Goal: Task Accomplishment & Management: Manage account settings

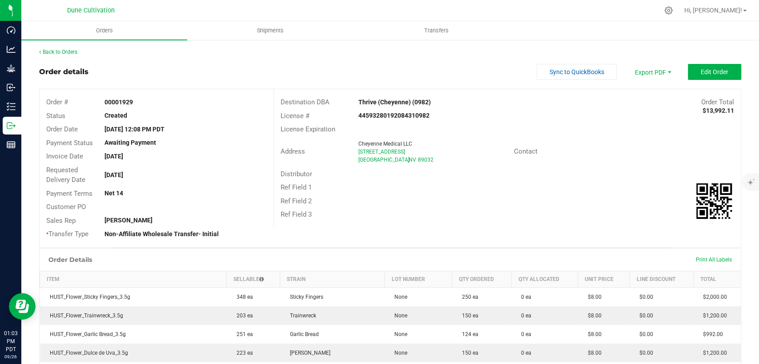
click at [697, 64] on button "Edit Order" at bounding box center [713, 72] width 53 height 16
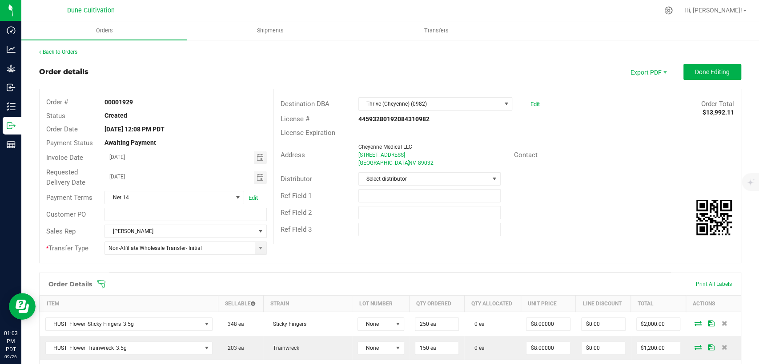
scroll to position [148, 0]
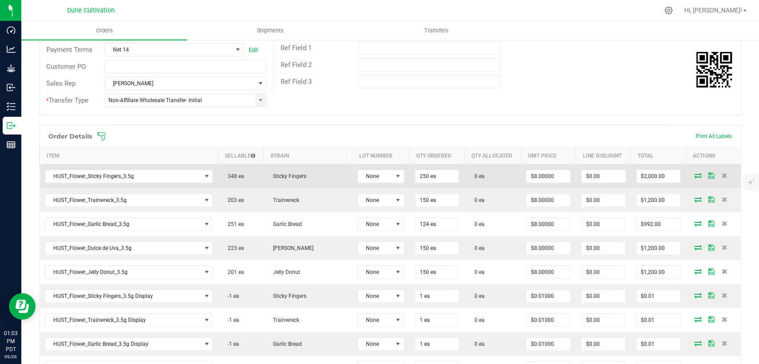
click at [694, 175] on icon at bounding box center [697, 175] width 7 height 5
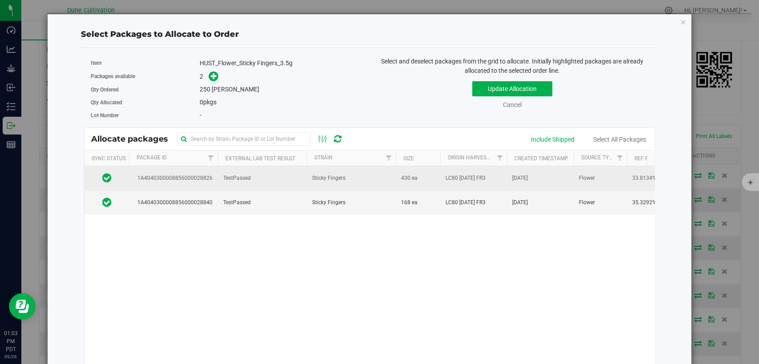
click at [264, 181] on td "TestPassed" at bounding box center [262, 178] width 89 height 24
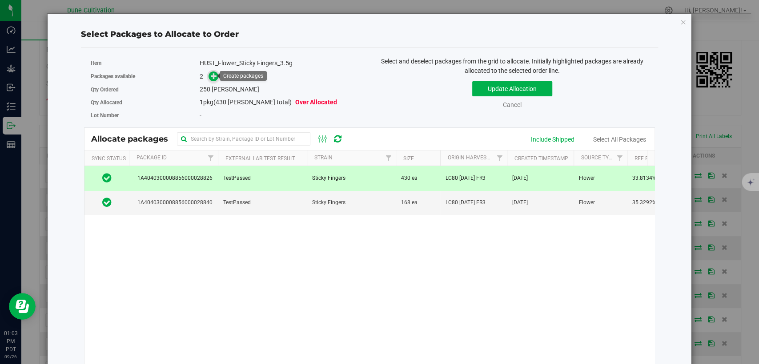
click at [213, 76] on icon at bounding box center [214, 76] width 6 height 6
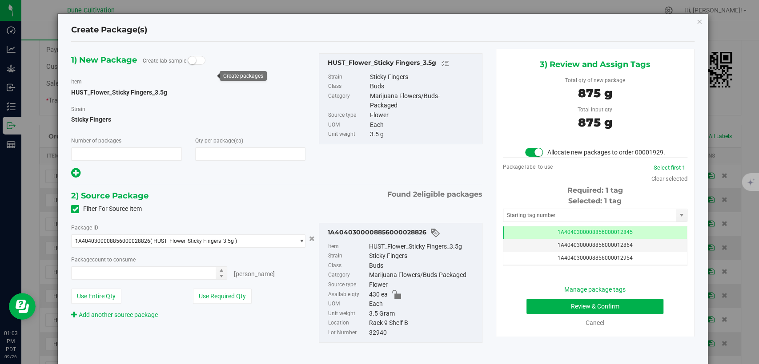
type input "1"
type input "250"
type input "250 ea"
drag, startPoint x: 529, startPoint y: 238, endPoint x: 527, endPoint y: 232, distance: 6.5
click at [529, 238] on td "1A4040300008856000012845" at bounding box center [595, 233] width 184 height 13
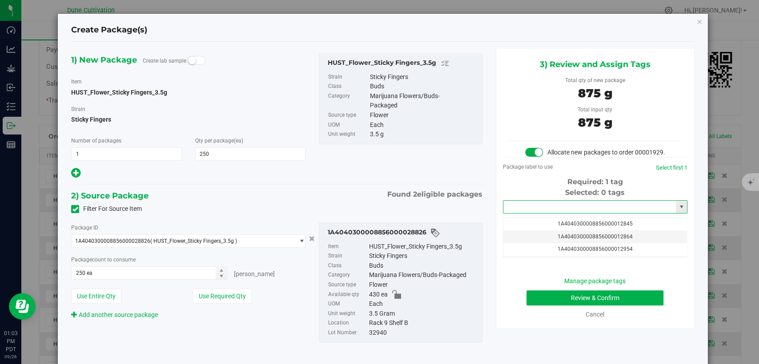
click at [531, 213] on input "text" at bounding box center [589, 207] width 172 height 12
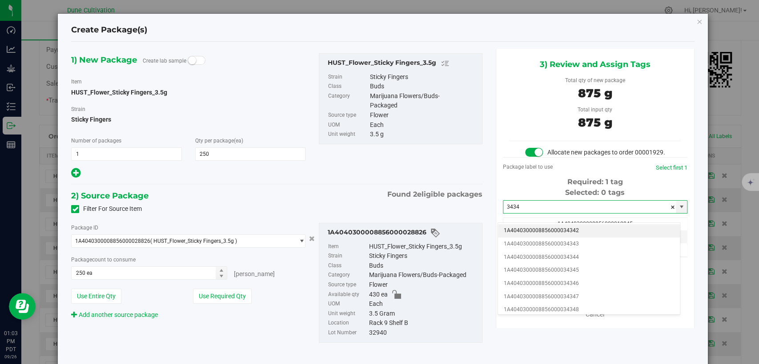
click at [535, 228] on li "1A4040300008856000034342" at bounding box center [589, 230] width 182 height 13
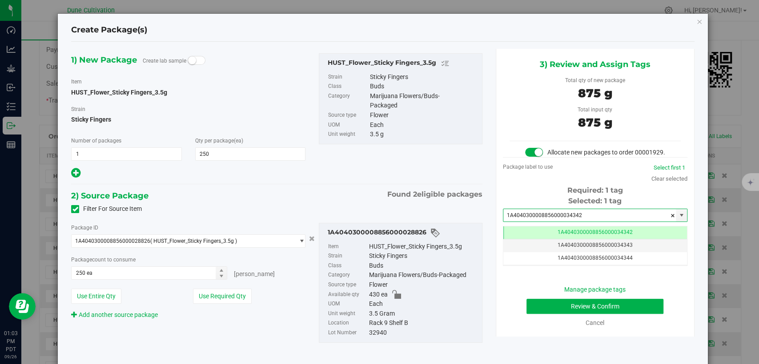
type input "1A4040300008856000034342"
click at [539, 314] on button "Review & Confirm" at bounding box center [594, 306] width 137 height 15
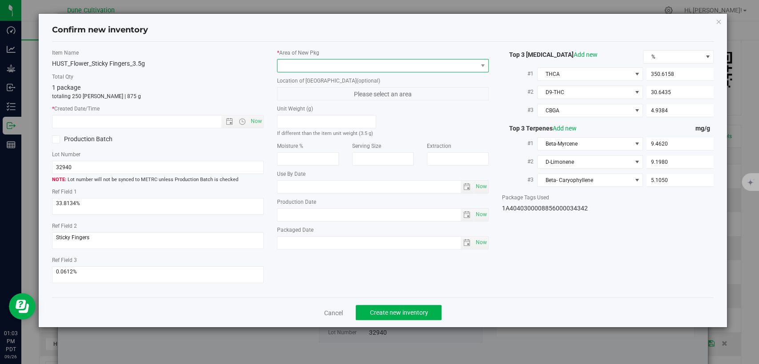
click at [409, 65] on span at bounding box center [377, 66] width 200 height 12
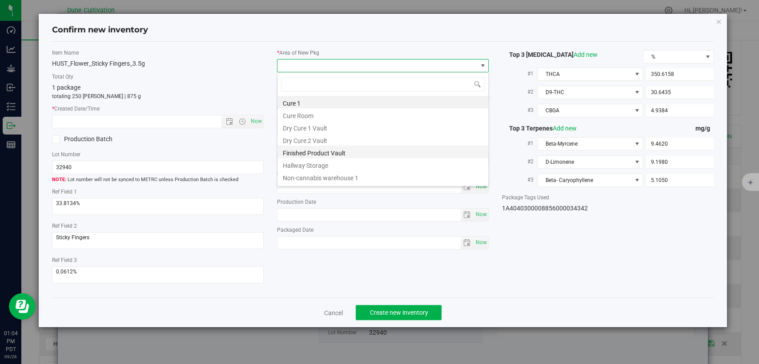
click at [322, 155] on li "Finished Product Vault" at bounding box center [382, 152] width 211 height 12
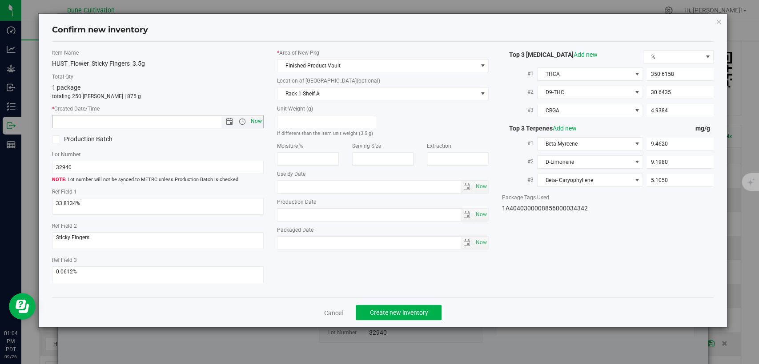
click at [255, 123] on span "Now" at bounding box center [256, 121] width 15 height 13
type input "9/26/2025 1:04 PM"
click at [368, 316] on button "Create new inventory" at bounding box center [398, 312] width 86 height 15
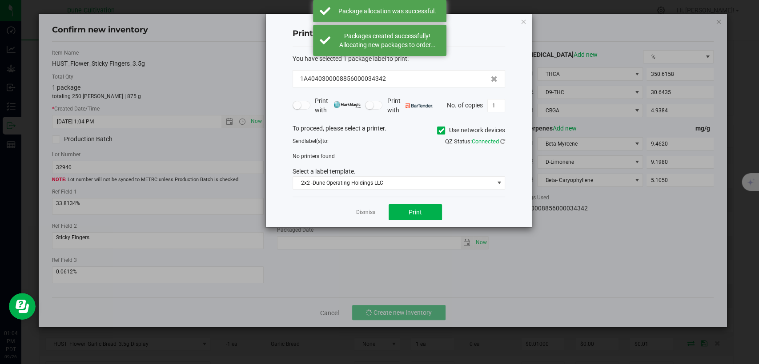
click at [367, 215] on link "Dismiss" at bounding box center [365, 213] width 19 height 8
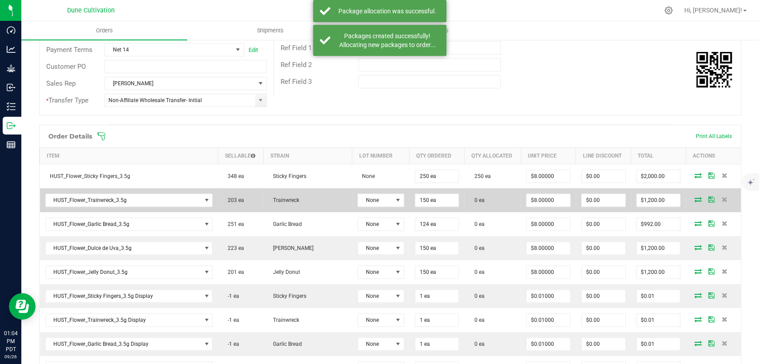
click at [694, 197] on icon at bounding box center [697, 199] width 7 height 5
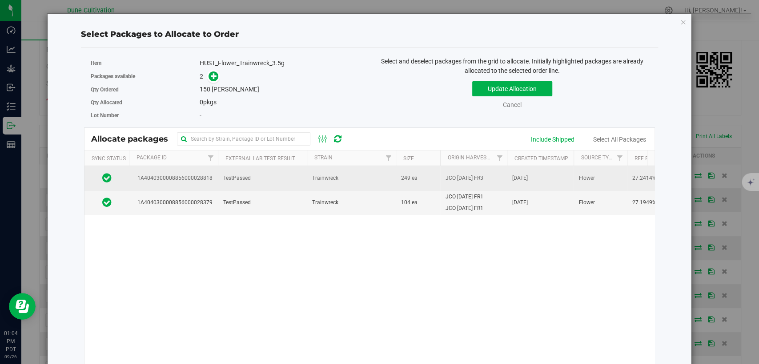
click at [269, 179] on td "TestPassed" at bounding box center [262, 178] width 89 height 24
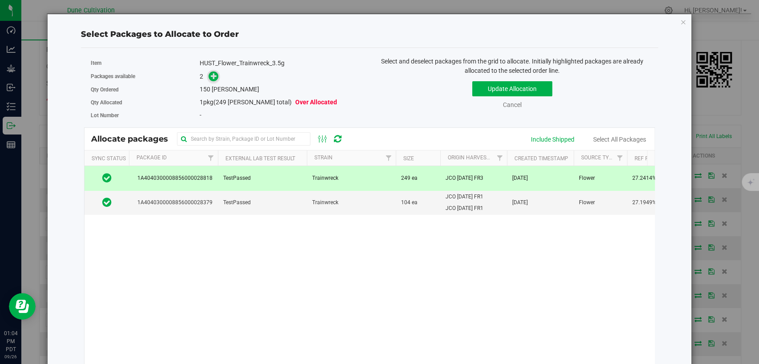
click at [213, 73] on icon at bounding box center [214, 76] width 6 height 6
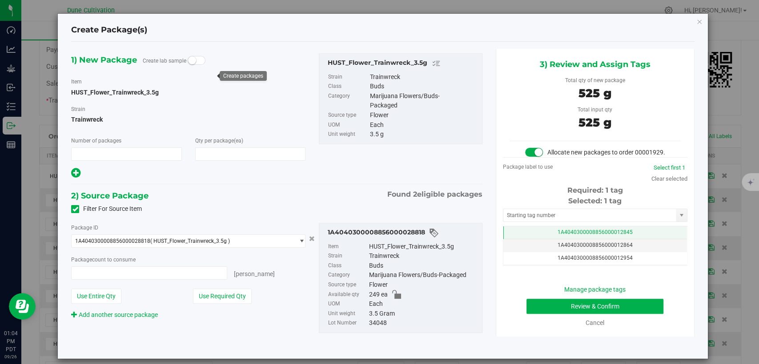
type input "1"
type input "150"
type input "150 ea"
click at [565, 236] on span "1A4040300008856000012845" at bounding box center [594, 232] width 75 height 6
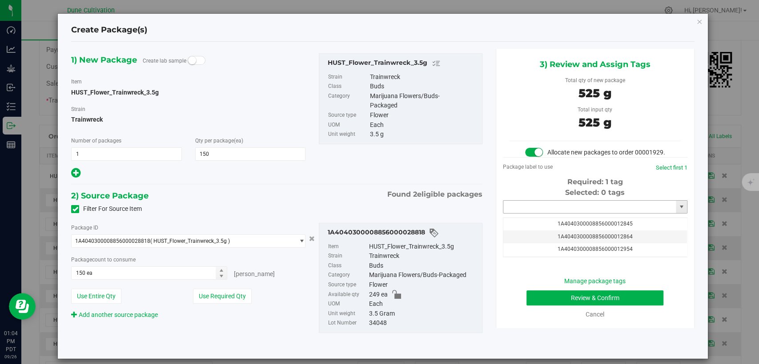
click at [563, 213] on input "text" at bounding box center [589, 207] width 172 height 12
type input "2"
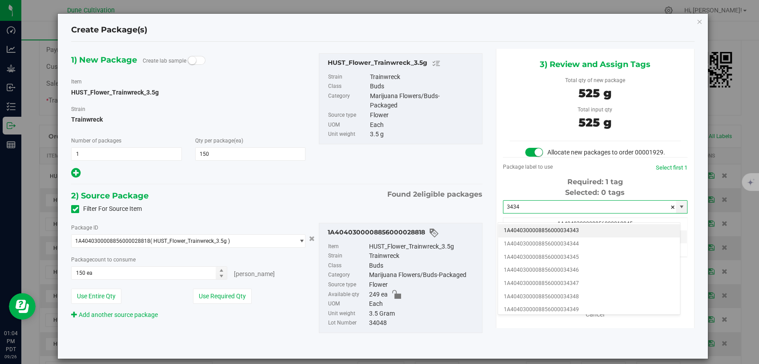
drag, startPoint x: 560, startPoint y: 229, endPoint x: 551, endPoint y: 223, distance: 10.8
click at [559, 228] on li "1A4040300008856000034343" at bounding box center [589, 230] width 182 height 13
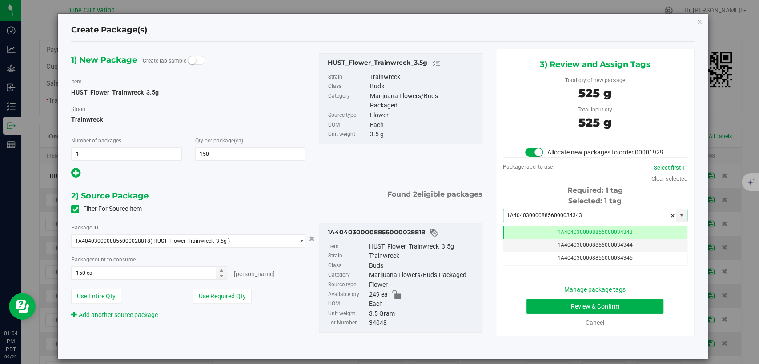
type input "1A4040300008856000034343"
click at [541, 314] on button "Review & Confirm" at bounding box center [594, 306] width 137 height 15
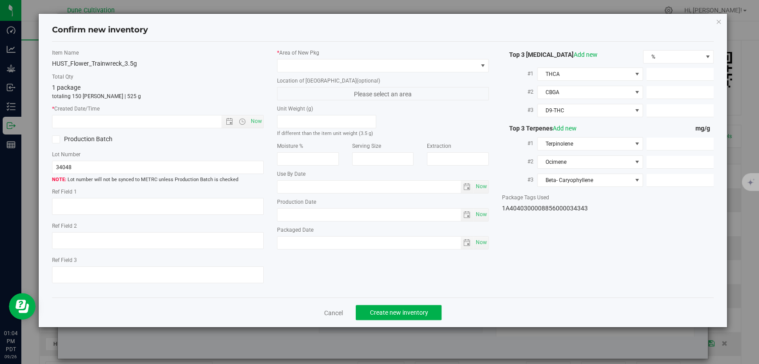
type textarea "27.2414%"
type textarea "Trainwreck"
type textarea "0.0489%"
type input "287.2662"
type input "22.8375"
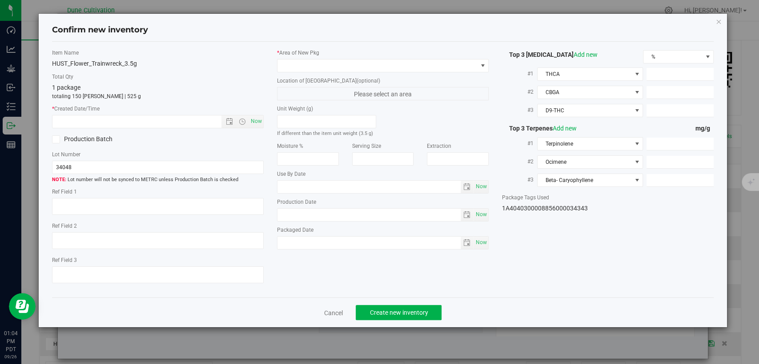
type input "20.4810"
type input "7.7400"
type input "3.0260"
type input "2.9590"
click at [397, 57] on div "* Area of New Pkg" at bounding box center [383, 61] width 212 height 24
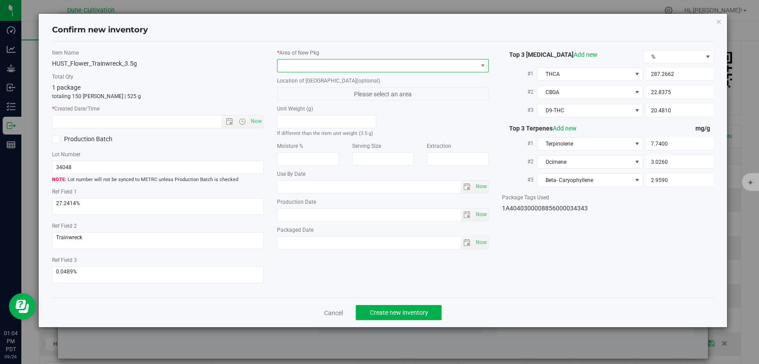
click at [396, 62] on span at bounding box center [377, 66] width 200 height 12
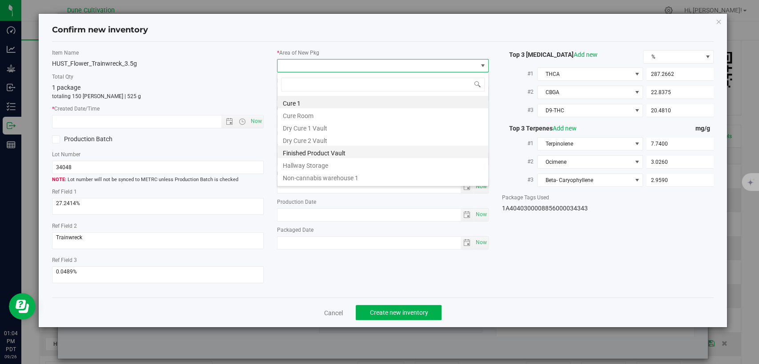
click at [327, 150] on li "Finished Product Vault" at bounding box center [382, 152] width 211 height 12
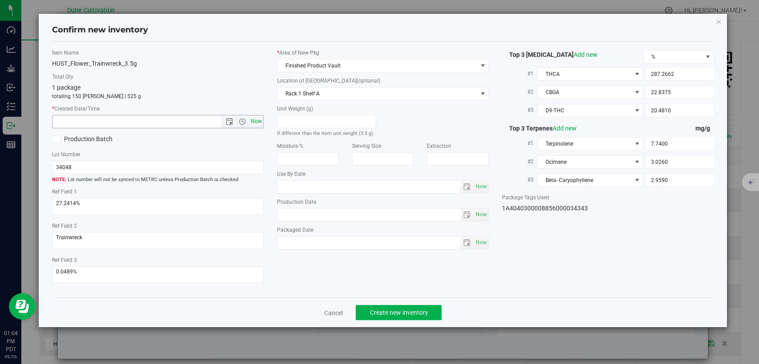
click at [259, 120] on span "Now" at bounding box center [256, 121] width 15 height 13
type input "9/26/2025 1:04 PM"
click at [375, 312] on span "Create new inventory" at bounding box center [398, 312] width 58 height 7
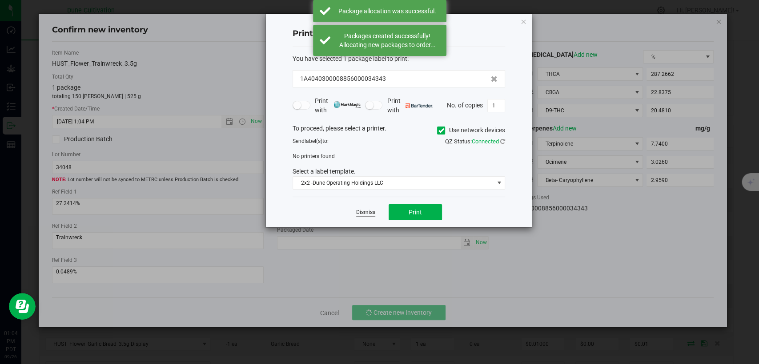
click at [365, 214] on link "Dismiss" at bounding box center [365, 213] width 19 height 8
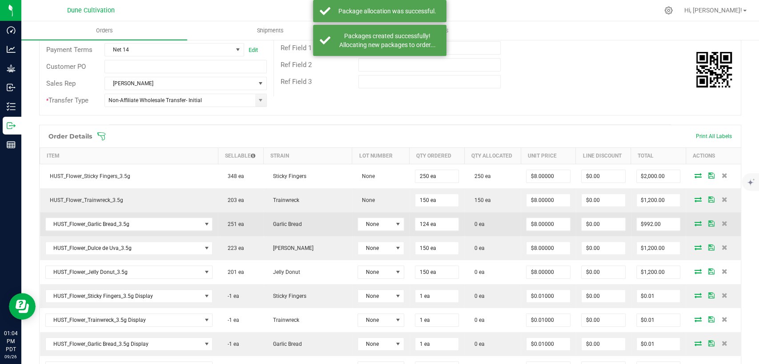
click at [694, 222] on icon at bounding box center [697, 223] width 7 height 5
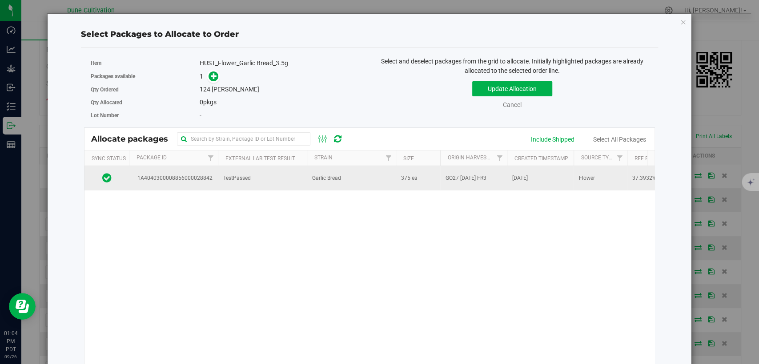
click at [293, 179] on td "TestPassed" at bounding box center [262, 178] width 89 height 24
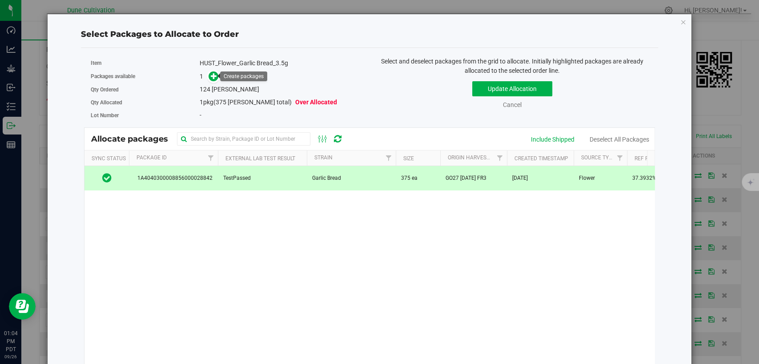
drag, startPoint x: 213, startPoint y: 76, endPoint x: 242, endPoint y: 98, distance: 36.1
click at [213, 75] on icon at bounding box center [214, 76] width 6 height 6
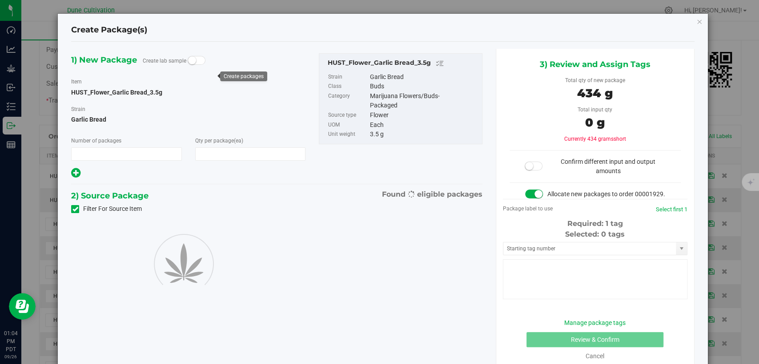
type input "1"
type input "124"
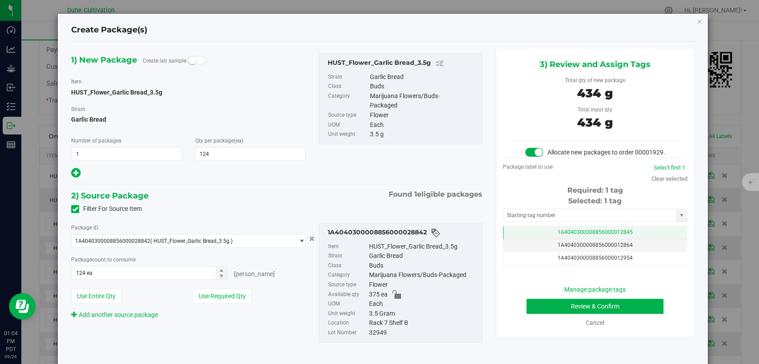
drag, startPoint x: 546, startPoint y: 239, endPoint x: 545, endPoint y: 231, distance: 8.5
click at [546, 240] on td "1A4040300008856000012845" at bounding box center [595, 233] width 184 height 13
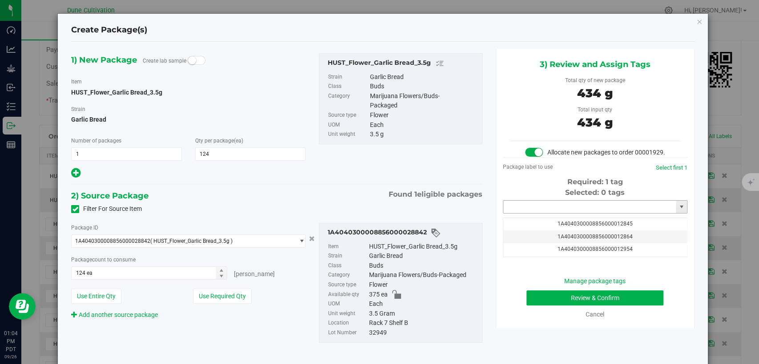
click at [544, 211] on input "text" at bounding box center [589, 207] width 172 height 12
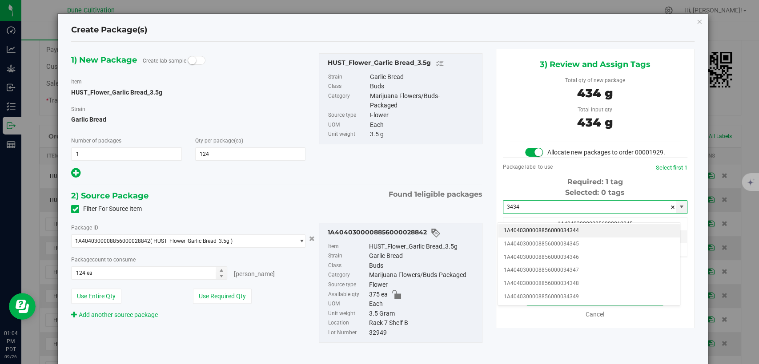
click at [534, 230] on li "1A4040300008856000034344" at bounding box center [589, 230] width 182 height 13
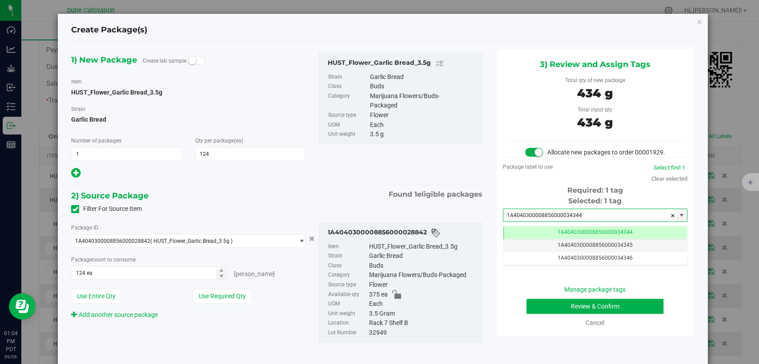
type input "1A4040300008856000034344"
click at [547, 314] on button "Review & Confirm" at bounding box center [594, 306] width 137 height 15
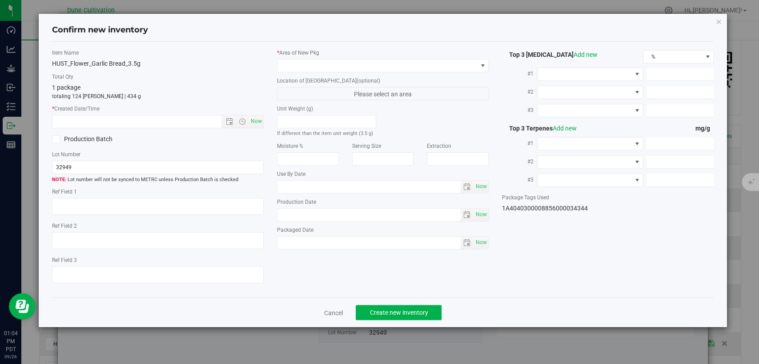
type textarea "37.3932%"
type textarea "Garlic Bread"
type textarea "0.0935%"
type input "413.9607"
type input "18.6095"
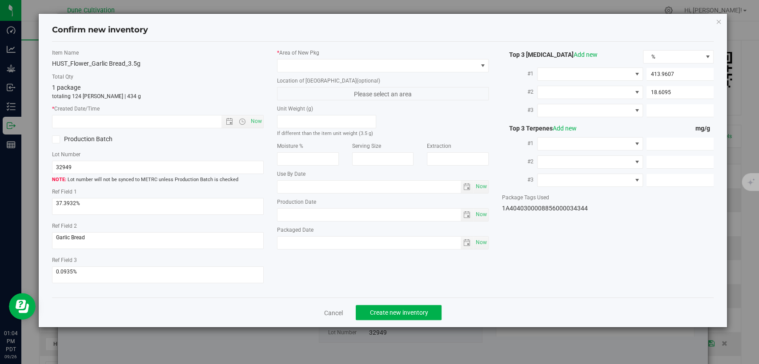
type input "10.8884"
type input "6.6100"
type input "5.6960"
type input "5.5320"
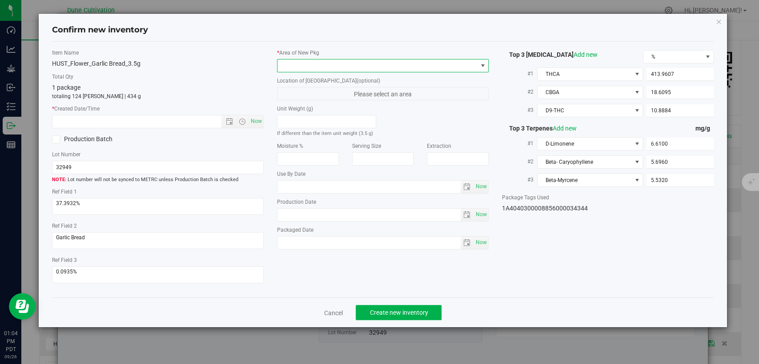
click at [402, 61] on span at bounding box center [377, 66] width 200 height 12
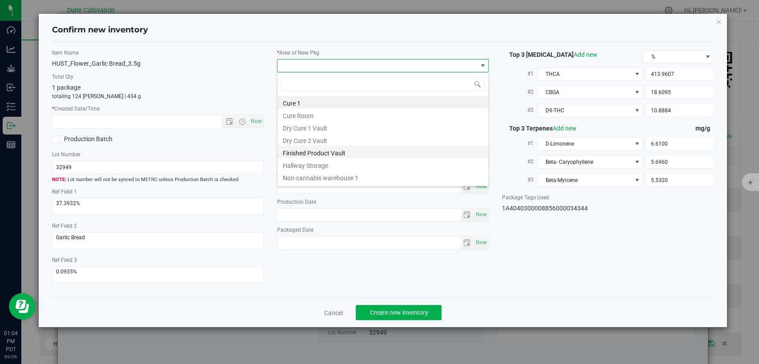
click at [342, 154] on li "Finished Product Vault" at bounding box center [382, 152] width 211 height 12
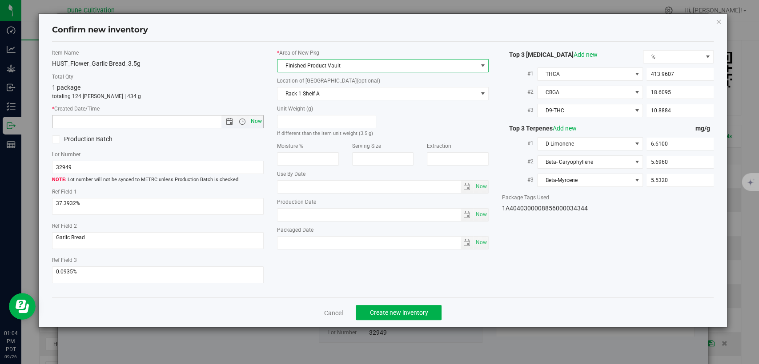
click at [255, 122] on span "Now" at bounding box center [256, 121] width 15 height 13
type input "9/26/2025 1:04 PM"
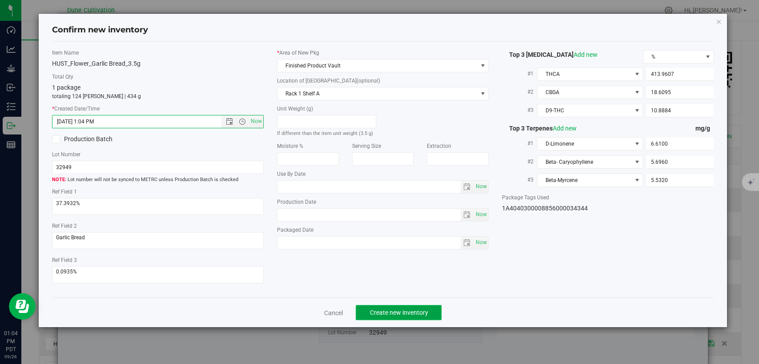
click at [390, 317] on button "Create new inventory" at bounding box center [398, 312] width 86 height 15
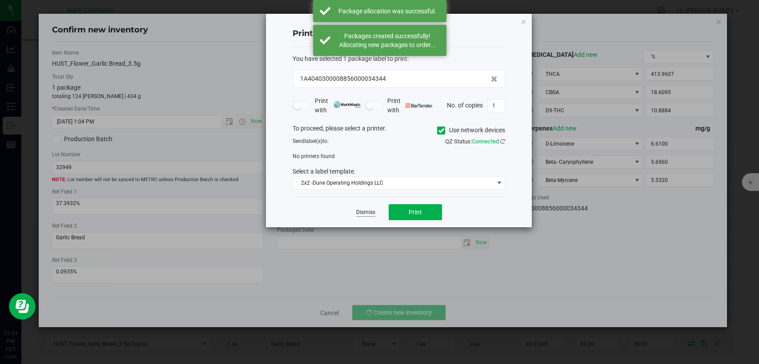
click at [367, 211] on link "Dismiss" at bounding box center [365, 213] width 19 height 8
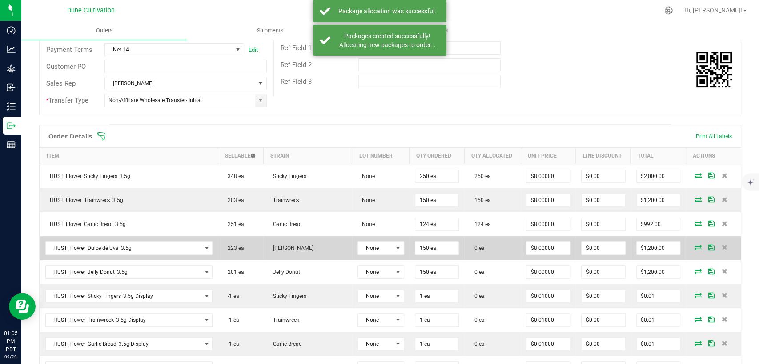
click at [694, 245] on icon at bounding box center [697, 247] width 7 height 5
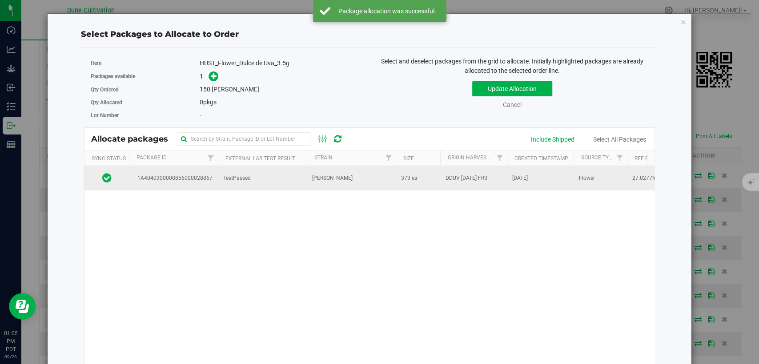
click at [382, 180] on td "Dulce de Uva" at bounding box center [351, 178] width 89 height 24
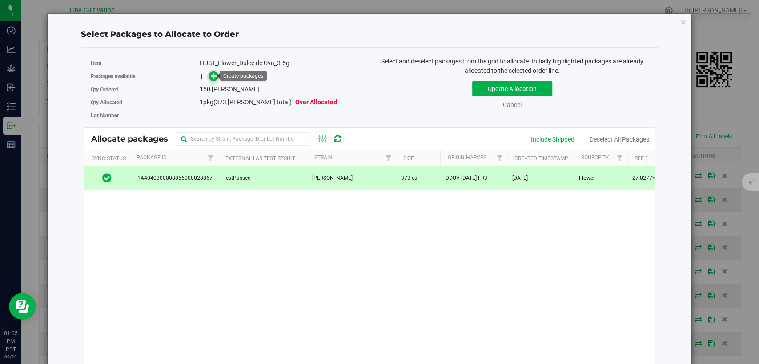
click at [212, 73] on icon at bounding box center [214, 76] width 6 height 6
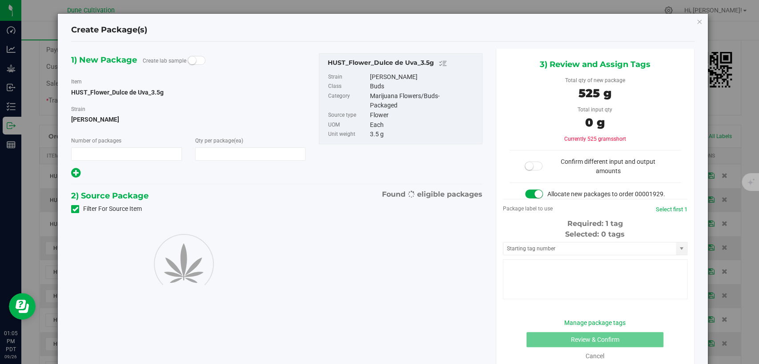
type input "1"
type input "150"
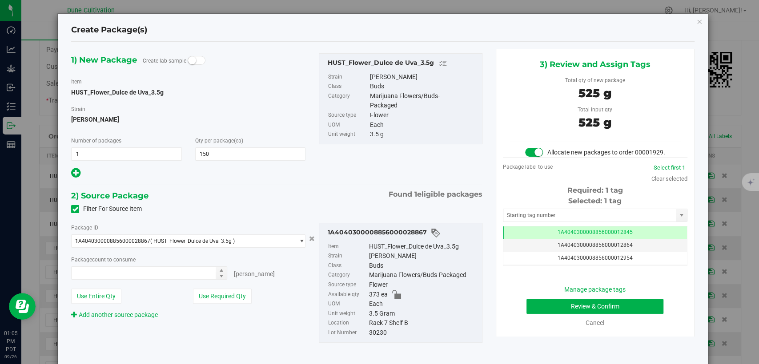
type input "150 ea"
click at [533, 240] on td "1A4040300008856000012845" at bounding box center [595, 233] width 184 height 13
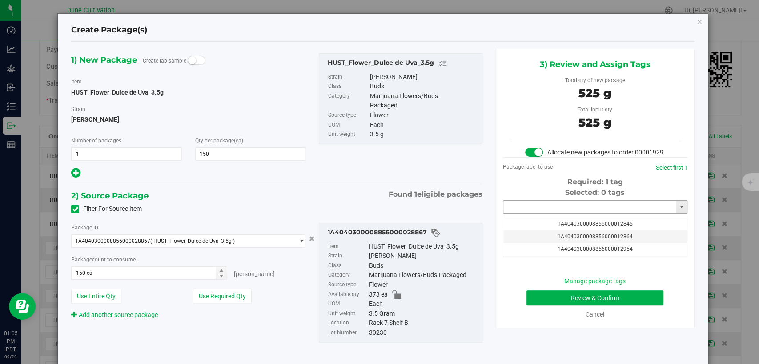
click at [531, 213] on input "text" at bounding box center [589, 207] width 172 height 12
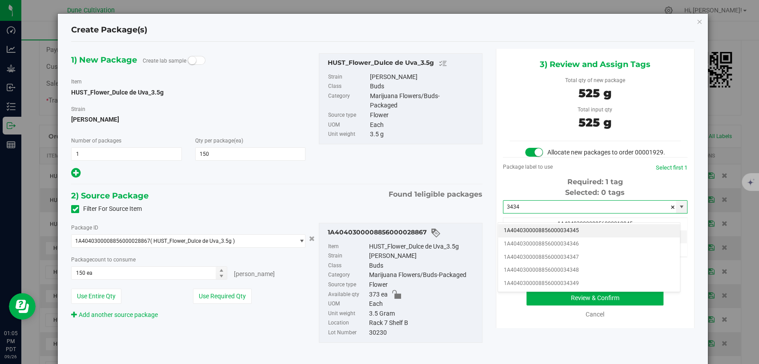
click at [535, 228] on li "1A4040300008856000034345" at bounding box center [589, 230] width 182 height 13
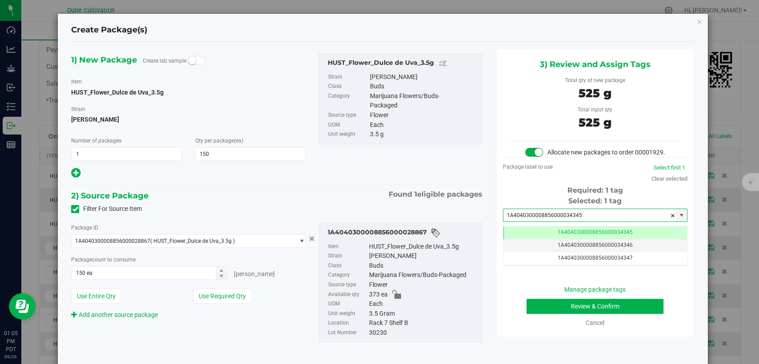
type input "1A4040300008856000034345"
click at [553, 313] on button "Review & Confirm" at bounding box center [594, 306] width 137 height 15
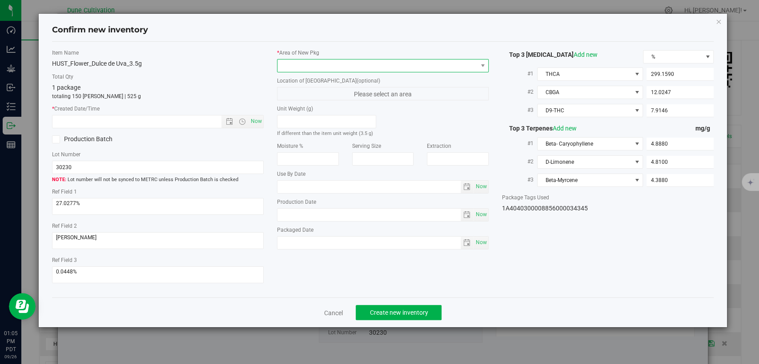
click at [401, 69] on span at bounding box center [377, 66] width 200 height 12
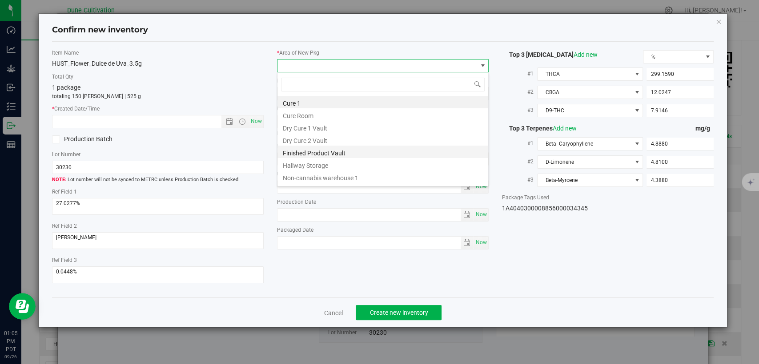
click at [339, 153] on li "Finished Product Vault" at bounding box center [382, 152] width 211 height 12
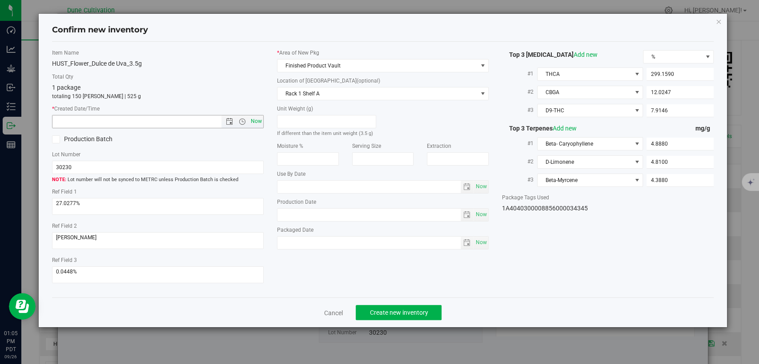
click at [256, 124] on span "Now" at bounding box center [256, 121] width 15 height 13
type input "9/26/2025 1:05 PM"
drag, startPoint x: 381, startPoint y: 317, endPoint x: 371, endPoint y: 265, distance: 53.1
click at [381, 316] on button "Create new inventory" at bounding box center [398, 312] width 86 height 15
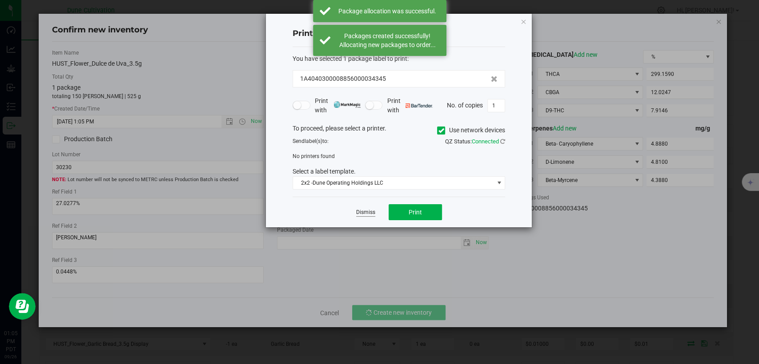
click at [366, 211] on link "Dismiss" at bounding box center [365, 213] width 19 height 8
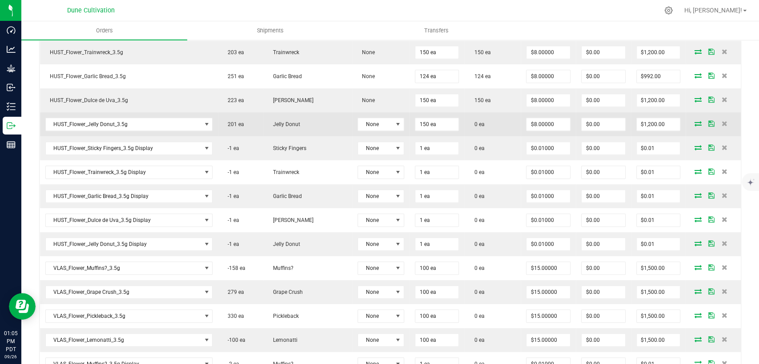
click at [694, 121] on icon at bounding box center [697, 123] width 7 height 5
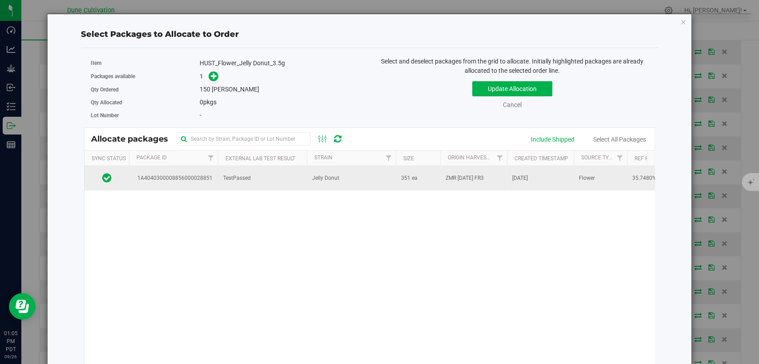
click at [272, 175] on td "TestPassed" at bounding box center [262, 178] width 89 height 24
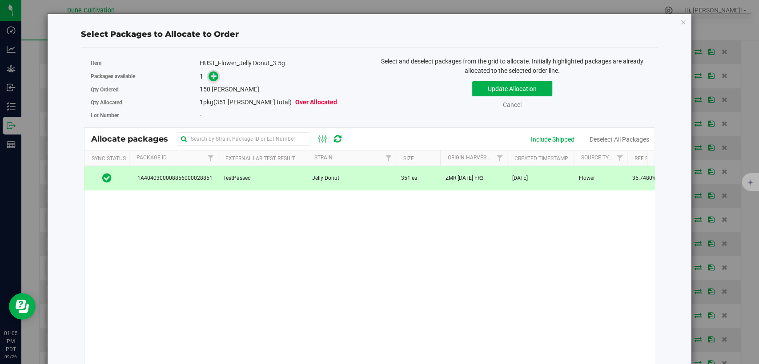
click at [211, 79] on icon at bounding box center [214, 76] width 6 height 6
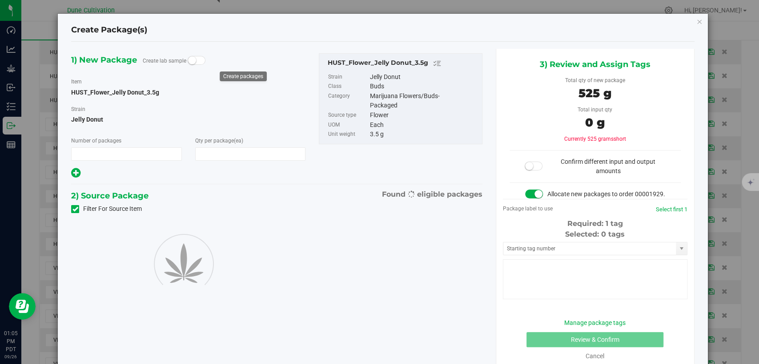
type input "1"
type input "150"
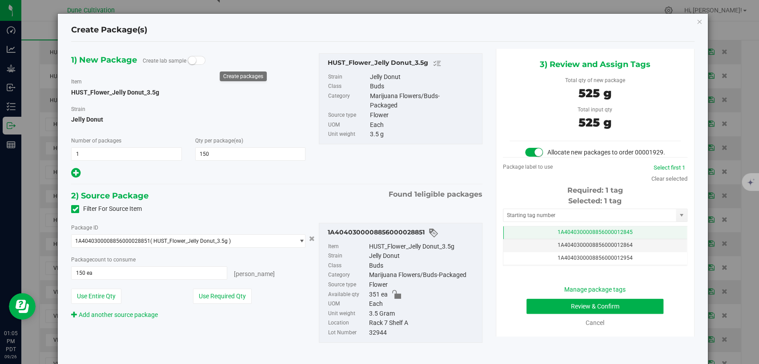
click at [582, 236] on span "1A4040300008856000012845" at bounding box center [594, 232] width 75 height 6
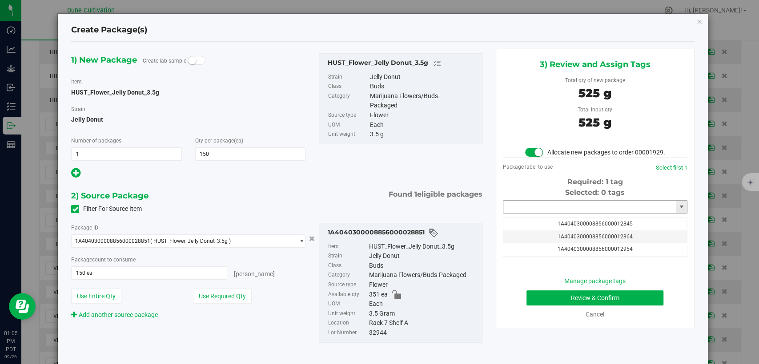
click at [563, 213] on input "text" at bounding box center [589, 207] width 172 height 12
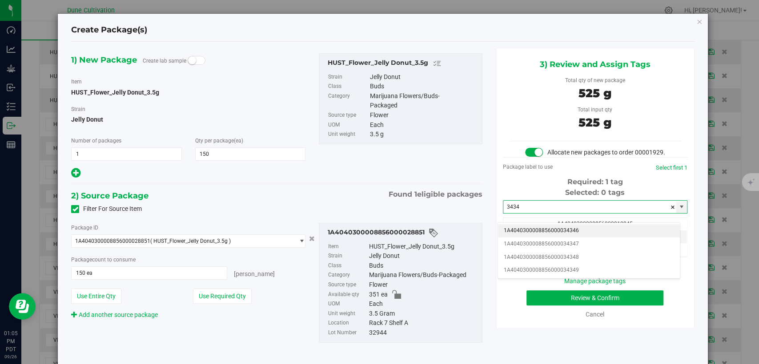
click at [561, 232] on li "1A4040300008856000034346" at bounding box center [589, 230] width 182 height 13
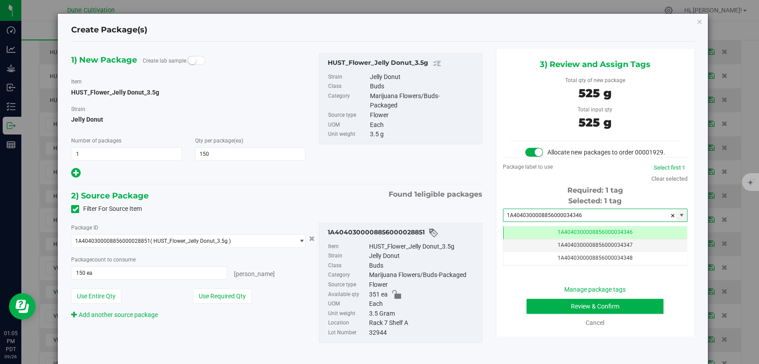
type input "1A4040300008856000034346"
click at [542, 314] on button "Review & Confirm" at bounding box center [594, 306] width 137 height 15
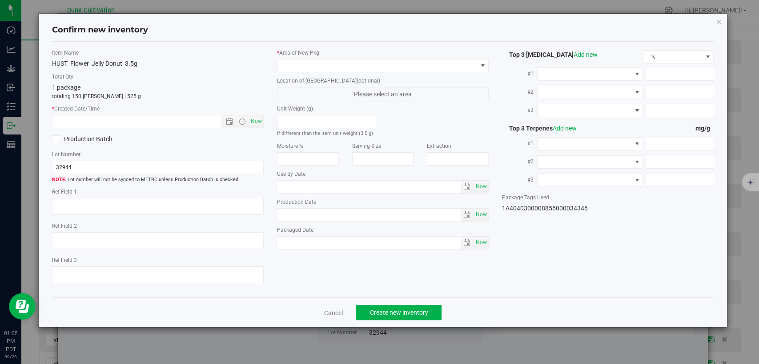
type textarea "35.7480%"
type textarea "Jelly Donut"
type textarea "0.1003%"
type input "399.0209"
type input "32.3278"
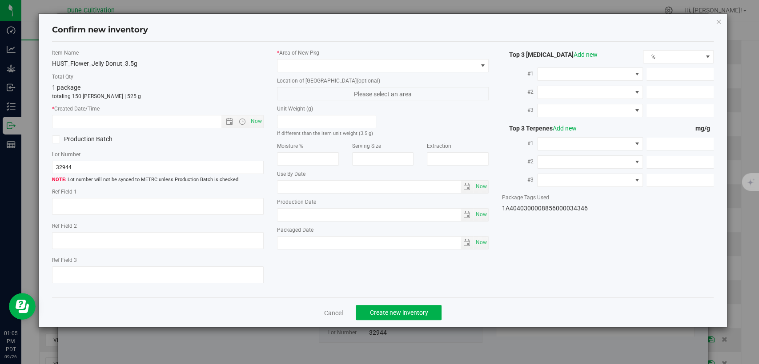
type input "7.5386"
type input "5.3960"
type input "4.2260"
type input "2.3200"
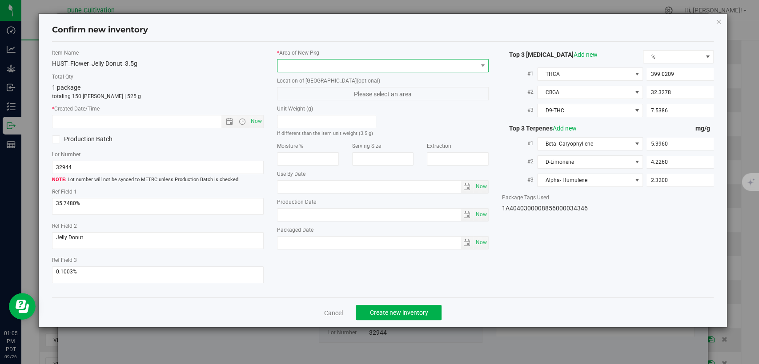
click at [415, 62] on span at bounding box center [377, 66] width 200 height 12
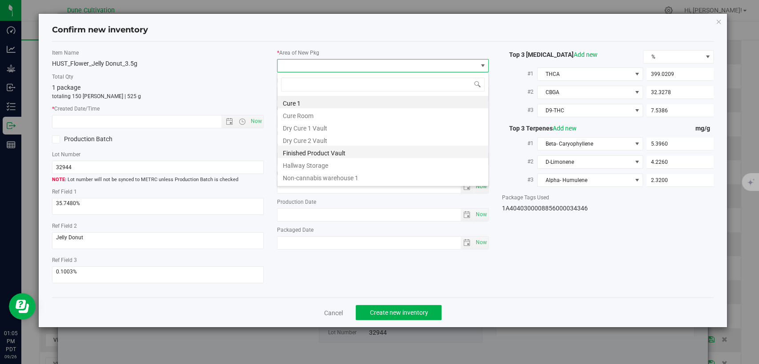
click at [331, 152] on li "Finished Product Vault" at bounding box center [382, 152] width 211 height 12
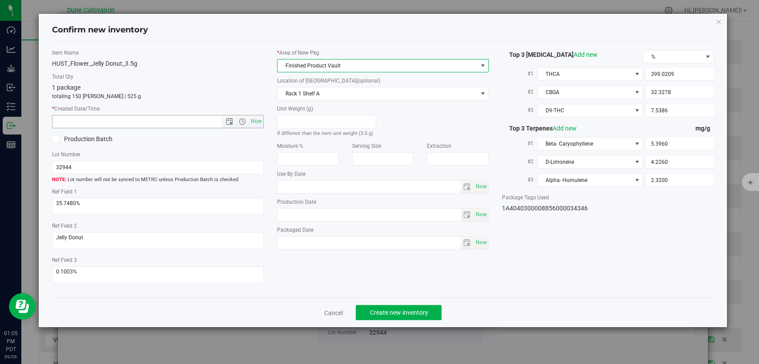
click at [257, 118] on span "Now" at bounding box center [256, 121] width 15 height 13
type input "9/26/2025 1:05 PM"
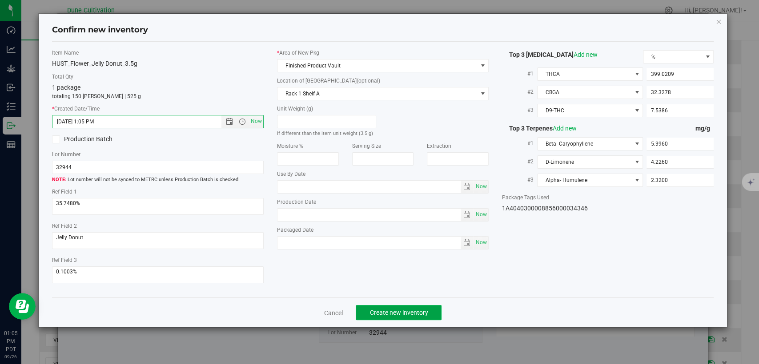
click at [397, 314] on span "Create new inventory" at bounding box center [398, 312] width 58 height 7
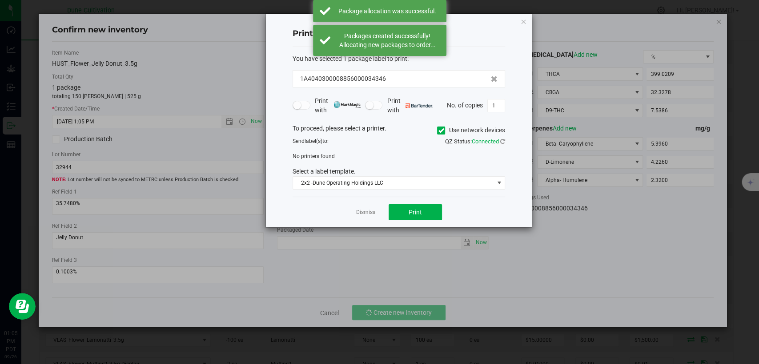
click at [360, 213] on link "Dismiss" at bounding box center [365, 213] width 19 height 8
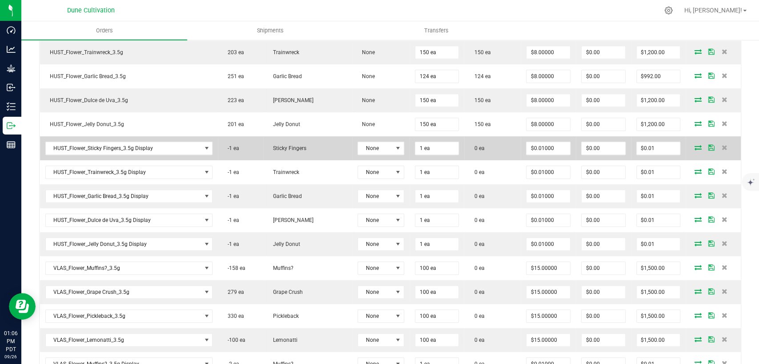
click at [694, 145] on icon at bounding box center [697, 147] width 7 height 5
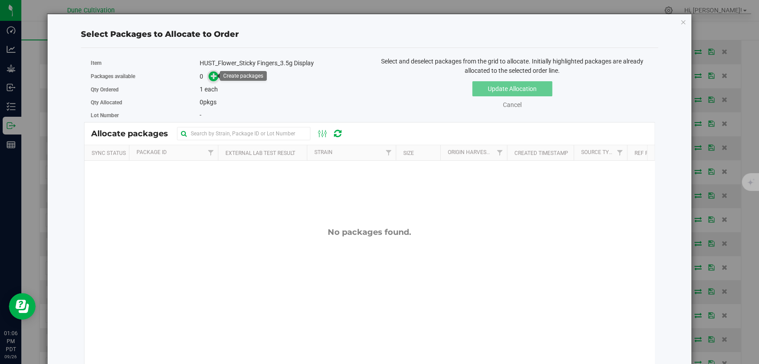
click at [212, 76] on icon at bounding box center [214, 76] width 6 height 6
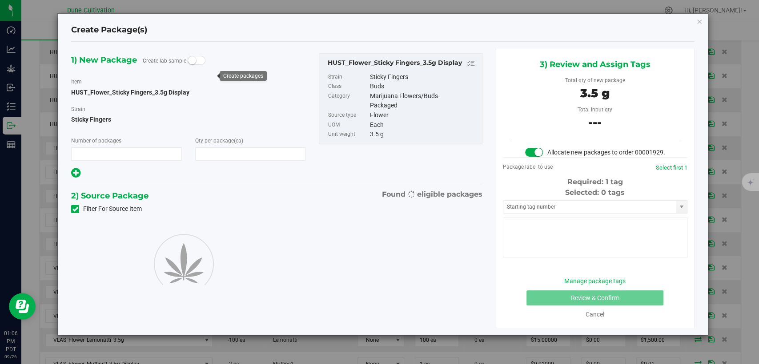
type input "1"
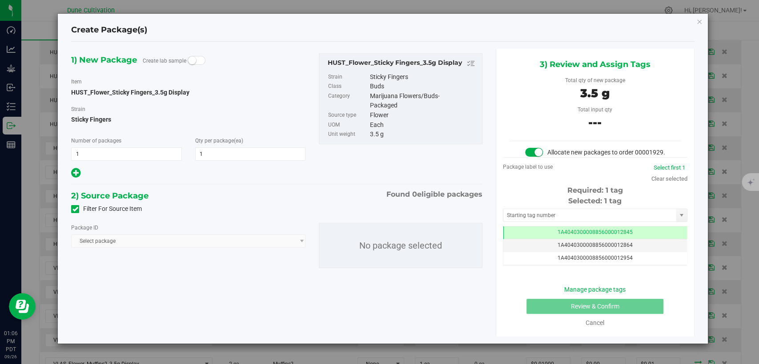
type input "1"
click at [76, 209] on icon at bounding box center [75, 209] width 6 height 0
click at [0, 0] on input "Filter For Source Item" at bounding box center [0, 0] width 0 height 0
click at [120, 242] on span "Select package" at bounding box center [183, 241] width 222 height 12
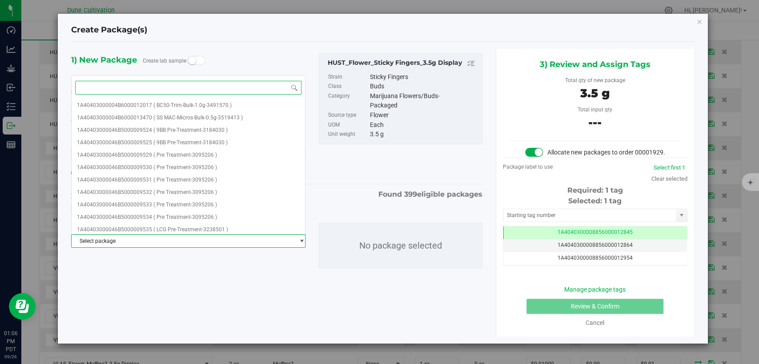
paste input "28826"
type input "28826"
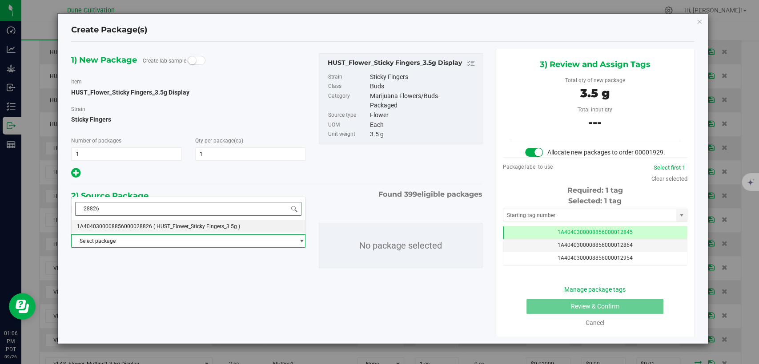
click at [132, 223] on li "1A4040300008856000028826 ( HUST_Flower_Sticky Fingers_3.5g )" at bounding box center [188, 226] width 233 height 12
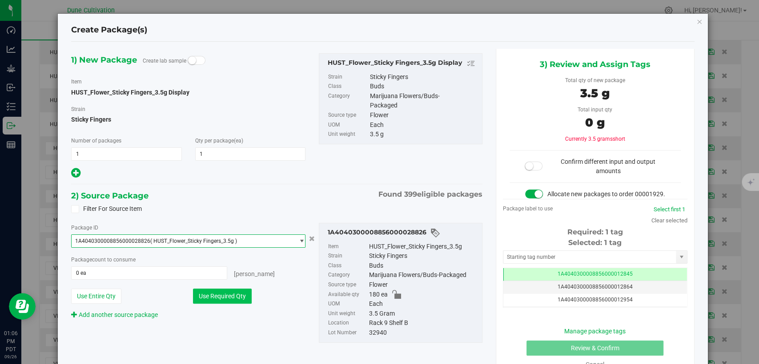
click at [219, 301] on button "Use Required Qty" at bounding box center [222, 296] width 59 height 15
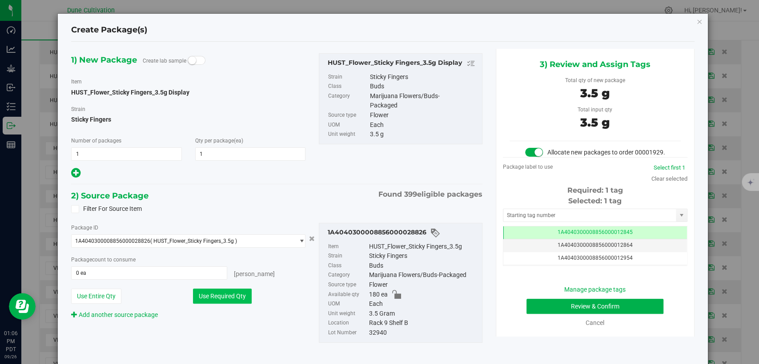
type input "1 ea"
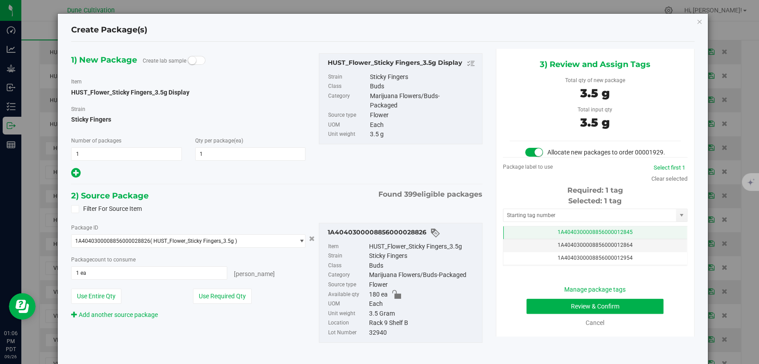
click at [518, 240] on td "1A4040300008856000012845" at bounding box center [595, 233] width 184 height 13
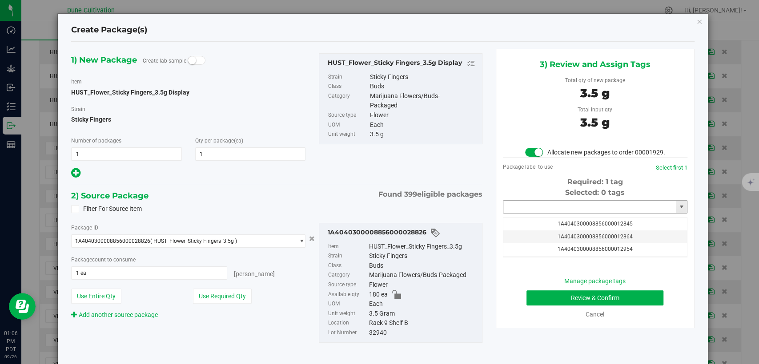
click at [526, 213] on input "text" at bounding box center [589, 207] width 172 height 12
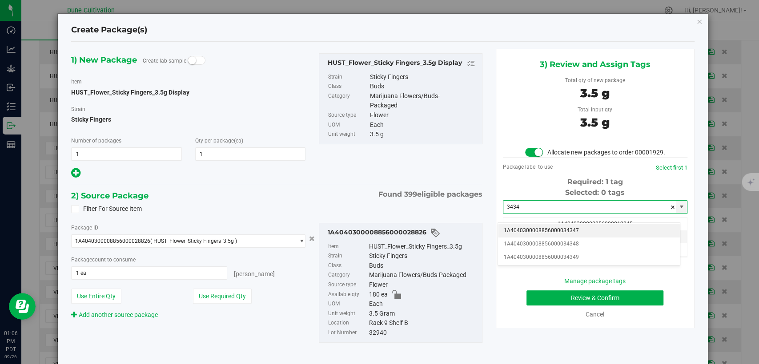
click at [526, 230] on li "1A4040300008856000034347" at bounding box center [589, 230] width 182 height 13
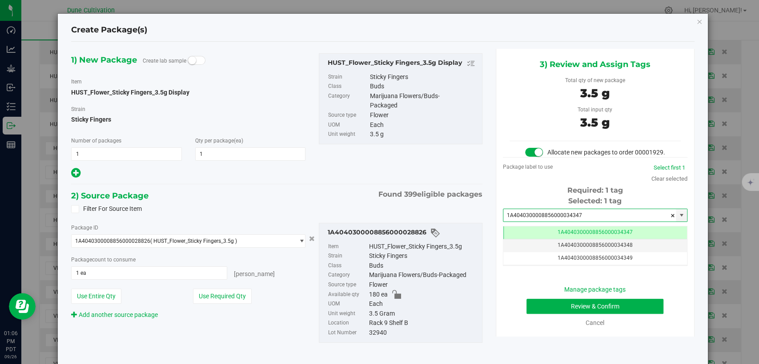
type input "1A4040300008856000034347"
click at [526, 314] on button "Review & Confirm" at bounding box center [594, 306] width 137 height 15
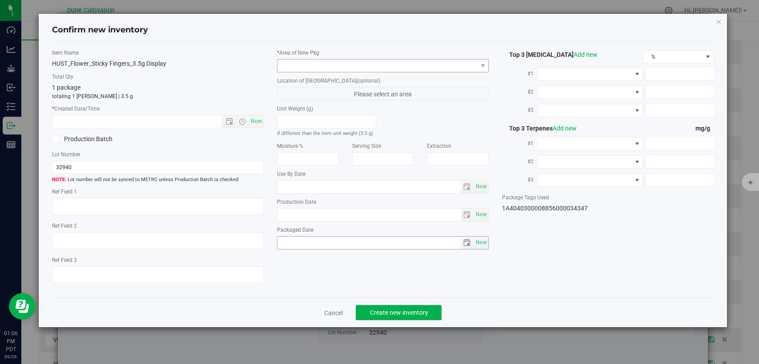
type textarea "33.8134%"
type textarea "Sticky Fingers"
type textarea "0.0612%"
type input "350.6158"
type input "30.6435"
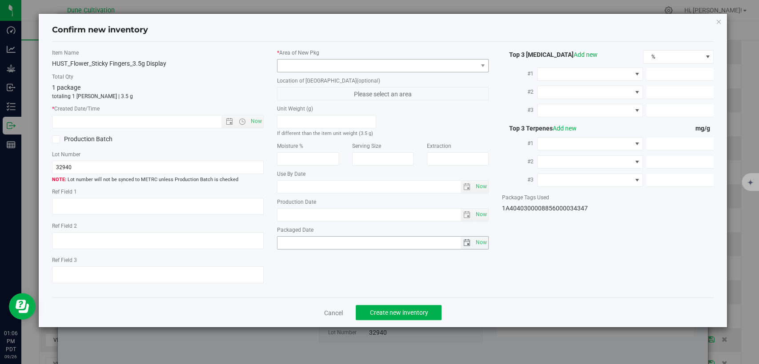
type input "4.9384"
type input "9.4620"
type input "9.1980"
type input "5.1050"
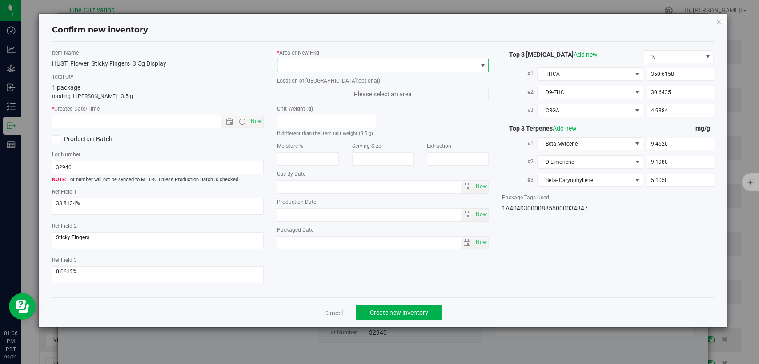
click at [415, 64] on span at bounding box center [377, 66] width 200 height 12
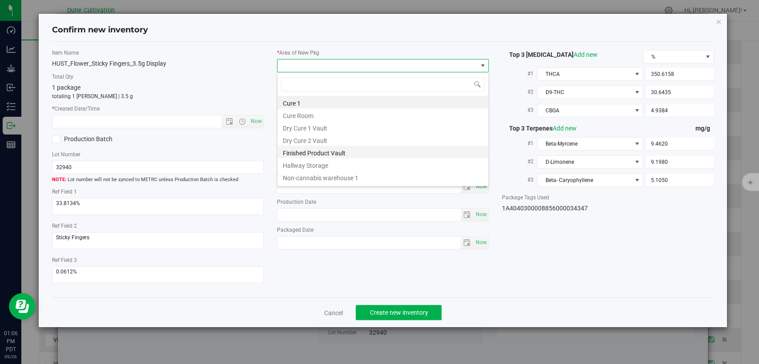
click at [340, 149] on li "Finished Product Vault" at bounding box center [382, 152] width 211 height 12
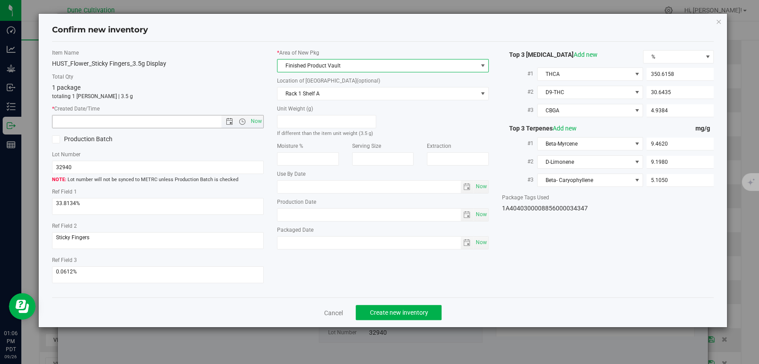
click at [260, 120] on span "Now" at bounding box center [256, 121] width 15 height 13
type input "9/26/2025 1:06 PM"
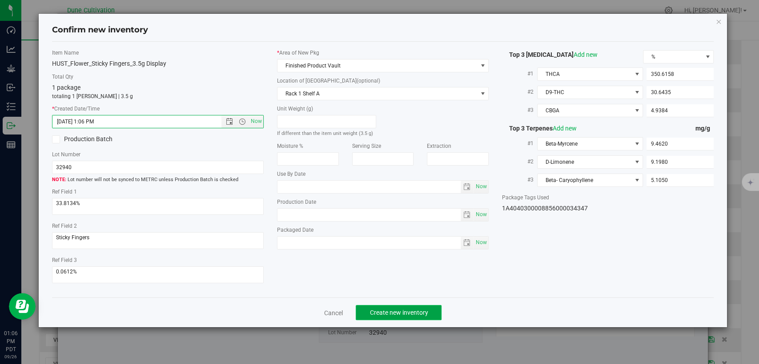
click at [379, 313] on span "Create new inventory" at bounding box center [398, 312] width 58 height 7
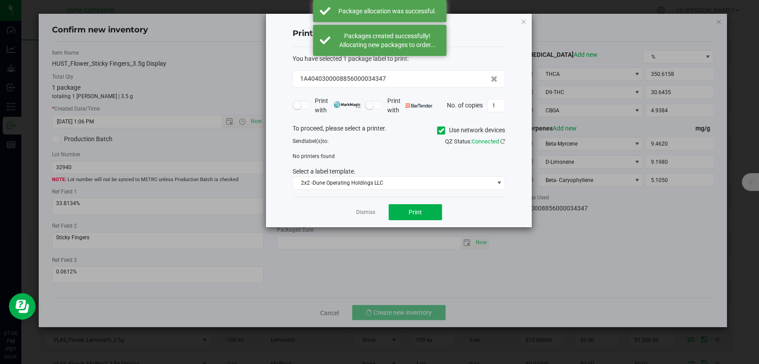
click at [362, 216] on app-cancel-button "Dismiss" at bounding box center [365, 212] width 19 height 9
click at [362, 214] on link "Dismiss" at bounding box center [365, 213] width 19 height 8
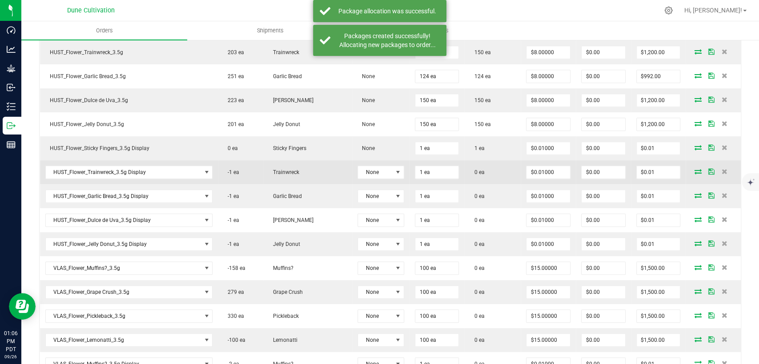
click at [694, 171] on icon at bounding box center [697, 171] width 7 height 5
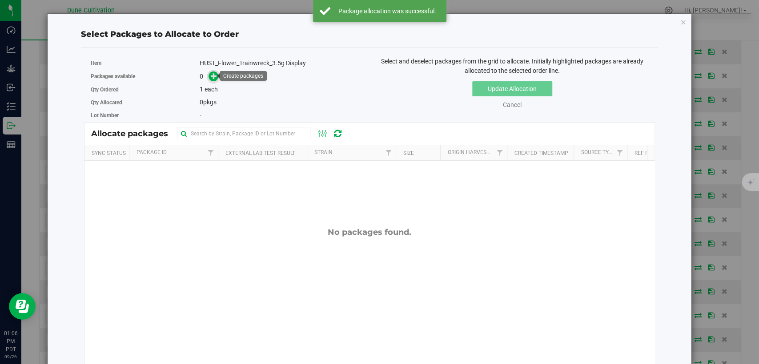
click at [212, 78] on icon at bounding box center [214, 76] width 6 height 6
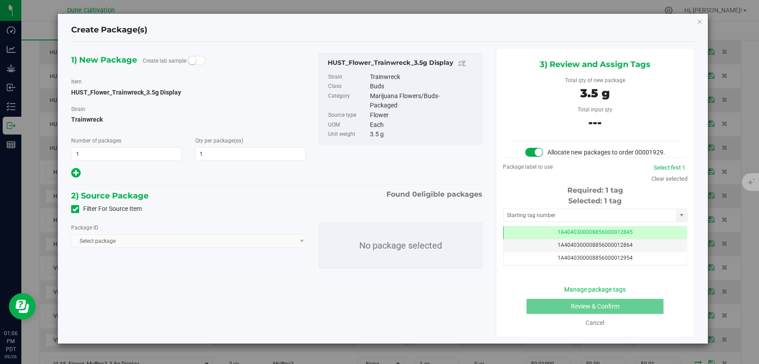
click at [74, 209] on icon at bounding box center [75, 209] width 6 height 0
click at [0, 0] on input "Filter For Source Item" at bounding box center [0, 0] width 0 height 0
click at [153, 243] on span "Select package" at bounding box center [183, 241] width 222 height 12
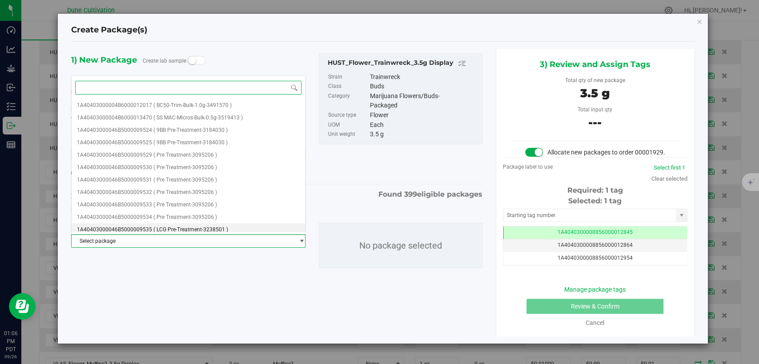
paste input "28818"
type input "28818"
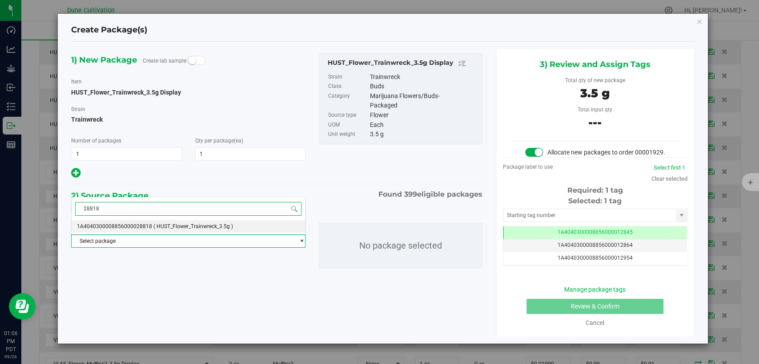
drag, startPoint x: 156, startPoint y: 227, endPoint x: 203, endPoint y: 253, distance: 53.1
click at [156, 228] on span "( HUST_Flower_Trainwreck_3.5g )" at bounding box center [193, 227] width 80 height 6
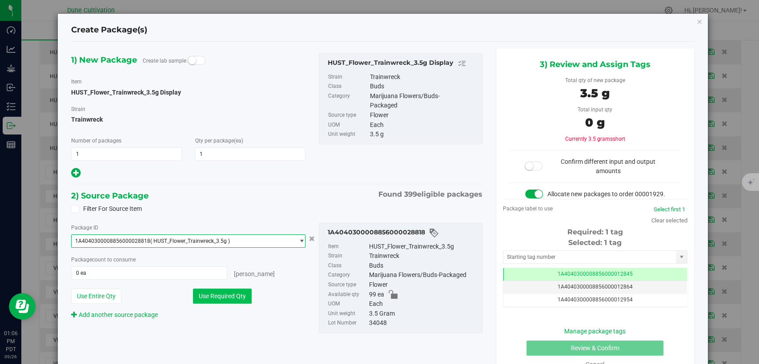
click at [210, 295] on button "Use Required Qty" at bounding box center [222, 296] width 59 height 15
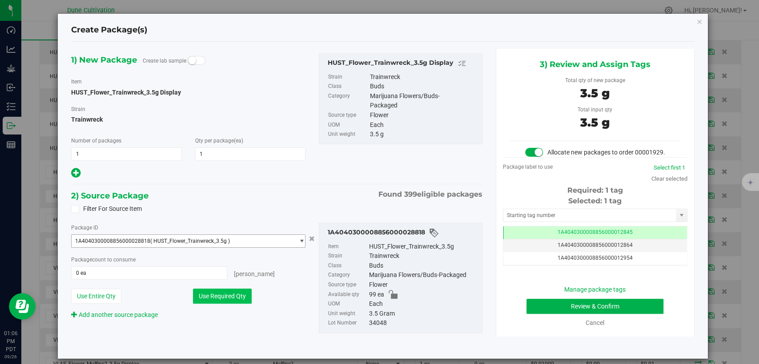
type input "1 ea"
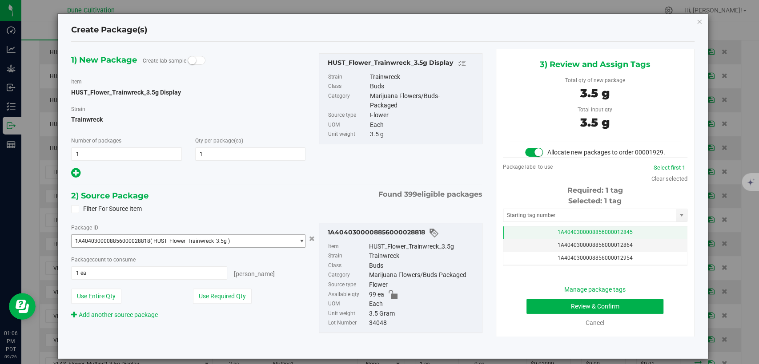
click at [544, 239] on td "1A4040300008856000012845" at bounding box center [595, 233] width 184 height 13
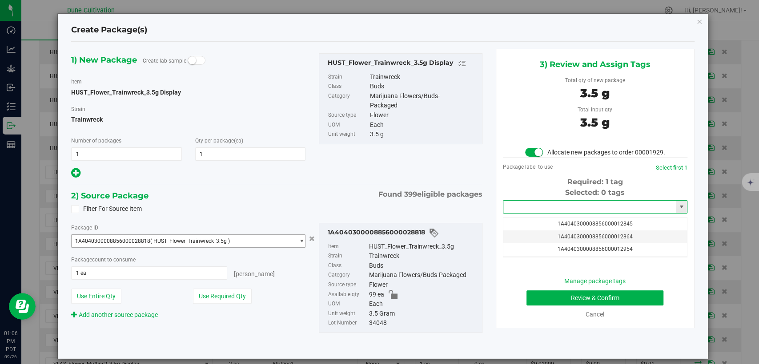
click at [543, 213] on input "text" at bounding box center [589, 207] width 172 height 12
click at [538, 228] on li "1A4040300008856000034348" at bounding box center [589, 230] width 182 height 13
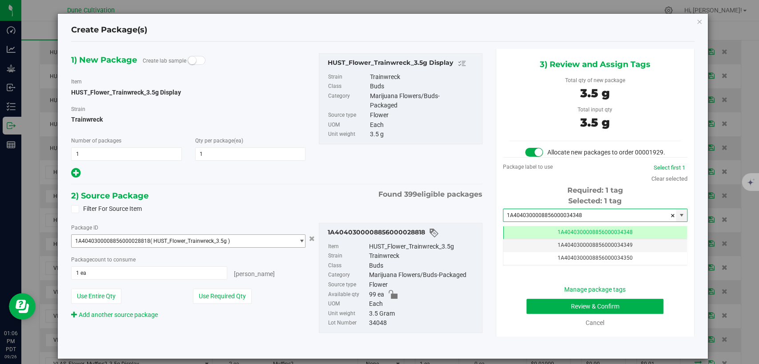
type input "1A4040300008856000034348"
click at [526, 314] on button "Review & Confirm" at bounding box center [594, 306] width 137 height 15
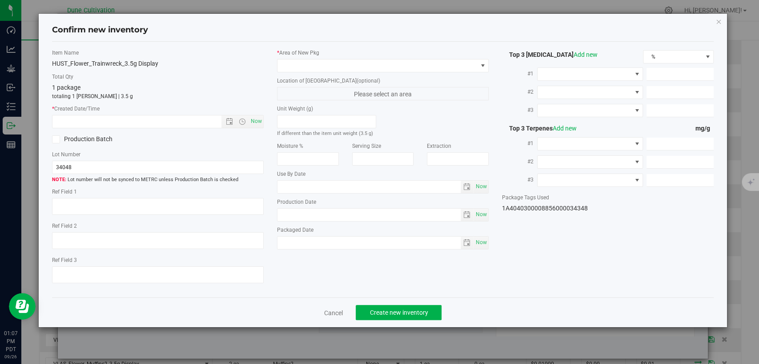
type textarea "27.2414%"
type textarea "Trainwreck"
type textarea "0.0489%"
type input "287.2662"
type input "22.8375"
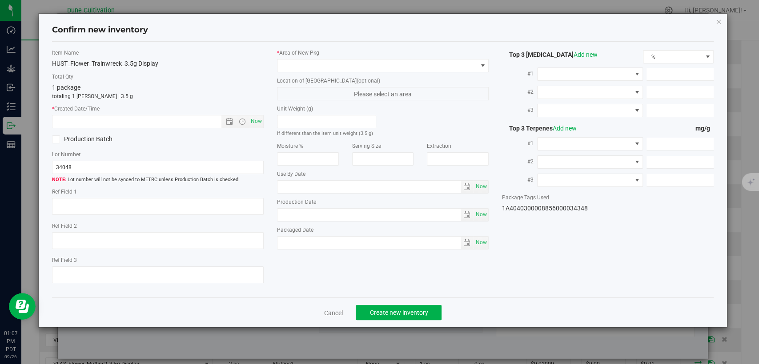
type input "20.4810"
type input "7.7400"
type input "3.0260"
type input "2.9590"
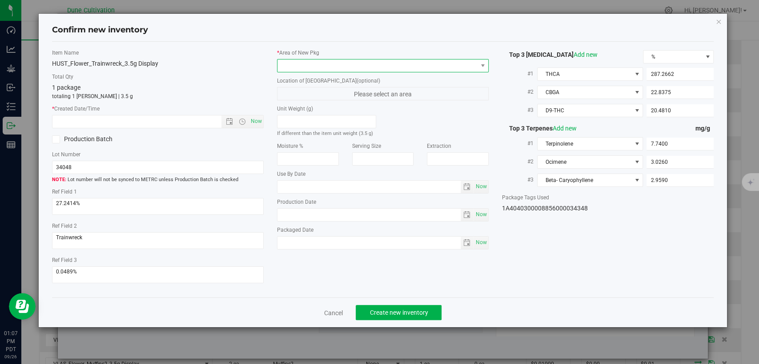
click at [366, 68] on span at bounding box center [377, 66] width 200 height 12
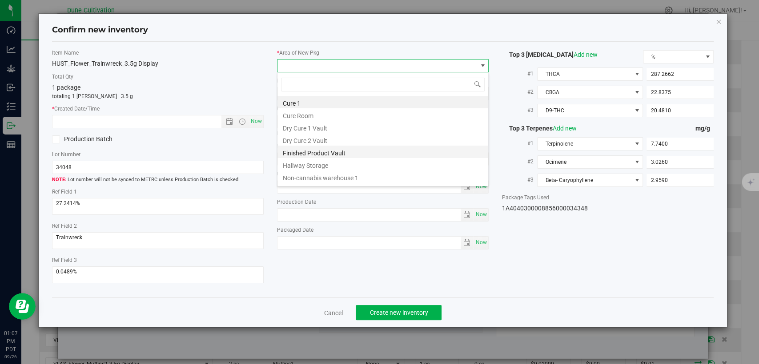
click at [335, 149] on li "Finished Product Vault" at bounding box center [382, 152] width 211 height 12
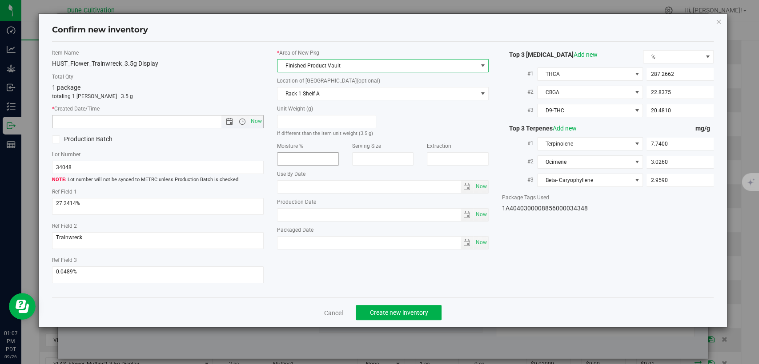
drag, startPoint x: 259, startPoint y: 121, endPoint x: 281, endPoint y: 156, distance: 40.6
click at [260, 121] on span "Now" at bounding box center [256, 121] width 15 height 13
type input "9/26/2025 1:07 PM"
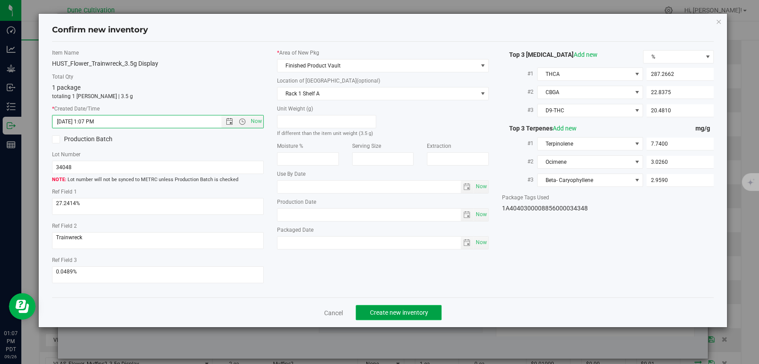
click at [394, 316] on span "Create new inventory" at bounding box center [398, 312] width 58 height 7
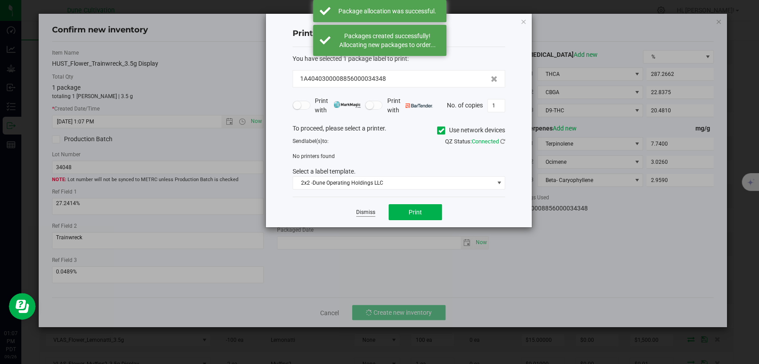
click at [365, 209] on link "Dismiss" at bounding box center [365, 213] width 19 height 8
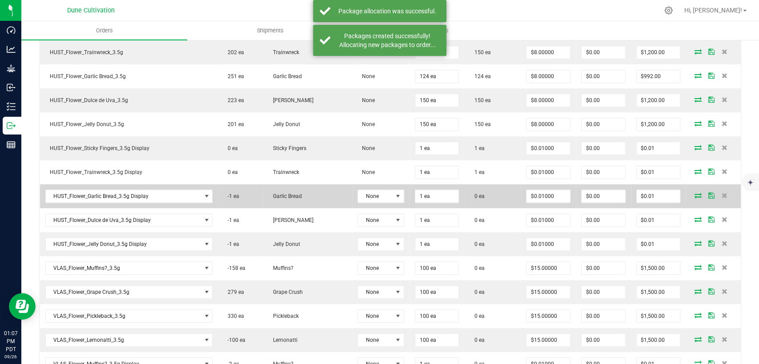
click at [694, 193] on icon at bounding box center [697, 195] width 7 height 5
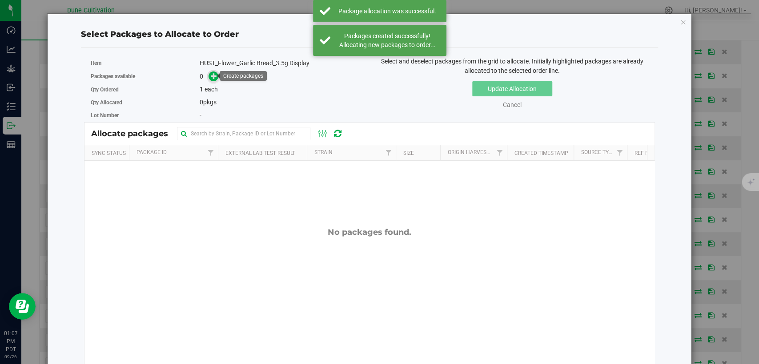
click at [214, 75] on icon at bounding box center [214, 76] width 6 height 6
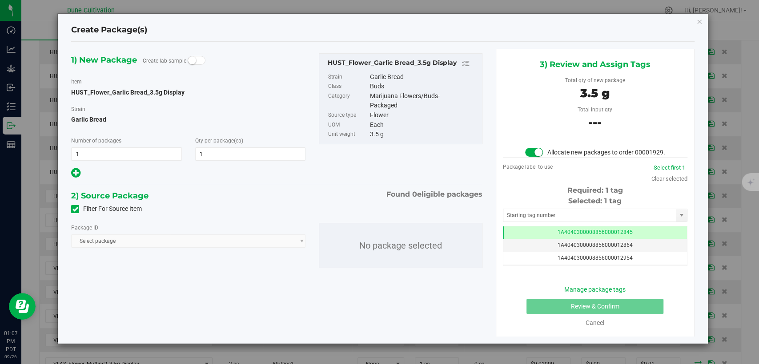
click at [73, 209] on icon at bounding box center [75, 209] width 6 height 0
click at [0, 0] on input "Filter For Source Item" at bounding box center [0, 0] width 0 height 0
click at [125, 240] on span "Select package" at bounding box center [183, 241] width 222 height 12
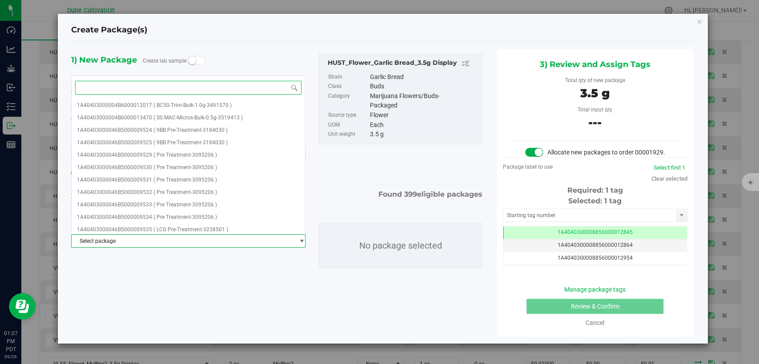
paste input "28842"
type input "28842"
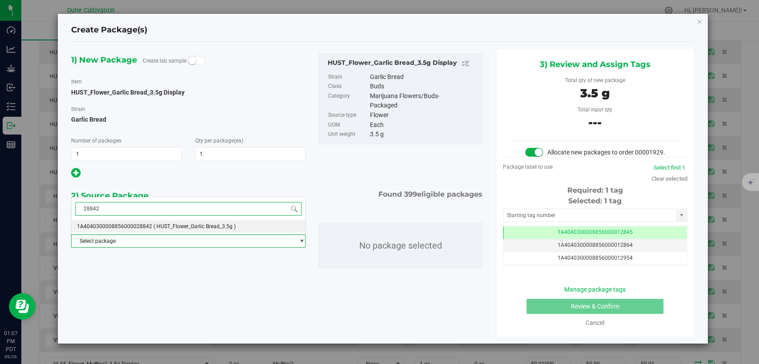
drag, startPoint x: 132, startPoint y: 229, endPoint x: 156, endPoint y: 251, distance: 32.4
click at [132, 229] on span "1A4040300008856000028842" at bounding box center [114, 227] width 75 height 6
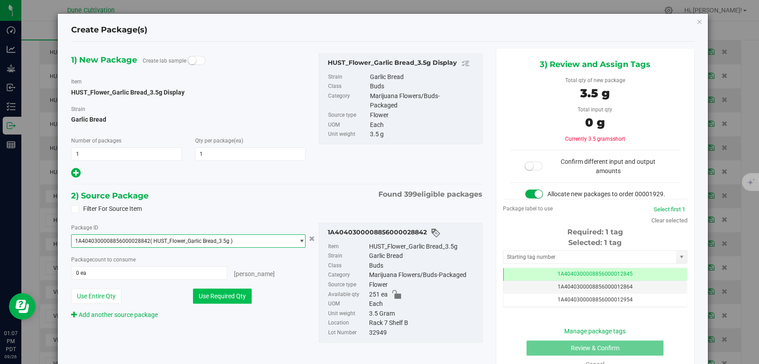
click at [209, 296] on button "Use Required Qty" at bounding box center [222, 296] width 59 height 15
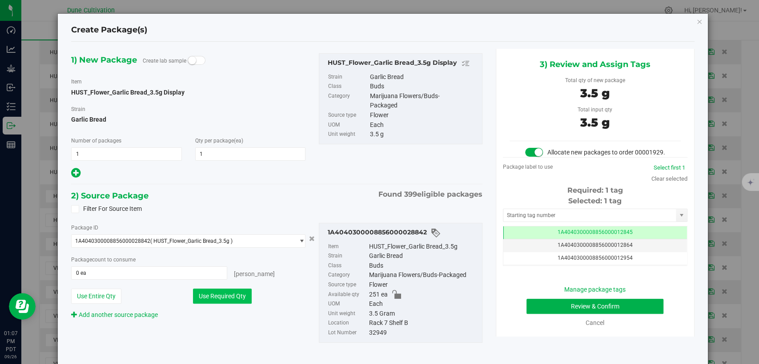
type input "1 ea"
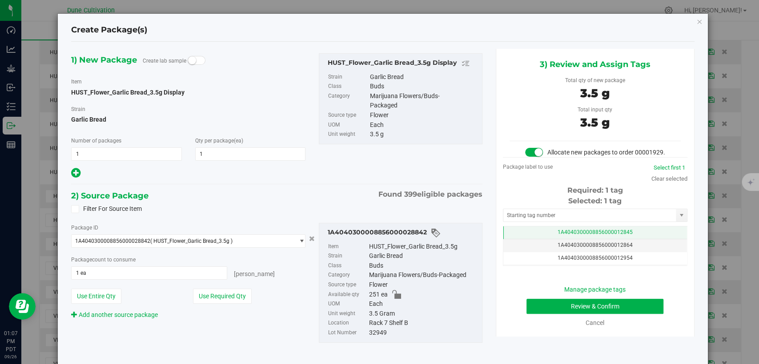
click at [557, 236] on span "1A4040300008856000012845" at bounding box center [594, 232] width 75 height 6
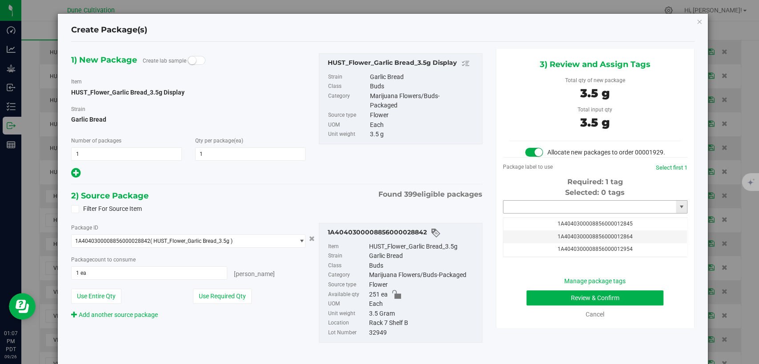
click at [547, 213] on input "text" at bounding box center [589, 207] width 172 height 12
drag, startPoint x: 553, startPoint y: 231, endPoint x: 553, endPoint y: 224, distance: 6.7
click at [553, 229] on li "1A4040300008856000034349" at bounding box center [589, 230] width 182 height 13
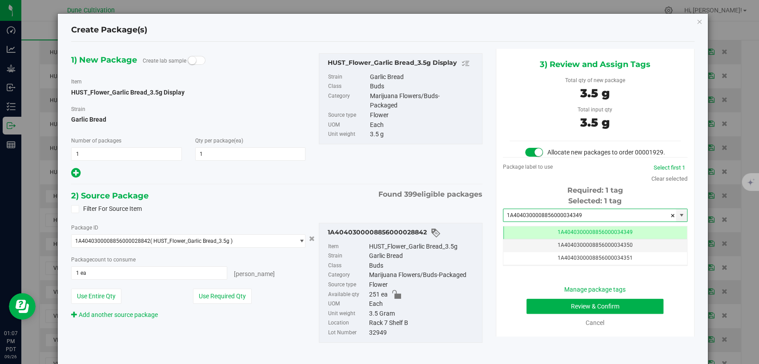
type input "1A4040300008856000034349"
click at [547, 314] on button "Review & Confirm" at bounding box center [594, 306] width 137 height 15
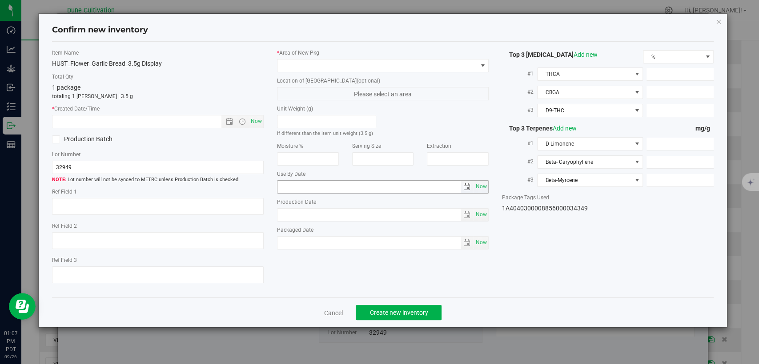
type textarea "37.3932%"
type textarea "Garlic Bread"
type textarea "0.0935%"
type input "413.9607"
type input "18.6095"
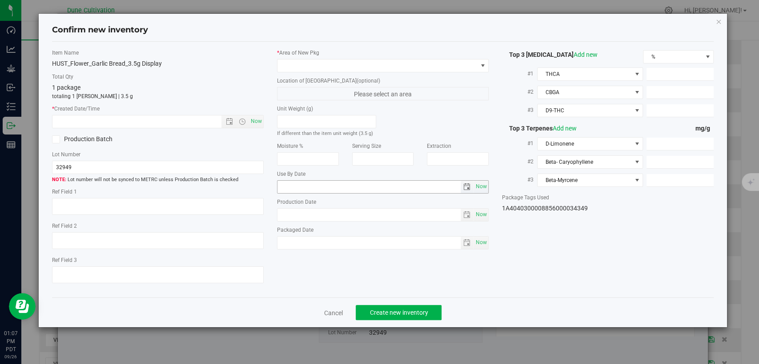
type input "10.8884"
type input "6.6100"
type input "5.6960"
type input "5.5320"
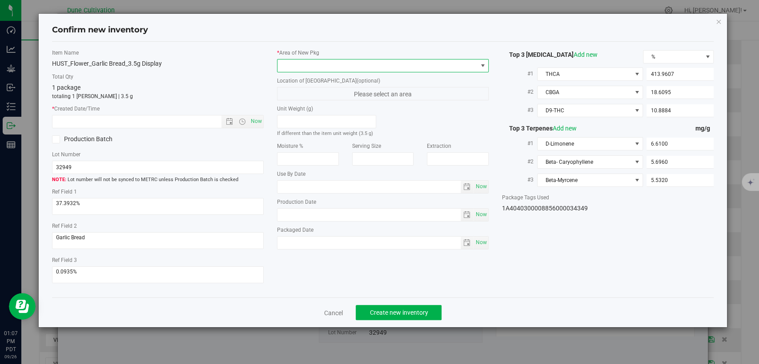
click at [382, 65] on span at bounding box center [377, 66] width 200 height 12
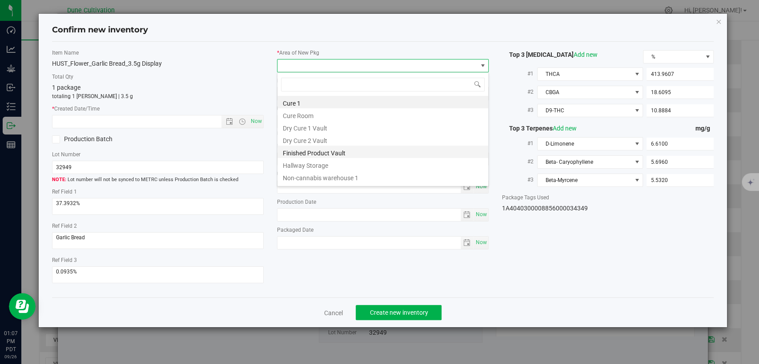
click at [311, 150] on li "Finished Product Vault" at bounding box center [382, 152] width 211 height 12
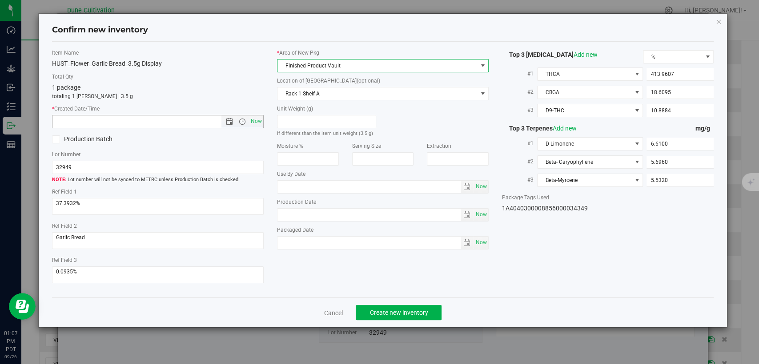
drag, startPoint x: 254, startPoint y: 118, endPoint x: 268, endPoint y: 163, distance: 46.7
click at [254, 119] on span "Now" at bounding box center [256, 121] width 15 height 13
type input "9/26/2025 1:07 PM"
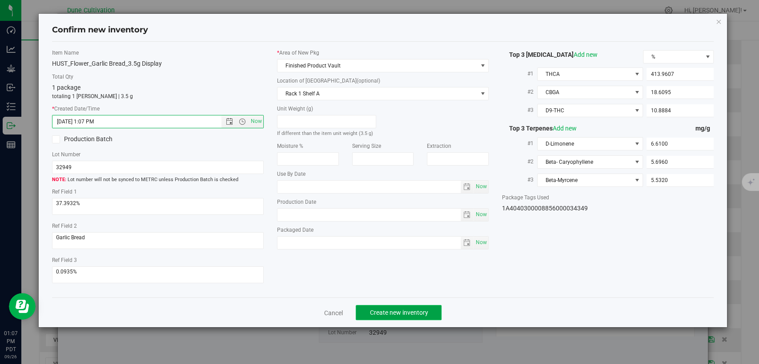
click at [371, 313] on span "Create new inventory" at bounding box center [398, 312] width 58 height 7
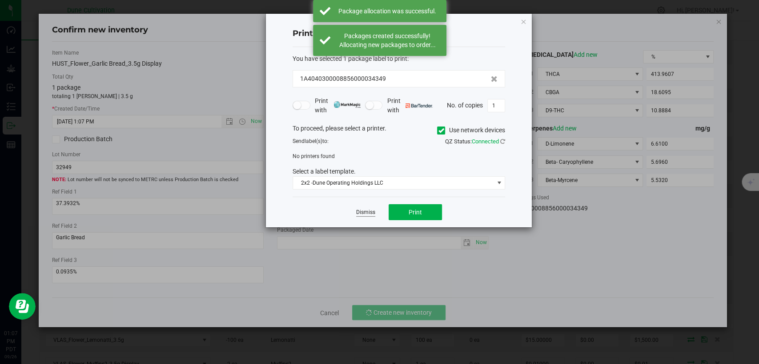
click at [370, 214] on link "Dismiss" at bounding box center [365, 213] width 19 height 8
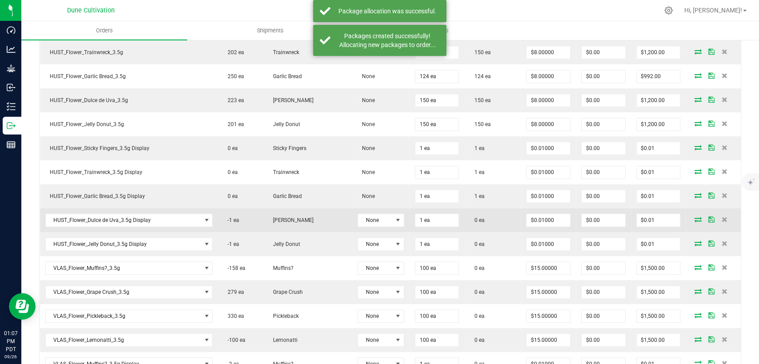
click at [694, 217] on icon at bounding box center [697, 219] width 7 height 5
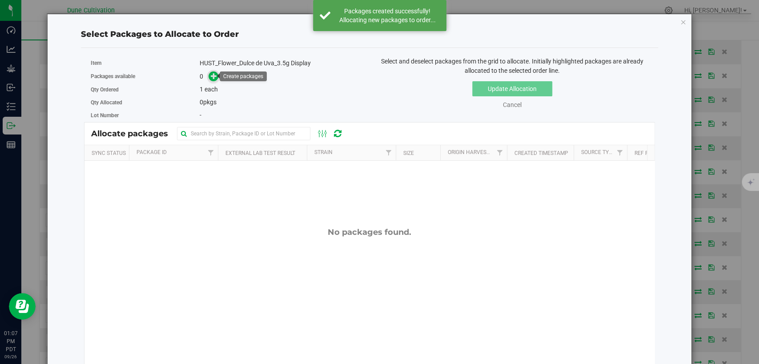
click at [212, 75] on icon at bounding box center [214, 76] width 6 height 6
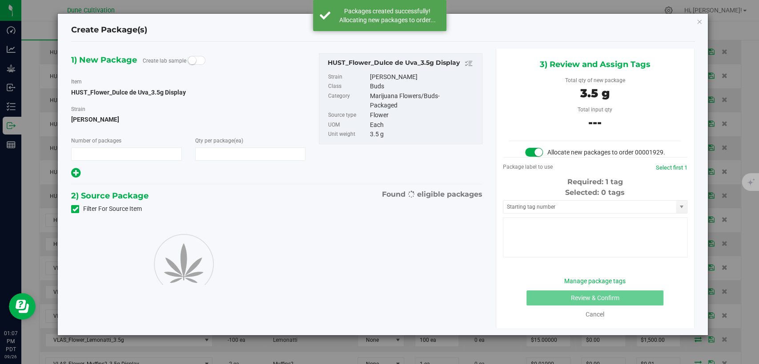
type input "1"
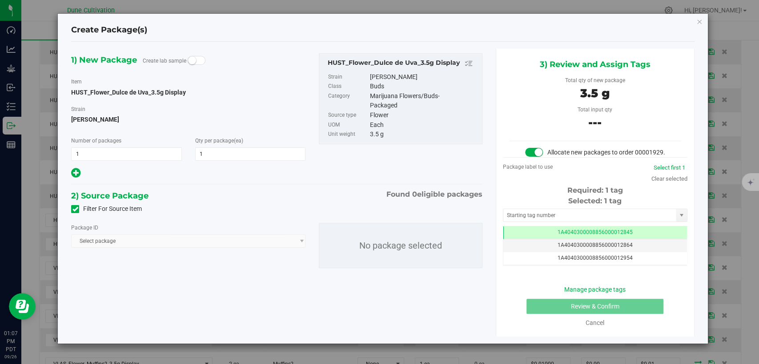
type input "1"
click at [75, 209] on icon at bounding box center [75, 209] width 6 height 0
click at [0, 0] on input "Filter For Source Item" at bounding box center [0, 0] width 0 height 0
click at [110, 245] on span "Select package" at bounding box center [183, 241] width 222 height 12
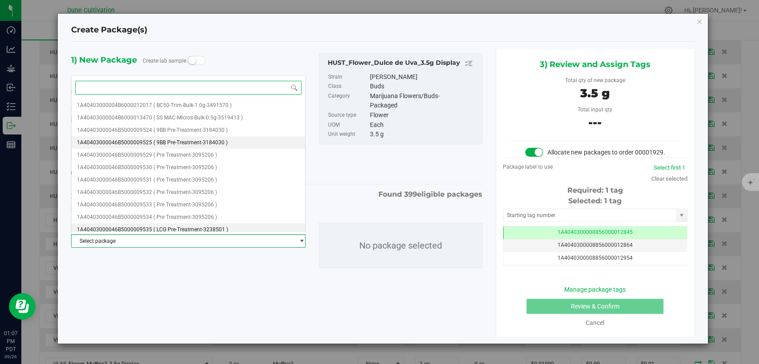
paste input "28842"
type input "28842"
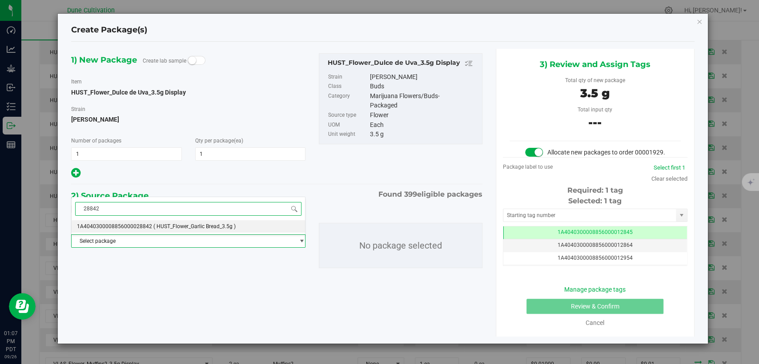
click at [159, 228] on span "( HUST_Flower_Garlic Bread_3.5g )" at bounding box center [194, 227] width 82 height 6
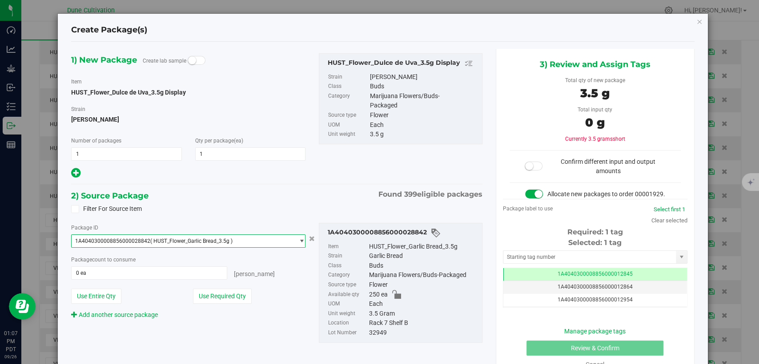
click at [312, 239] on div "1A4040300008856000028842 Item HUST_Flower_Garlic Bread_3.5g Strain Garlic Bread…" at bounding box center [400, 283] width 177 height 120
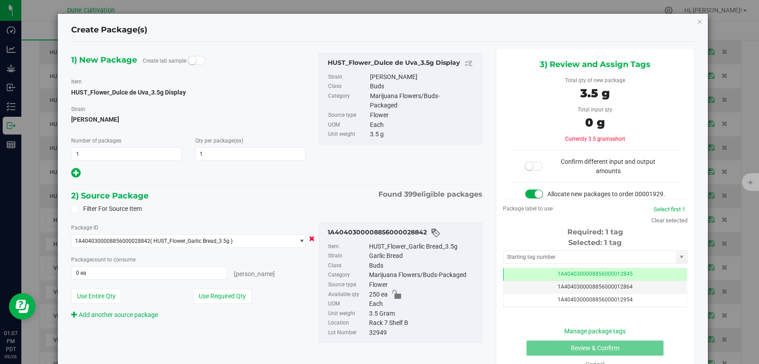
click at [309, 239] on icon "Cancel button" at bounding box center [312, 238] width 6 height 5
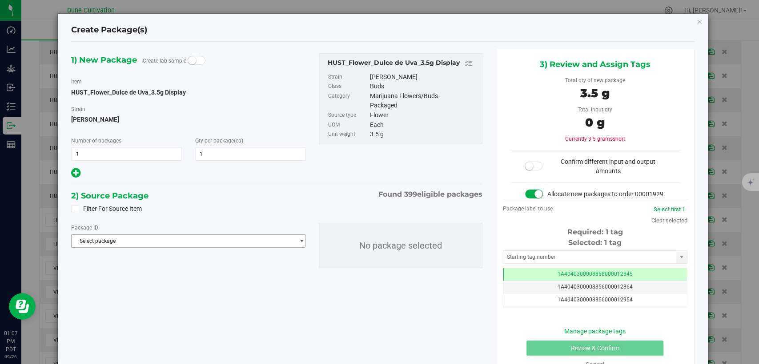
click at [287, 241] on span "Select package" at bounding box center [183, 241] width 222 height 12
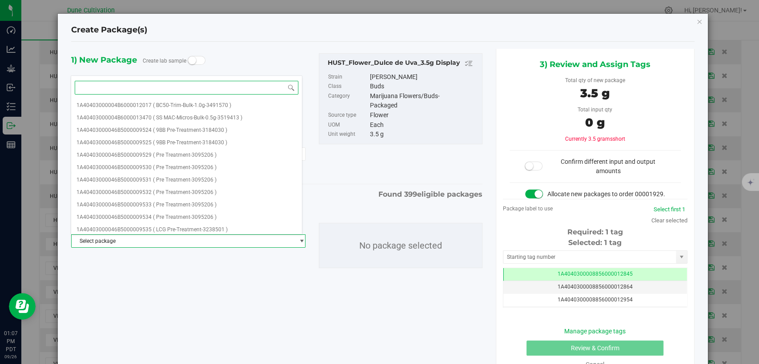
paste input "28867"
type input "28867"
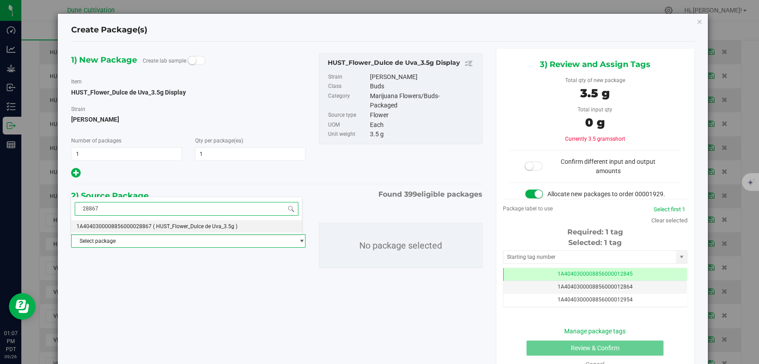
click at [220, 230] on li "1A4040300008856000028867 ( HUST_Flower_Dulce de Uva_3.5g )" at bounding box center [186, 226] width 231 height 12
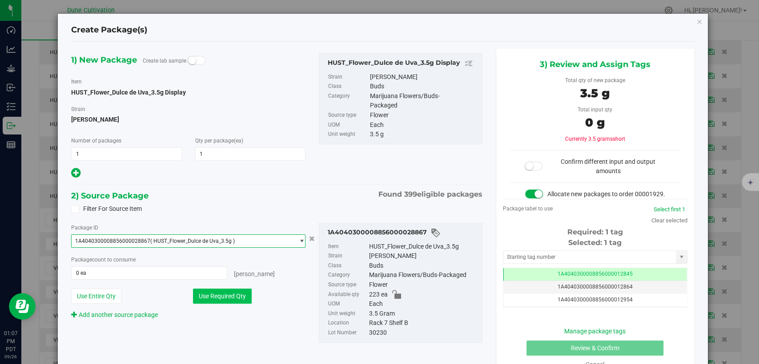
click at [224, 298] on button "Use Required Qty" at bounding box center [222, 296] width 59 height 15
type input "1 ea"
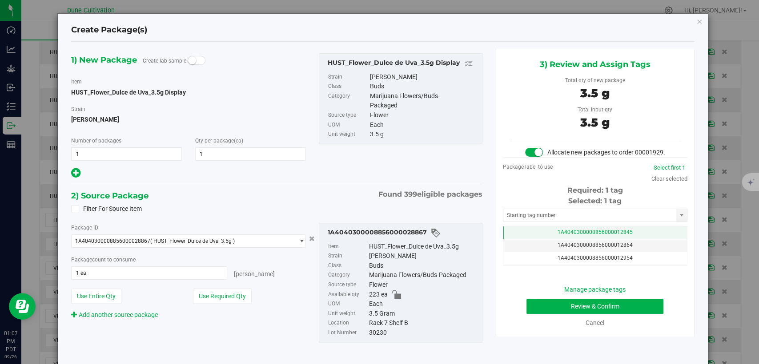
click at [565, 236] on td "1A4040300008856000012845" at bounding box center [595, 233] width 184 height 13
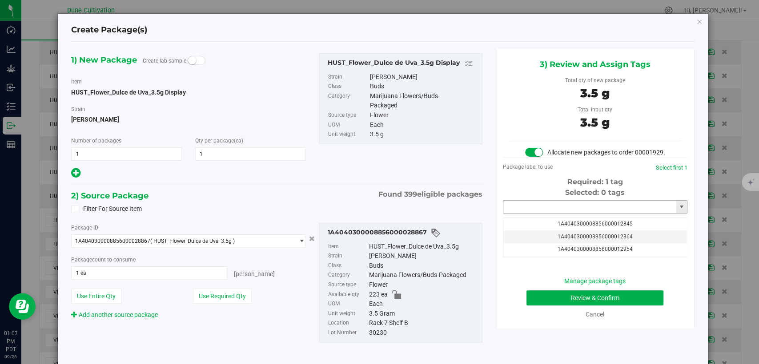
click at [560, 213] on input "text" at bounding box center [589, 207] width 172 height 12
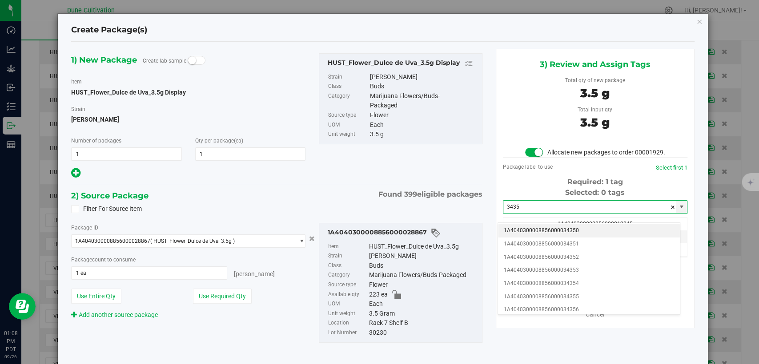
click at [556, 232] on li "1A4040300008856000034350" at bounding box center [589, 230] width 182 height 13
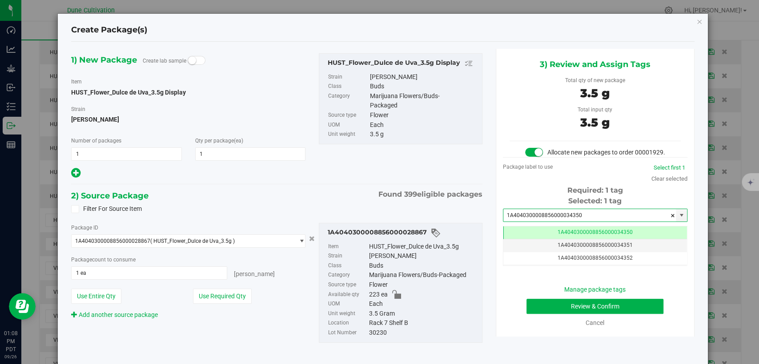
type input "1A4040300008856000034350"
click at [546, 314] on button "Review & Confirm" at bounding box center [594, 306] width 137 height 15
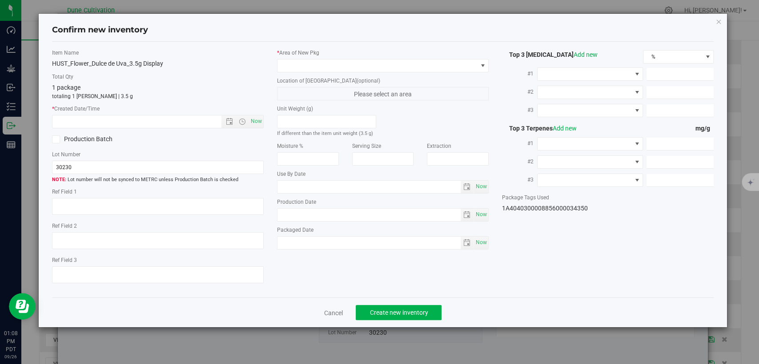
type textarea "27.0277%"
type textarea "Dulce De Uva"
type textarea "0.0448%"
type input "299.1590"
type input "12.0247"
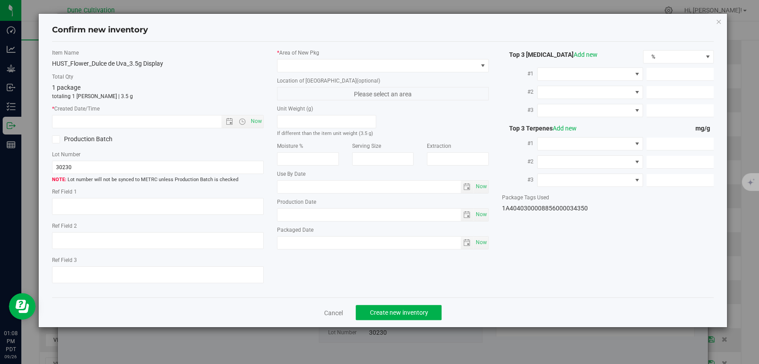
type input "7.9146"
type input "4.8880"
type input "4.8100"
type input "4.3880"
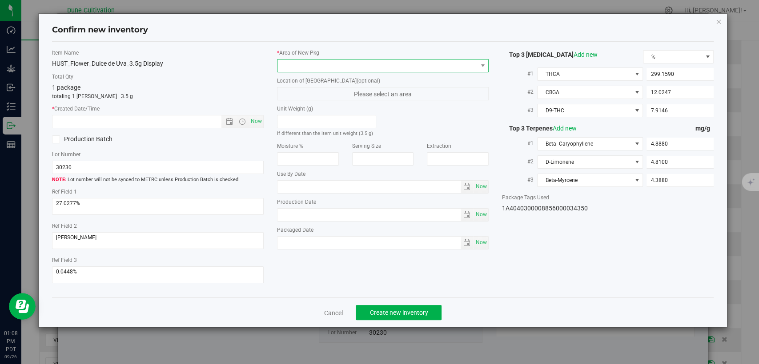
click at [412, 65] on span at bounding box center [377, 66] width 200 height 12
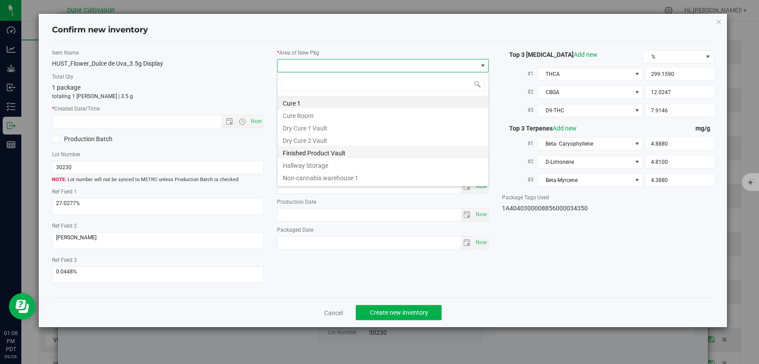
click at [334, 152] on li "Finished Product Vault" at bounding box center [382, 152] width 211 height 12
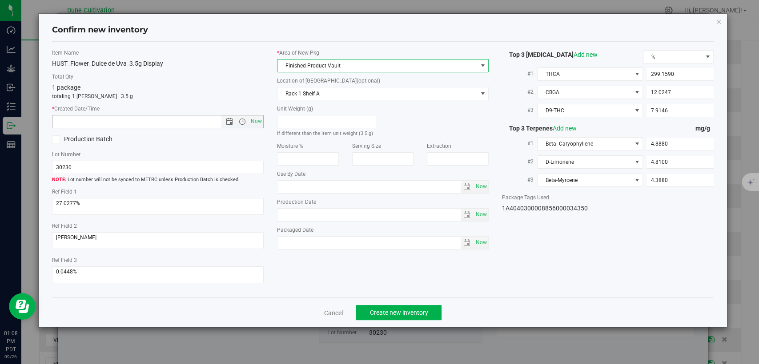
click at [261, 117] on span "Now" at bounding box center [256, 121] width 15 height 13
type input "9/26/2025 1:08 PM"
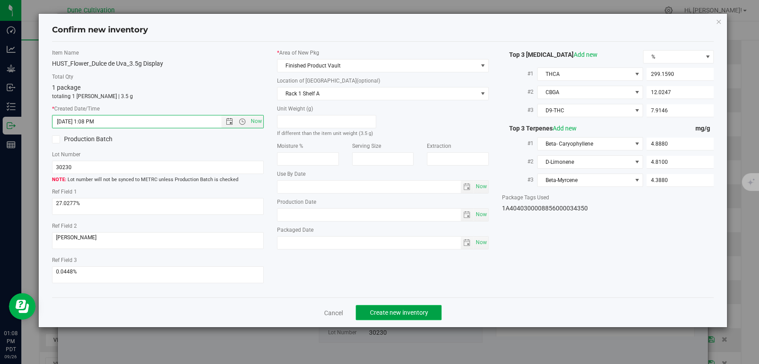
click at [394, 316] on button "Create new inventory" at bounding box center [398, 312] width 86 height 15
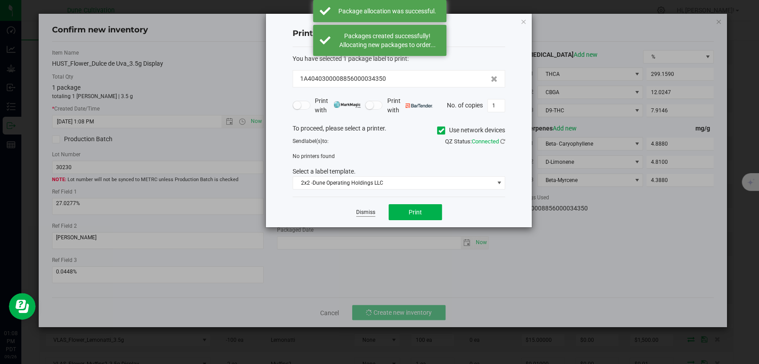
click at [364, 211] on link "Dismiss" at bounding box center [365, 213] width 19 height 8
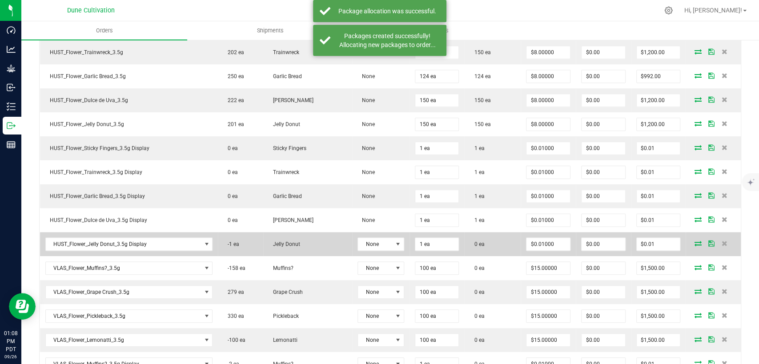
click at [694, 242] on icon at bounding box center [697, 243] width 7 height 5
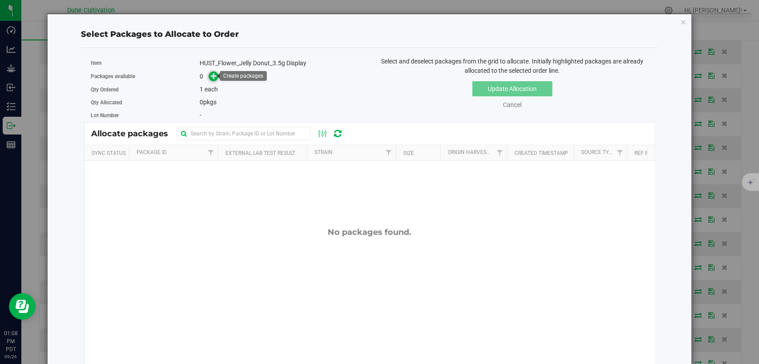
click at [214, 76] on icon at bounding box center [214, 76] width 6 height 6
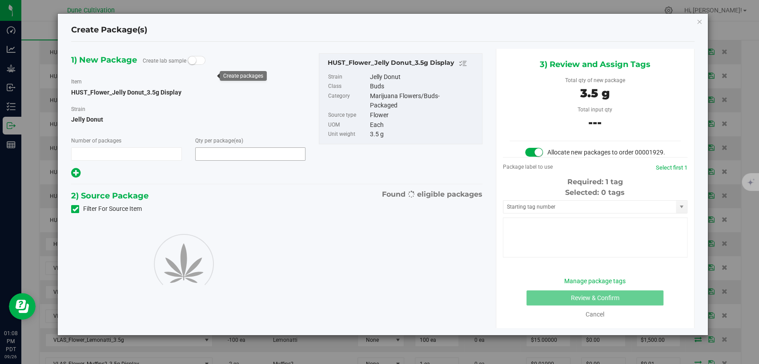
type input "1"
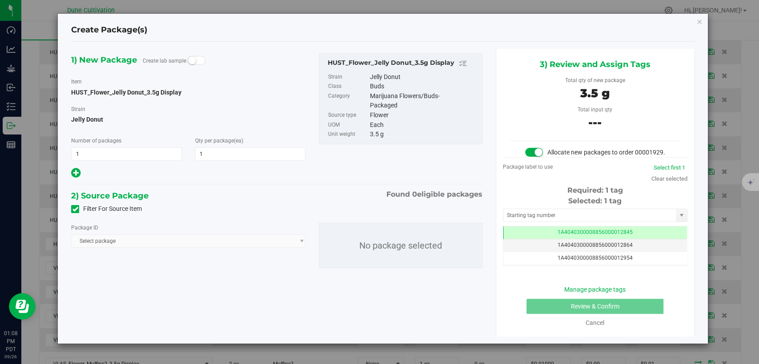
click at [78, 209] on icon at bounding box center [75, 209] width 6 height 0
click at [0, 0] on input "Filter For Source Item" at bounding box center [0, 0] width 0 height 0
click at [111, 241] on span "Select package" at bounding box center [183, 241] width 222 height 12
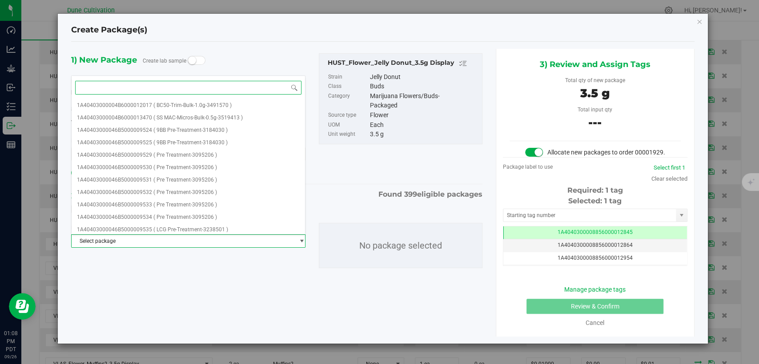
paste input "28851"
type input "28851"
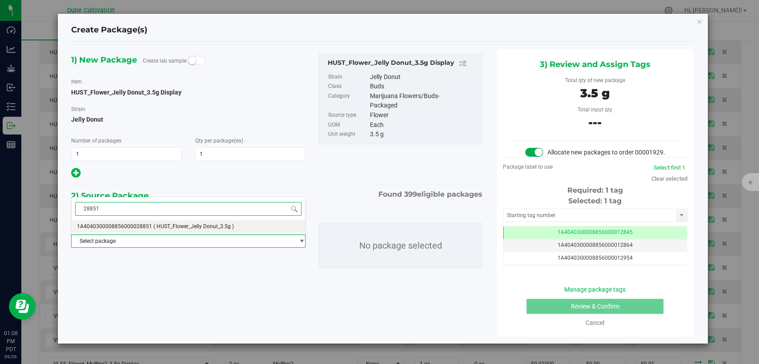
click at [128, 227] on span "1A4040300008856000028851" at bounding box center [114, 227] width 75 height 6
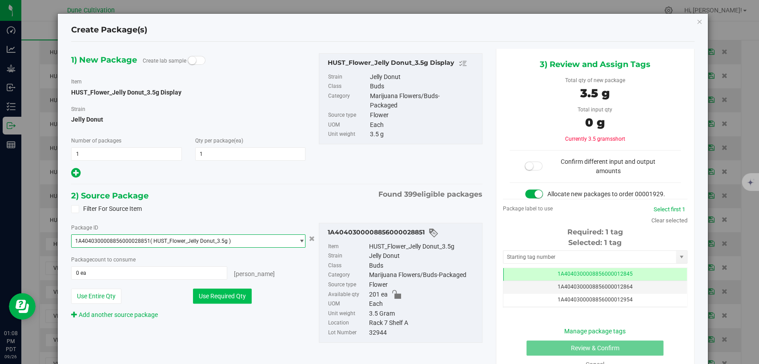
click at [213, 294] on button "Use Required Qty" at bounding box center [222, 296] width 59 height 15
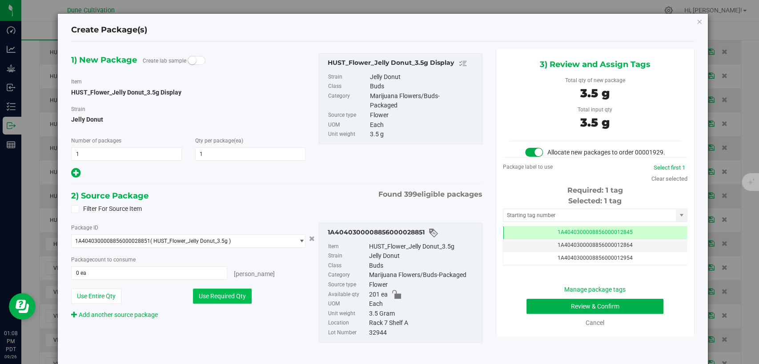
type input "1 ea"
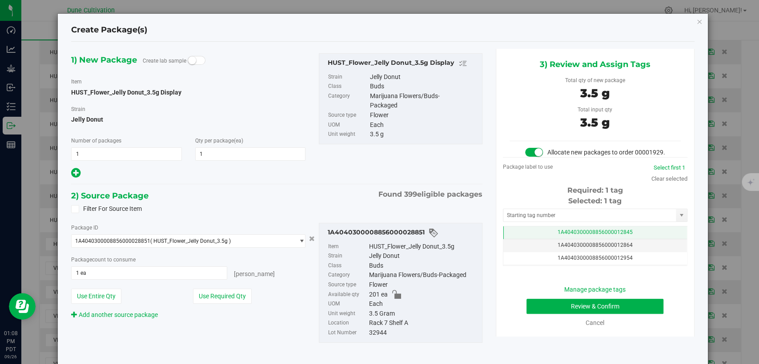
click at [577, 236] on td "1A4040300008856000012845" at bounding box center [595, 233] width 184 height 13
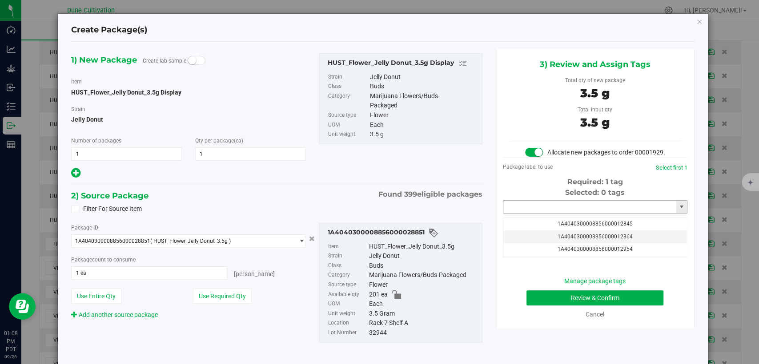
click at [573, 213] on input "text" at bounding box center [589, 207] width 172 height 12
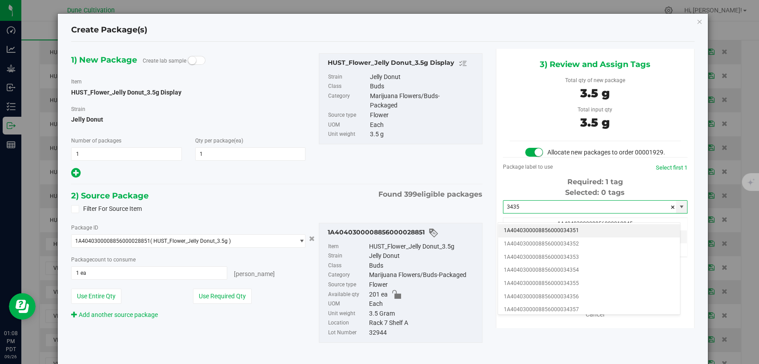
click at [564, 232] on li "1A4040300008856000034351" at bounding box center [589, 230] width 182 height 13
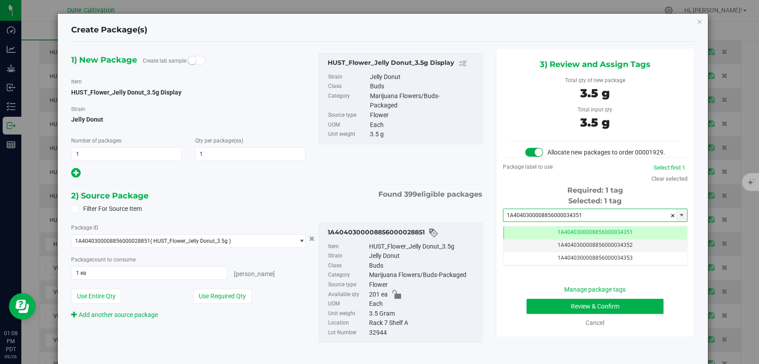
type input "1A4040300008856000034351"
click at [544, 314] on button "Review & Confirm" at bounding box center [594, 306] width 137 height 15
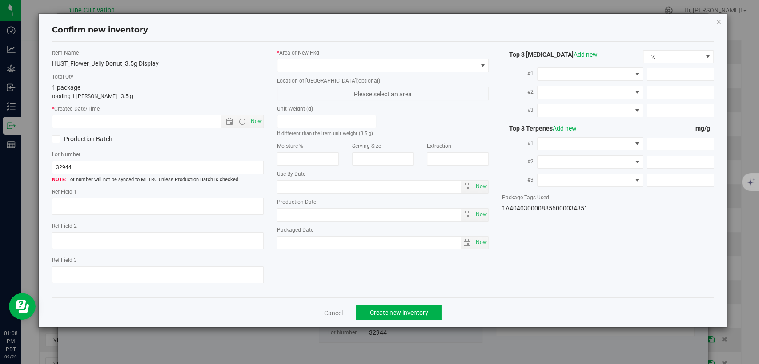
type textarea "35.7480%"
type textarea "Jelly Donut"
type textarea "0.1003%"
type input "399.0209"
type input "32.3278"
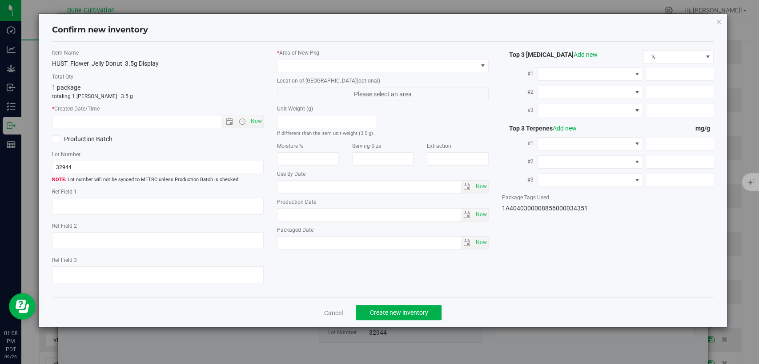
type input "7.5386"
type input "5.3960"
type input "4.2260"
type input "2.3200"
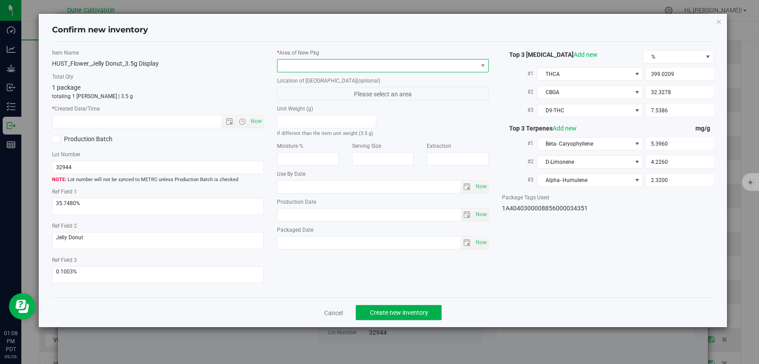
click at [421, 64] on span at bounding box center [377, 66] width 200 height 12
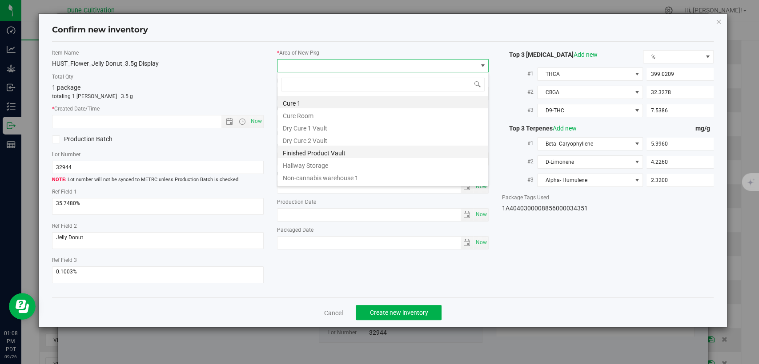
click at [344, 150] on li "Finished Product Vault" at bounding box center [382, 152] width 211 height 12
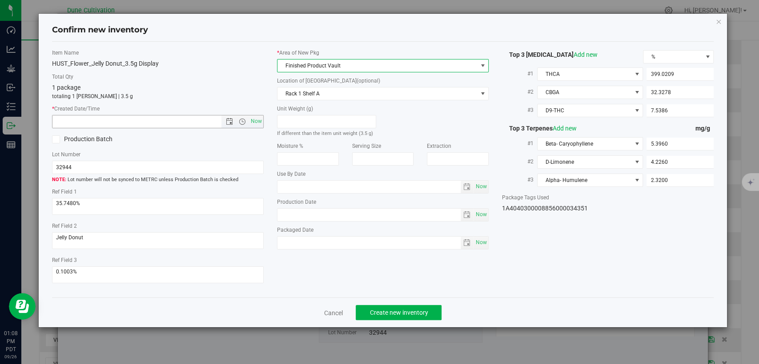
click at [255, 120] on span "Now" at bounding box center [256, 121] width 15 height 13
type input "9/26/2025 1:08 PM"
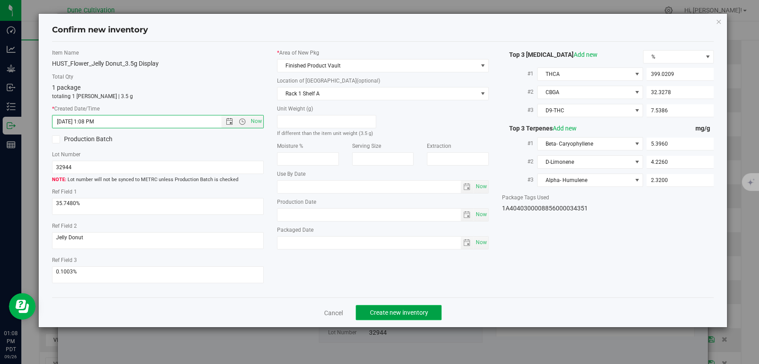
click at [370, 310] on span "Create new inventory" at bounding box center [398, 312] width 58 height 7
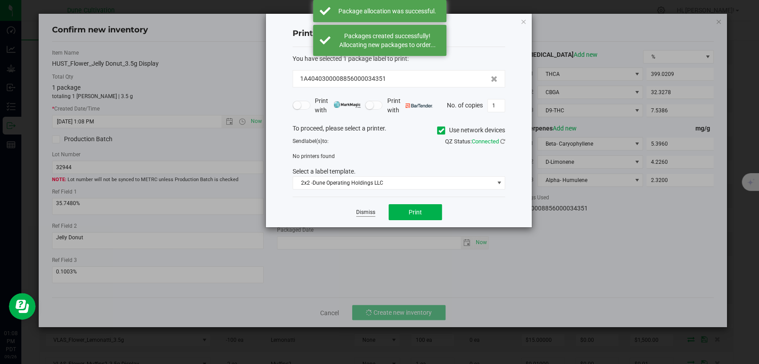
click at [359, 212] on link "Dismiss" at bounding box center [365, 213] width 19 height 8
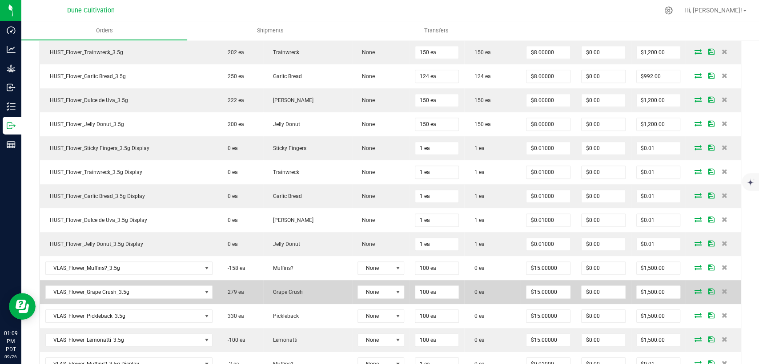
click at [694, 289] on icon at bounding box center [697, 291] width 7 height 5
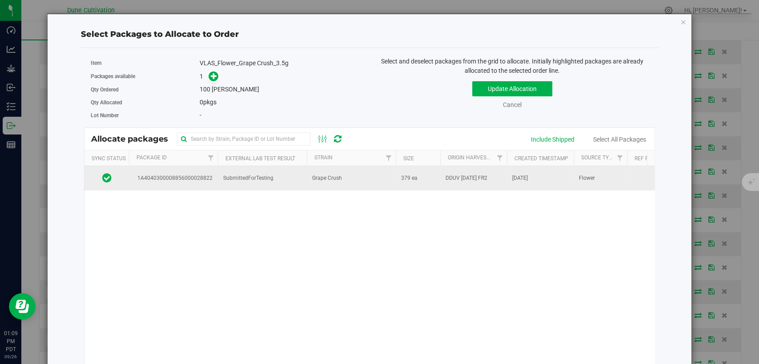
click at [259, 175] on span "SubmittedForTesting" at bounding box center [248, 178] width 50 height 8
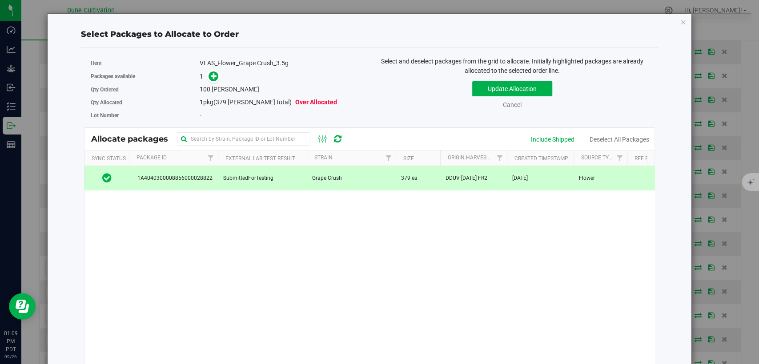
click at [212, 76] on icon at bounding box center [214, 76] width 6 height 6
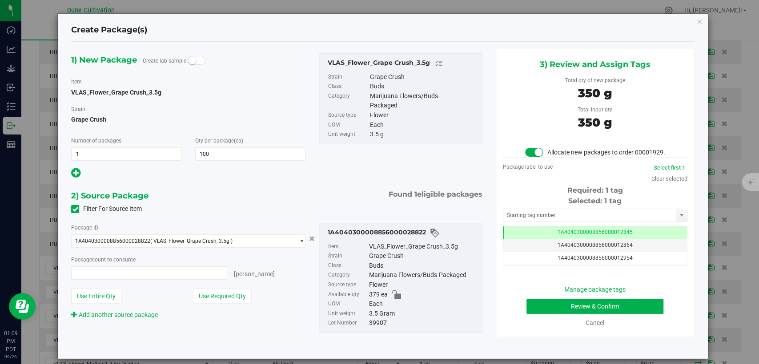
type input "100"
type input "100 ea"
click at [586, 240] on td "1A4040300008856000012845" at bounding box center [595, 233] width 184 height 13
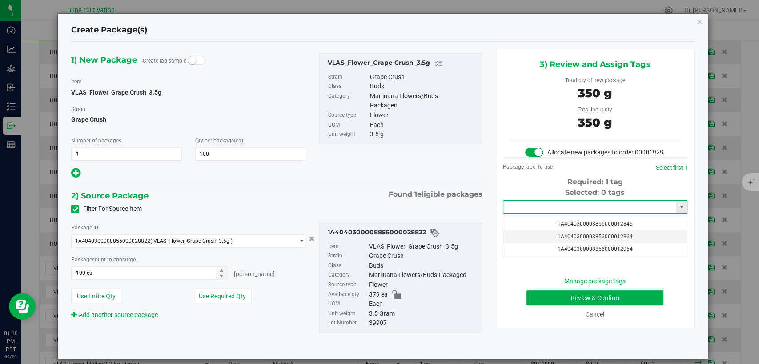
click at [550, 213] on input "text" at bounding box center [589, 207] width 172 height 12
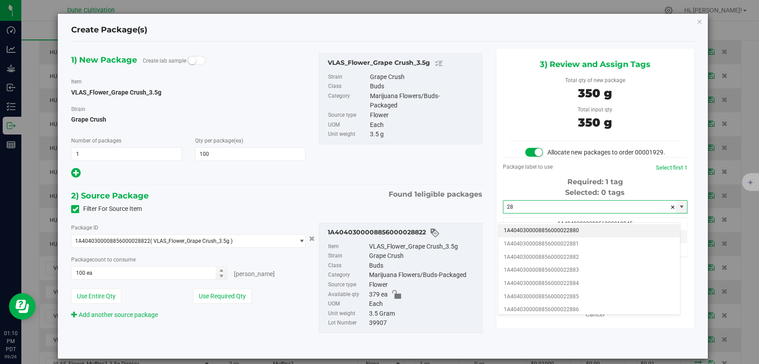
type input "2"
click at [543, 232] on li "1A4040300008856000034352" at bounding box center [589, 230] width 182 height 13
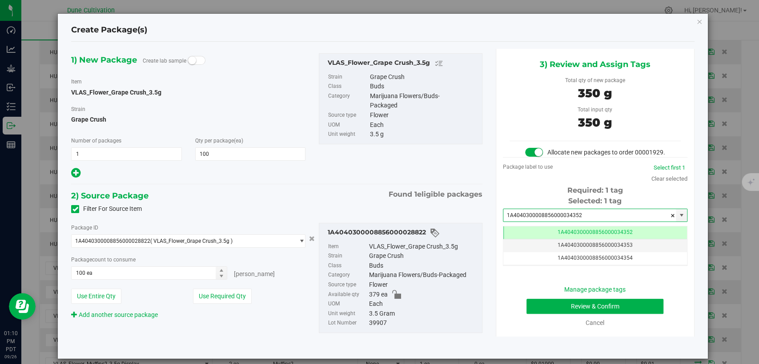
type input "1A4040300008856000034352"
click at [541, 314] on button "Review & Confirm" at bounding box center [594, 306] width 137 height 15
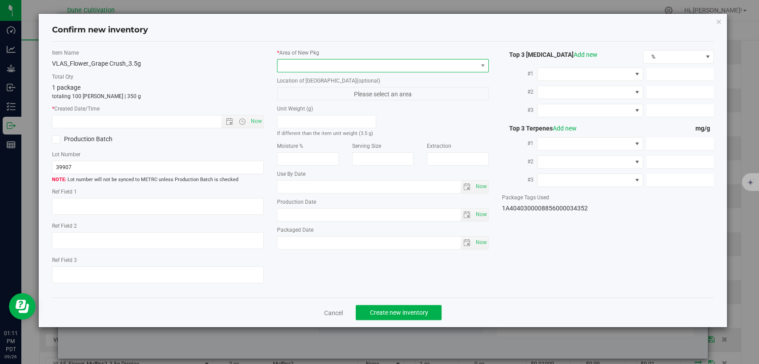
click at [368, 60] on span at bounding box center [377, 66] width 200 height 12
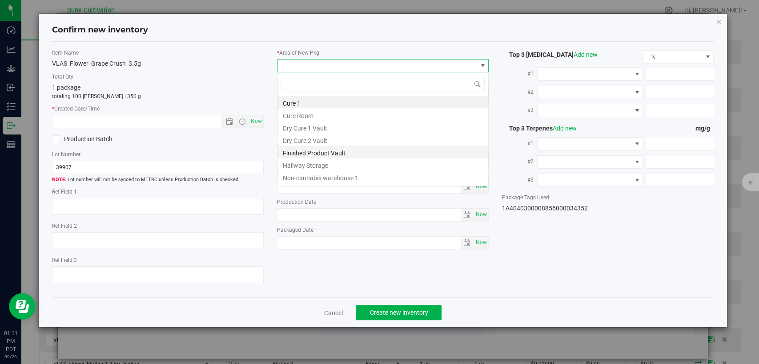
scroll to position [13, 212]
click at [331, 150] on li "Finished Product Vault" at bounding box center [382, 152] width 211 height 12
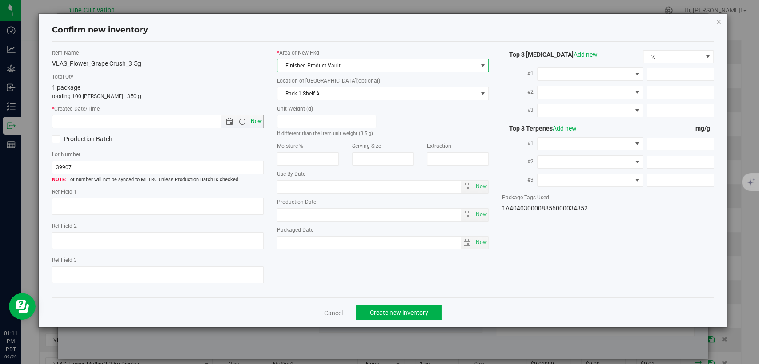
click at [258, 124] on span "Now" at bounding box center [256, 121] width 15 height 13
type input "9/26/2025 1:11 PM"
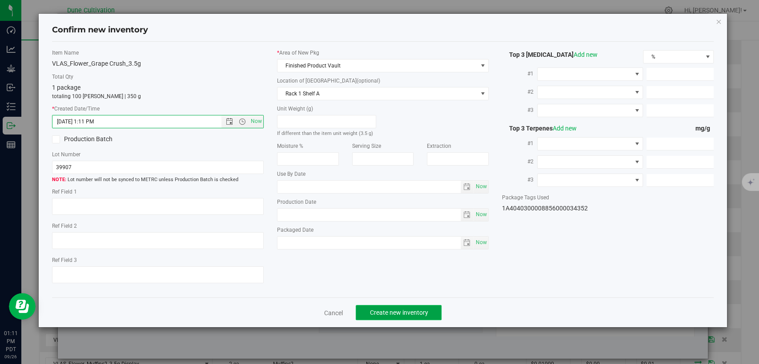
click at [379, 313] on span "Create new inventory" at bounding box center [398, 312] width 58 height 7
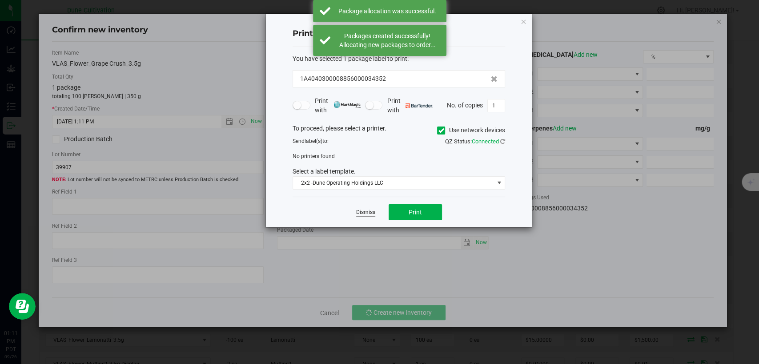
click at [364, 211] on link "Dismiss" at bounding box center [365, 213] width 19 height 8
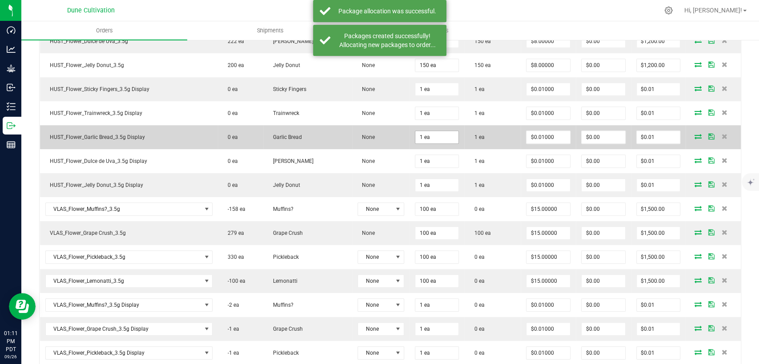
scroll to position [395, 0]
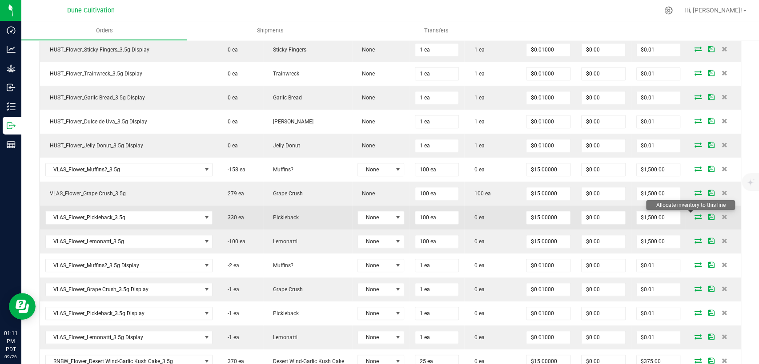
click at [694, 214] on icon at bounding box center [697, 216] width 7 height 5
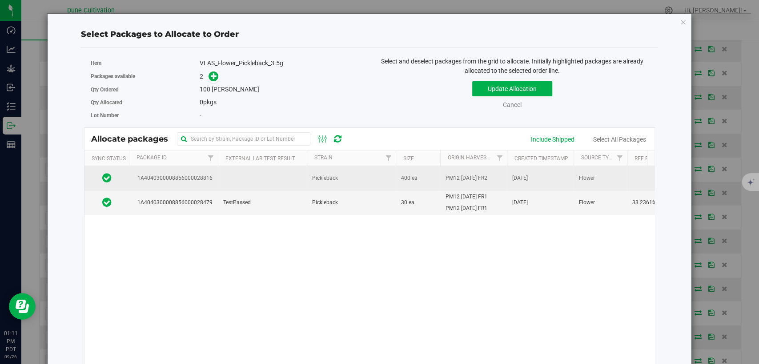
click at [228, 175] on td at bounding box center [262, 178] width 89 height 24
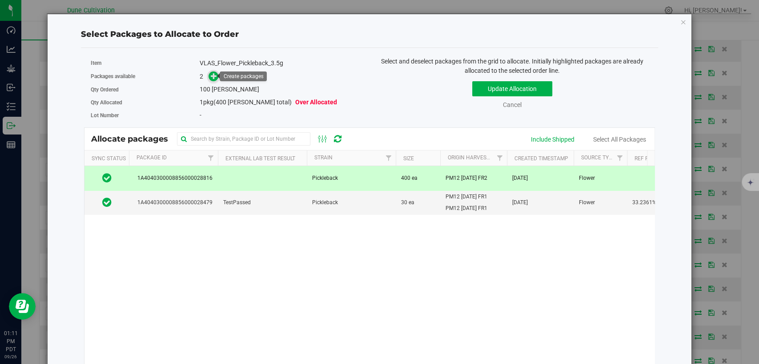
click at [213, 75] on icon at bounding box center [214, 76] width 6 height 6
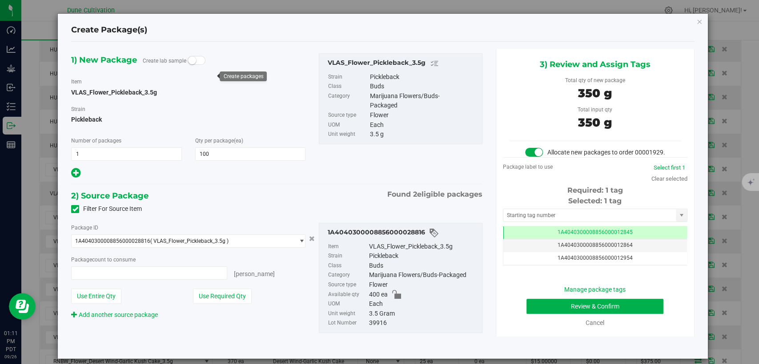
type input "100 ea"
drag, startPoint x: 520, startPoint y: 240, endPoint x: 543, endPoint y: 216, distance: 34.3
click at [520, 240] on td "1A4040300008856000012845" at bounding box center [595, 233] width 184 height 13
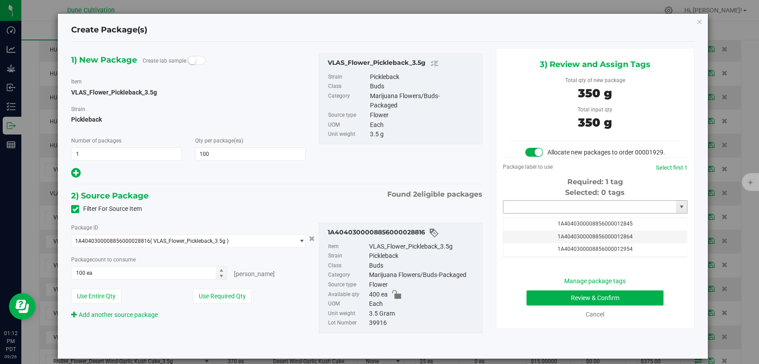
click at [543, 213] on input "text" at bounding box center [589, 207] width 172 height 12
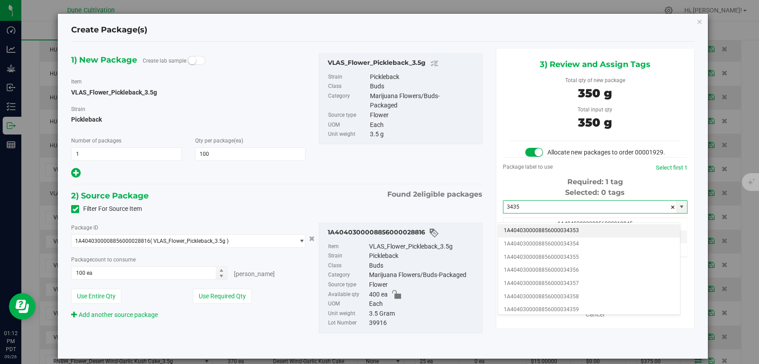
click at [543, 229] on li "1A4040300008856000034353" at bounding box center [589, 230] width 182 height 13
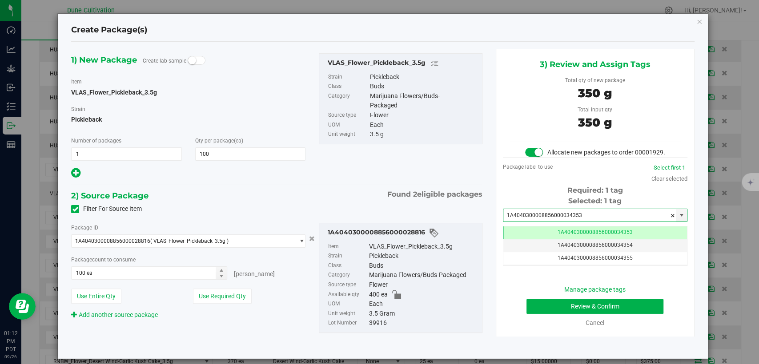
type input "1A4040300008856000034353"
click at [528, 314] on button "Review & Confirm" at bounding box center [594, 306] width 137 height 15
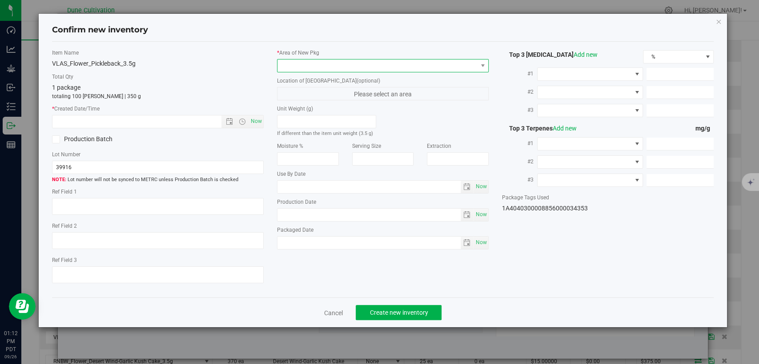
click at [370, 66] on span at bounding box center [377, 66] width 200 height 12
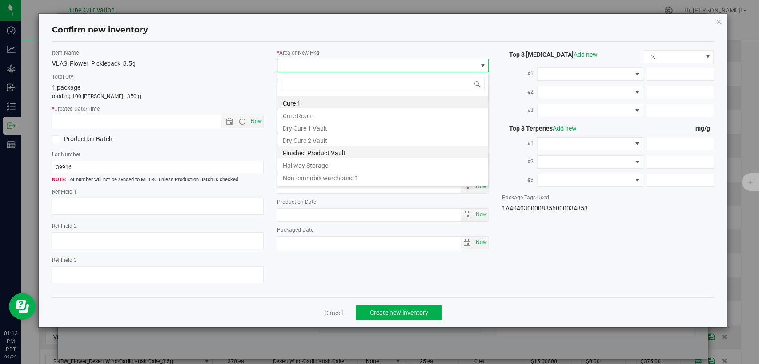
click at [338, 156] on li "Finished Product Vault" at bounding box center [382, 152] width 211 height 12
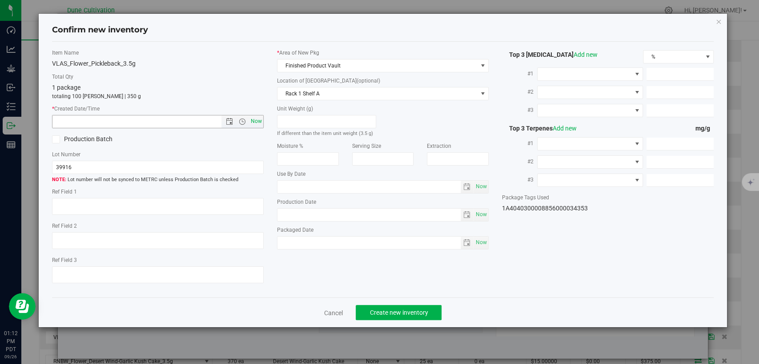
click at [255, 125] on span "Now" at bounding box center [256, 121] width 15 height 13
type input "9/26/2025 1:12 PM"
click at [387, 316] on span "Create new inventory" at bounding box center [398, 312] width 58 height 7
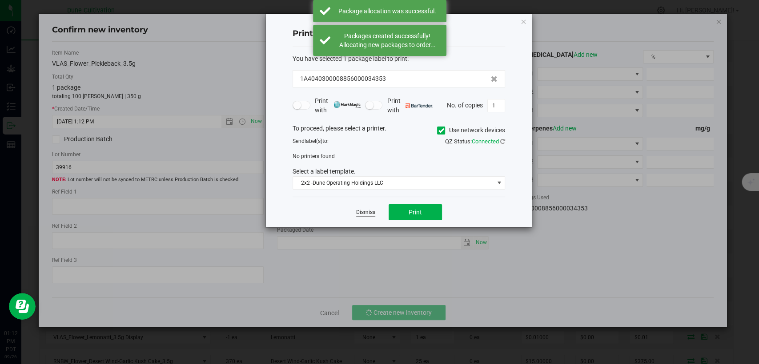
click at [361, 212] on link "Dismiss" at bounding box center [365, 213] width 19 height 8
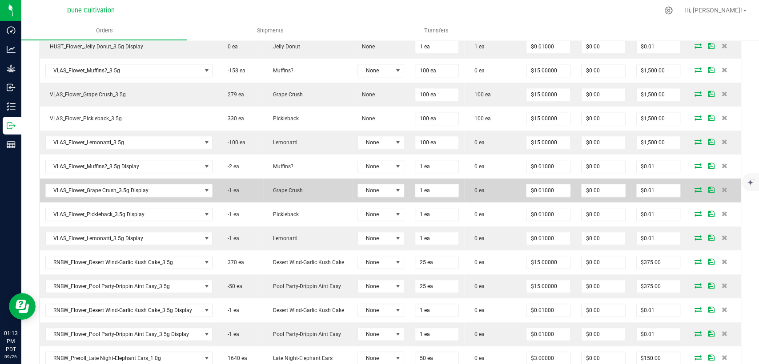
click at [691, 187] on span at bounding box center [697, 189] width 13 height 5
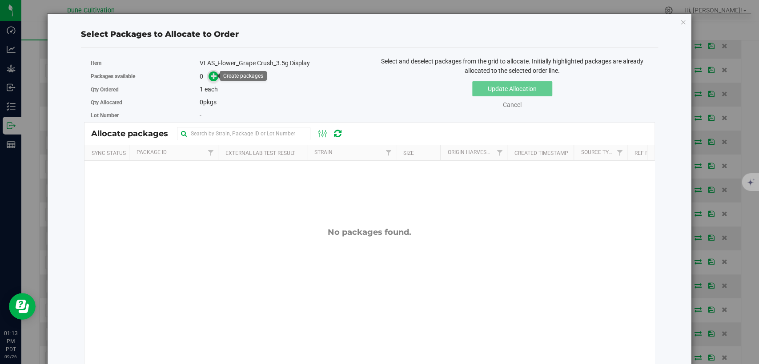
click at [211, 73] on icon at bounding box center [214, 76] width 6 height 6
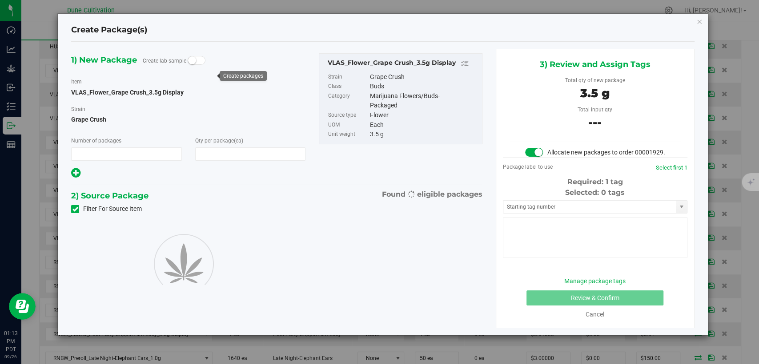
type input "1"
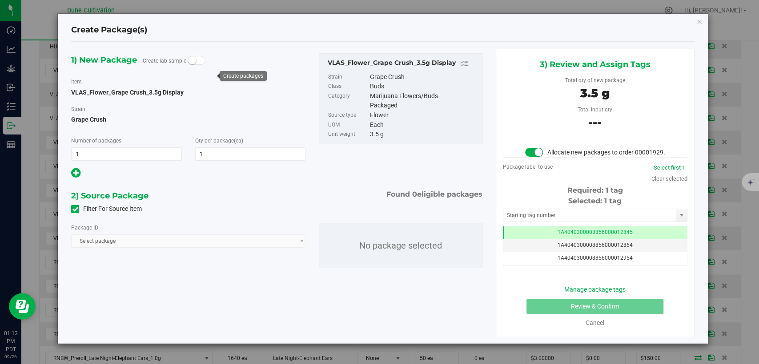
click at [76, 209] on icon at bounding box center [75, 209] width 6 height 0
click at [0, 0] on input "Filter For Source Item" at bounding box center [0, 0] width 0 height 0
click at [136, 243] on span "Select package" at bounding box center [183, 241] width 222 height 12
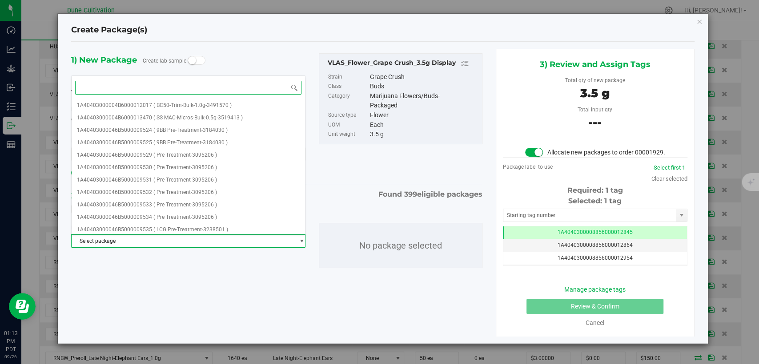
paste input "28859"
type input "28859"
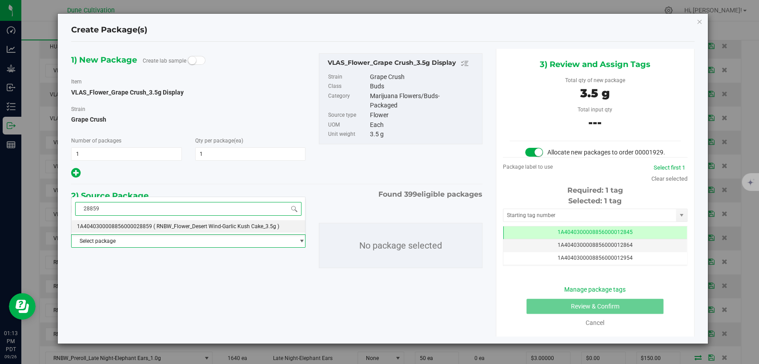
click at [139, 228] on span "1A4040300008856000028859" at bounding box center [114, 227] width 75 height 6
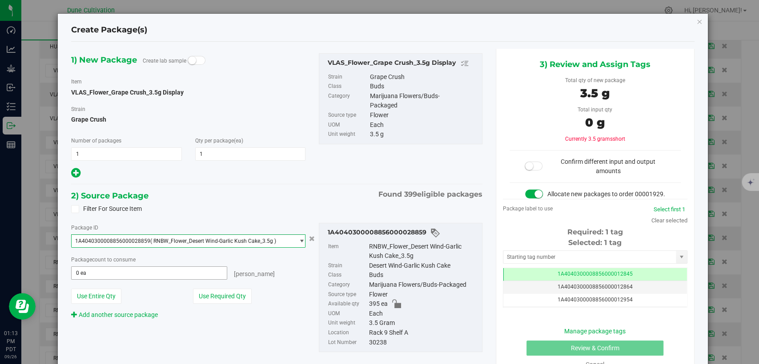
scroll to position [2986, 0]
click at [202, 294] on button "Use Required Qty" at bounding box center [222, 296] width 59 height 15
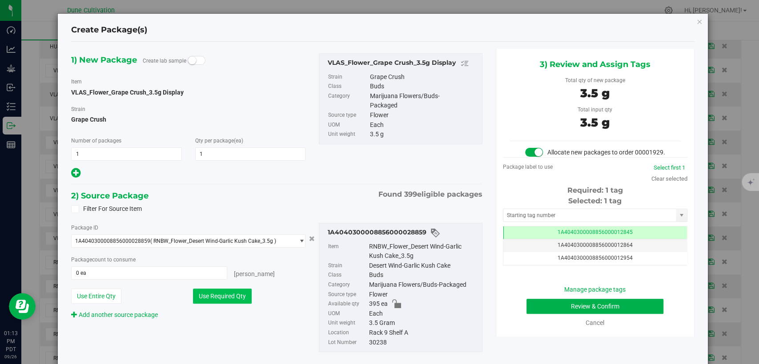
type input "1 ea"
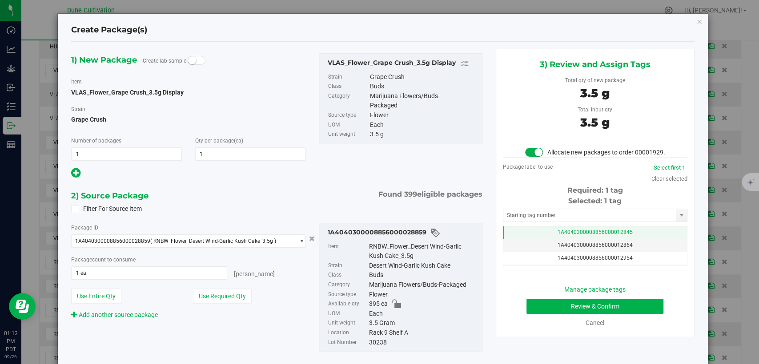
drag, startPoint x: 525, startPoint y: 243, endPoint x: 525, endPoint y: 231, distance: 12.0
click at [525, 240] on td "1A4040300008856000012845" at bounding box center [595, 233] width 184 height 13
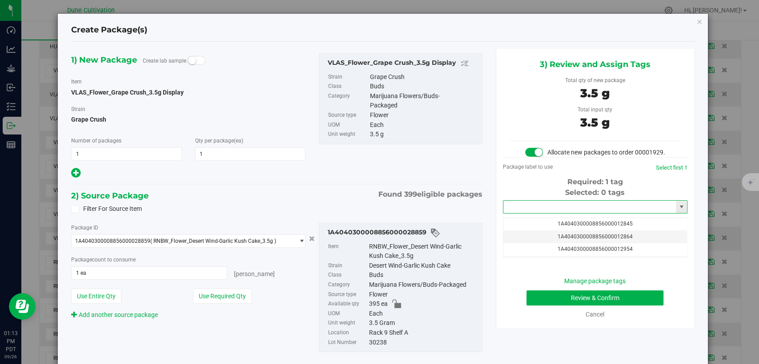
click at [528, 213] on input "text" at bounding box center [589, 207] width 172 height 12
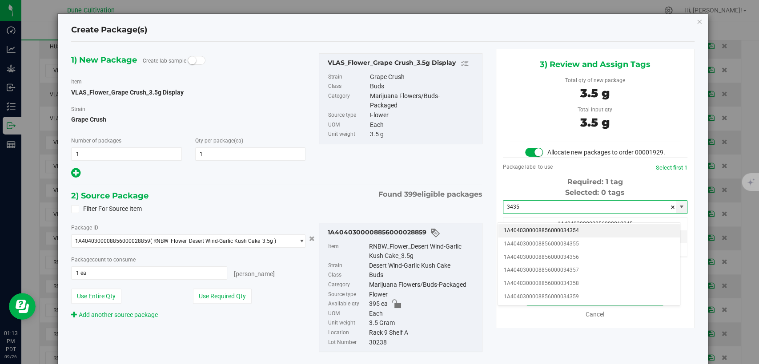
click at [534, 230] on li "1A4040300008856000034354" at bounding box center [589, 230] width 182 height 13
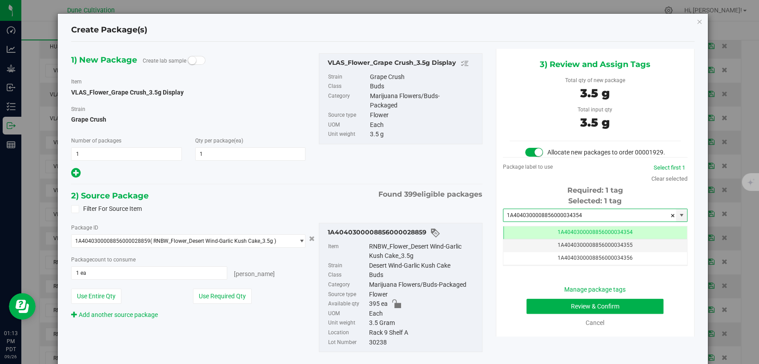
scroll to position [0, 0]
type input "1A4040300008856000034354"
click at [539, 314] on button "Review & Confirm" at bounding box center [594, 306] width 137 height 15
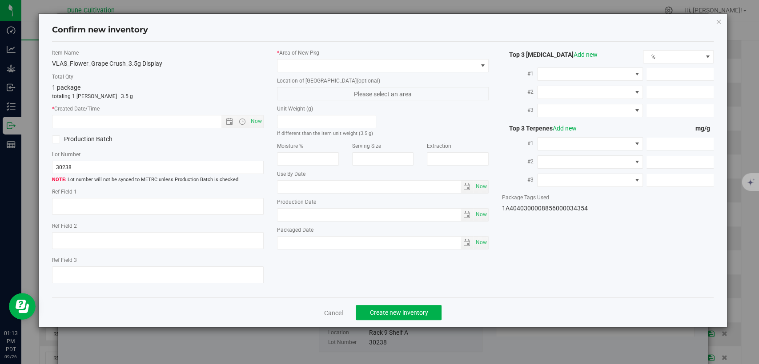
type textarea "24.6187%"
type textarea "Desert Wind-Garlic Kush Cake"
type textarea "0.0336%"
type input "266.5784"
type input "12.3974"
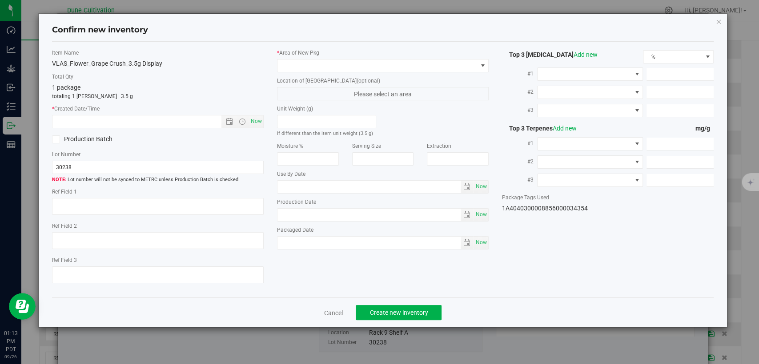
type input "5.5647"
type input "7.8700"
type input "7.1760"
type input "4.9340"
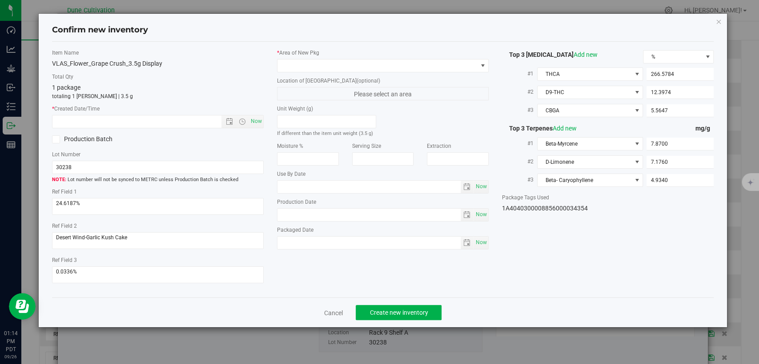
click at [334, 306] on div "Cancel Create new inventory" at bounding box center [382, 313] width 661 height 30
drag, startPoint x: 334, startPoint y: 310, endPoint x: 379, endPoint y: 291, distance: 48.5
click at [334, 311] on link "Cancel" at bounding box center [333, 313] width 19 height 9
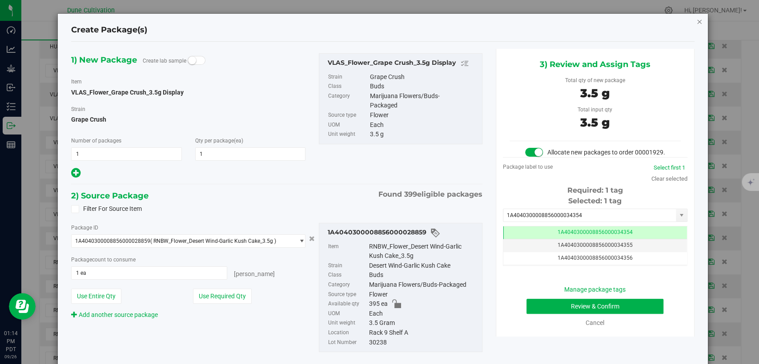
click at [696, 20] on icon "button" at bounding box center [699, 21] width 6 height 11
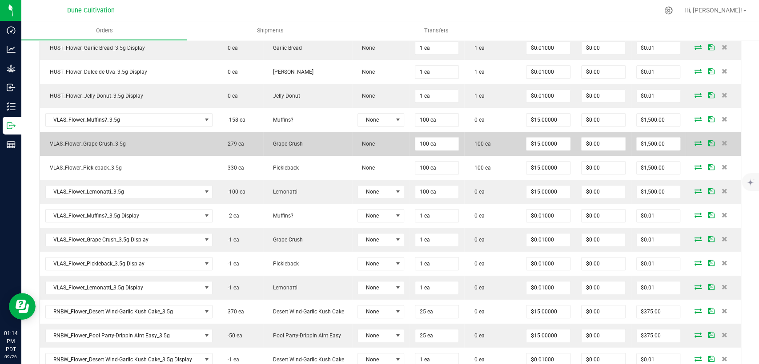
click at [694, 142] on icon at bounding box center [697, 142] width 7 height 5
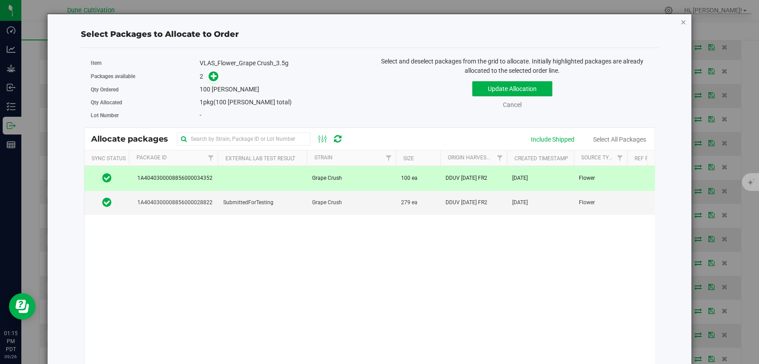
click at [680, 20] on icon "button" at bounding box center [683, 21] width 6 height 11
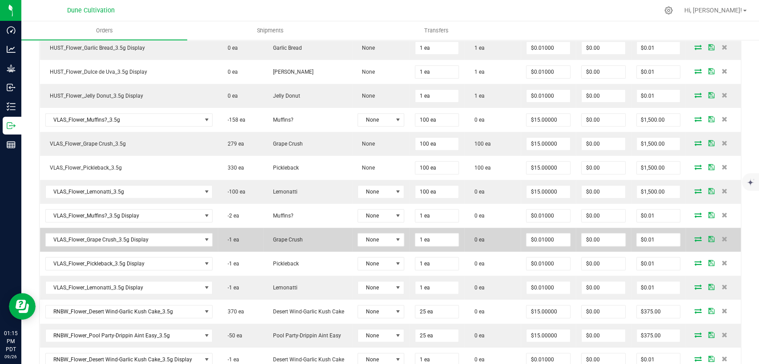
click at [694, 238] on icon at bounding box center [697, 238] width 7 height 5
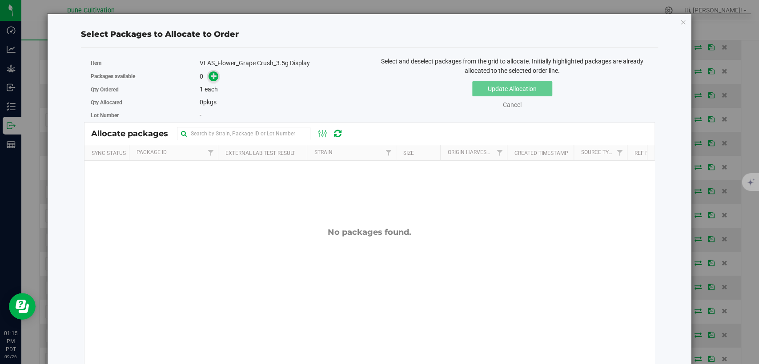
click at [216, 78] on icon at bounding box center [214, 76] width 6 height 6
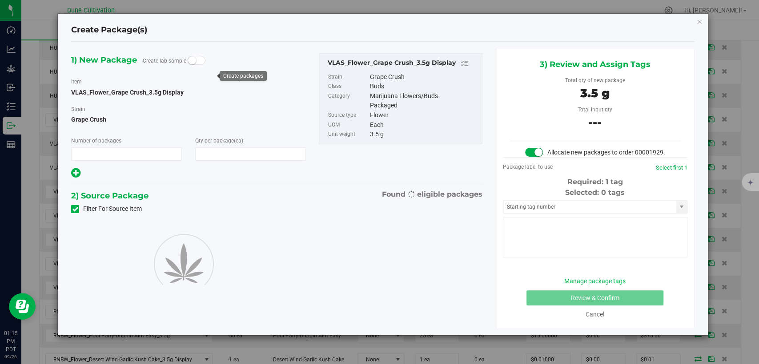
type input "1"
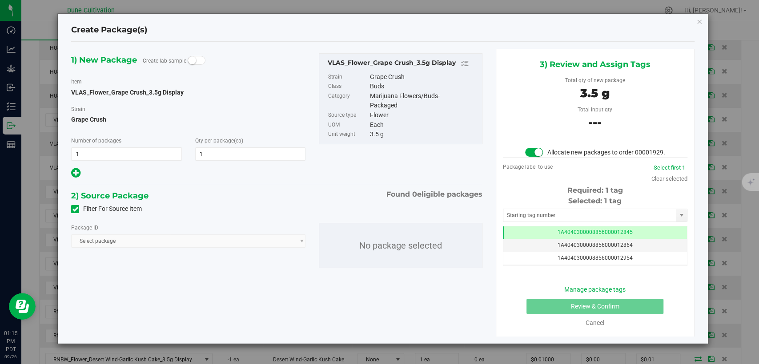
drag, startPoint x: 76, startPoint y: 208, endPoint x: 145, endPoint y: 206, distance: 68.9
click at [76, 209] on icon at bounding box center [75, 209] width 6 height 0
click at [0, 0] on input "Filter For Source Item" at bounding box center [0, 0] width 0 height 0
click at [146, 244] on span "Select package" at bounding box center [183, 241] width 222 height 12
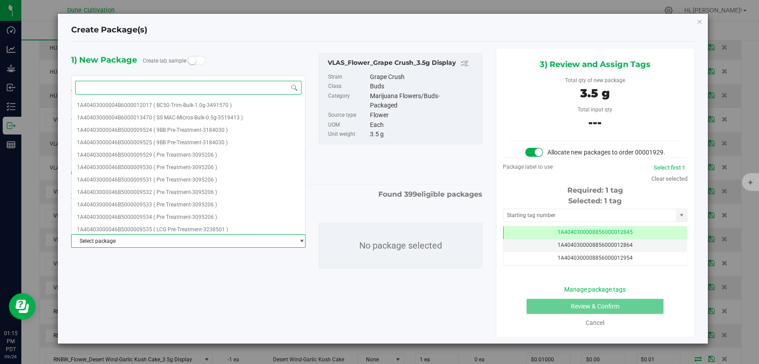
paste input "28822"
type input "28822"
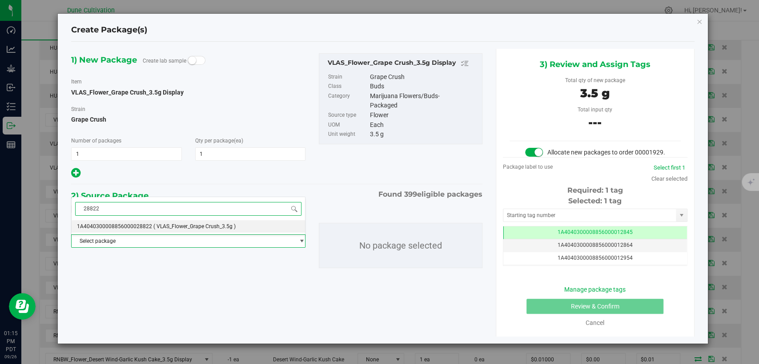
click at [145, 225] on span "1A4040300008856000028822" at bounding box center [114, 227] width 75 height 6
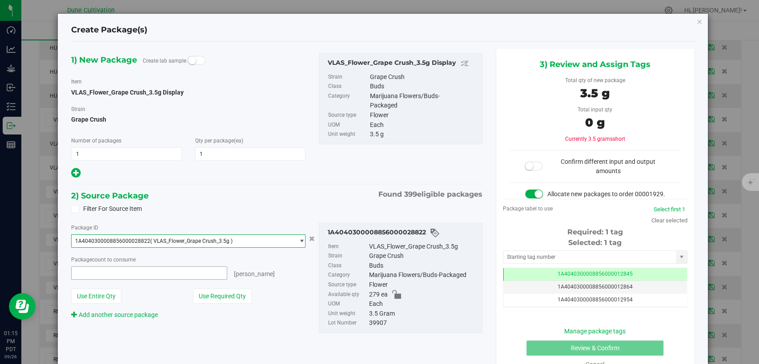
scroll to position [2588, 0]
click at [225, 296] on button "Use Required Qty" at bounding box center [222, 296] width 59 height 15
type input "1 ea"
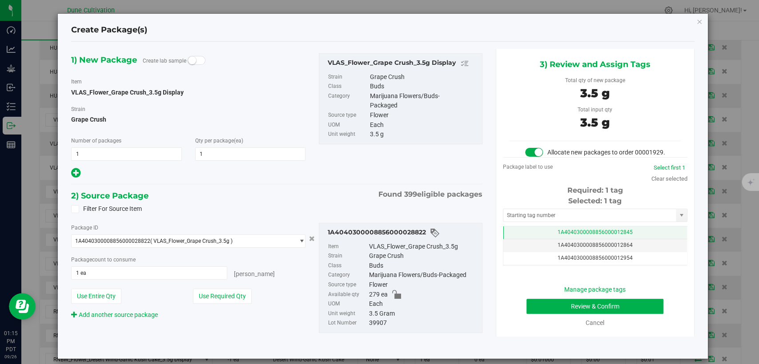
click at [520, 240] on td "1A4040300008856000012845" at bounding box center [595, 233] width 184 height 13
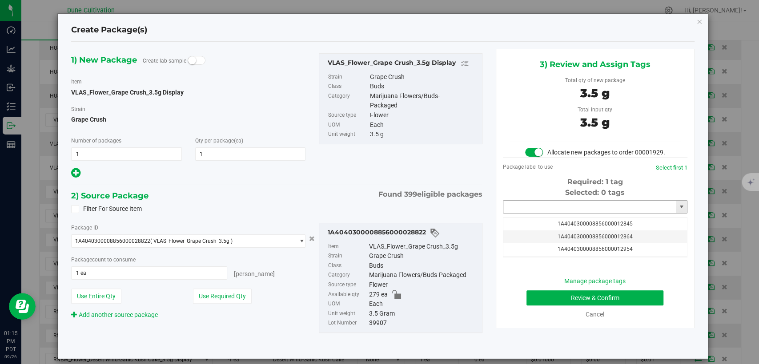
click at [528, 213] on input "text" at bounding box center [589, 207] width 172 height 12
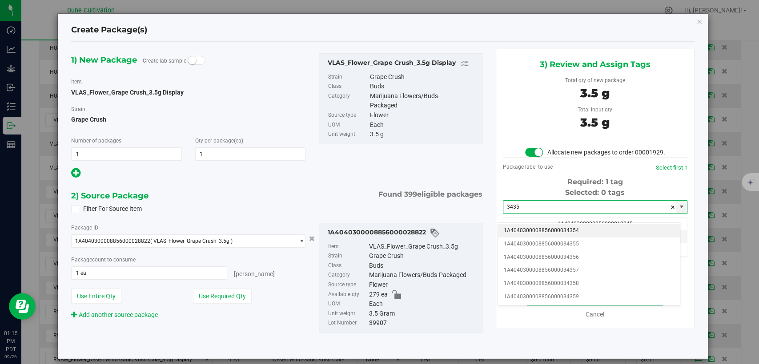
click at [528, 230] on li "1A4040300008856000034354" at bounding box center [589, 230] width 182 height 13
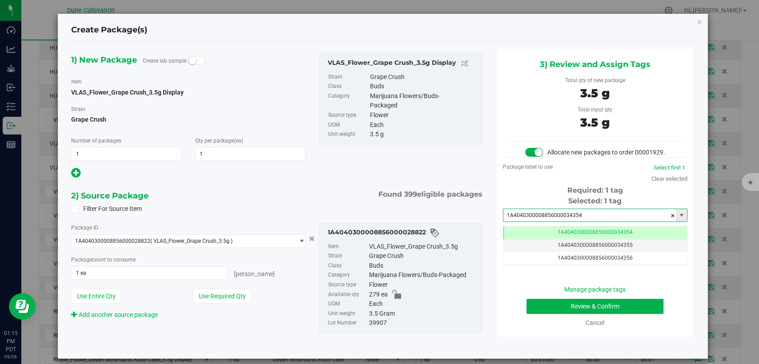
scroll to position [0, 0]
type input "1A4040300008856000034354"
click at [540, 314] on button "Review & Confirm" at bounding box center [594, 306] width 137 height 15
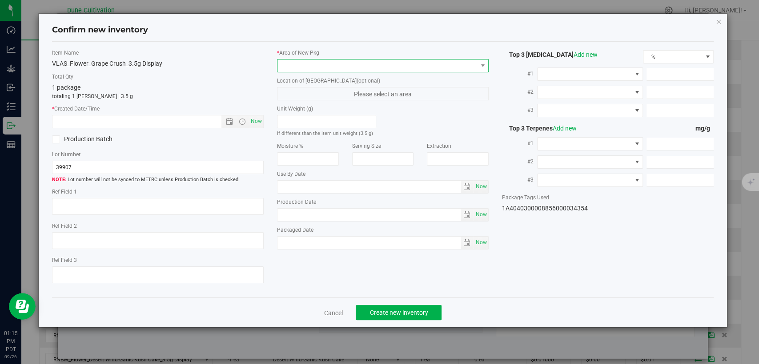
click at [358, 71] on span at bounding box center [377, 66] width 200 height 12
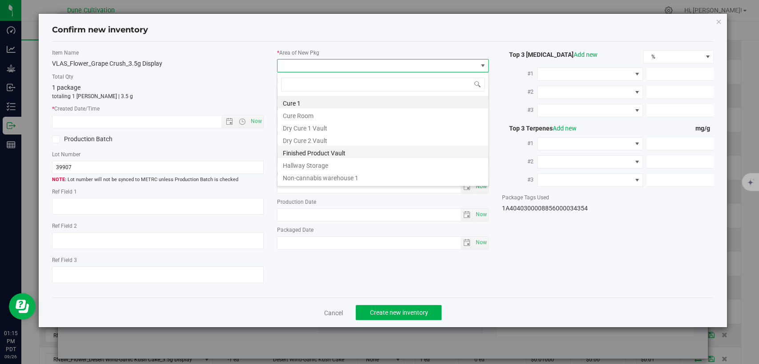
click at [328, 155] on li "Finished Product Vault" at bounding box center [382, 152] width 211 height 12
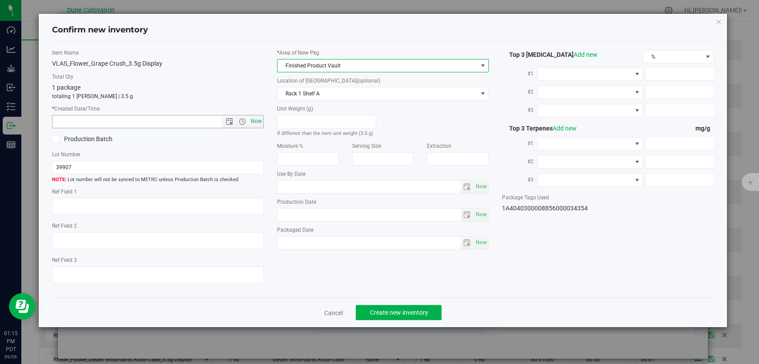
click at [256, 124] on span "Now" at bounding box center [256, 121] width 15 height 13
type input "9/26/2025 1:15 PM"
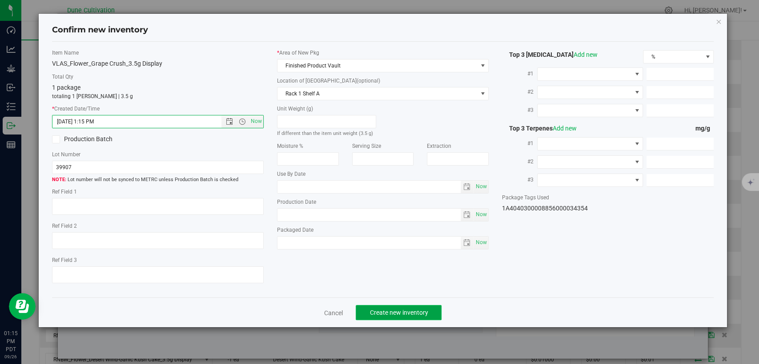
click at [385, 316] on span "Create new inventory" at bounding box center [398, 312] width 58 height 7
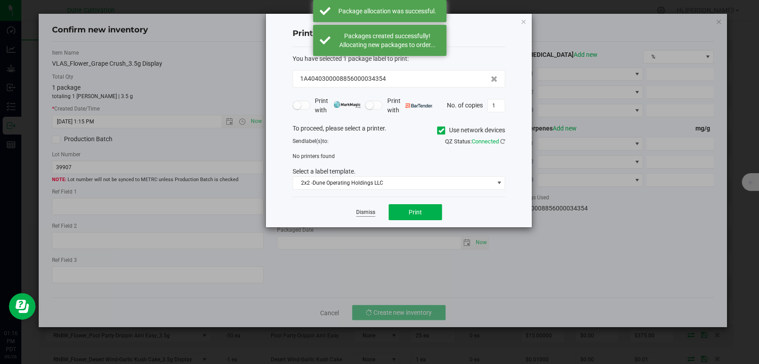
click at [371, 209] on link "Dismiss" at bounding box center [365, 213] width 19 height 8
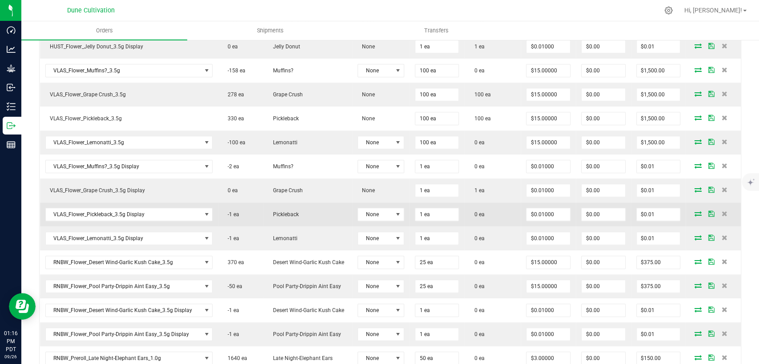
click at [694, 212] on icon at bounding box center [697, 213] width 7 height 5
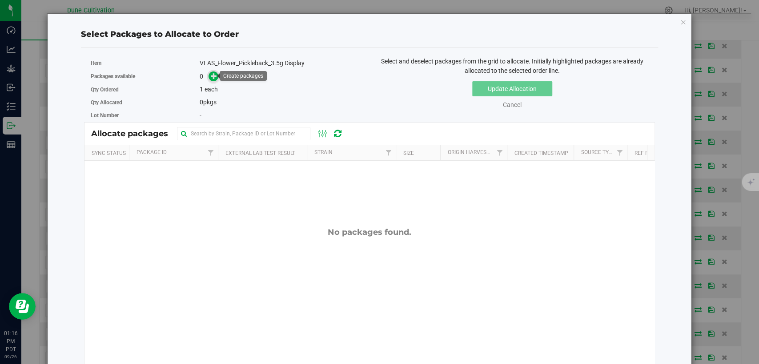
click at [211, 76] on icon at bounding box center [214, 76] width 6 height 6
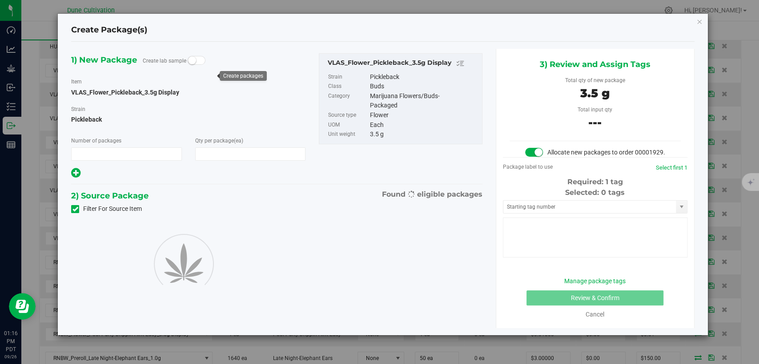
type input "1"
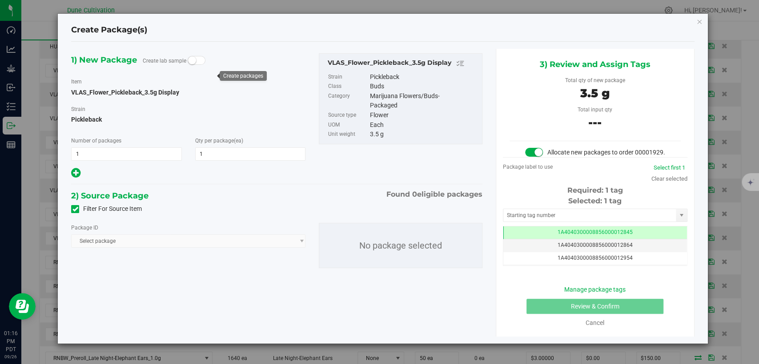
click at [74, 209] on icon at bounding box center [75, 209] width 6 height 0
click at [0, 0] on input "Filter For Source Item" at bounding box center [0, 0] width 0 height 0
click at [113, 239] on span "Select package" at bounding box center [183, 241] width 222 height 12
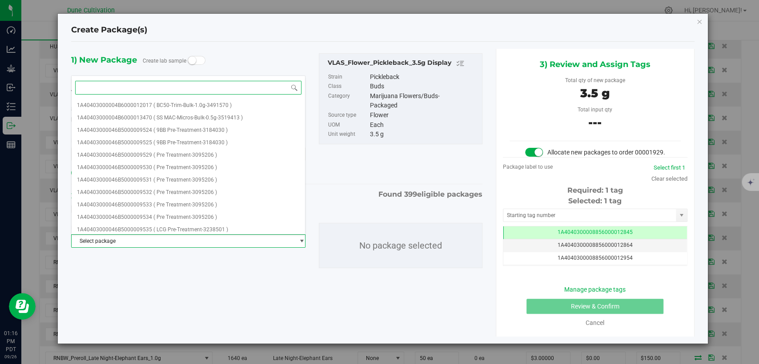
paste input "28816"
type input "28816"
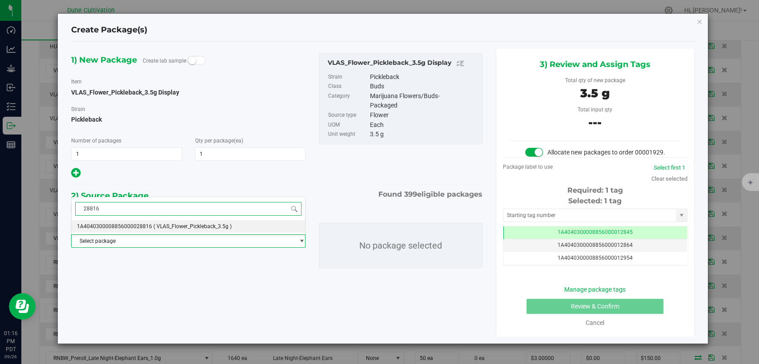
click at [138, 226] on span "1A4040300008856000028816" at bounding box center [114, 227] width 75 height 6
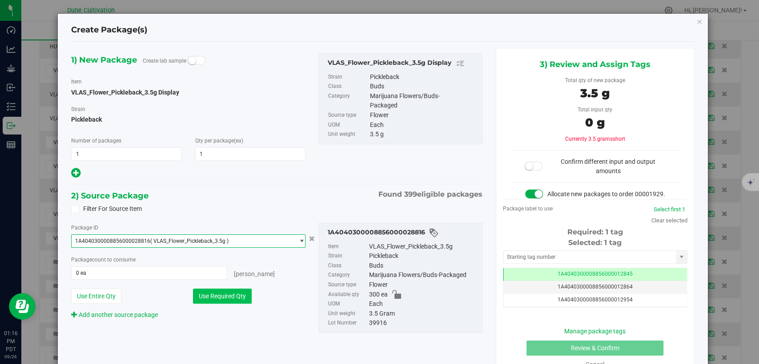
click at [220, 297] on button "Use Required Qty" at bounding box center [222, 296] width 59 height 15
type input "1 ea"
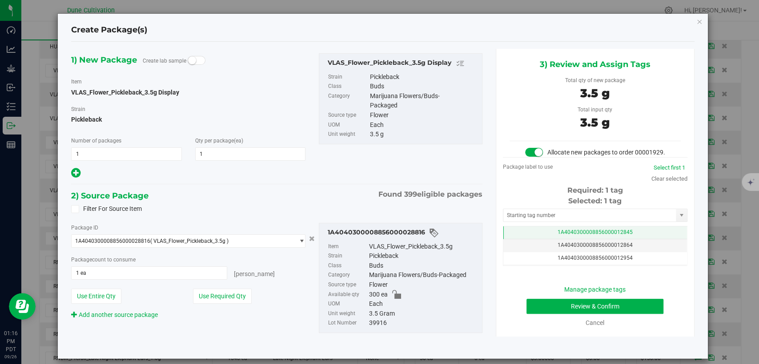
click at [566, 240] on td "1A4040300008856000012845" at bounding box center [595, 233] width 184 height 13
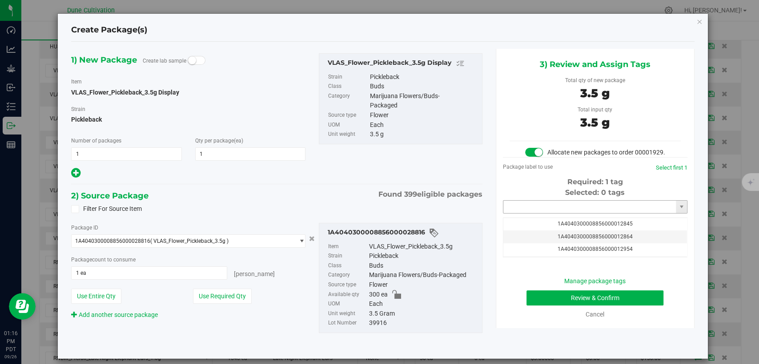
click at [555, 213] on input "text" at bounding box center [589, 207] width 172 height 12
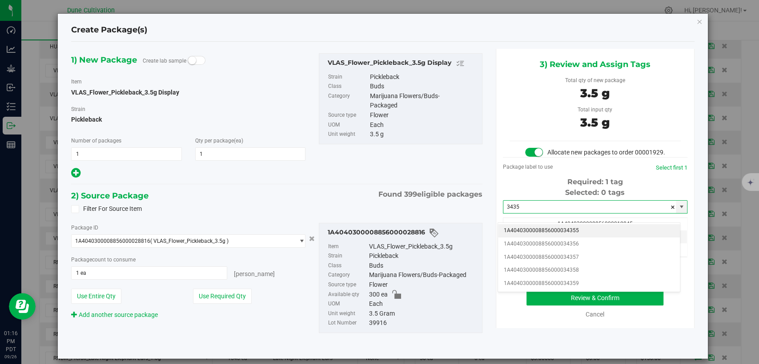
click at [556, 232] on li "1A4040300008856000034355" at bounding box center [589, 230] width 182 height 13
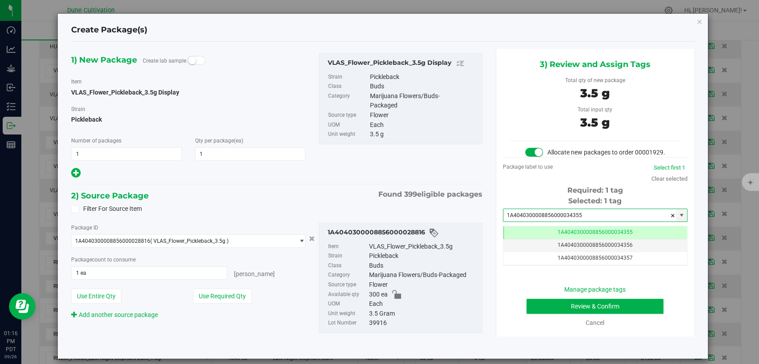
type input "1A4040300008856000034355"
click at [547, 314] on button "Review & Confirm" at bounding box center [594, 306] width 137 height 15
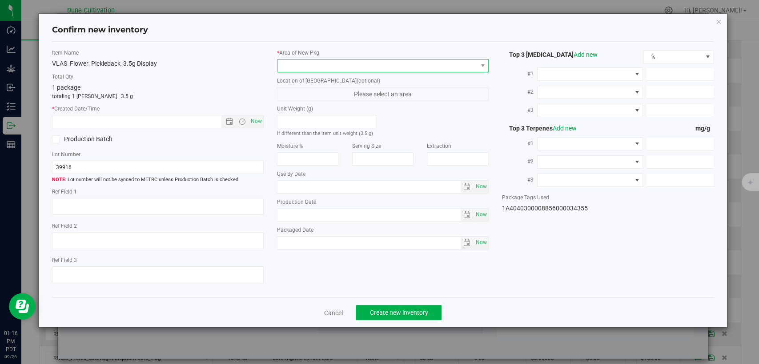
click at [370, 71] on span at bounding box center [377, 66] width 200 height 12
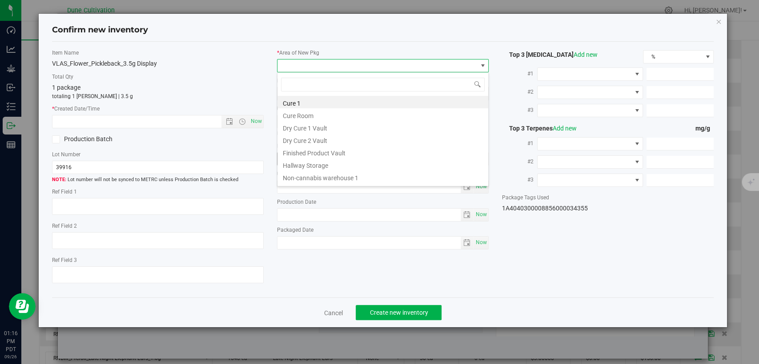
click at [305, 155] on li "Finished Product Vault" at bounding box center [382, 152] width 211 height 12
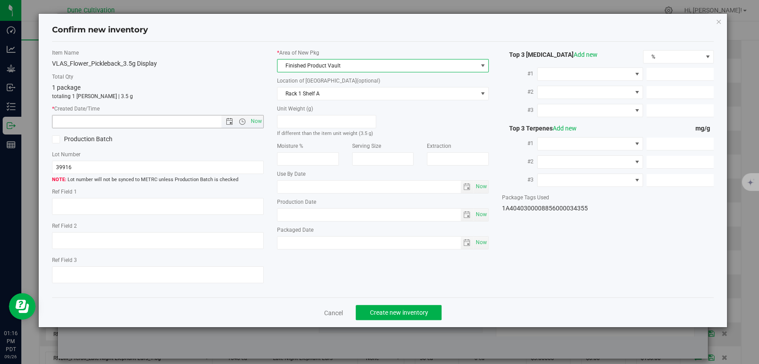
click at [256, 123] on span "Now" at bounding box center [256, 121] width 15 height 13
type input "9/26/2025 1:16 PM"
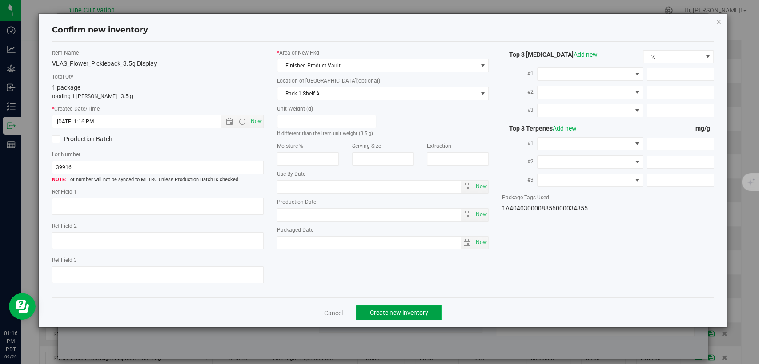
click at [395, 311] on span "Create new inventory" at bounding box center [398, 312] width 58 height 7
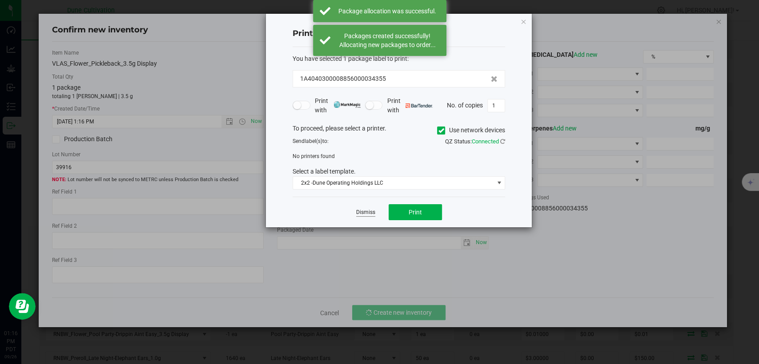
click at [363, 215] on link "Dismiss" at bounding box center [365, 213] width 19 height 8
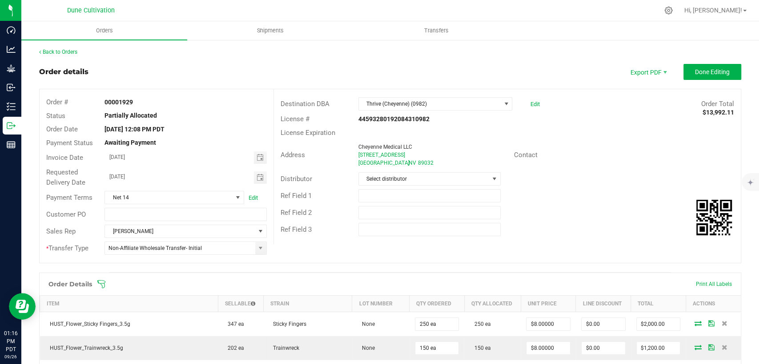
scroll to position [543, 0]
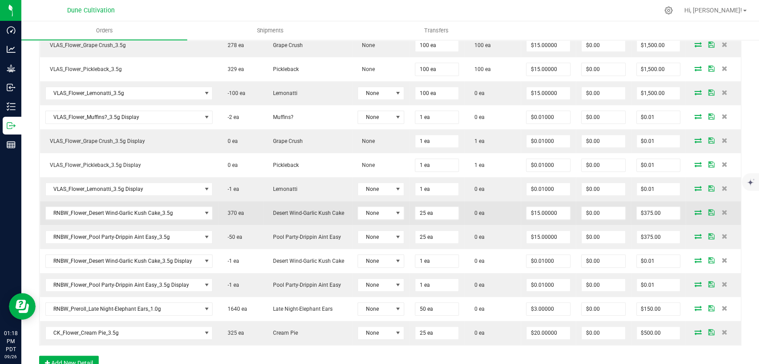
click at [694, 211] on icon at bounding box center [697, 212] width 7 height 5
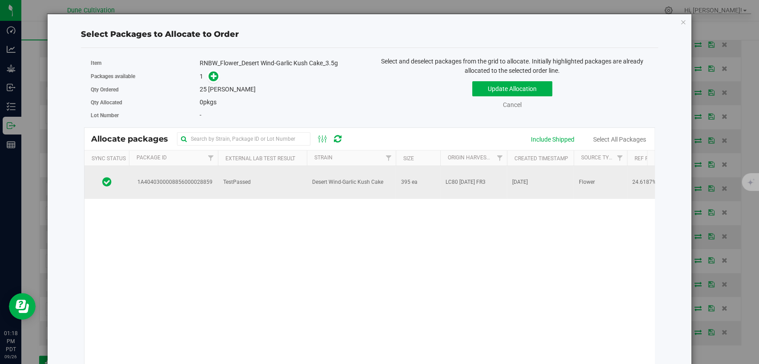
click at [255, 181] on td "TestPassed" at bounding box center [262, 182] width 89 height 33
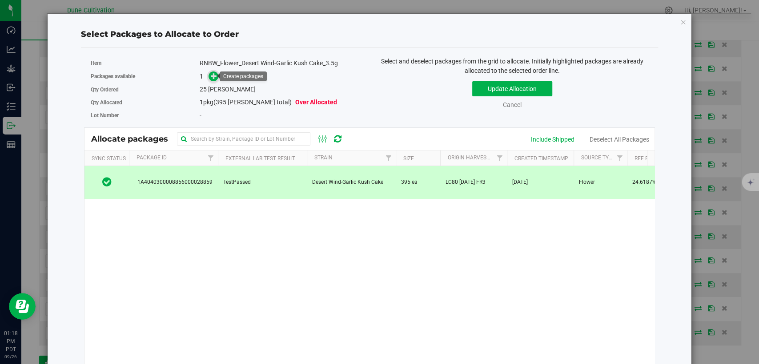
click at [213, 76] on icon at bounding box center [214, 76] width 6 height 6
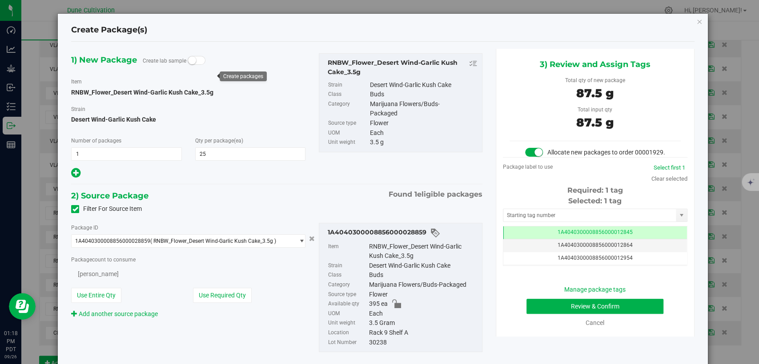
type input "25"
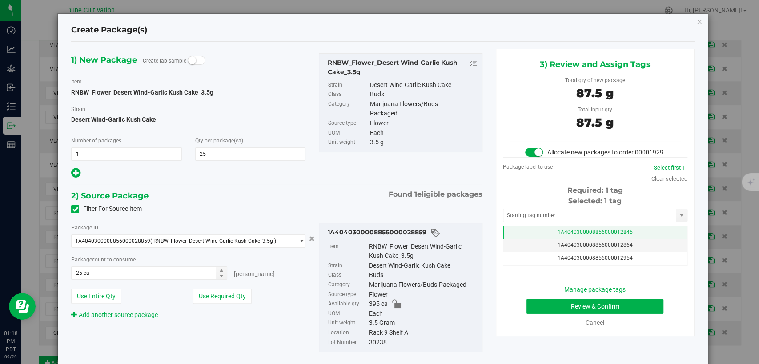
click at [523, 236] on td "1A4040300008856000012845" at bounding box center [595, 233] width 184 height 13
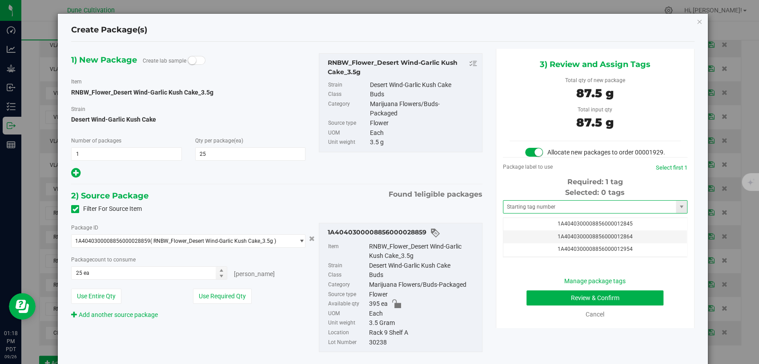
click at [531, 214] on span at bounding box center [595, 206] width 184 height 13
click at [533, 213] on input "text" at bounding box center [589, 207] width 172 height 12
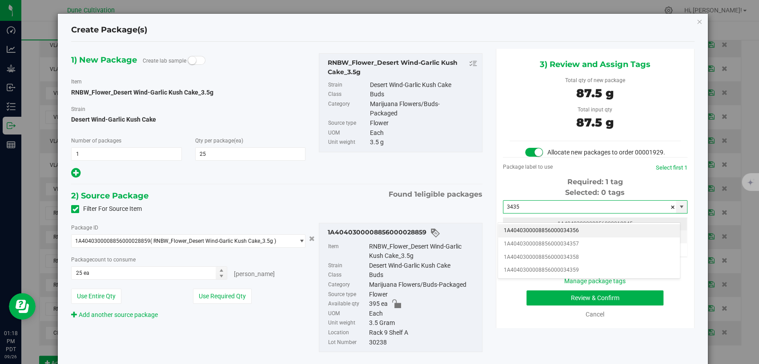
click at [531, 228] on li "1A4040300008856000034356" at bounding box center [589, 230] width 182 height 13
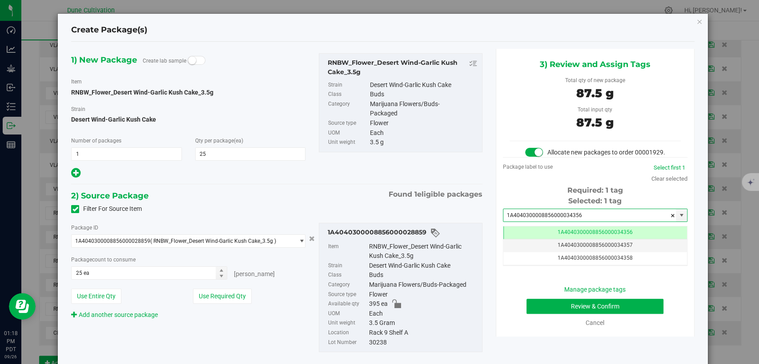
type input "1A4040300008856000034356"
click at [530, 312] on button "Review & Confirm" at bounding box center [594, 306] width 137 height 15
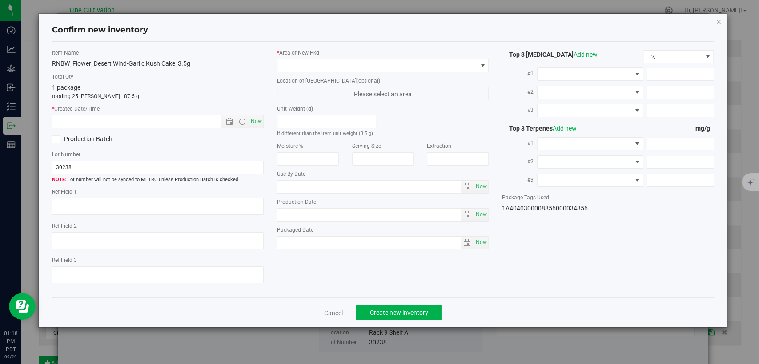
type textarea "24.6187%"
type textarea "Desert Wind-Garlic Kush Cake"
type textarea "0.0336%"
type input "266.5784"
type input "12.3974"
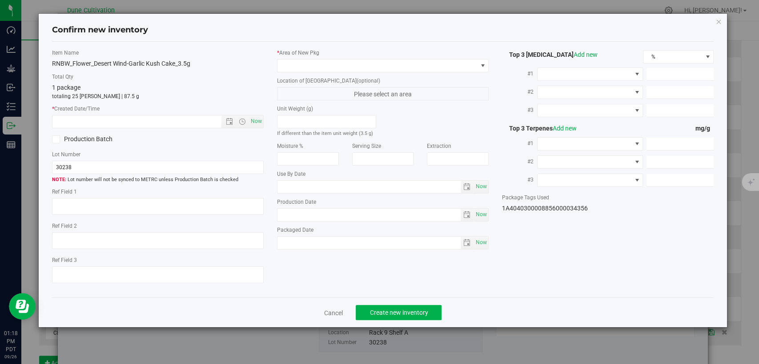
type input "5.5647"
type input "7.8700"
type input "7.1760"
type input "4.9340"
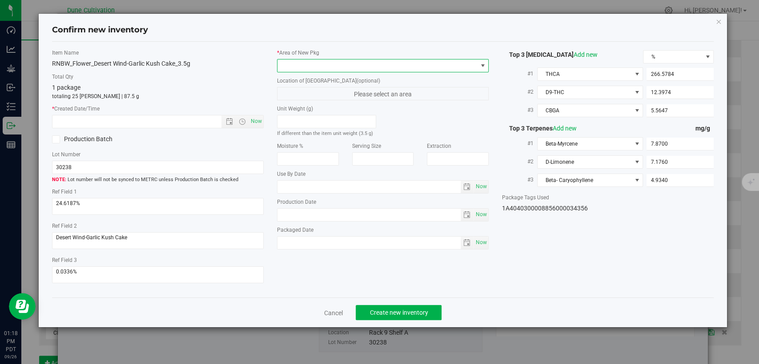
click at [383, 64] on span at bounding box center [377, 66] width 200 height 12
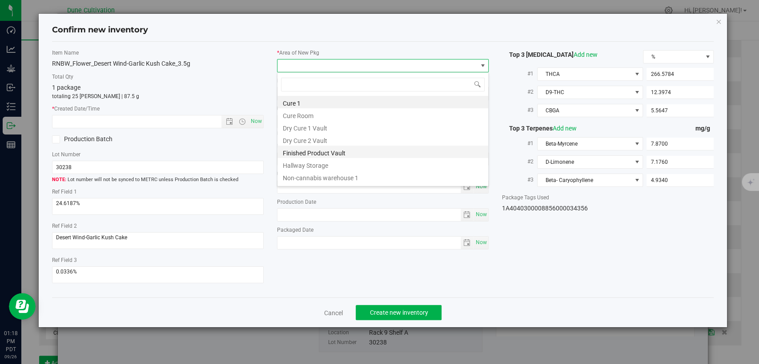
click at [330, 152] on li "Finished Product Vault" at bounding box center [382, 152] width 211 height 12
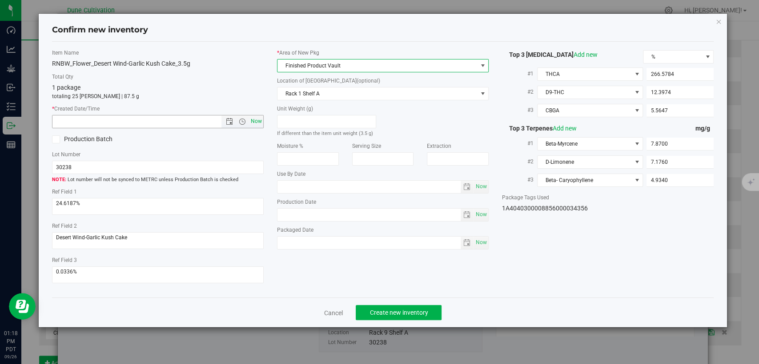
click at [254, 121] on span "Now" at bounding box center [256, 121] width 15 height 13
type input "9/26/2025 1:18 PM"
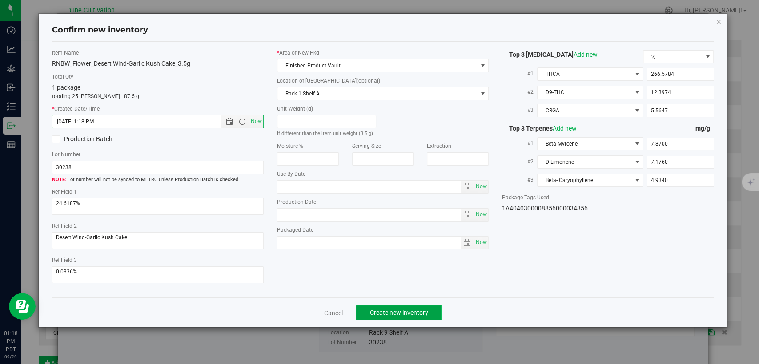
click at [378, 309] on span "Create new inventory" at bounding box center [398, 312] width 58 height 7
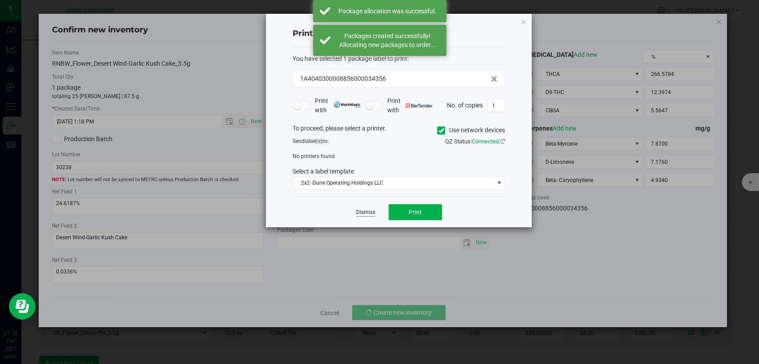
click at [361, 211] on link "Dismiss" at bounding box center [365, 213] width 19 height 8
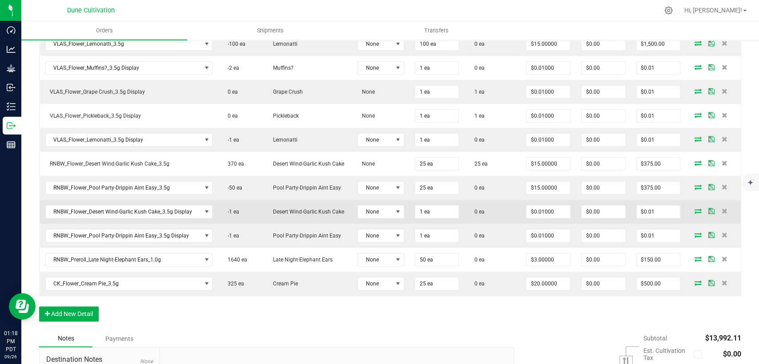
click at [694, 208] on icon at bounding box center [697, 210] width 7 height 5
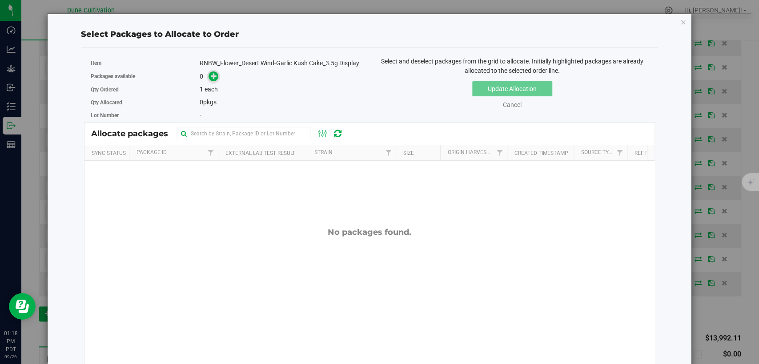
click at [216, 76] on span at bounding box center [213, 77] width 10 height 10
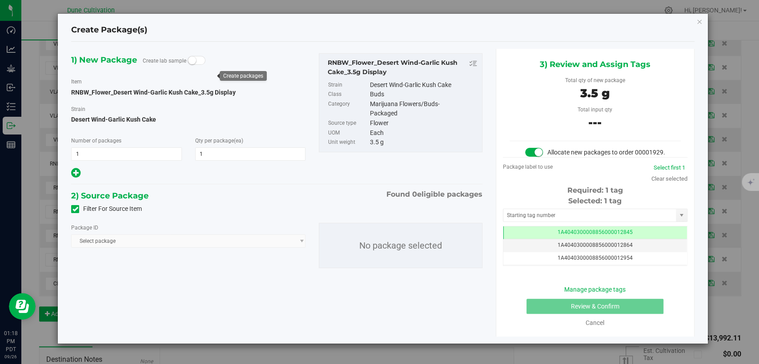
type input "1"
click at [77, 209] on icon at bounding box center [75, 209] width 6 height 0
click at [0, 0] on input "Filter For Source Item" at bounding box center [0, 0] width 0 height 0
click at [136, 244] on span "Select package" at bounding box center [183, 241] width 222 height 12
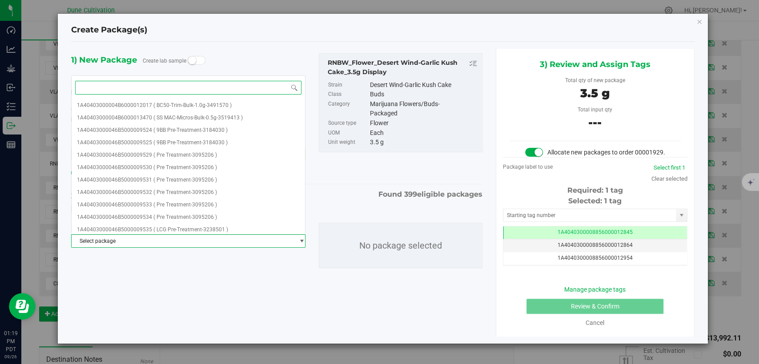
paste input "28859"
type input "28859"
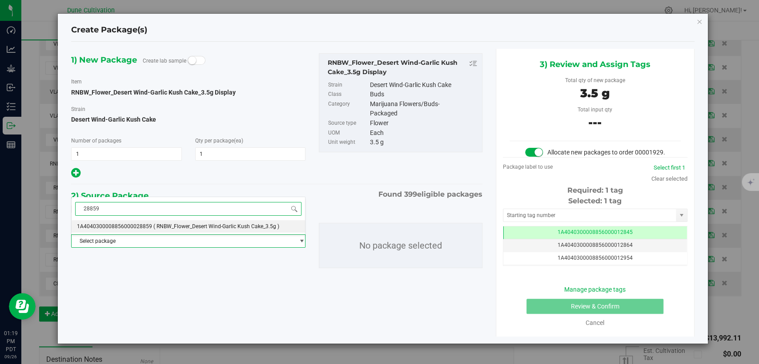
click at [143, 224] on span "1A4040300008856000028859" at bounding box center [114, 227] width 75 height 6
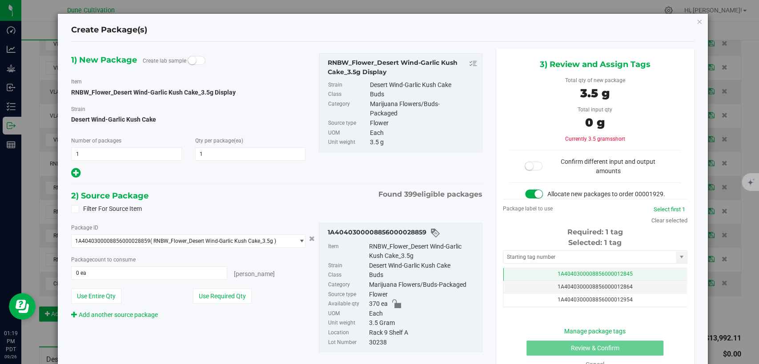
click at [512, 279] on td "1A4040300008856000012845" at bounding box center [595, 274] width 184 height 13
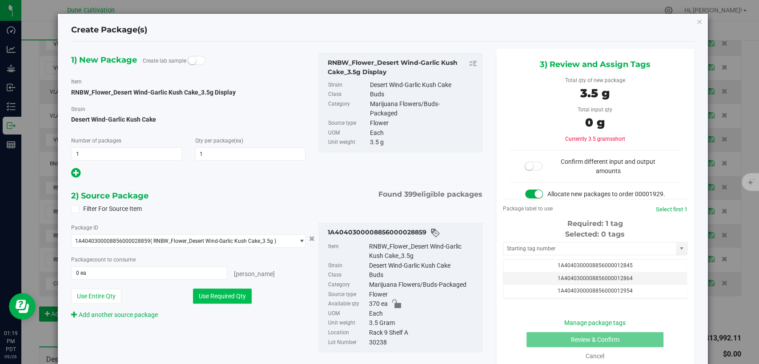
click at [233, 296] on button "Use Required Qty" at bounding box center [222, 296] width 59 height 15
type input "1 ea"
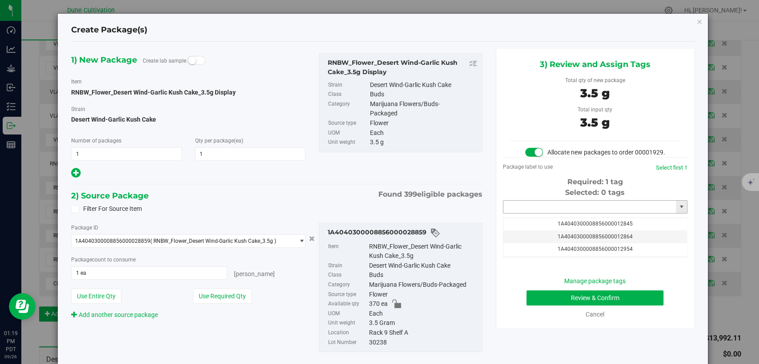
click at [517, 213] on input "text" at bounding box center [589, 207] width 172 height 12
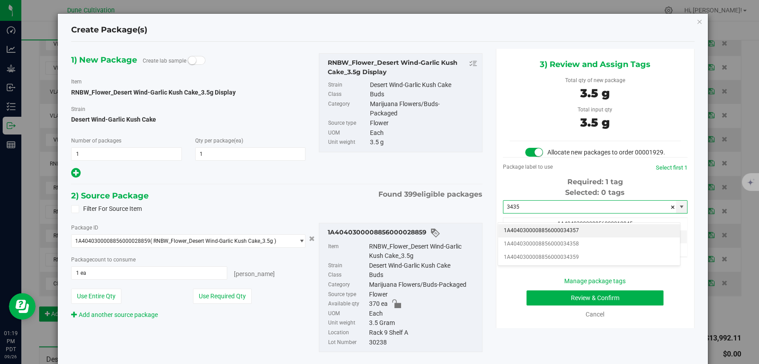
click at [522, 228] on li "1A4040300008856000034357" at bounding box center [589, 230] width 182 height 13
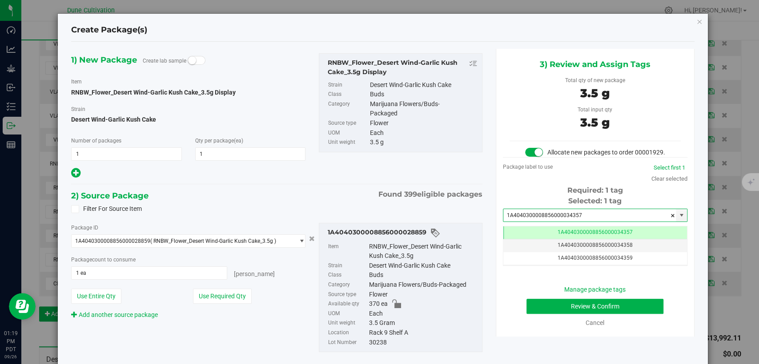
type input "1A4040300008856000034357"
click at [543, 314] on button "Review & Confirm" at bounding box center [594, 306] width 137 height 15
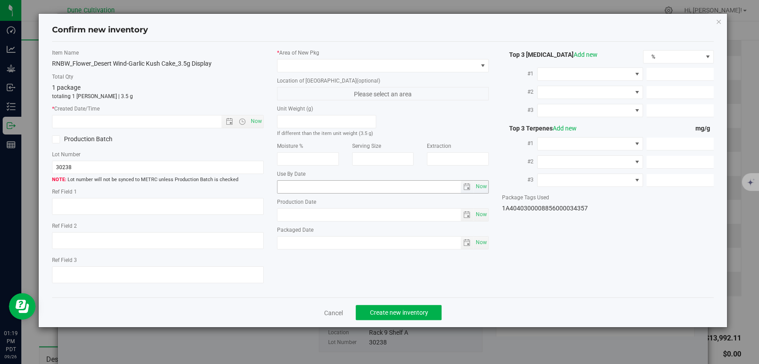
type textarea "24.6187%"
type textarea "Desert Wind-Garlic Kush Cake"
type textarea "0.0336%"
type input "266.5784"
type input "12.3974"
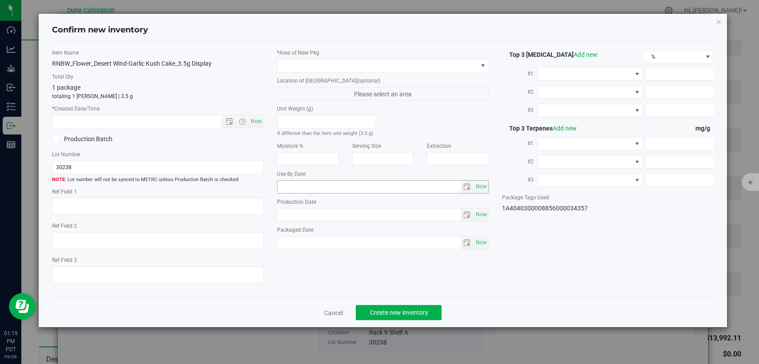
type input "5.5647"
type input "7.8700"
type input "7.1760"
type input "4.9340"
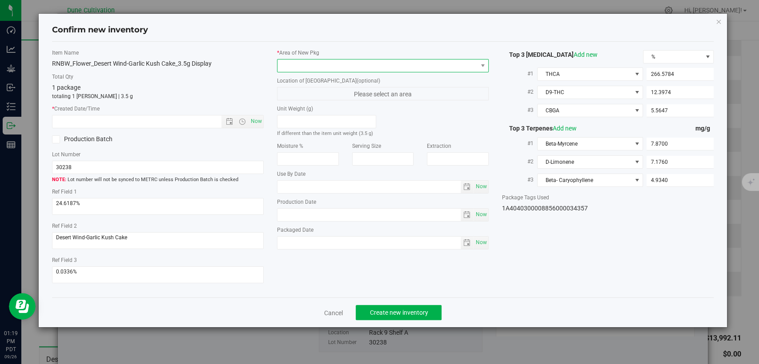
drag, startPoint x: 423, startPoint y: 68, endPoint x: 416, endPoint y: 71, distance: 7.4
click at [423, 67] on span at bounding box center [377, 66] width 200 height 12
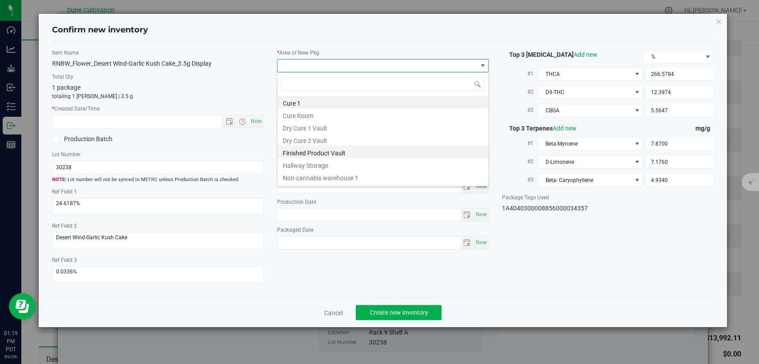
click at [339, 154] on li "Finished Product Vault" at bounding box center [382, 152] width 211 height 12
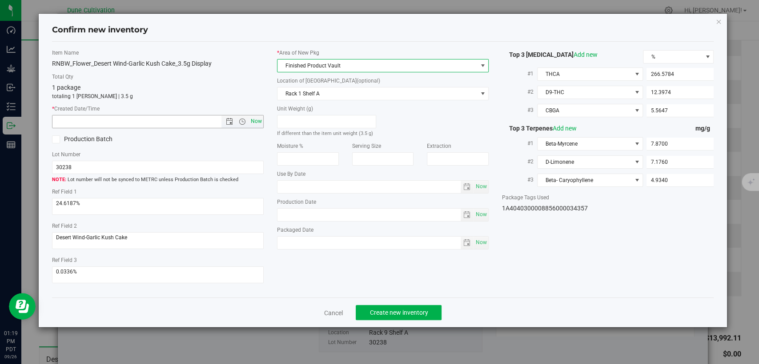
click at [260, 120] on span "Now" at bounding box center [256, 121] width 15 height 13
type input "9/26/2025 1:19 PM"
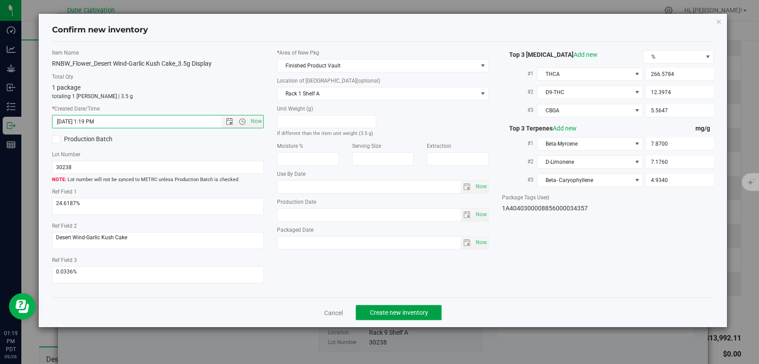
click at [392, 312] on span "Create new inventory" at bounding box center [398, 312] width 58 height 7
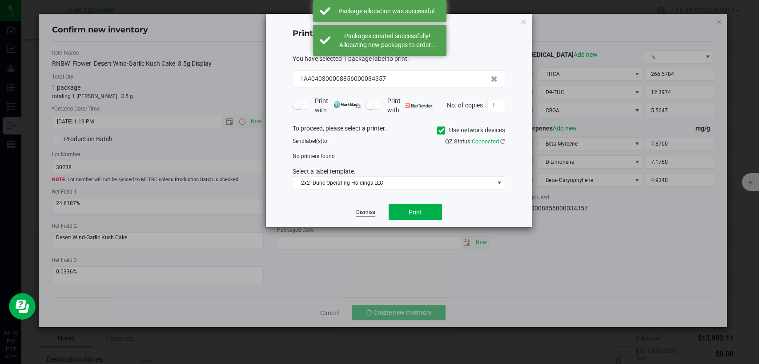
click at [368, 210] on link "Dismiss" at bounding box center [365, 213] width 19 height 8
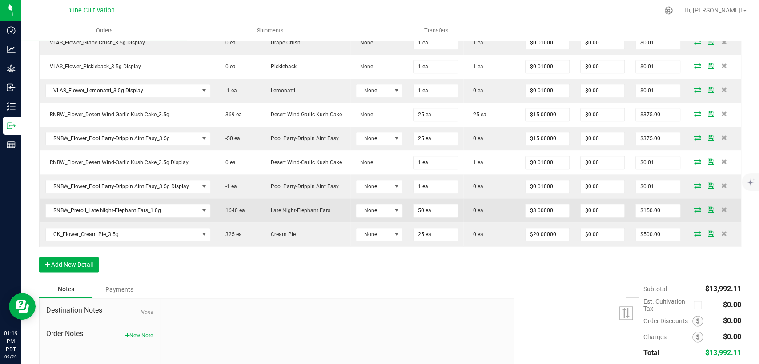
click at [694, 207] on icon at bounding box center [697, 209] width 7 height 5
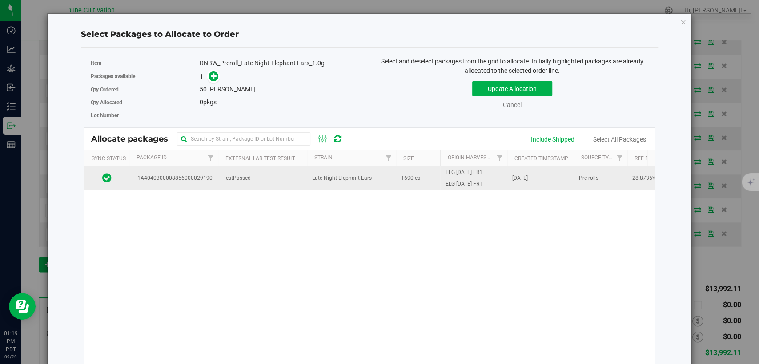
click at [281, 183] on td "TestPassed" at bounding box center [262, 178] width 89 height 24
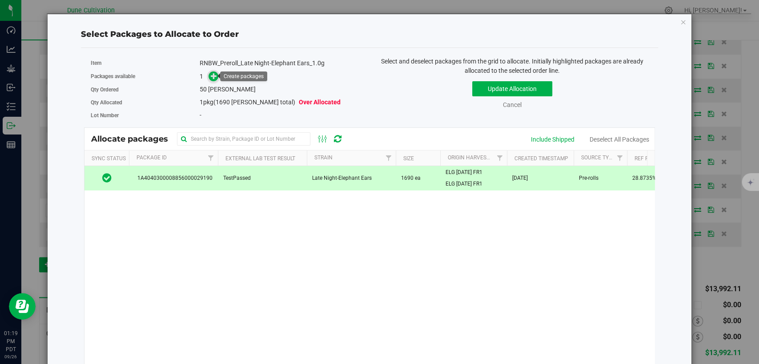
click at [213, 74] on icon at bounding box center [214, 76] width 6 height 6
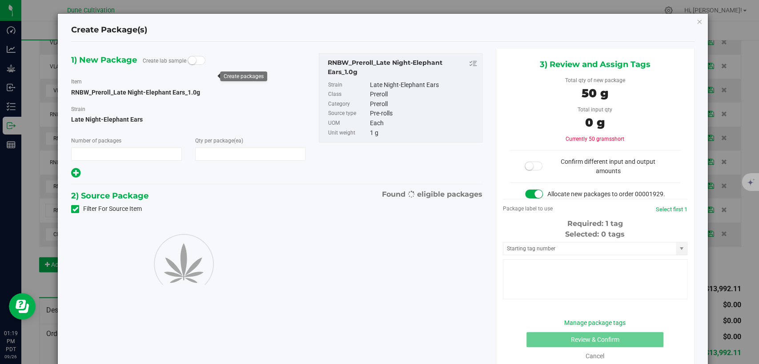
type input "1"
type input "50"
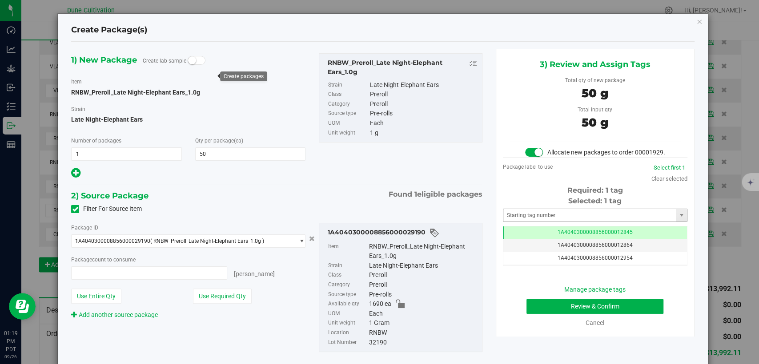
type input "50 ea"
click at [515, 240] on td "1A4040300008856000012845" at bounding box center [595, 233] width 184 height 13
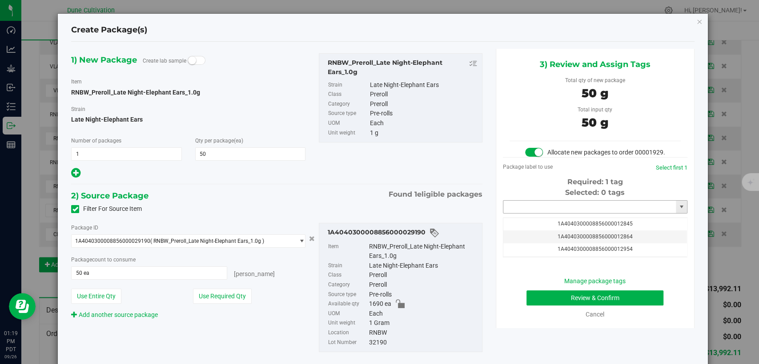
click at [535, 213] on input "text" at bounding box center [589, 207] width 172 height 12
click at [538, 228] on li "1A4040300008856000034358" at bounding box center [589, 230] width 182 height 13
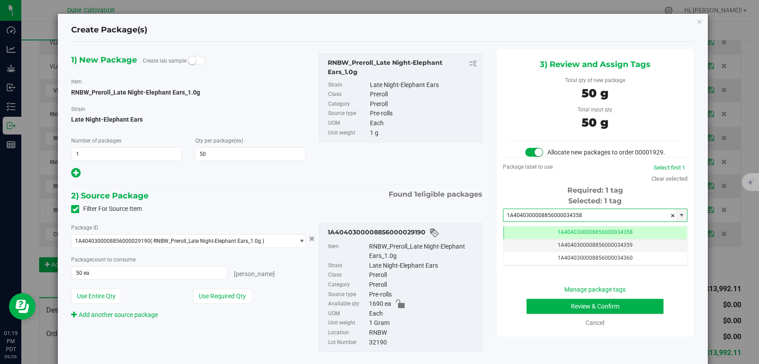
type input "1A4040300008856000034358"
click at [530, 314] on button "Review & Confirm" at bounding box center [594, 306] width 137 height 15
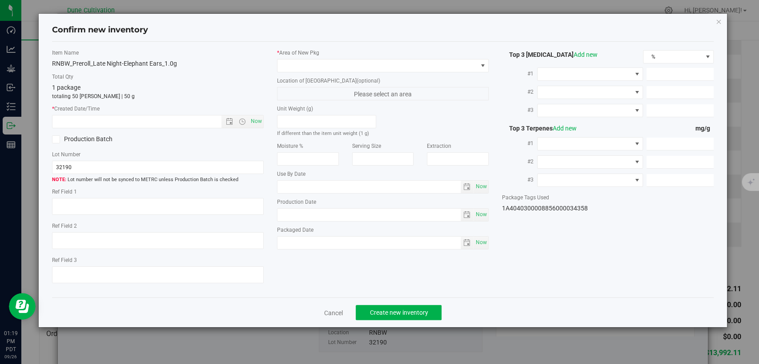
type textarea "28.8735%"
type textarea "Late Night-Elephant Ears"
type textarea "<LOQ"
type input "322.1980"
type input "6.1676"
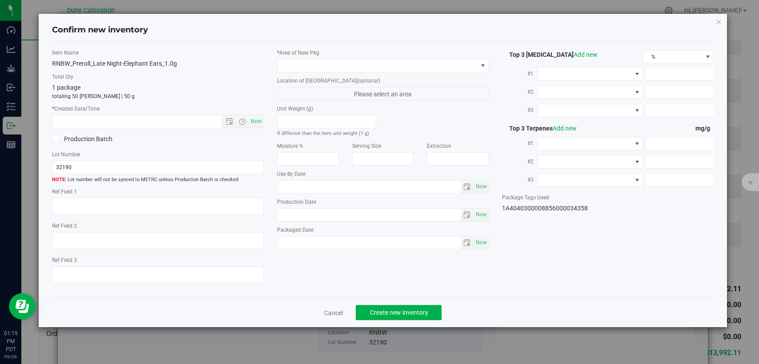
type input "5.7571"
type input "4.9980"
type input "4.6620"
type input "2.9410"
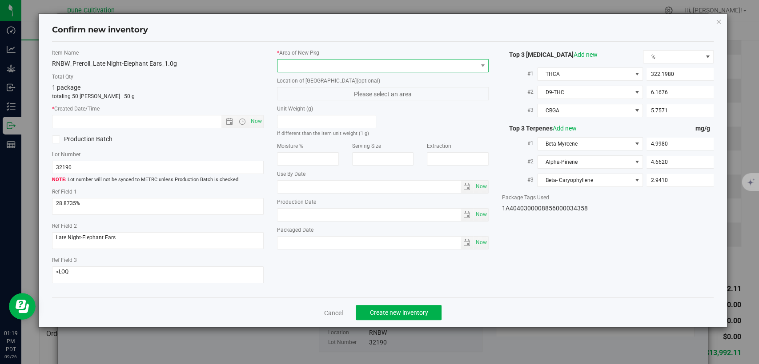
click at [390, 61] on span at bounding box center [377, 66] width 200 height 12
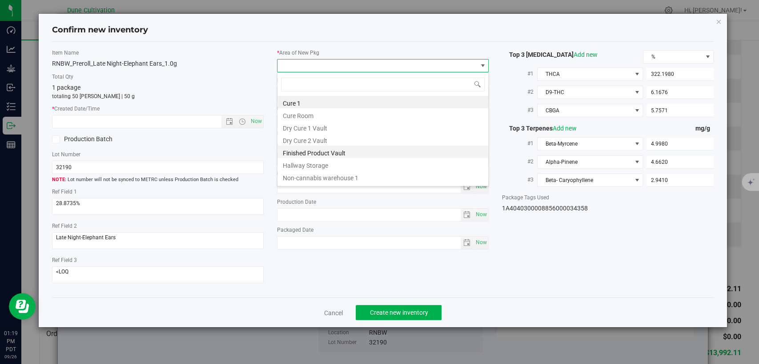
click at [329, 150] on li "Finished Product Vault" at bounding box center [382, 152] width 211 height 12
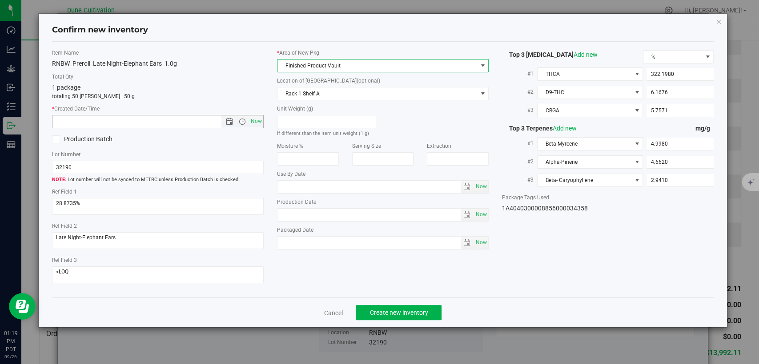
drag, startPoint x: 259, startPoint y: 120, endPoint x: 299, endPoint y: 199, distance: 88.6
click at [259, 121] on span "Now" at bounding box center [256, 121] width 15 height 13
type input "9/26/2025 1:20 PM"
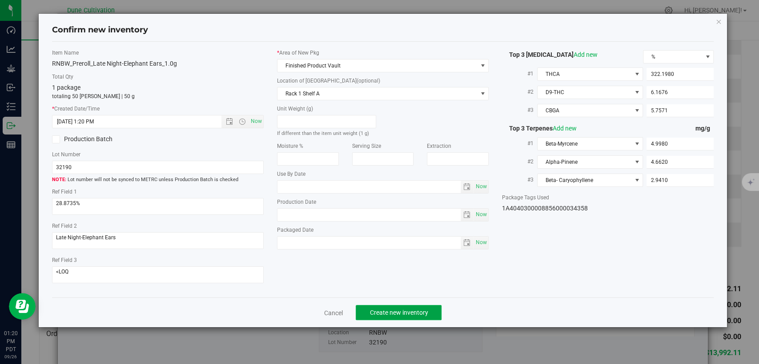
drag, startPoint x: 375, startPoint y: 313, endPoint x: 362, endPoint y: 290, distance: 26.5
click at [375, 312] on span "Create new inventory" at bounding box center [398, 312] width 58 height 7
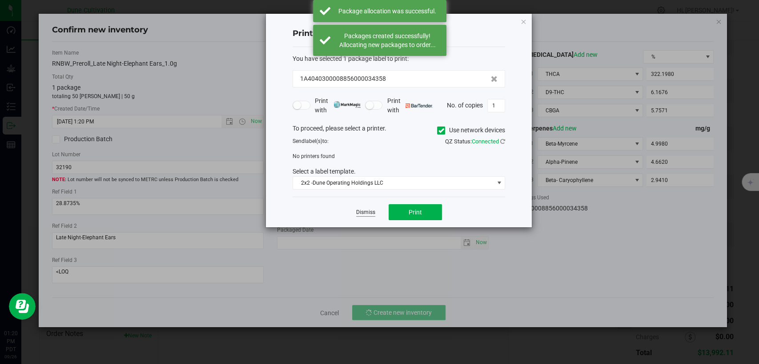
click at [369, 209] on link "Dismiss" at bounding box center [365, 213] width 19 height 8
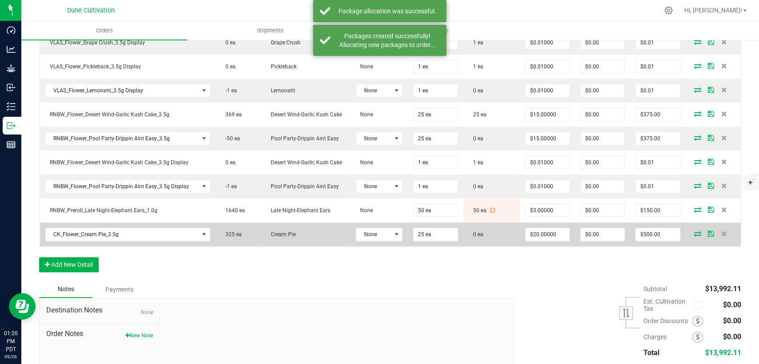
click at [694, 231] on icon at bounding box center [697, 233] width 7 height 5
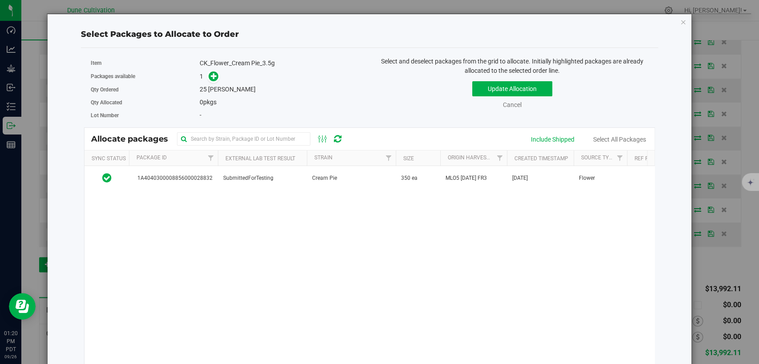
drag, startPoint x: 378, startPoint y: 177, endPoint x: 314, endPoint y: 148, distance: 70.2
click at [378, 178] on td "Cream Pie" at bounding box center [351, 178] width 89 height 24
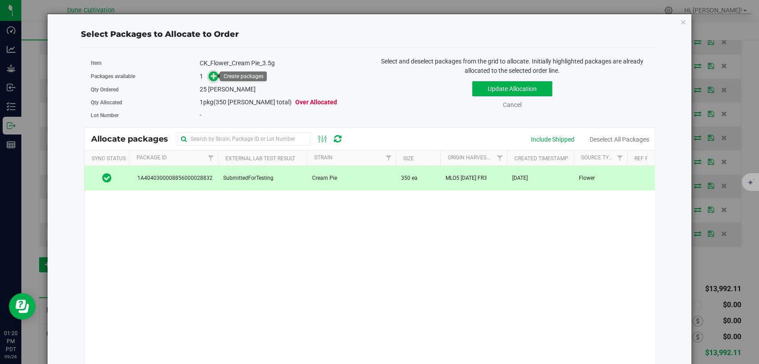
click at [211, 75] on icon at bounding box center [214, 76] width 6 height 6
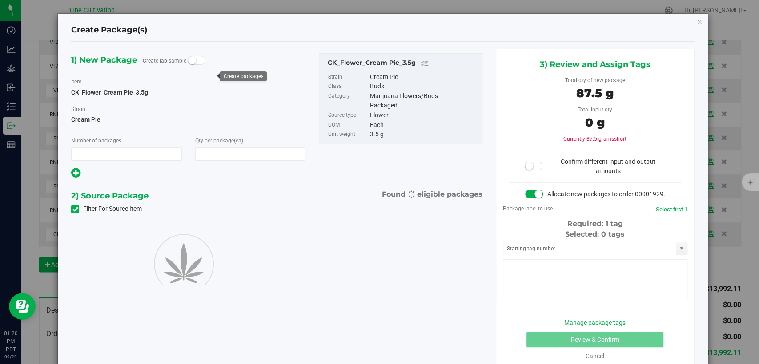
type input "1"
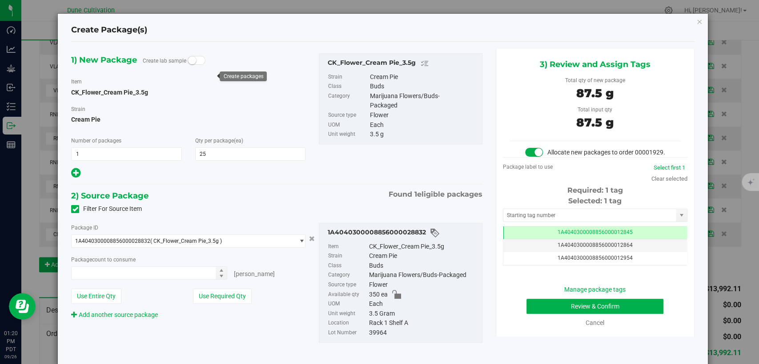
type input "25"
type input "25 ea"
click at [512, 239] on td "1A4040300008856000012845" at bounding box center [595, 233] width 184 height 13
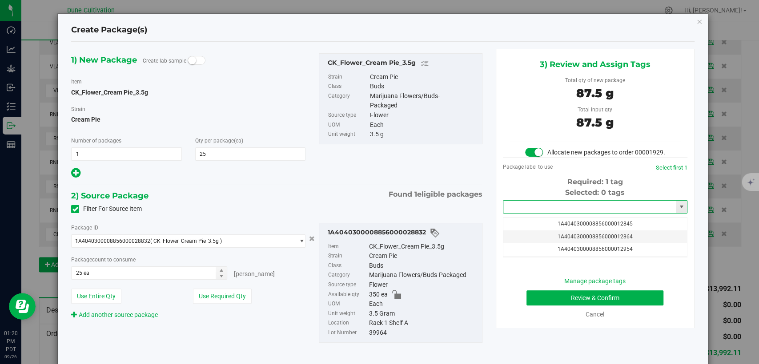
click at [533, 213] on input "text" at bounding box center [589, 207] width 172 height 12
drag, startPoint x: 536, startPoint y: 231, endPoint x: 507, endPoint y: 164, distance: 73.0
click at [536, 231] on li "1A4040300008856000034359" at bounding box center [589, 230] width 182 height 13
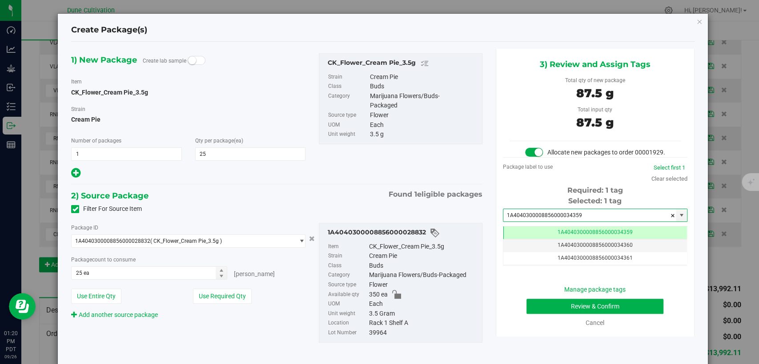
type input "1A4040300008856000034359"
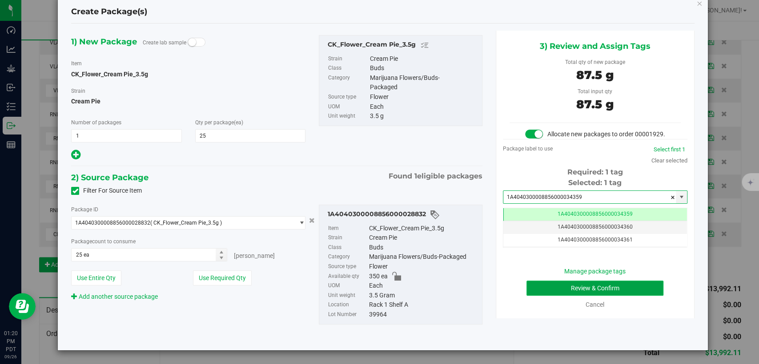
click at [550, 288] on button "Review & Confirm" at bounding box center [594, 288] width 137 height 15
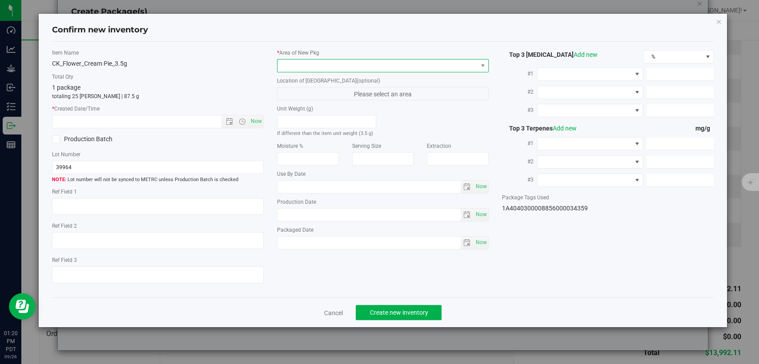
click at [417, 65] on span at bounding box center [377, 66] width 200 height 12
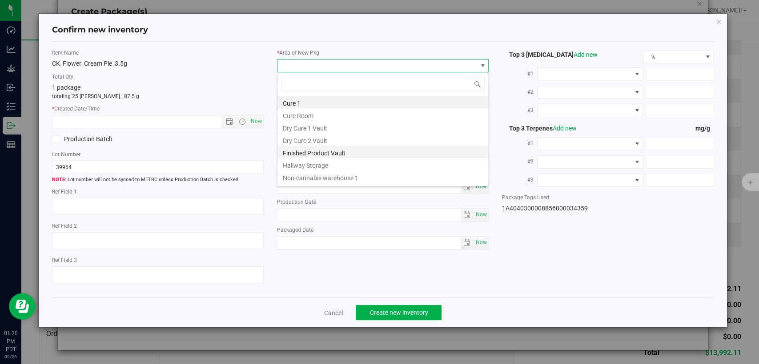
click at [322, 148] on li "Finished Product Vault" at bounding box center [382, 152] width 211 height 12
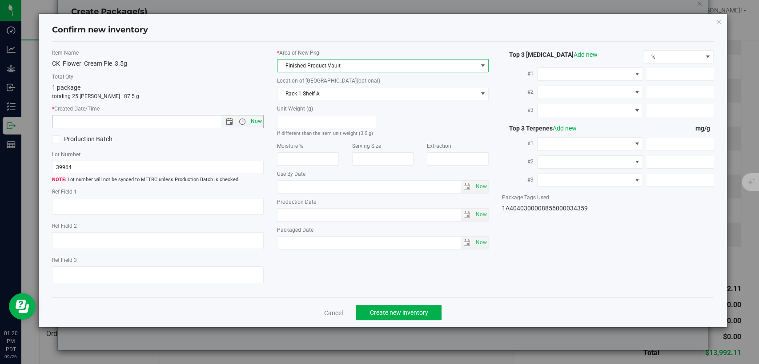
click at [259, 118] on span "Now" at bounding box center [256, 121] width 15 height 13
type input "9/26/2025 1:20 PM"
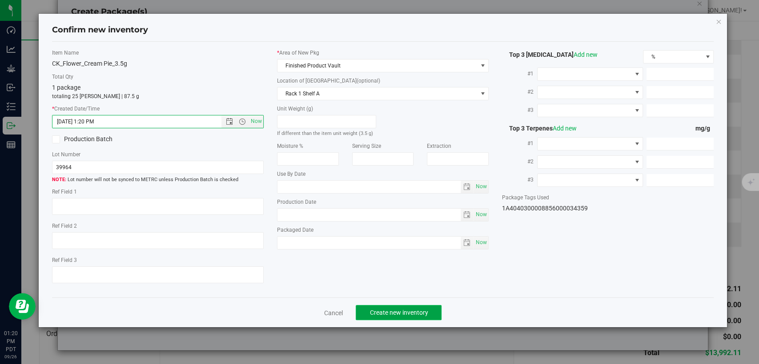
click at [366, 310] on button "Create new inventory" at bounding box center [398, 312] width 86 height 15
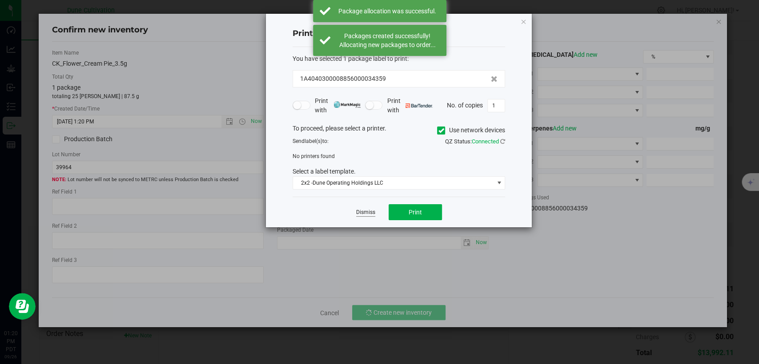
click at [361, 212] on link "Dismiss" at bounding box center [365, 213] width 19 height 8
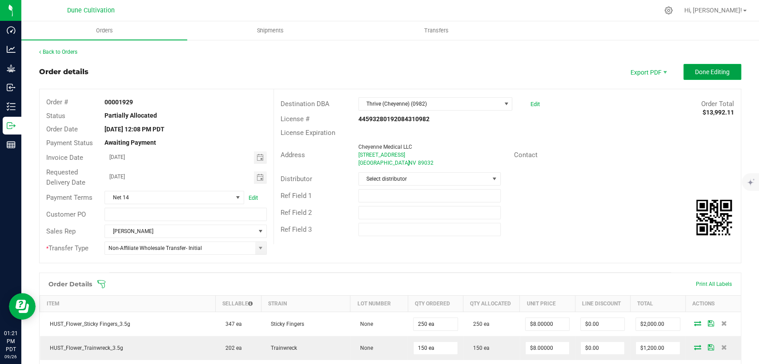
click at [688, 78] on button "Done Editing" at bounding box center [712, 72] width 58 height 16
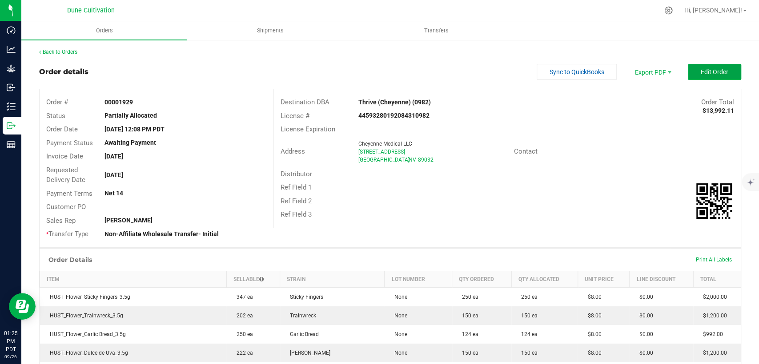
click at [710, 67] on button "Edit Order" at bounding box center [713, 72] width 53 height 16
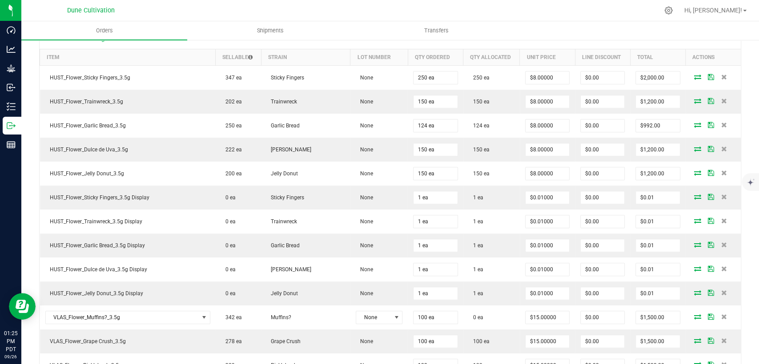
scroll to position [395, 0]
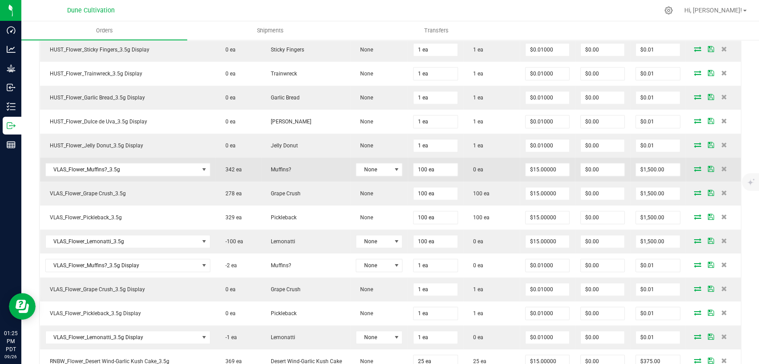
click at [694, 168] on icon at bounding box center [697, 168] width 7 height 5
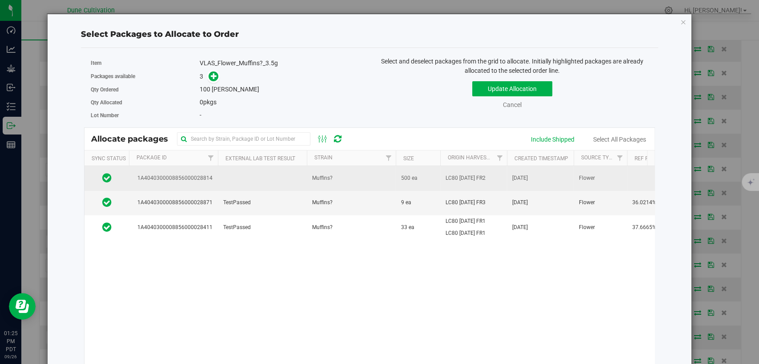
click at [260, 174] on td at bounding box center [262, 178] width 89 height 24
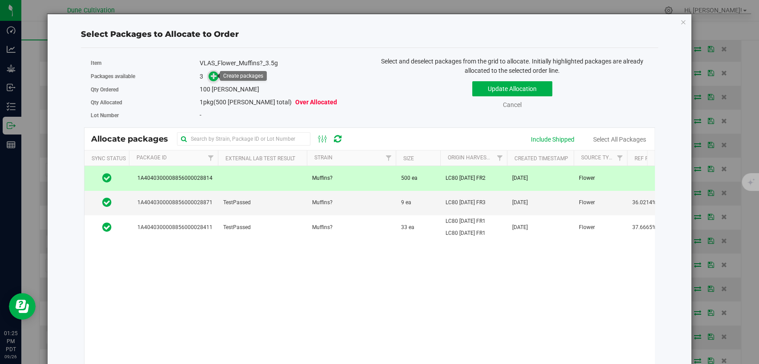
click at [213, 73] on icon at bounding box center [214, 76] width 6 height 6
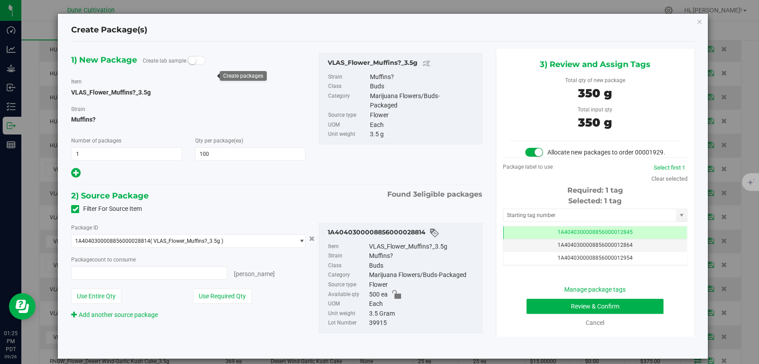
type input "100 ea"
click at [530, 240] on td "1A4040300008856000012845" at bounding box center [595, 233] width 184 height 13
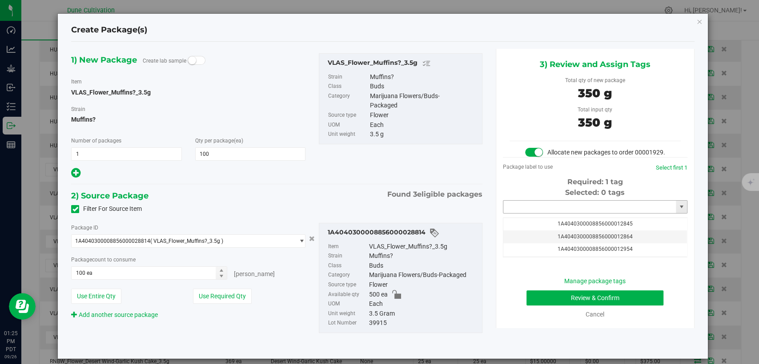
click at [530, 213] on input "text" at bounding box center [589, 207] width 172 height 12
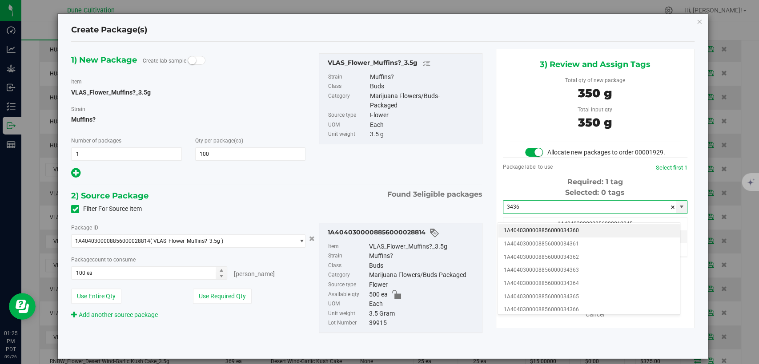
click at [528, 228] on li "1A4040300008856000034360" at bounding box center [589, 230] width 182 height 13
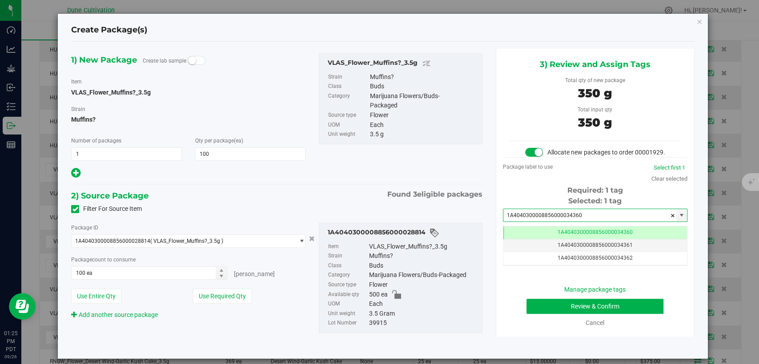
type input "1A4040300008856000034360"
click at [539, 313] on button "Review & Confirm" at bounding box center [594, 306] width 137 height 15
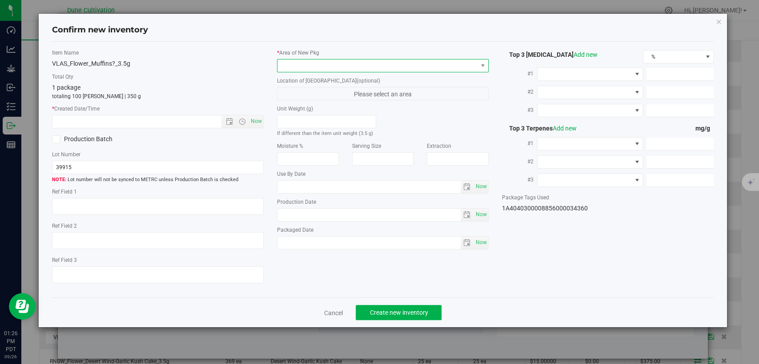
click at [324, 63] on span at bounding box center [377, 66] width 200 height 12
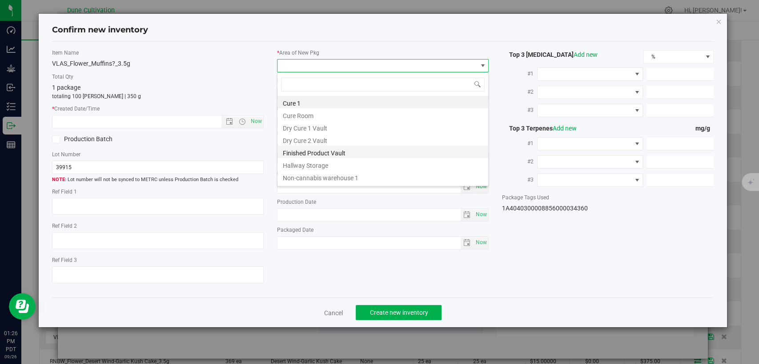
click at [312, 150] on li "Finished Product Vault" at bounding box center [382, 152] width 211 height 12
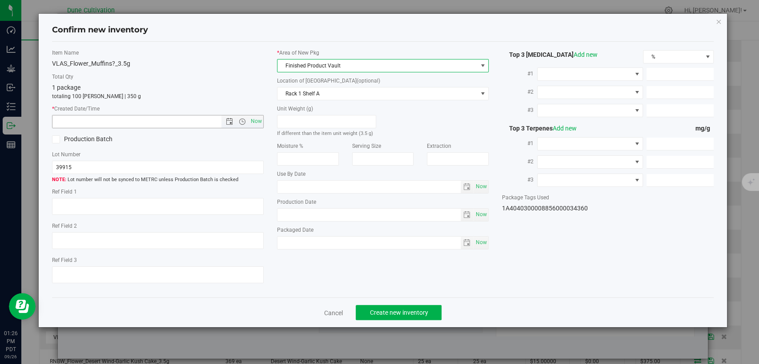
drag, startPoint x: 254, startPoint y: 122, endPoint x: 265, endPoint y: 130, distance: 13.7
click at [254, 122] on span "Now" at bounding box center [256, 121] width 15 height 13
type input "9/26/2025 1:26 PM"
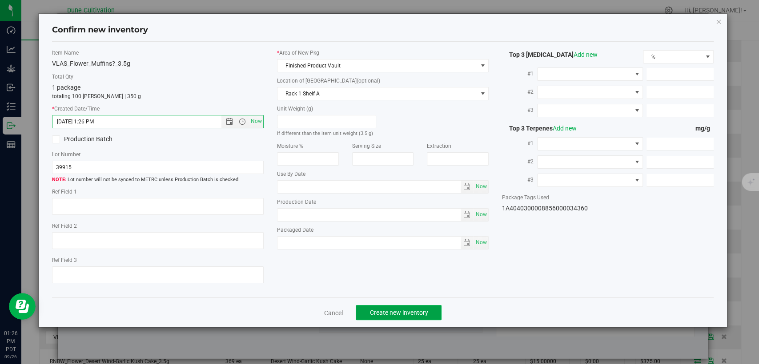
click at [373, 314] on span "Create new inventory" at bounding box center [398, 312] width 58 height 7
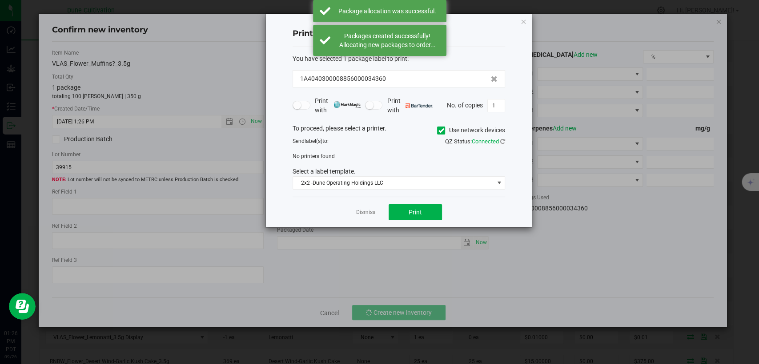
click at [371, 209] on link "Dismiss" at bounding box center [365, 213] width 19 height 8
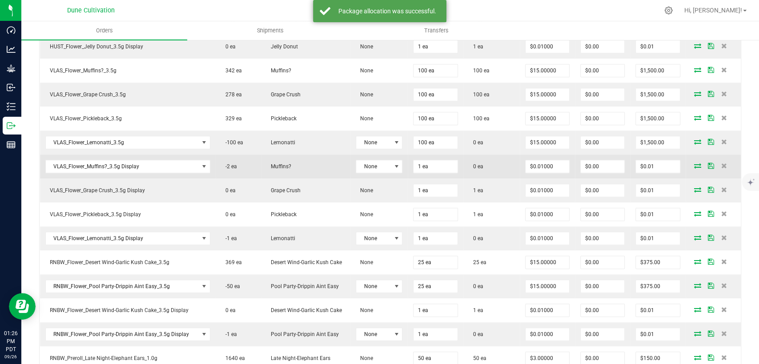
click at [694, 163] on icon at bounding box center [697, 165] width 7 height 5
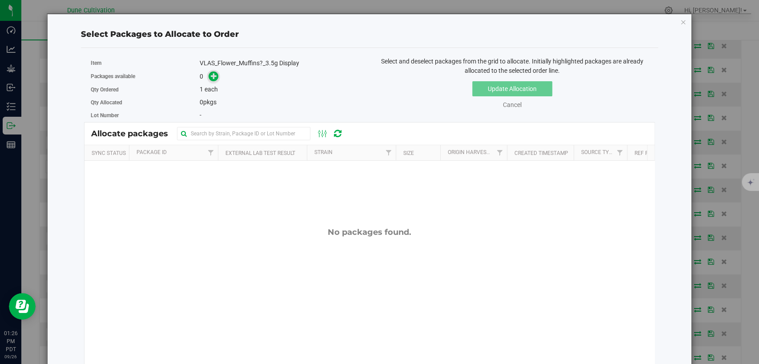
click at [212, 74] on icon at bounding box center [214, 76] width 6 height 6
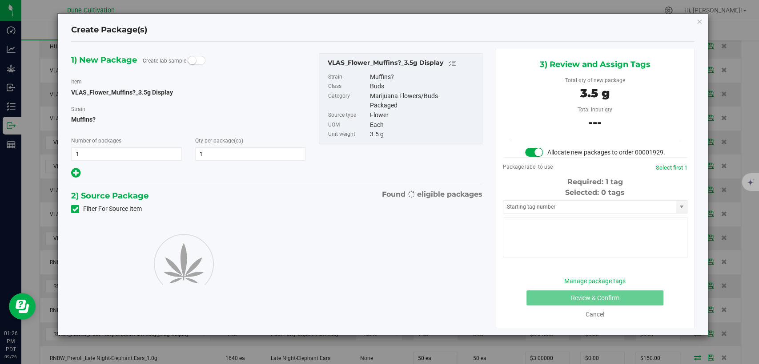
type input "1"
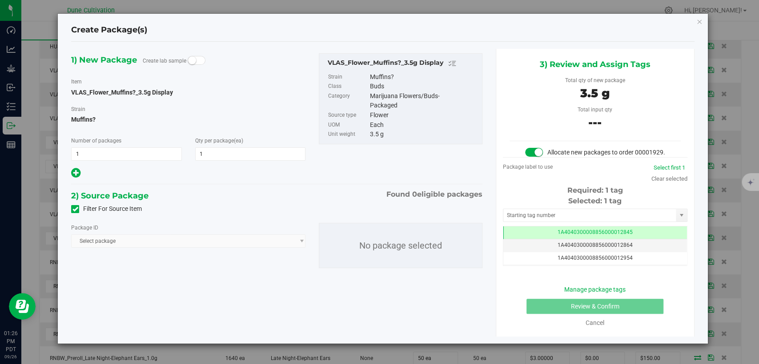
click at [75, 209] on icon at bounding box center [75, 209] width 6 height 0
click at [0, 0] on input "Filter For Source Item" at bounding box center [0, 0] width 0 height 0
click at [120, 244] on span "Select package" at bounding box center [183, 241] width 222 height 12
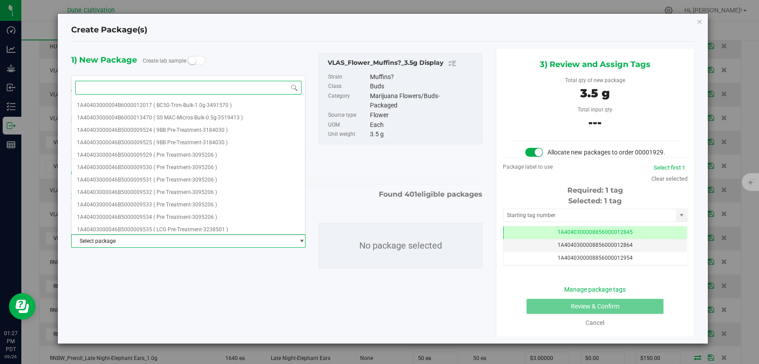
paste input "28814"
type input "28814"
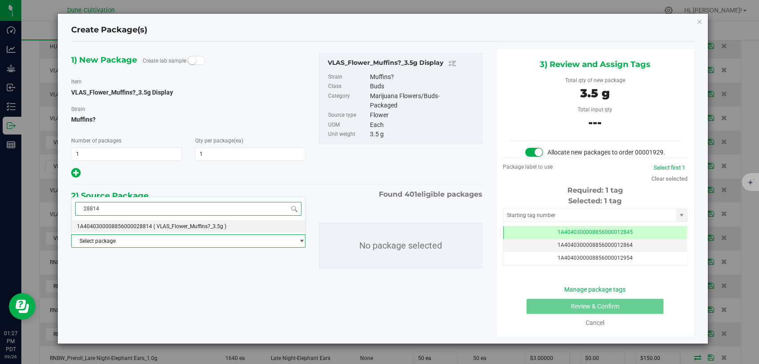
click at [171, 228] on span "( VLAS_Flower_Muffins?_3.5g )" at bounding box center [189, 227] width 73 height 6
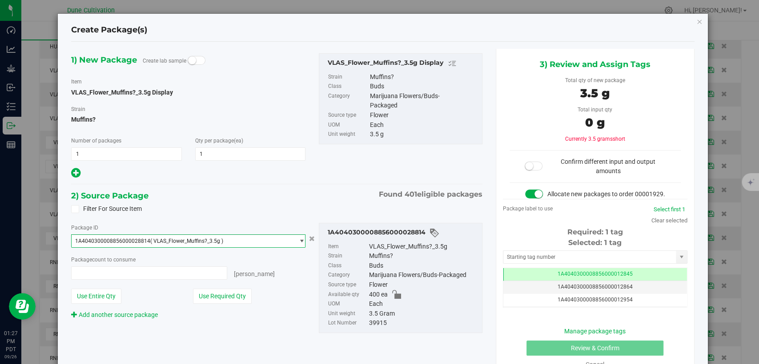
scroll to position [2526, 0]
type input "0 ea"
click at [507, 281] on td "1A4040300008856000012845" at bounding box center [595, 274] width 184 height 13
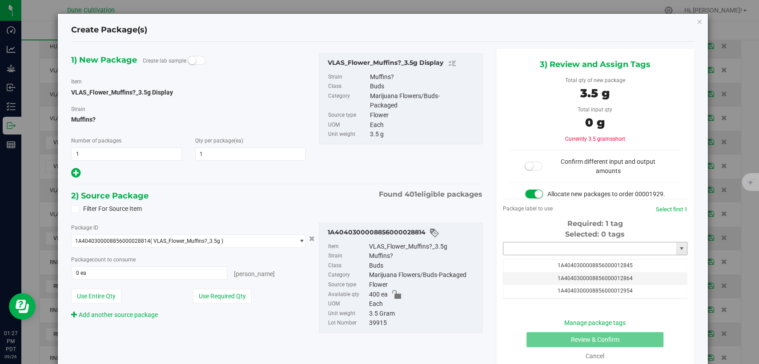
click at [538, 255] on input "text" at bounding box center [589, 249] width 172 height 12
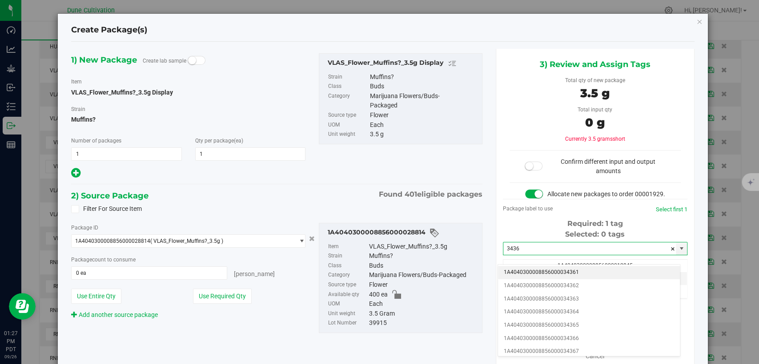
click at [554, 272] on li "1A4040300008856000034361" at bounding box center [589, 272] width 182 height 13
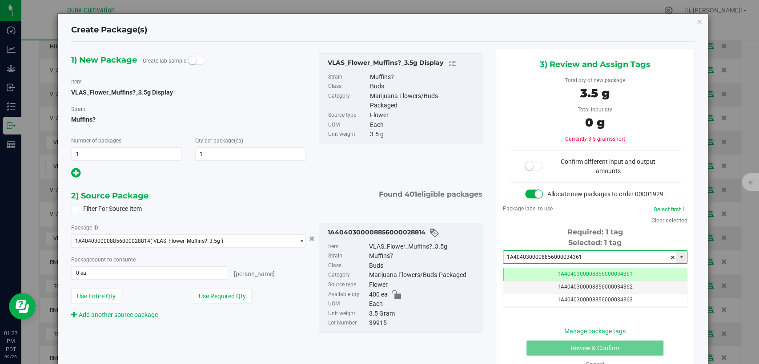
scroll to position [0, 0]
type input "1A4040300008856000034361"
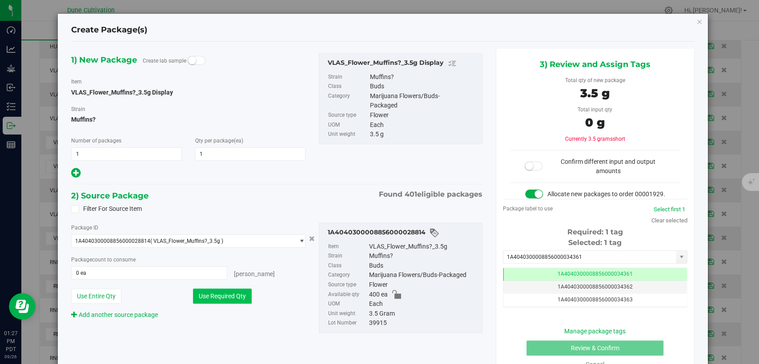
click at [243, 294] on button "Use Required Qty" at bounding box center [222, 296] width 59 height 15
type input "1 ea"
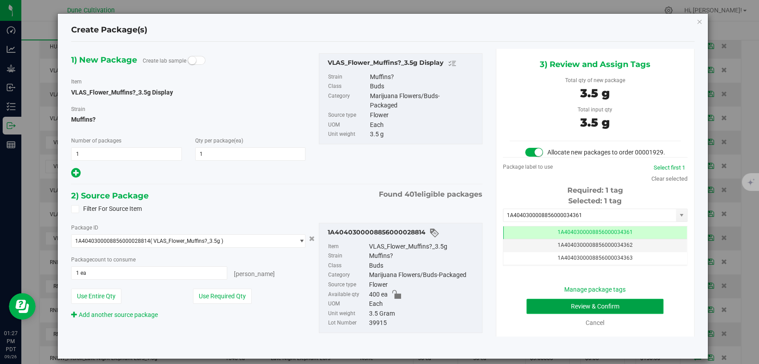
click at [537, 314] on button "Review & Confirm" at bounding box center [594, 306] width 137 height 15
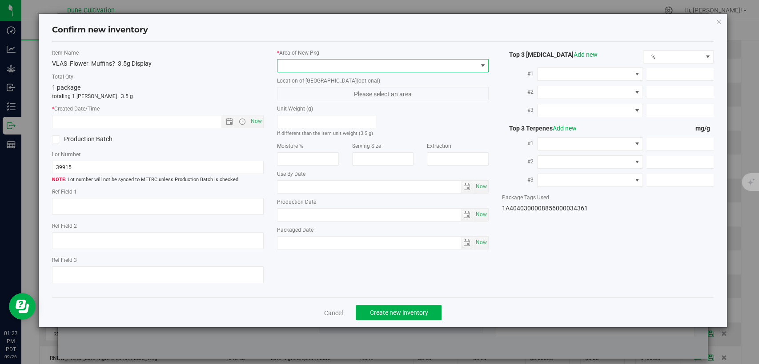
click at [376, 65] on span at bounding box center [377, 66] width 200 height 12
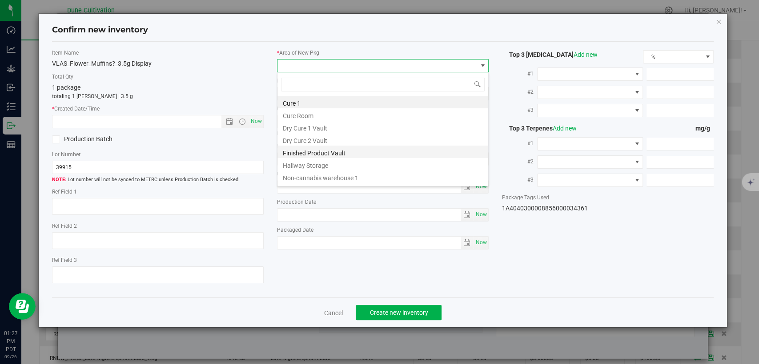
click at [326, 150] on li "Finished Product Vault" at bounding box center [382, 152] width 211 height 12
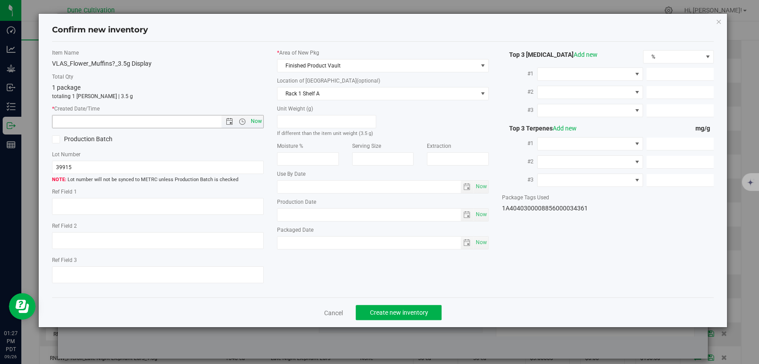
click at [254, 124] on span "Now" at bounding box center [256, 121] width 15 height 13
type input "9/26/2025 1:27 PM"
click at [385, 310] on span "Create new inventory" at bounding box center [398, 312] width 58 height 7
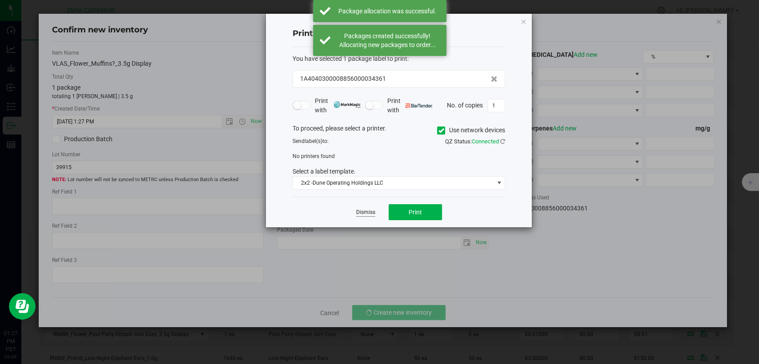
click at [363, 214] on link "Dismiss" at bounding box center [365, 213] width 19 height 8
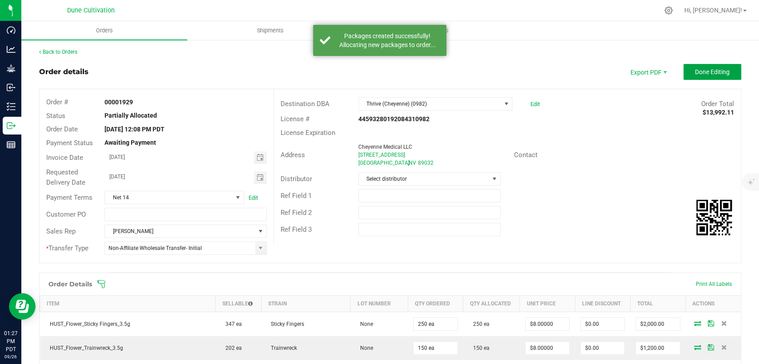
click at [695, 74] on span "Done Editing" at bounding box center [712, 71] width 35 height 7
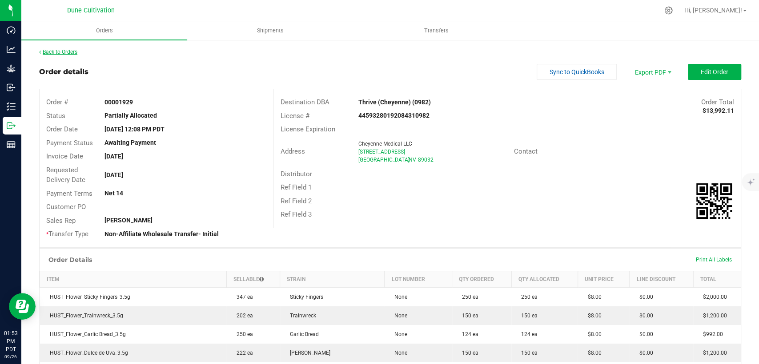
click at [71, 51] on link "Back to Orders" at bounding box center [58, 52] width 38 height 6
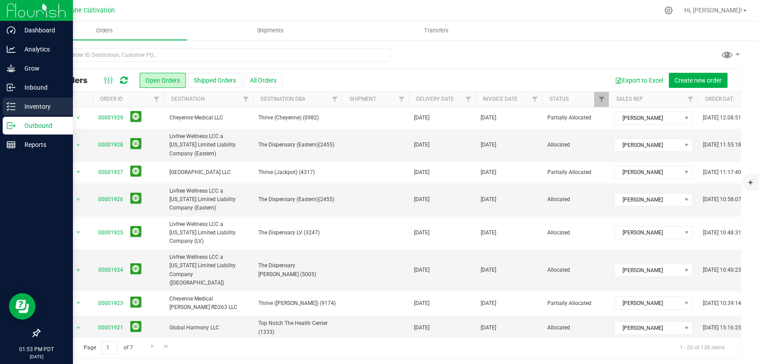
click at [7, 111] on div "Inventory" at bounding box center [38, 107] width 70 height 18
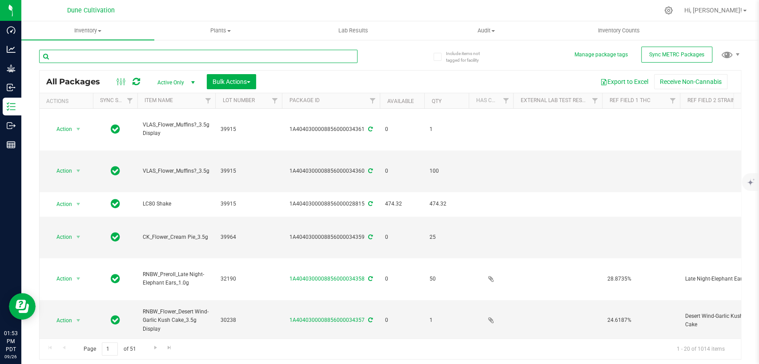
click at [177, 56] on input "text" at bounding box center [198, 56] width 318 height 13
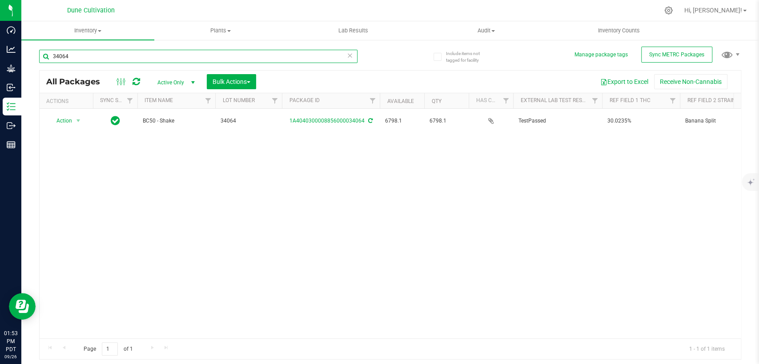
type input "34064"
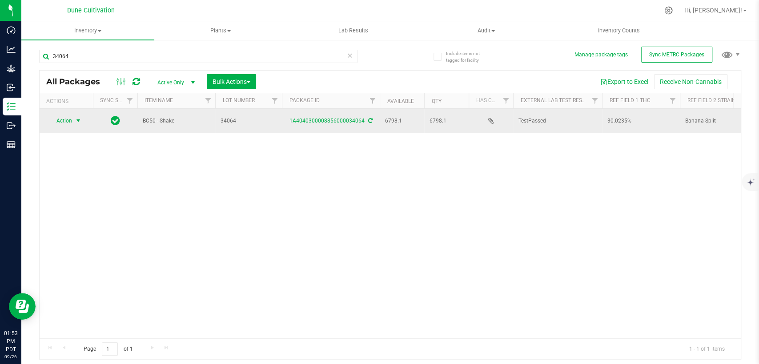
click at [53, 116] on span "Action" at bounding box center [60, 121] width 24 height 12
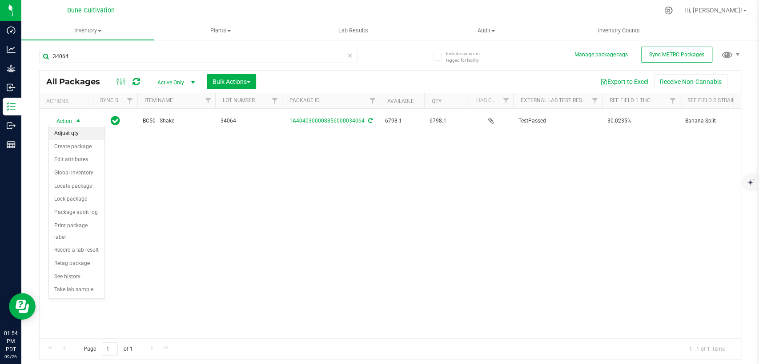
click at [76, 133] on li "Adjust qty" at bounding box center [77, 133] width 56 height 13
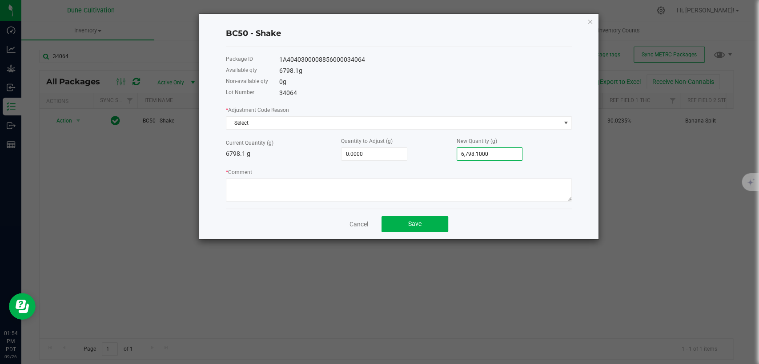
type input "6798.1"
click at [483, 153] on input "6798.1" at bounding box center [489, 154] width 65 height 12
type input "-6,792.1000"
type input "6"
type input "-6,731.1000"
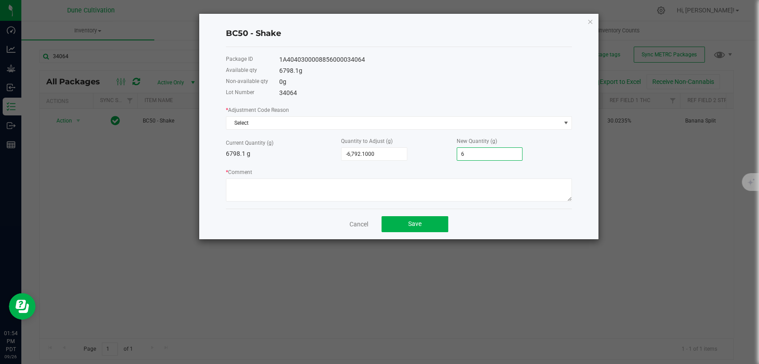
type input "67"
type input "-6,126.1000"
type input "672"
type input "-78.1000"
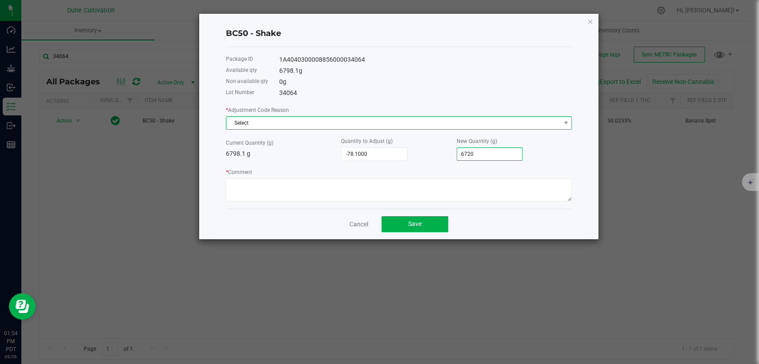
type input "6,720.0000"
click at [415, 117] on span "Select" at bounding box center [393, 123] width 334 height 12
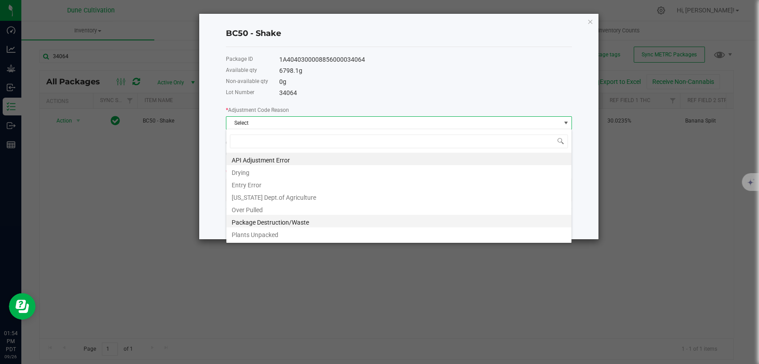
scroll to position [49, 0]
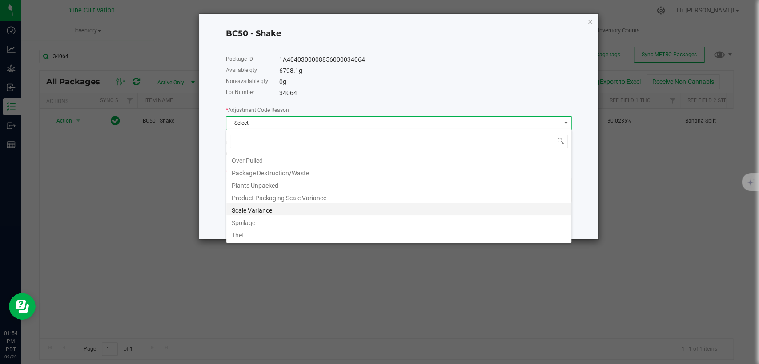
click at [302, 208] on li "Scale Variance" at bounding box center [398, 209] width 345 height 12
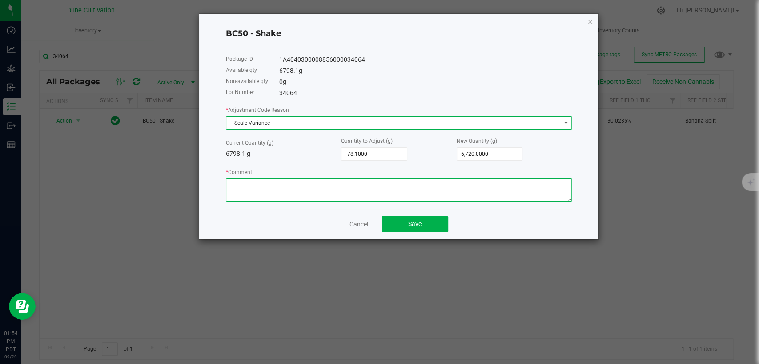
click at [293, 192] on textarea "* Comment" at bounding box center [399, 190] width 346 height 23
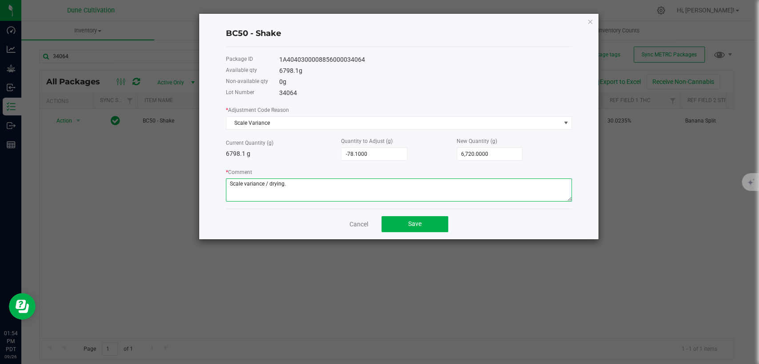
type textarea "Scale variance / drying."
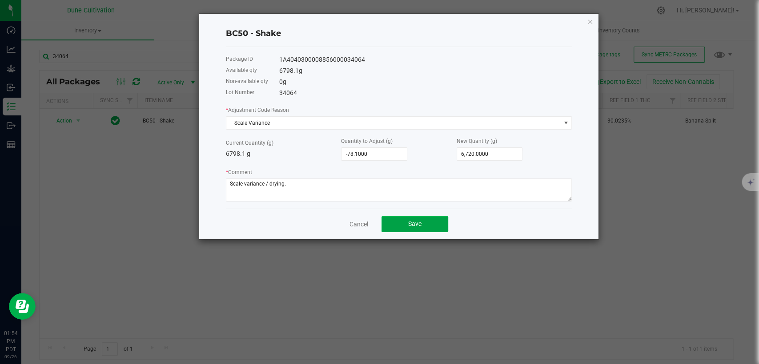
click at [412, 219] on button "Save" at bounding box center [414, 224] width 67 height 16
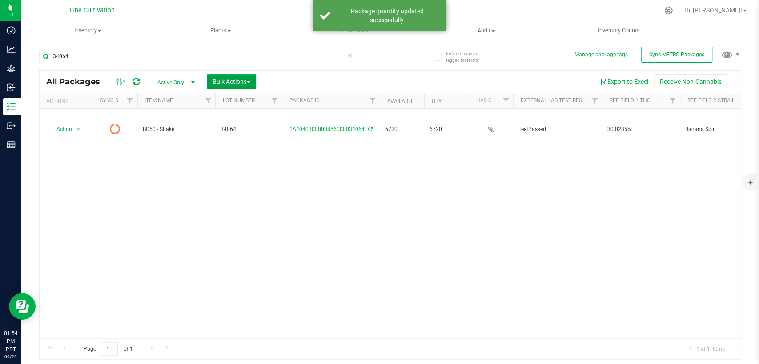
click at [240, 80] on span "Bulk Actions" at bounding box center [231, 81] width 38 height 7
click at [251, 102] on span "Add to outbound order" at bounding box center [242, 101] width 60 height 7
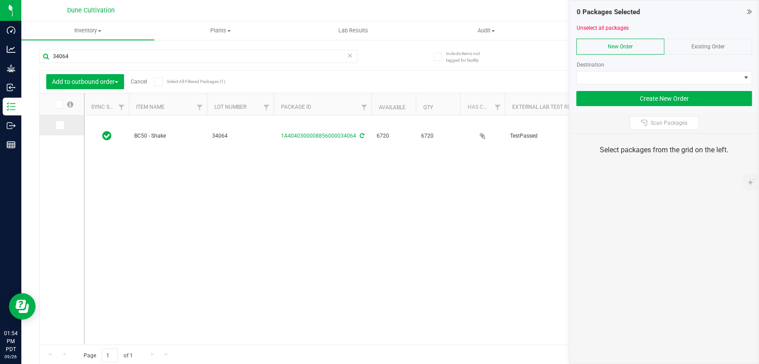
click at [64, 126] on span at bounding box center [60, 125] width 9 height 9
click at [0, 0] on input "checkbox" at bounding box center [0, 0] width 0 height 0
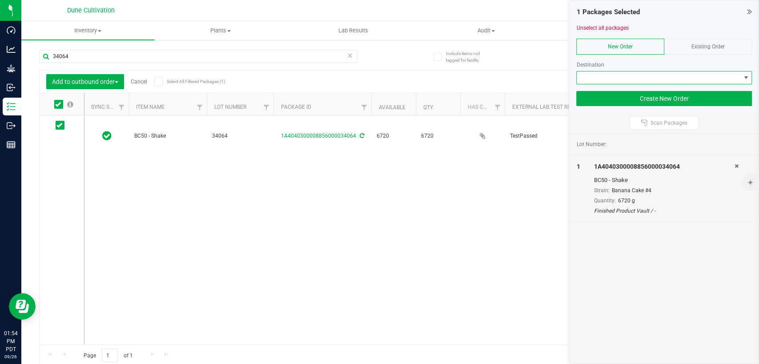
click at [671, 73] on span at bounding box center [658, 78] width 164 height 12
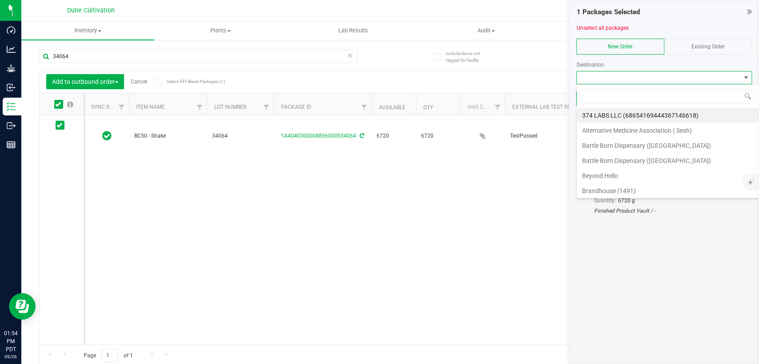
scroll to position [13, 176]
type input "Dune"
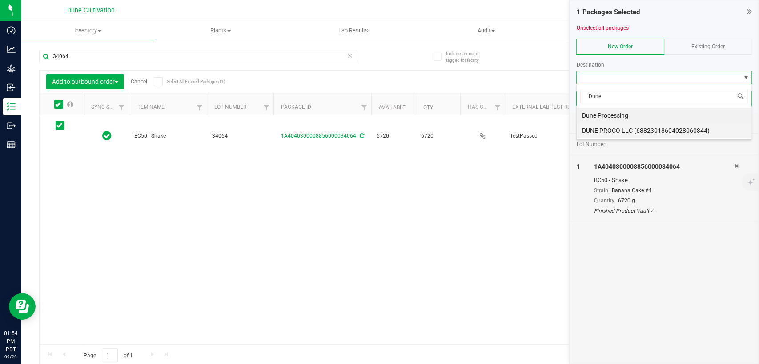
click at [619, 131] on li "DUNE PROCO LLC (63823018604028060344)" at bounding box center [663, 130] width 175 height 15
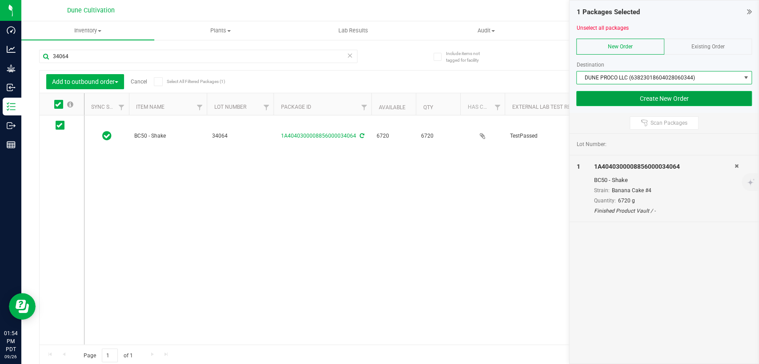
click at [655, 97] on button "Create New Order" at bounding box center [664, 98] width 176 height 15
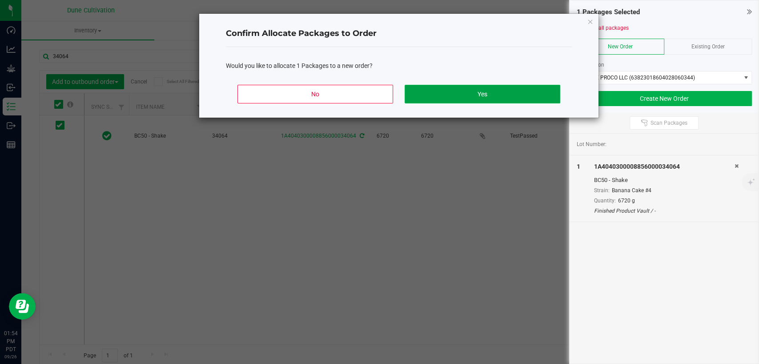
click at [508, 97] on button "Yes" at bounding box center [482, 94] width 156 height 19
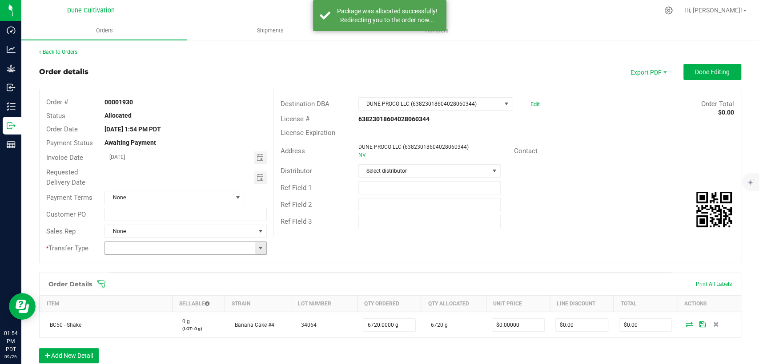
click at [259, 246] on span at bounding box center [260, 248] width 7 height 7
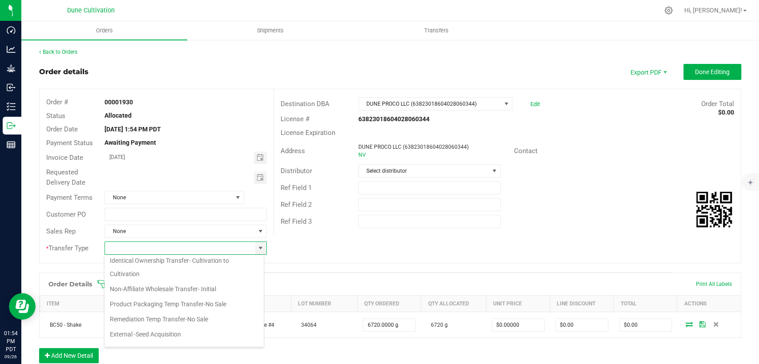
scroll to position [119, 0]
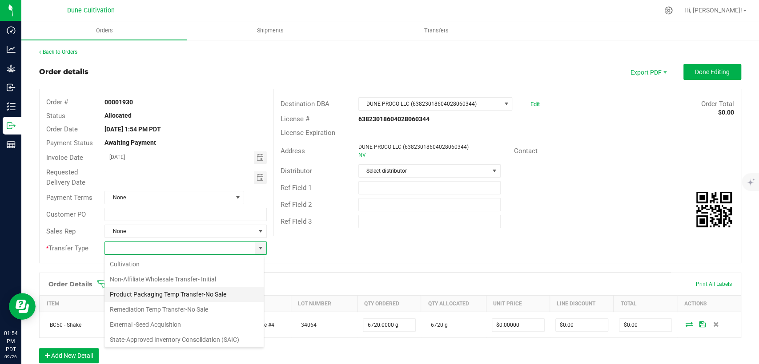
click at [196, 291] on li "Product Packaging Temp Transfer-No Sale" at bounding box center [183, 294] width 159 height 15
type input "Product Packaging Temp Transfer-No Sale"
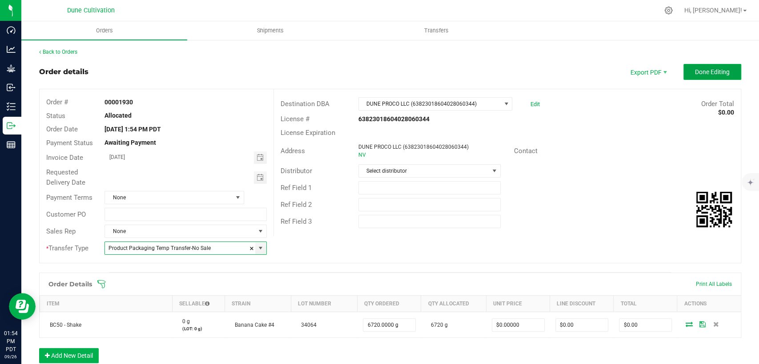
click at [695, 75] on span "Done Editing" at bounding box center [712, 71] width 35 height 7
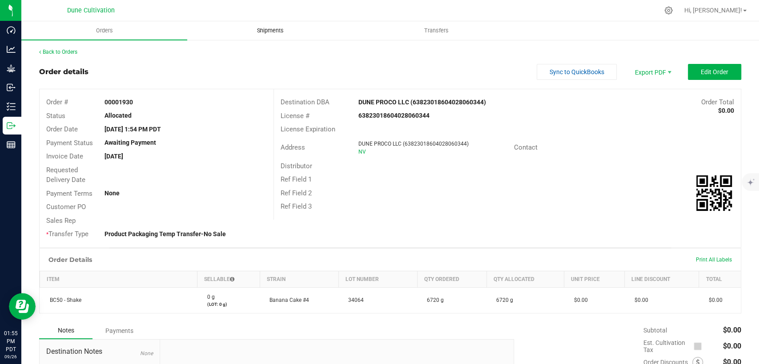
click at [266, 30] on span "Shipments" at bounding box center [270, 31] width 51 height 8
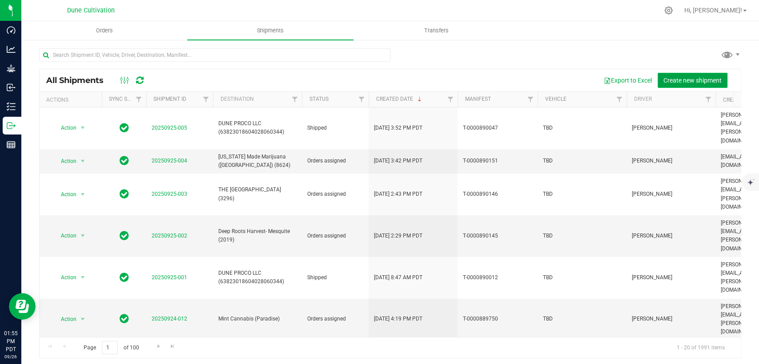
click at [676, 79] on span "Create new shipment" at bounding box center [692, 80] width 58 height 7
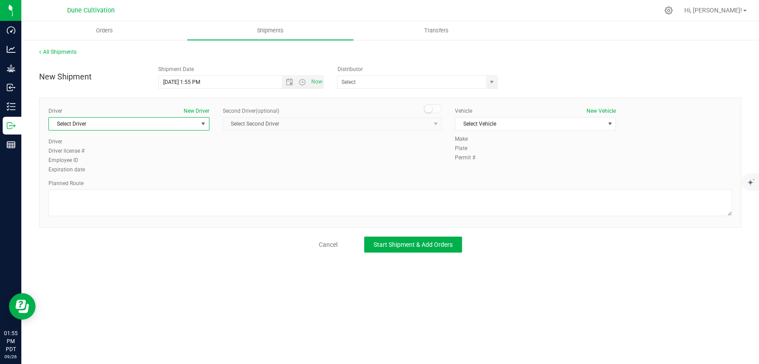
click at [157, 128] on span "Select Driver" at bounding box center [123, 124] width 149 height 12
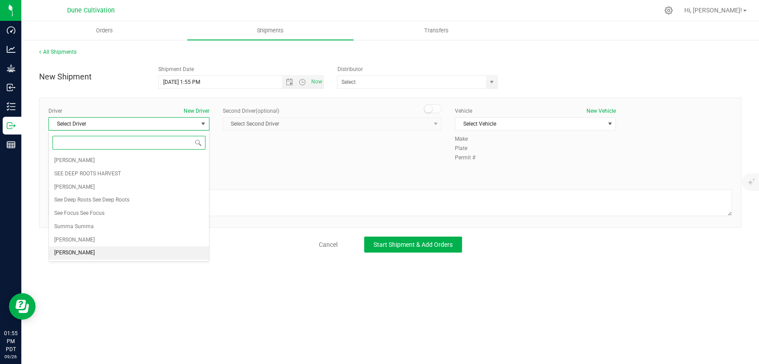
click at [119, 255] on li "[PERSON_NAME]" at bounding box center [129, 253] width 160 height 13
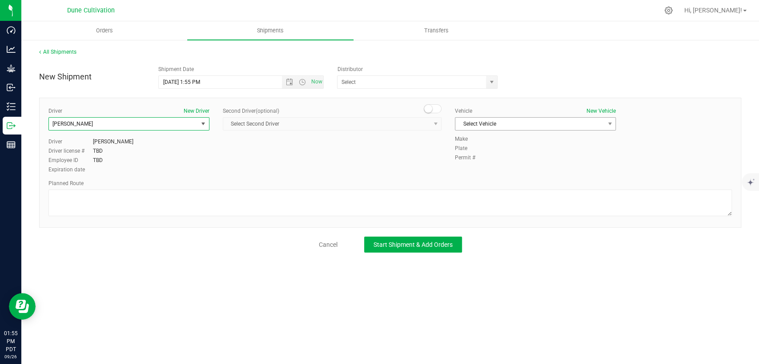
click at [490, 117] on div "Vehicle New Vehicle Select Vehicle Select Vehicle Dodge Ram ProMaster Mercedes …" at bounding box center [535, 121] width 174 height 28
click at [515, 122] on span "Select Vehicle" at bounding box center [529, 124] width 149 height 12
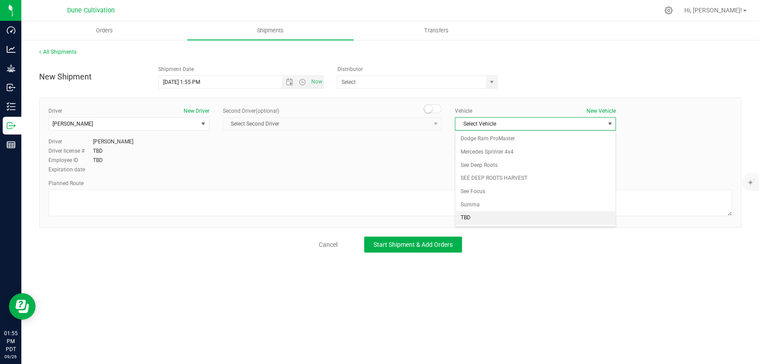
click at [490, 215] on li "TBD" at bounding box center [535, 218] width 160 height 13
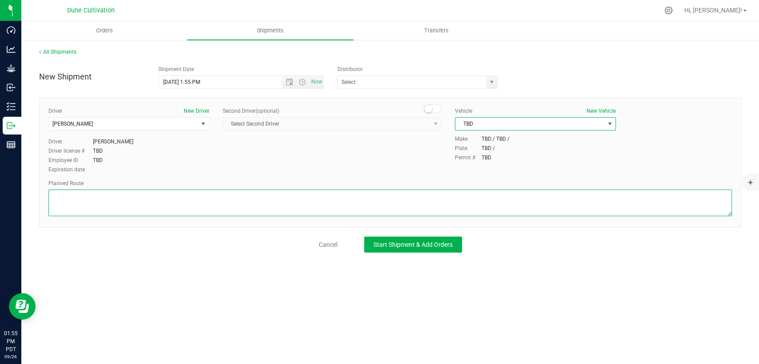
click at [193, 208] on textarea at bounding box center [389, 203] width 683 height 27
paste textarea "Walk from Dune Operating Holdings, through roll-up door, into Dune ProCo."
click at [51, 205] on textarea at bounding box center [389, 203] width 683 height 27
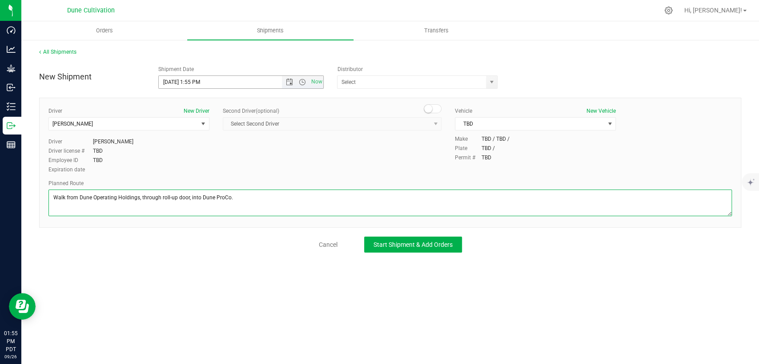
type textarea "Walk from Dune Operating Holdings, through roll-up door, into Dune ProCo."
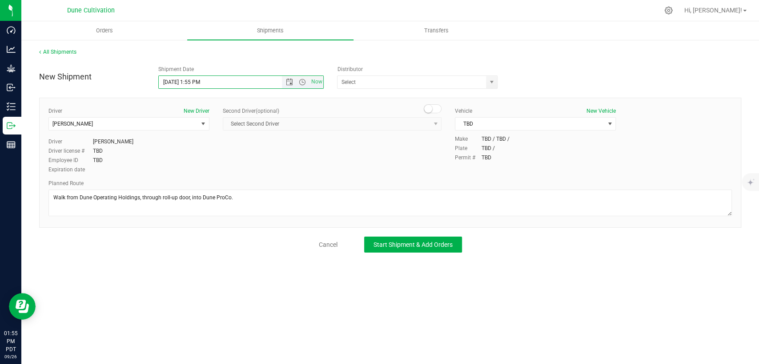
click at [198, 81] on input "9/26/2025 1:55 PM" at bounding box center [228, 82] width 138 height 12
type input "9/26/2025 2:00 PM"
click at [431, 248] on span "Start Shipment & Add Orders" at bounding box center [412, 244] width 79 height 7
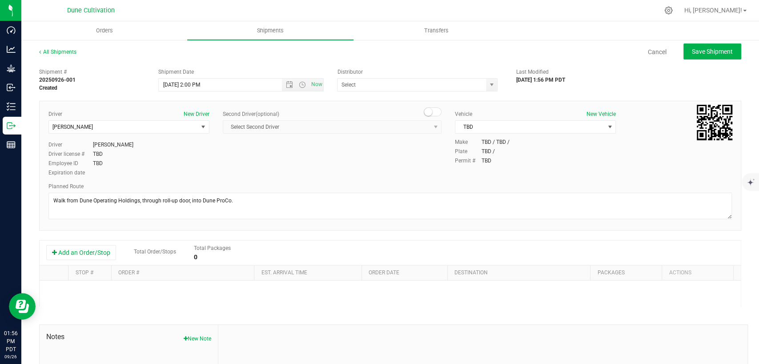
scroll to position [49, 0]
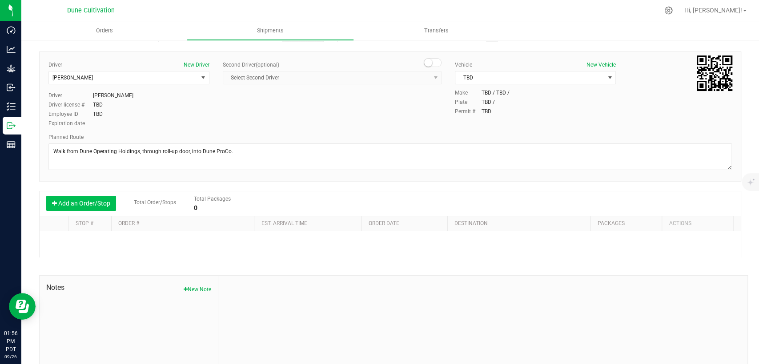
click at [85, 200] on button "Add an Order/Stop" at bounding box center [81, 203] width 70 height 15
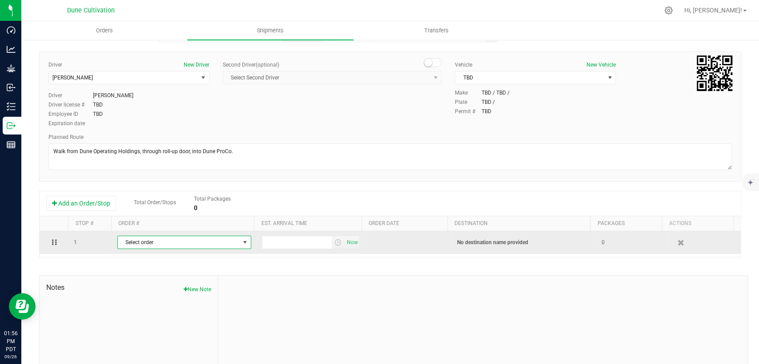
click at [164, 245] on span "Select order" at bounding box center [179, 242] width 122 height 12
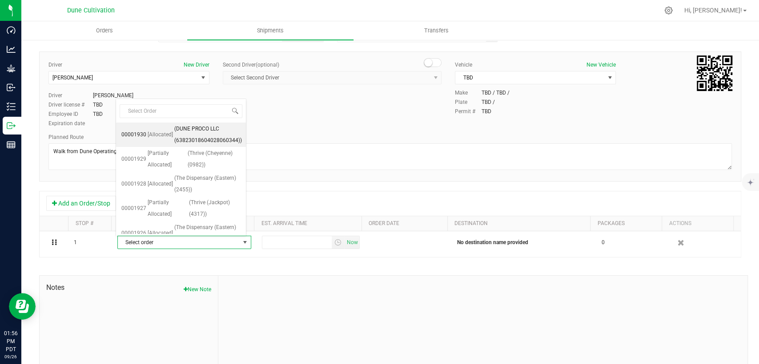
click at [184, 133] on span "(DUNE PROCO LLC (63823018604028060344))" at bounding box center [208, 135] width 68 height 23
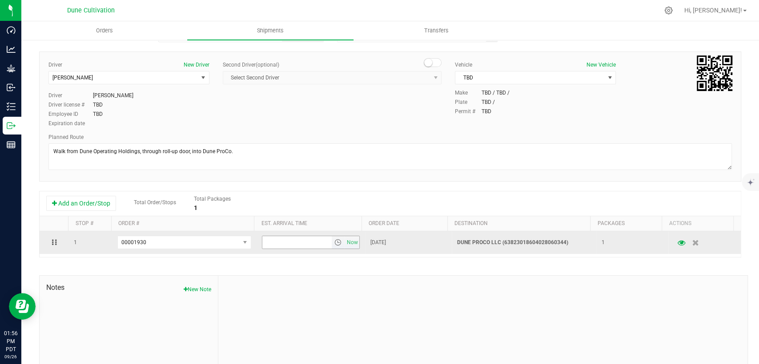
click at [272, 238] on input "text" at bounding box center [296, 242] width 69 height 12
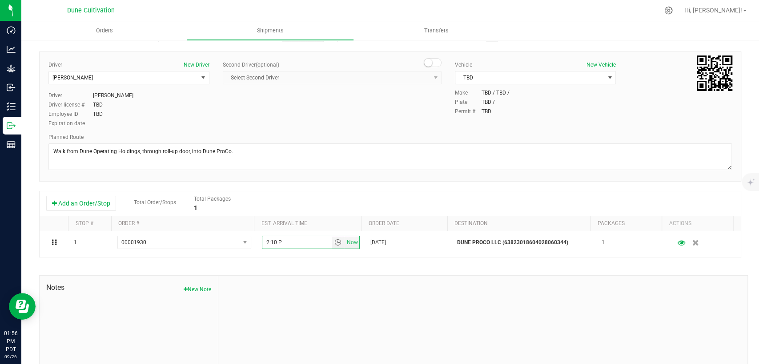
type input "2:10 PM"
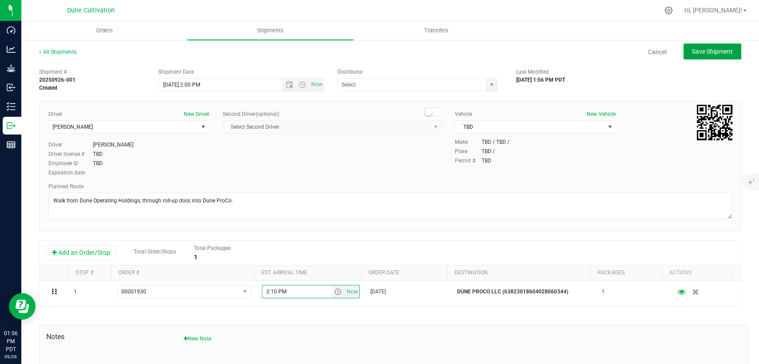
click at [697, 56] on button "Save Shipment" at bounding box center [712, 52] width 58 height 16
type input "9/26/2025 9:00 PM"
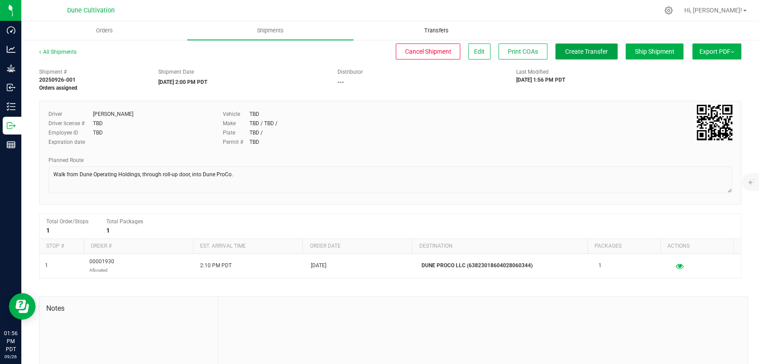
drag, startPoint x: 581, startPoint y: 53, endPoint x: 435, endPoint y: 39, distance: 146.4
click at [582, 53] on span "Create Transfer" at bounding box center [586, 51] width 43 height 7
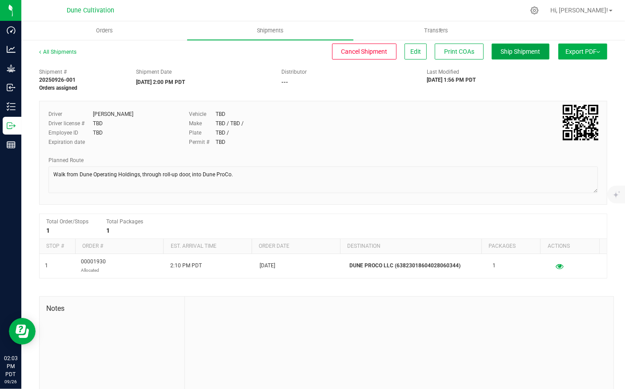
click at [501, 49] on span "Ship Shipment" at bounding box center [521, 51] width 40 height 7
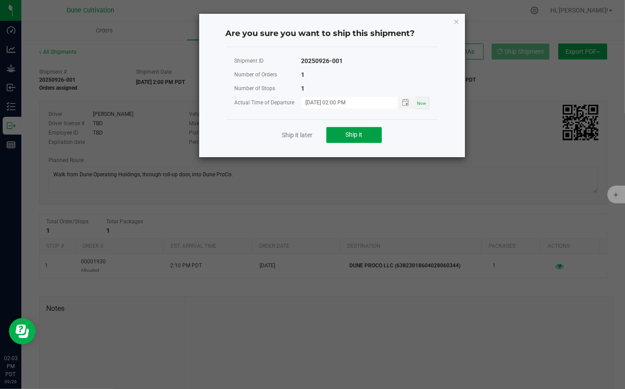
click at [366, 136] on button "Ship it" at bounding box center [354, 135] width 56 height 16
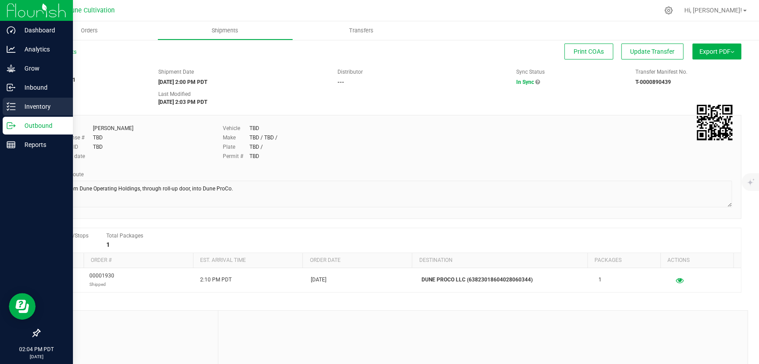
click at [16, 108] on p "Inventory" at bounding box center [42, 106] width 53 height 11
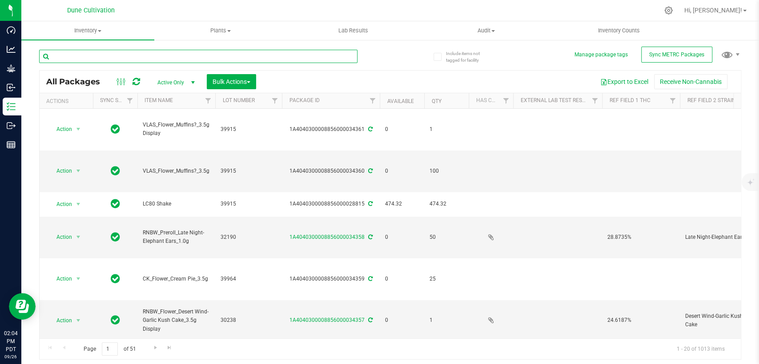
click at [134, 54] on input "text" at bounding box center [198, 56] width 318 height 13
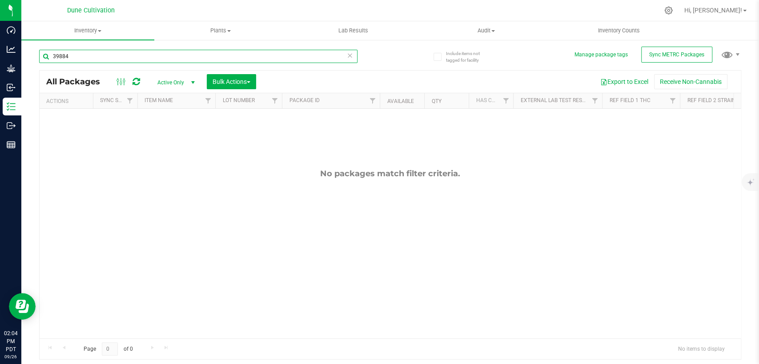
type input "39884"
click at [168, 81] on span "Active Only" at bounding box center [174, 82] width 49 height 12
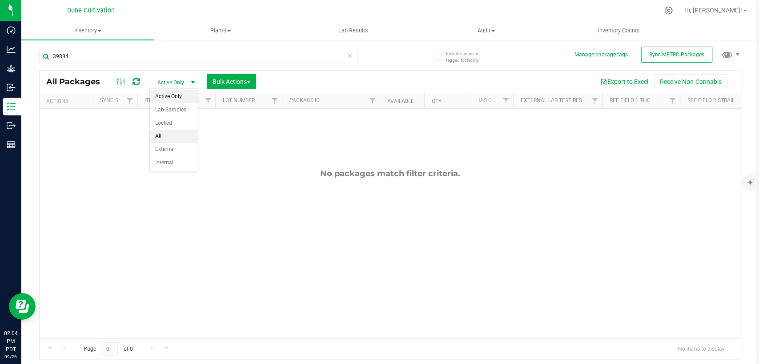
click at [173, 138] on li "All" at bounding box center [174, 136] width 48 height 13
click at [350, 53] on icon at bounding box center [350, 55] width 6 height 11
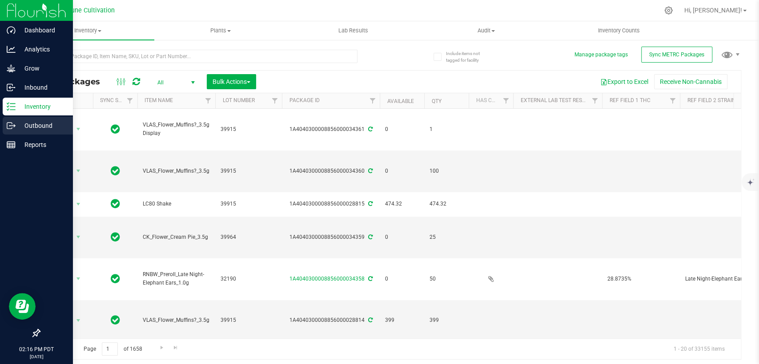
click at [47, 127] on p "Outbound" at bounding box center [42, 125] width 53 height 11
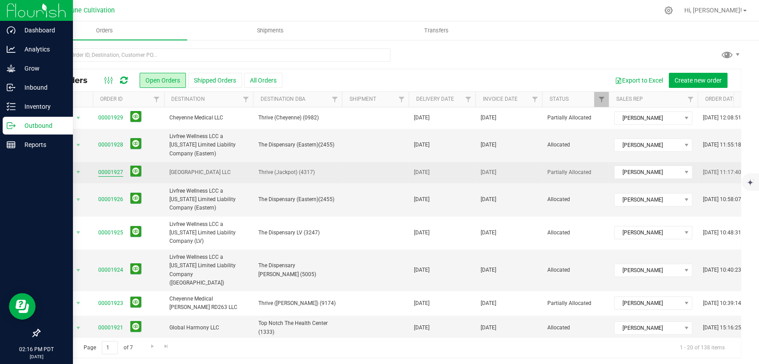
click at [117, 171] on link "00001927" at bounding box center [110, 172] width 25 height 8
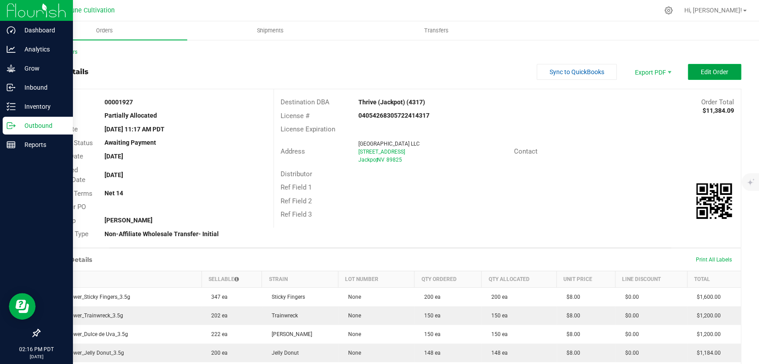
click at [717, 64] on button "Edit Order" at bounding box center [713, 72] width 53 height 16
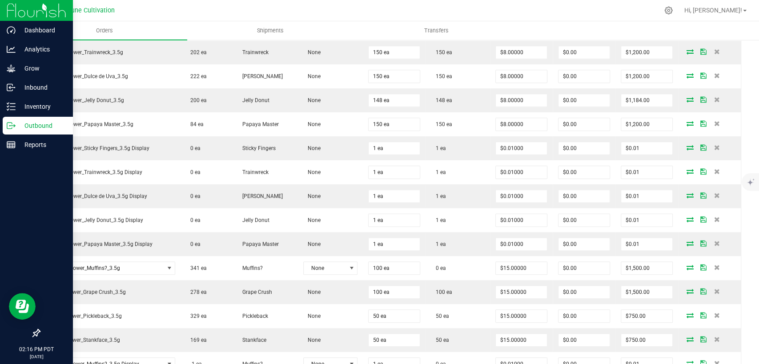
scroll to position [345, 0]
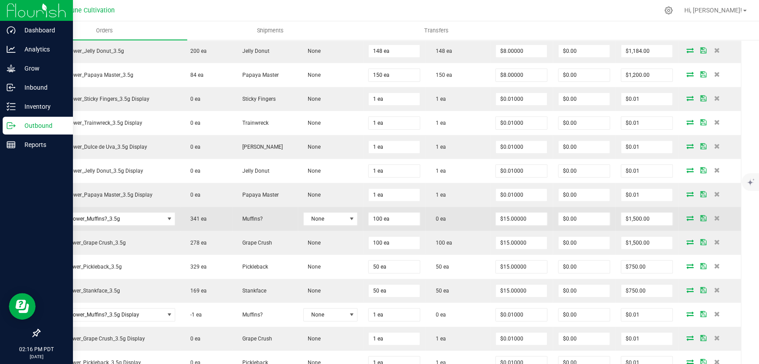
click at [686, 216] on icon at bounding box center [689, 218] width 7 height 5
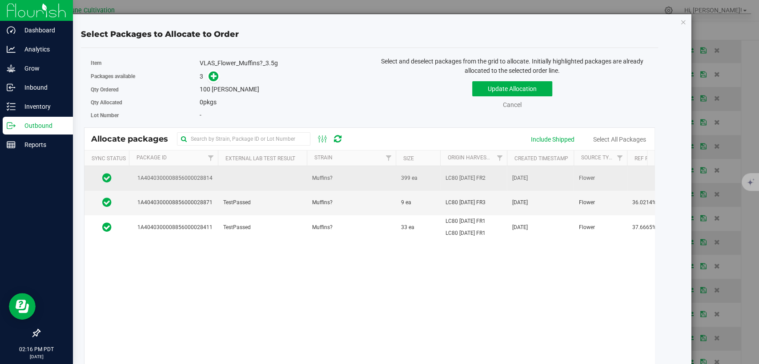
click at [247, 183] on td at bounding box center [262, 178] width 89 height 24
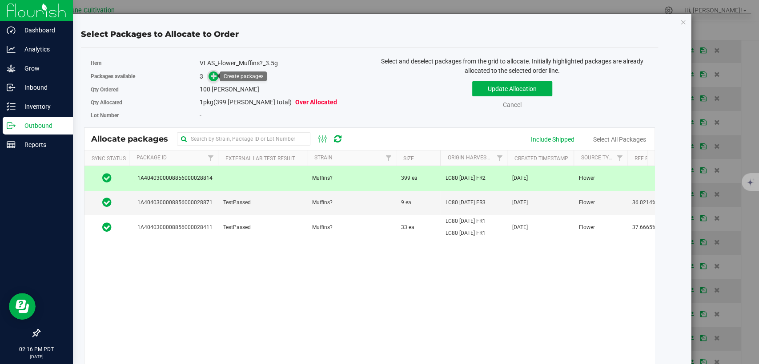
click at [212, 76] on icon at bounding box center [214, 76] width 6 height 6
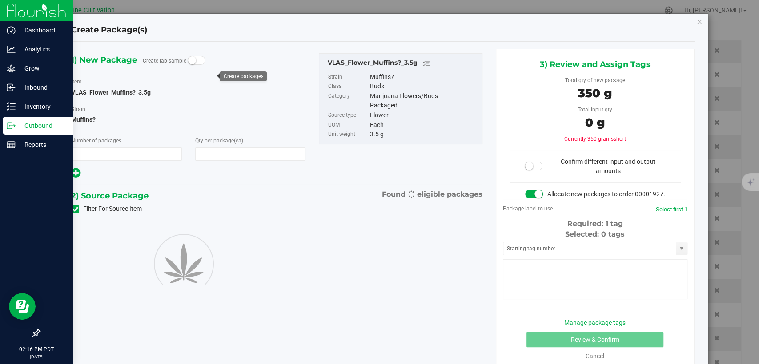
type input "1"
type input "100"
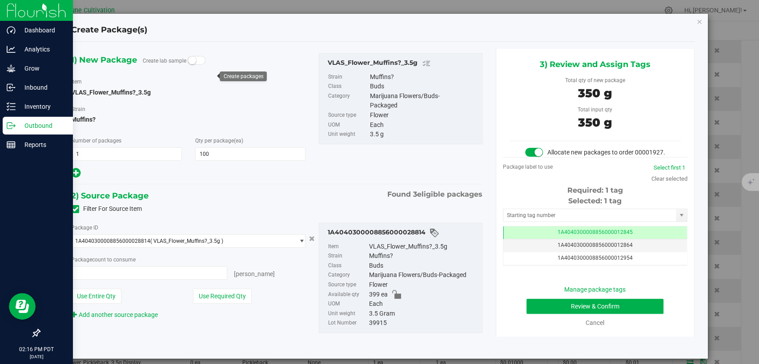
type input "100 ea"
click at [520, 240] on td "1A4040300008856000012845" at bounding box center [595, 233] width 184 height 13
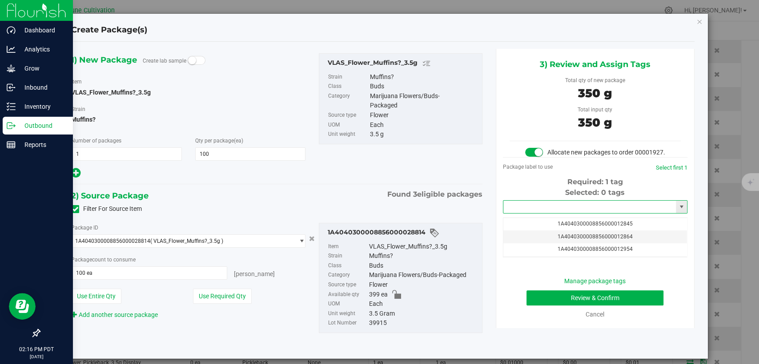
click at [522, 213] on input "text" at bounding box center [589, 207] width 172 height 12
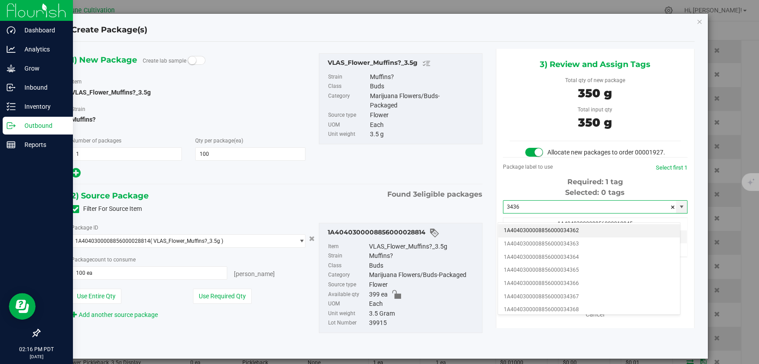
click at [520, 229] on li "1A4040300008856000034362" at bounding box center [589, 230] width 182 height 13
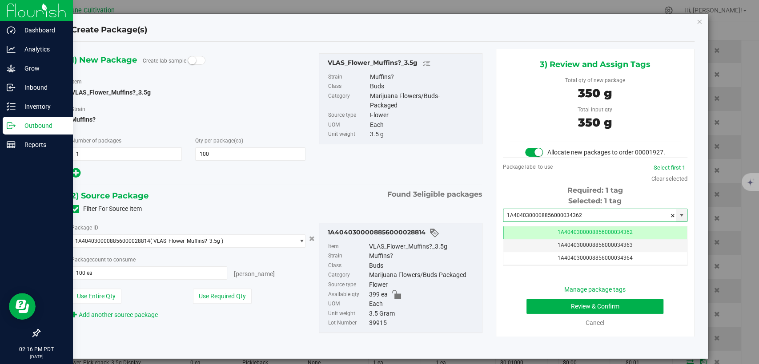
type input "1A4040300008856000034362"
click at [543, 314] on button "Review & Confirm" at bounding box center [594, 306] width 137 height 15
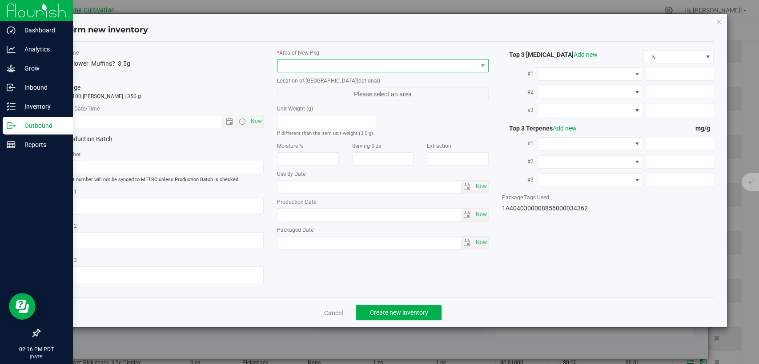
click at [416, 66] on span at bounding box center [377, 66] width 200 height 12
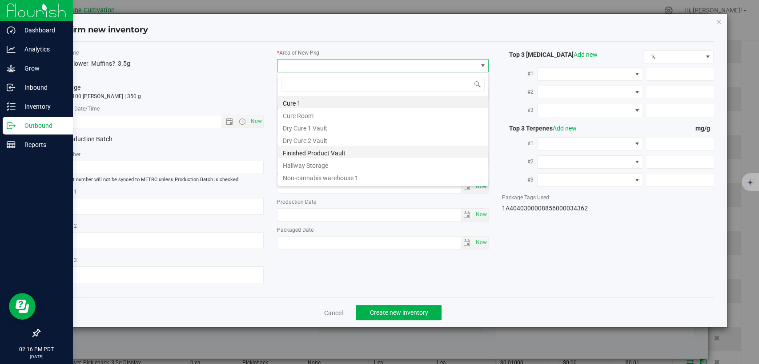
click at [316, 152] on li "Finished Product Vault" at bounding box center [382, 152] width 211 height 12
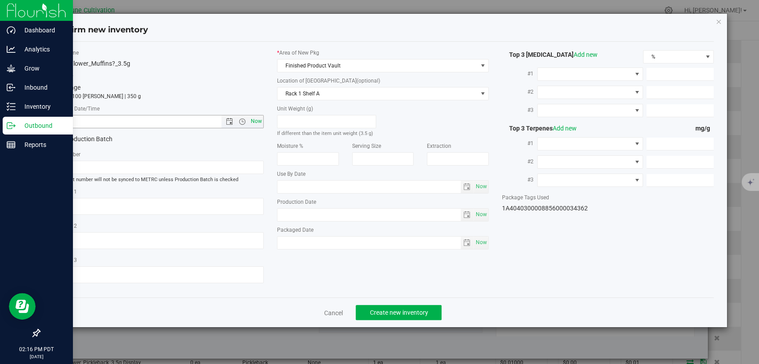
click at [260, 121] on span "Now" at bounding box center [256, 121] width 15 height 13
type input "9/26/2025 2:16 PM"
click at [378, 308] on button "Create new inventory" at bounding box center [398, 312] width 86 height 15
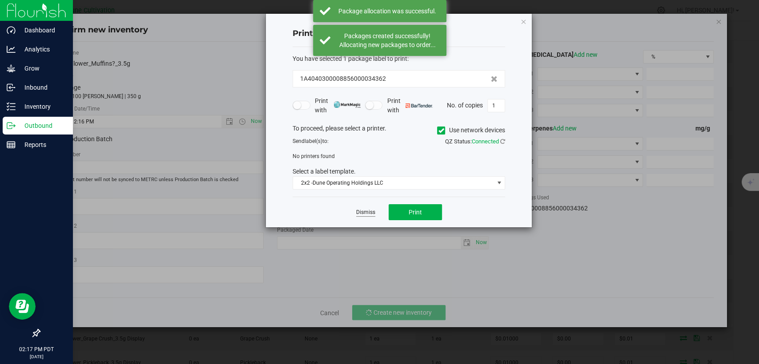
click at [369, 211] on link "Dismiss" at bounding box center [365, 213] width 19 height 8
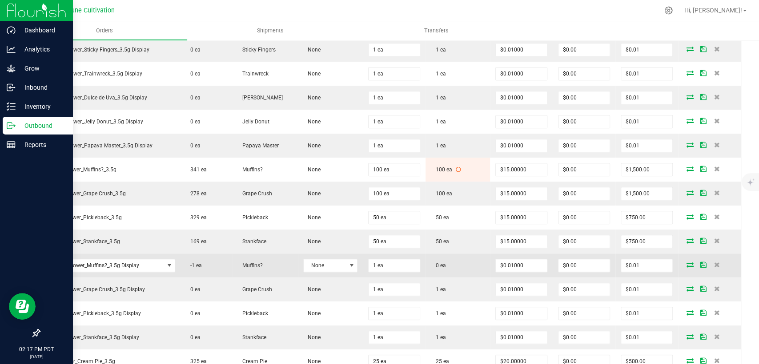
click at [686, 262] on icon at bounding box center [689, 264] width 7 height 5
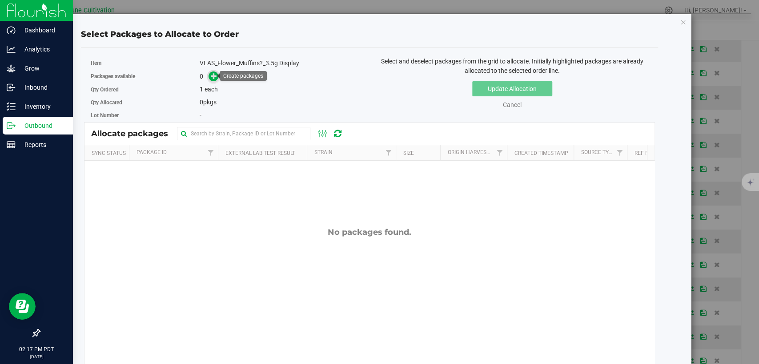
click at [215, 76] on icon at bounding box center [214, 76] width 6 height 6
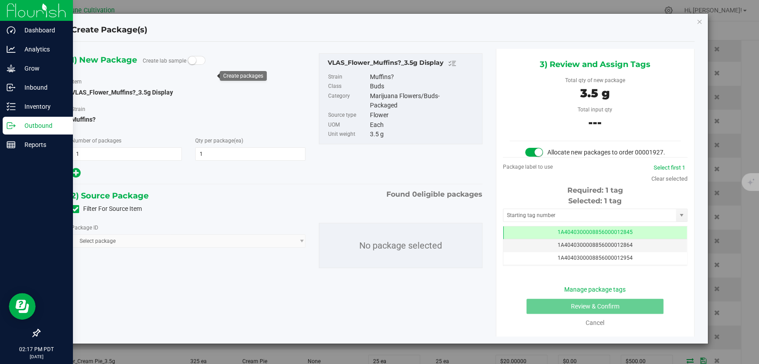
click at [74, 209] on icon at bounding box center [75, 209] width 6 height 0
click at [0, 0] on input "Filter For Source Item" at bounding box center [0, 0] width 0 height 0
click at [164, 242] on span "Select package" at bounding box center [183, 241] width 222 height 12
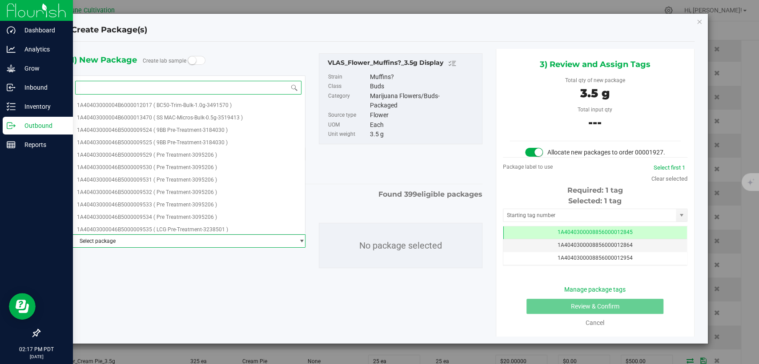
paste input "28814"
type input "28814"
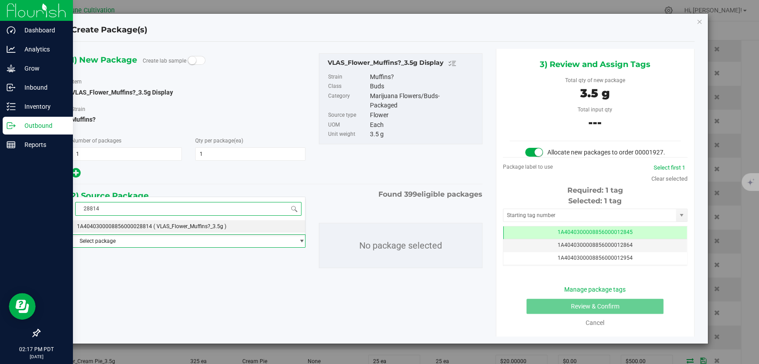
click at [153, 221] on li "1A4040300008856000028814 ( VLAS_Flower_Muffins?_3.5g )" at bounding box center [188, 226] width 233 height 12
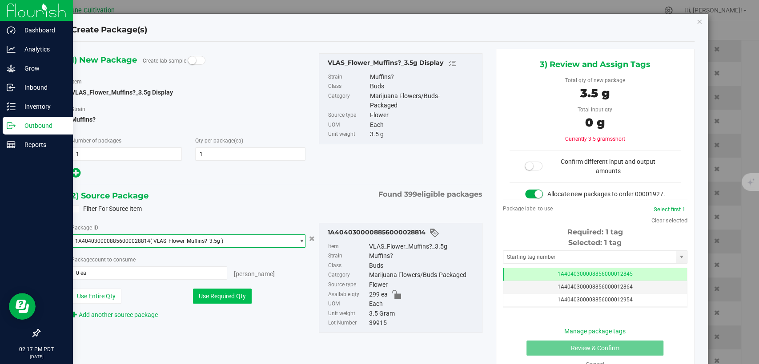
click at [206, 296] on button "Use Required Qty" at bounding box center [222, 296] width 59 height 15
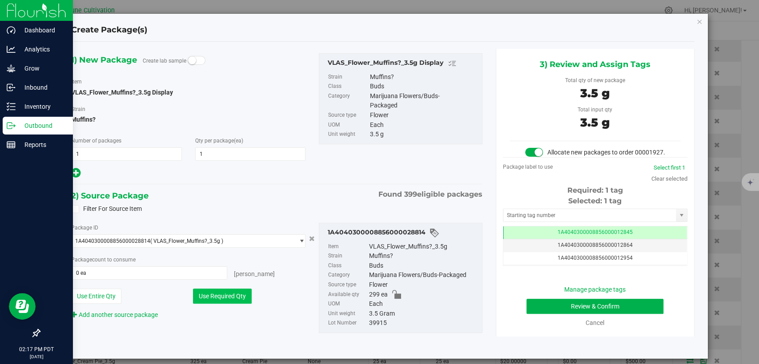
type input "1 ea"
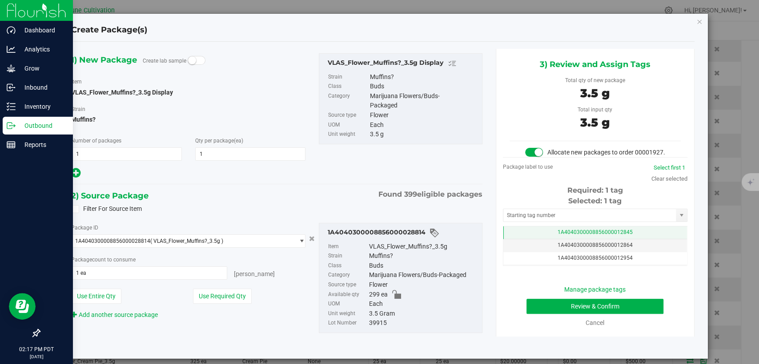
click at [523, 240] on td "1A4040300008856000012845" at bounding box center [595, 233] width 184 height 13
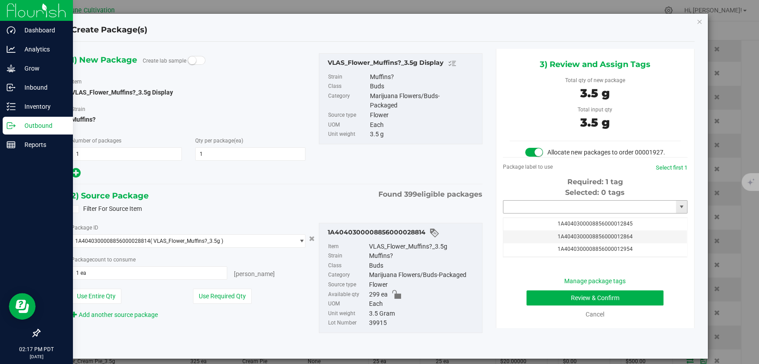
click at [528, 212] on input "text" at bounding box center [589, 207] width 172 height 12
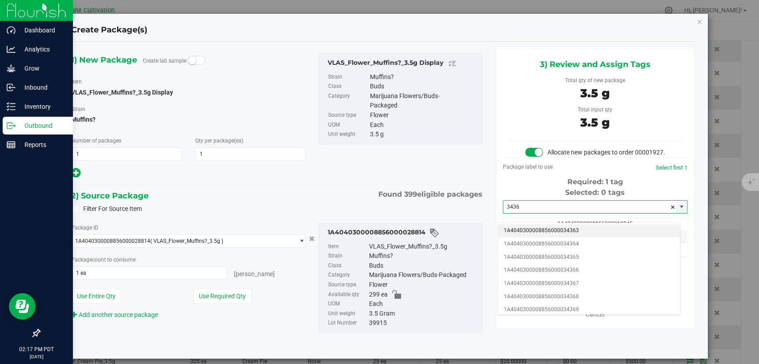
click at [522, 228] on li "1A4040300008856000034363" at bounding box center [589, 230] width 182 height 13
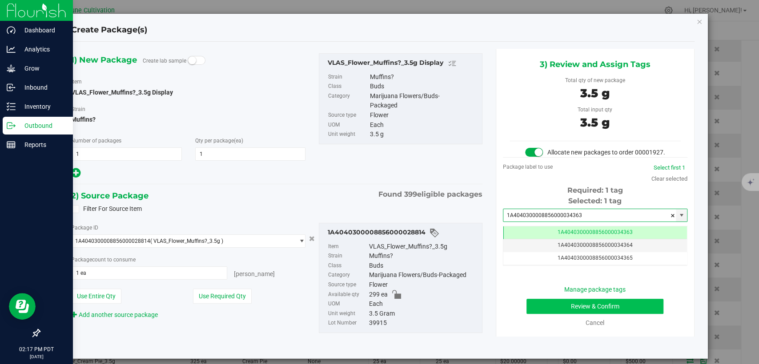
type input "1A4040300008856000034363"
click at [546, 311] on button "Review & Confirm" at bounding box center [594, 306] width 137 height 15
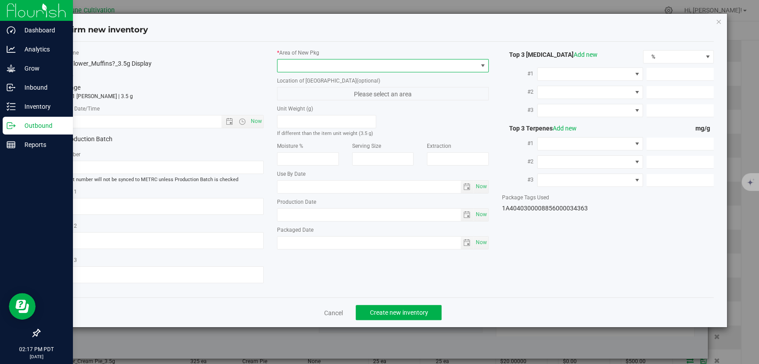
click at [359, 64] on span at bounding box center [377, 66] width 200 height 12
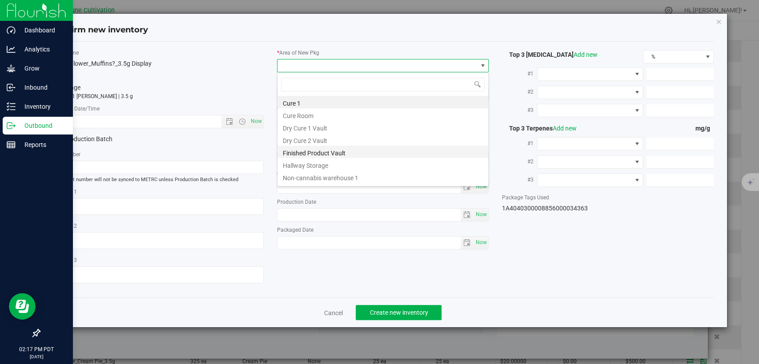
click at [320, 154] on li "Finished Product Vault" at bounding box center [382, 152] width 211 height 12
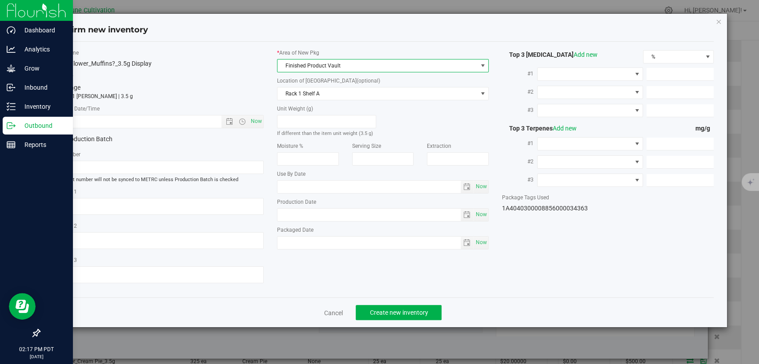
click at [264, 124] on div "Item Name VLAS_Flower_Muffins?_3.5g Display Total Qty 1 package totaling 1 each…" at bounding box center [157, 170] width 225 height 242
click at [256, 123] on span "Now" at bounding box center [256, 121] width 15 height 13
type input "9/26/2025 2:17 PM"
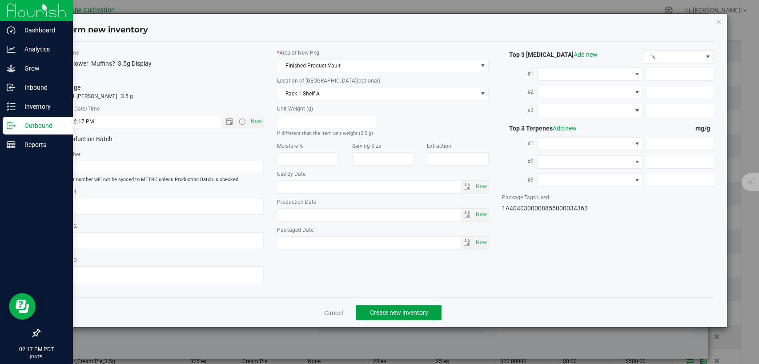
click at [364, 310] on button "Create new inventory" at bounding box center [398, 312] width 86 height 15
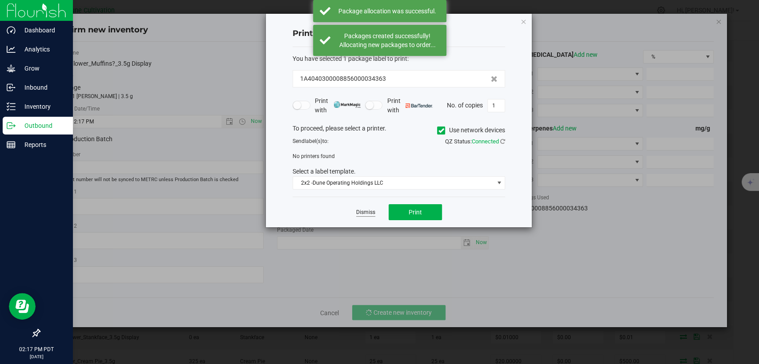
click at [366, 212] on link "Dismiss" at bounding box center [365, 213] width 19 height 8
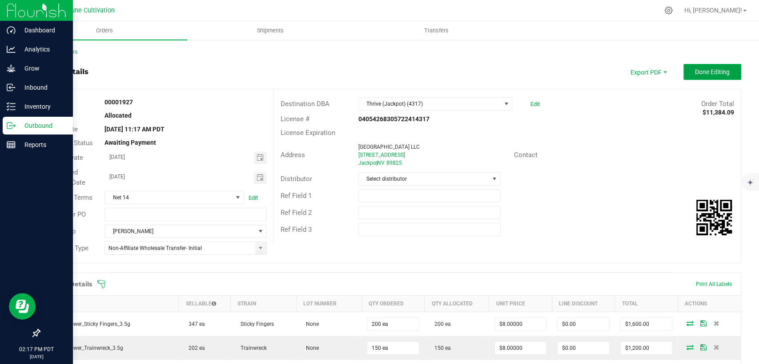
click at [703, 72] on span "Done Editing" at bounding box center [712, 71] width 35 height 7
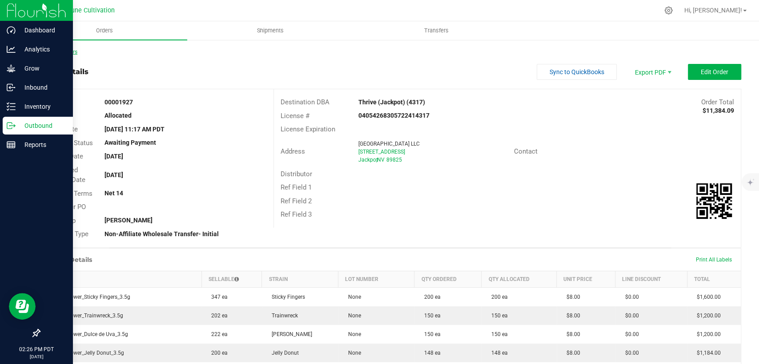
click at [61, 52] on link "Back to Orders" at bounding box center [58, 52] width 38 height 6
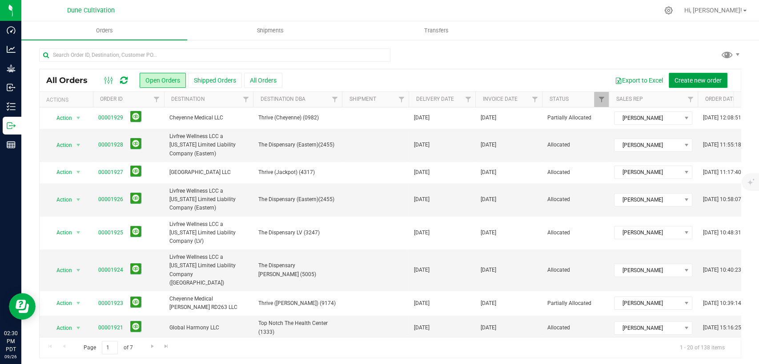
click at [681, 80] on span "Create new order" at bounding box center [697, 80] width 47 height 7
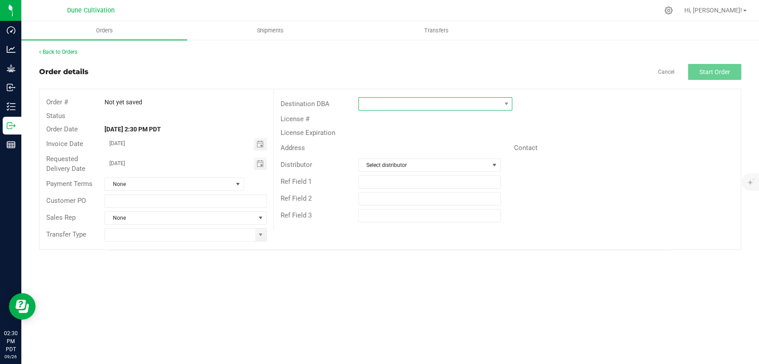
click at [424, 102] on span at bounding box center [430, 104] width 142 height 12
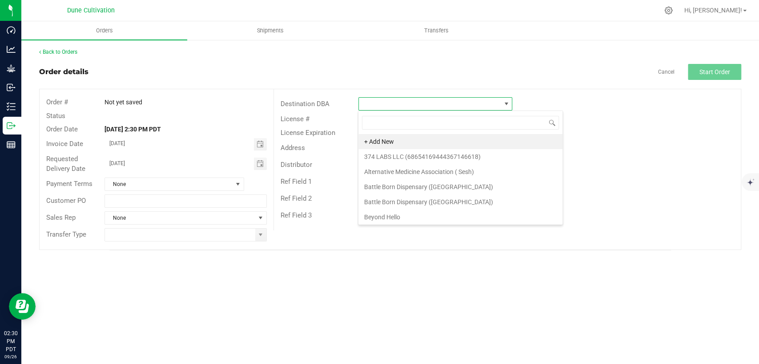
scroll to position [13, 154]
type input "The Dispensary"
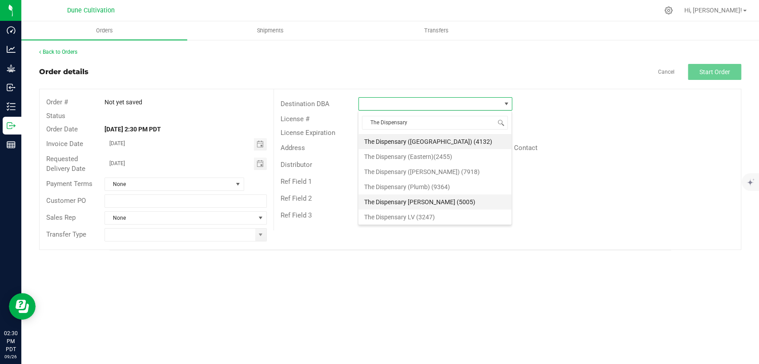
click at [432, 198] on li "The Dispensary Henderson (5005)" at bounding box center [434, 202] width 153 height 15
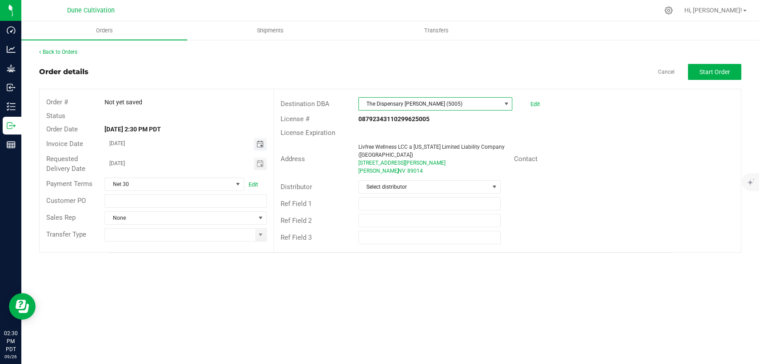
click at [260, 141] on span "Toggle calendar" at bounding box center [259, 144] width 7 height 7
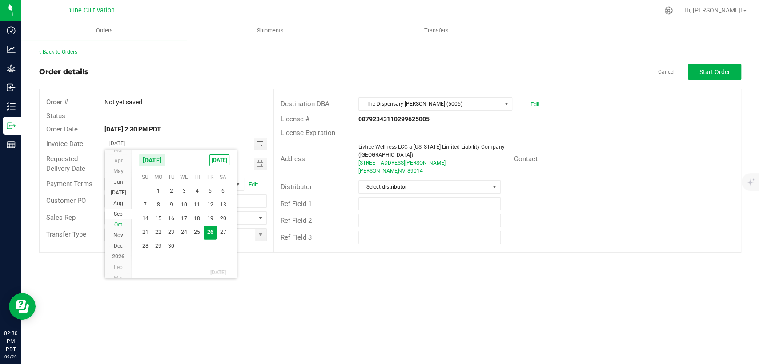
click at [118, 227] on span "Oct" at bounding box center [118, 225] width 8 height 6
click at [193, 191] on span "2" at bounding box center [197, 191] width 13 height 14
type input "10/02/2025"
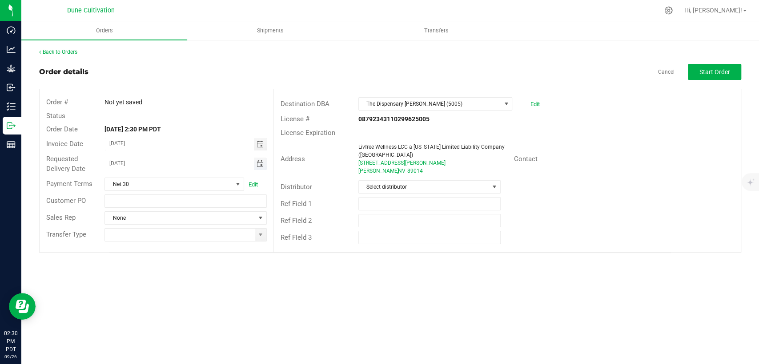
click at [261, 165] on span "Toggle calendar" at bounding box center [259, 163] width 7 height 7
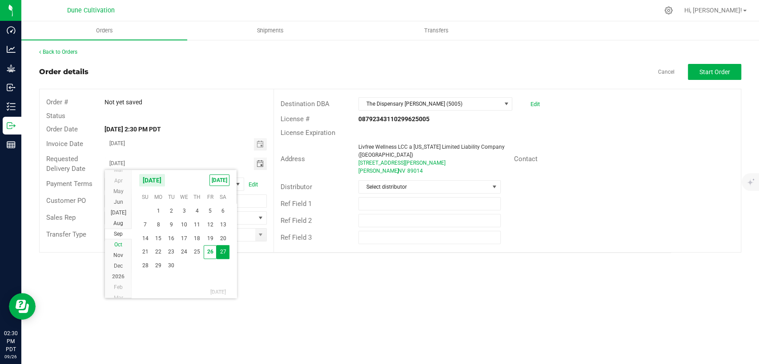
click at [121, 240] on li "Oct" at bounding box center [118, 245] width 27 height 11
click at [195, 212] on span "2" at bounding box center [197, 210] width 13 height 14
type input "10/02/2025"
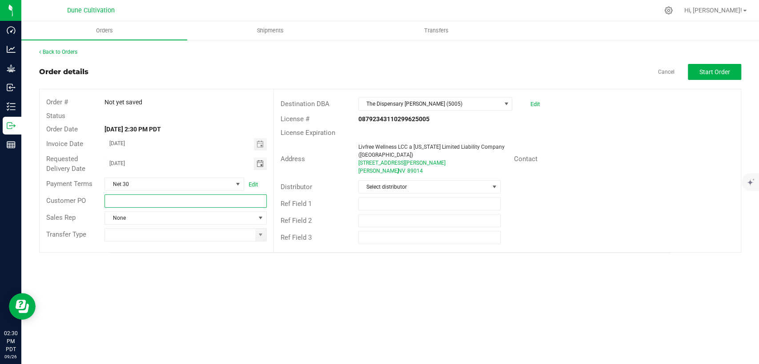
click at [180, 200] on input "text" at bounding box center [185, 201] width 162 height 13
paste input "CNPO-017428"
type input "CNPO-017428"
click at [164, 222] on span "None" at bounding box center [180, 218] width 150 height 12
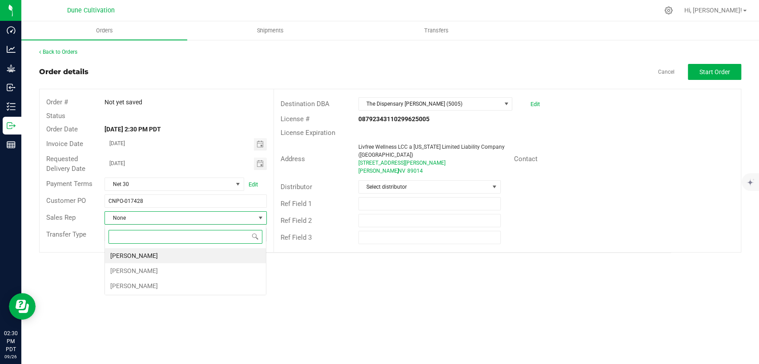
scroll to position [13, 161]
click at [157, 253] on li "[PERSON_NAME]" at bounding box center [185, 255] width 161 height 15
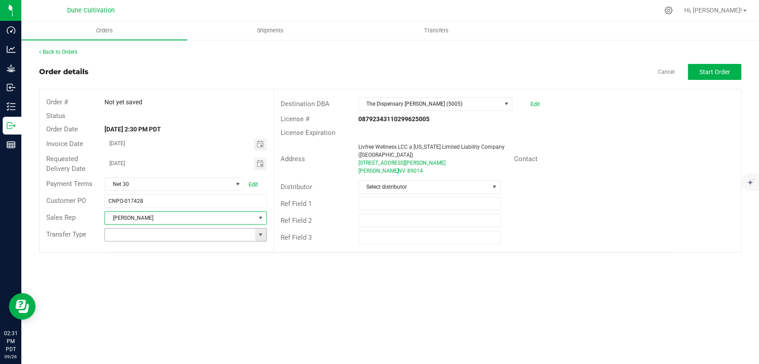
click at [260, 236] on span at bounding box center [260, 235] width 7 height 7
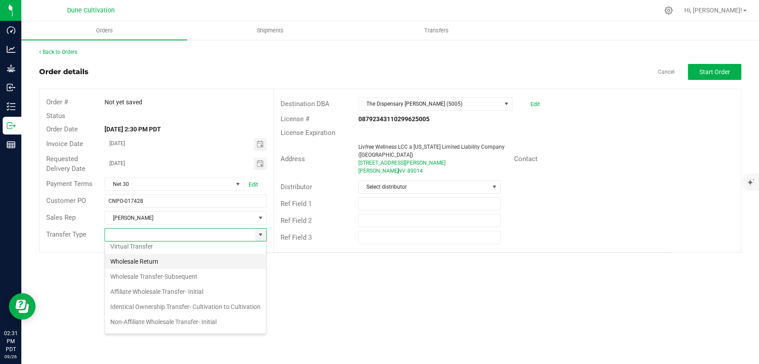
scroll to position [99, 0]
click at [182, 280] on li "Non-Affiliate Wholesale Transfer- Initial" at bounding box center [185, 272] width 161 height 15
type input "Non-Affiliate Wholesale Transfer- Initial"
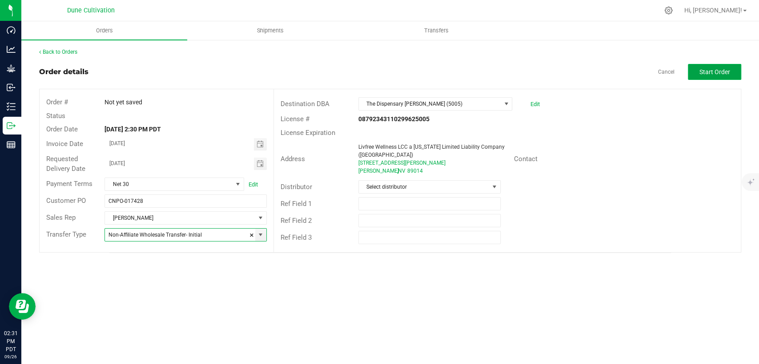
click at [731, 65] on button "Start Order" at bounding box center [713, 72] width 53 height 16
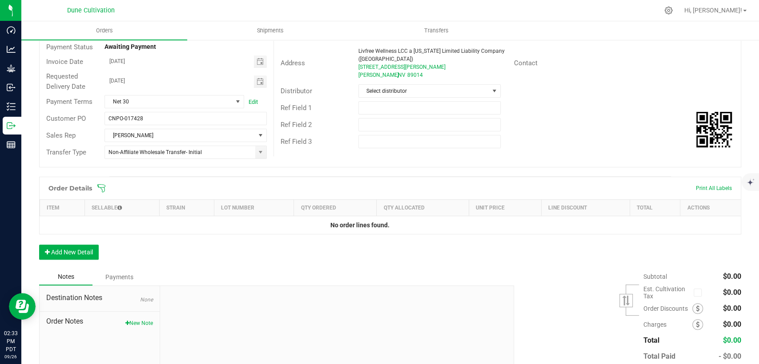
scroll to position [99, 0]
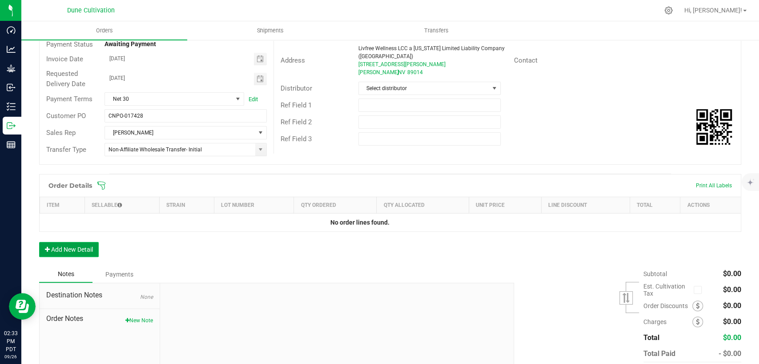
click at [78, 255] on button "Add New Detail" at bounding box center [69, 249] width 60 height 15
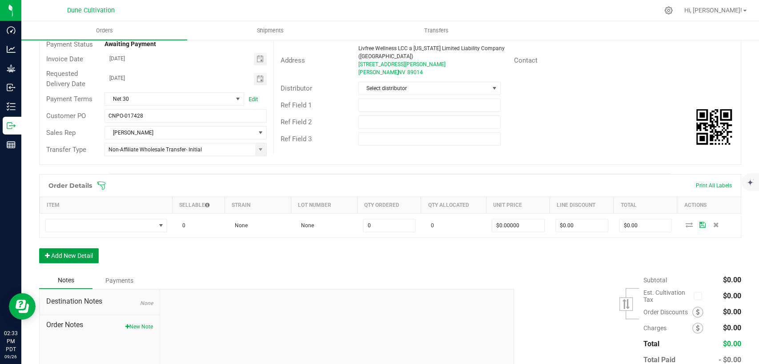
drag, startPoint x: 76, startPoint y: 257, endPoint x: 78, endPoint y: 271, distance: 14.3
click at [76, 257] on button "Add New Detail" at bounding box center [69, 255] width 60 height 15
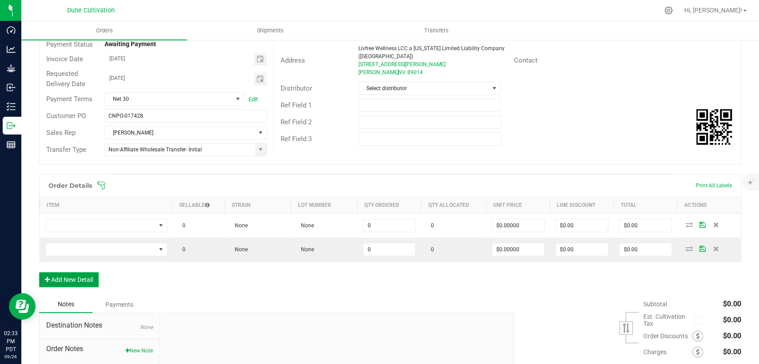
click at [78, 278] on button "Add New Detail" at bounding box center [69, 279] width 60 height 15
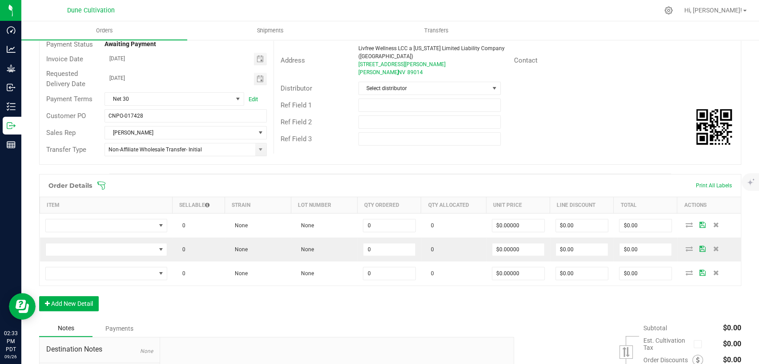
click at [92, 288] on div "Order Details Print All Labels Item Sellable Strain Lot Number Qty Ordered Qty …" at bounding box center [390, 247] width 702 height 146
click at [92, 307] on button "Add New Detail" at bounding box center [69, 303] width 60 height 15
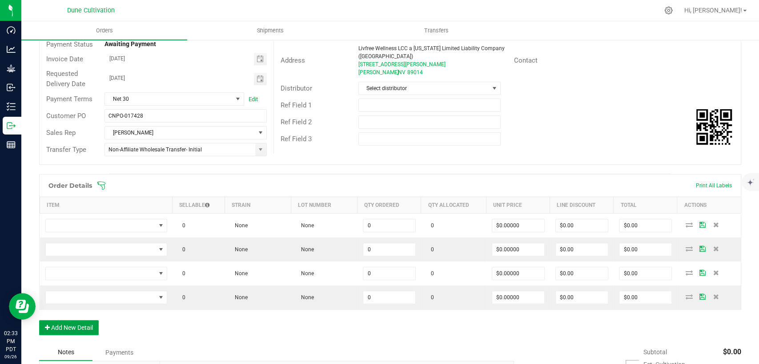
click at [84, 327] on button "Add New Detail" at bounding box center [69, 327] width 60 height 15
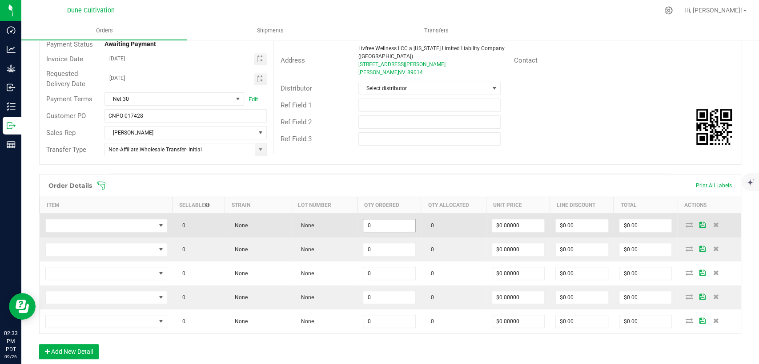
click at [398, 221] on input "0" at bounding box center [389, 226] width 52 height 12
drag, startPoint x: 367, startPoint y: 227, endPoint x: 342, endPoint y: 229, distance: 24.6
click at [342, 229] on outbound-order-line-row "0 None None 100 0 $0.00000 $0.00 $0.00" at bounding box center [390, 226] width 701 height 24
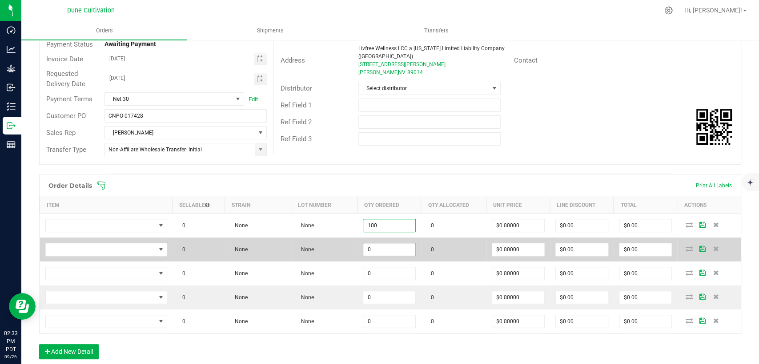
type input "100"
drag, startPoint x: 371, startPoint y: 245, endPoint x: 372, endPoint y: 259, distance: 13.4
click at [371, 246] on input "0" at bounding box center [389, 250] width 52 height 12
paste input "10"
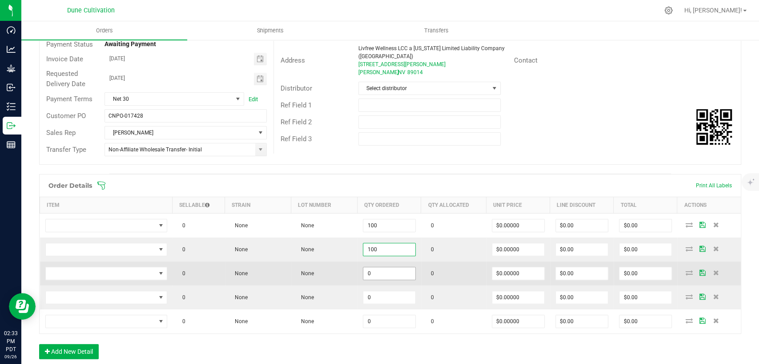
type input "100"
click at [373, 268] on input "0" at bounding box center [389, 274] width 52 height 12
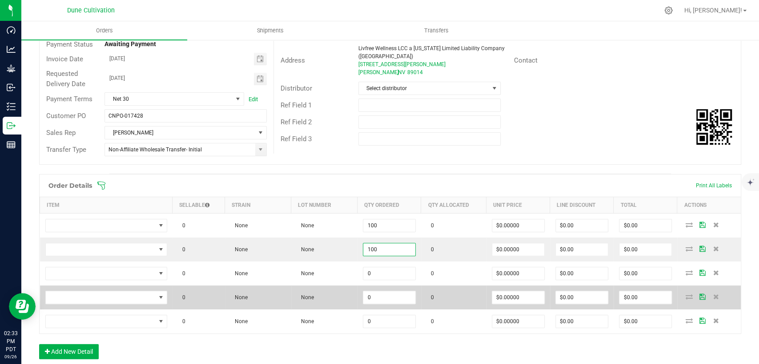
paste input "10"
type input "100"
click at [370, 296] on input "0" at bounding box center [389, 298] width 52 height 12
paste input "10"
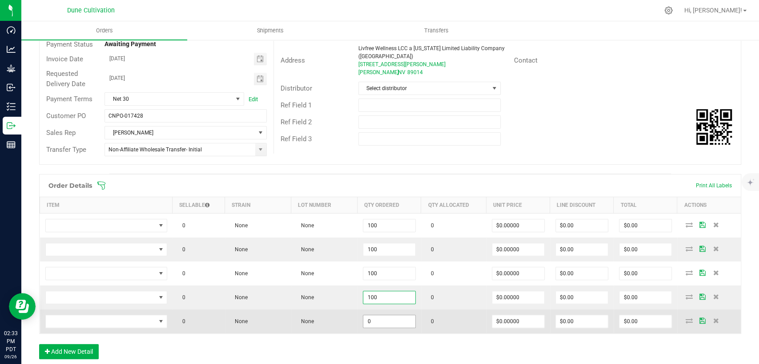
type input "100"
click at [379, 320] on input "0" at bounding box center [389, 322] width 52 height 12
paste input "10"
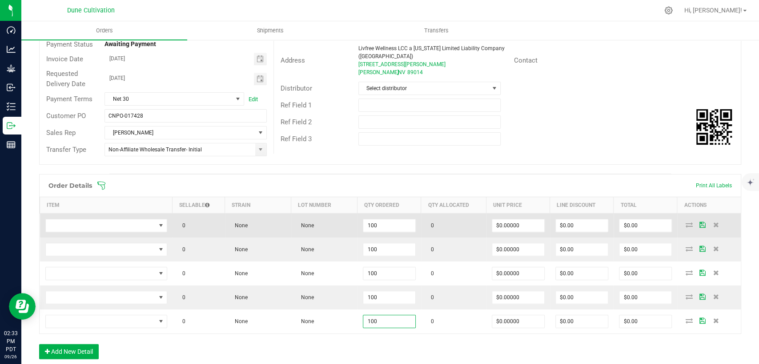
type input "100"
click at [511, 232] on td "$0.00000" at bounding box center [518, 226] width 64 height 24
click at [511, 228] on input "0" at bounding box center [518, 226] width 52 height 12
drag, startPoint x: 502, startPoint y: 223, endPoint x: 474, endPoint y: 229, distance: 28.7
click at [474, 229] on outbound-order-line-row "0 None None 100 0 10 $0.00 $0.00" at bounding box center [390, 226] width 701 height 24
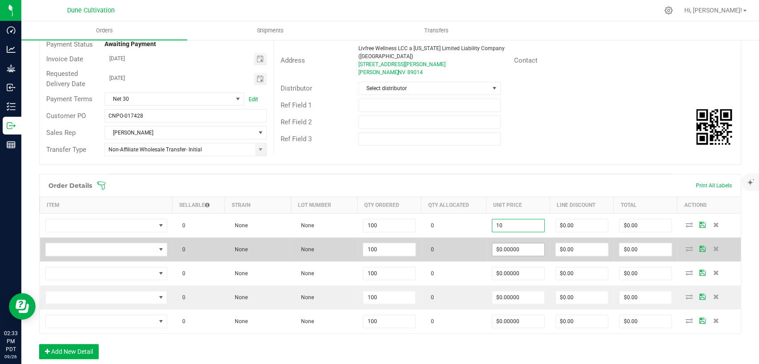
type input "$10.00000"
type input "$1,000.00"
click at [504, 246] on input "0" at bounding box center [518, 250] width 52 height 12
paste input "1"
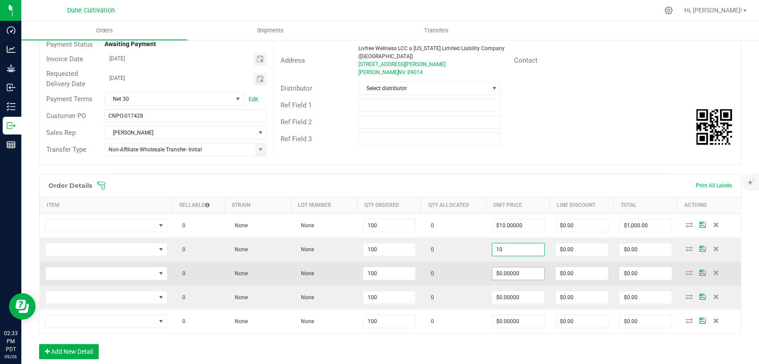
type input "$10.00000"
type input "$1,000.00"
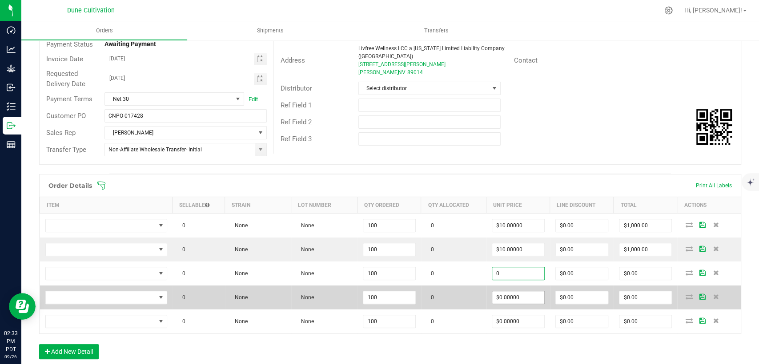
drag, startPoint x: 505, startPoint y: 274, endPoint x: 510, endPoint y: 298, distance: 24.1
click at [505, 275] on input "0" at bounding box center [518, 274] width 52 height 12
paste input "1"
type input "$10.00000"
type input "$1,000.00"
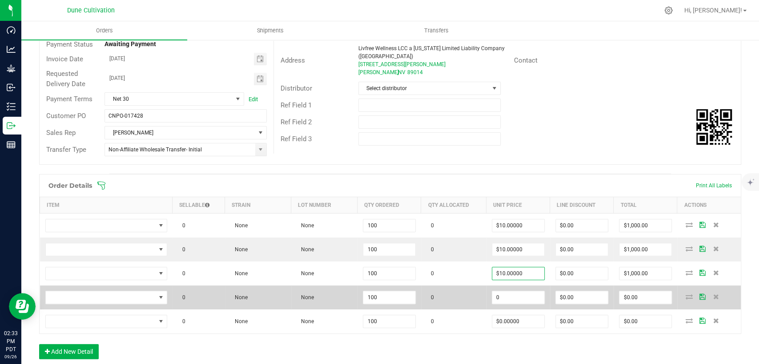
drag, startPoint x: 510, startPoint y: 298, endPoint x: 510, endPoint y: 304, distance: 5.4
click at [510, 299] on input "0" at bounding box center [518, 298] width 52 height 12
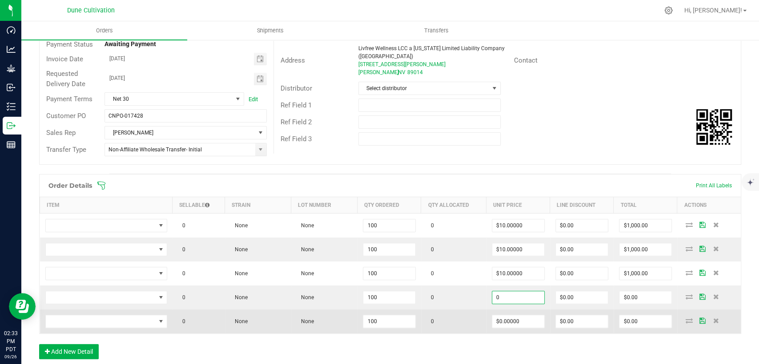
paste input "1"
type input "$10.00000"
type input "$1,000.00"
click at [509, 316] on input "0" at bounding box center [518, 322] width 52 height 12
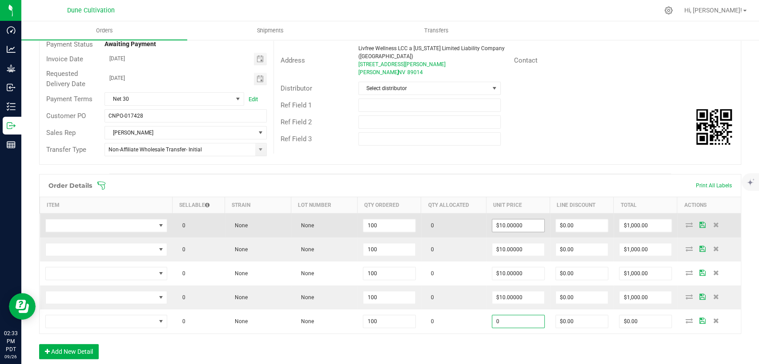
paste input "1"
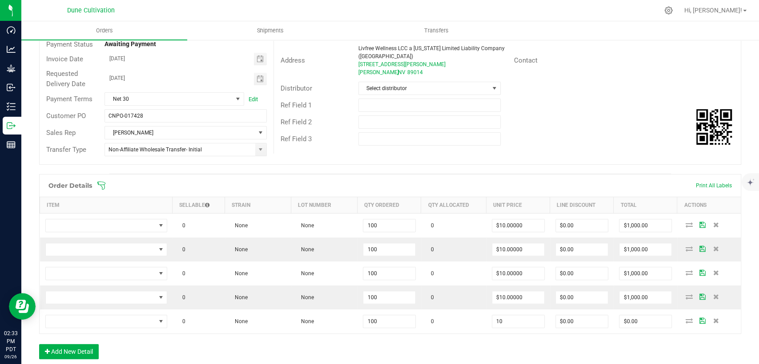
type input "$10.00000"
type input "$1,000.00"
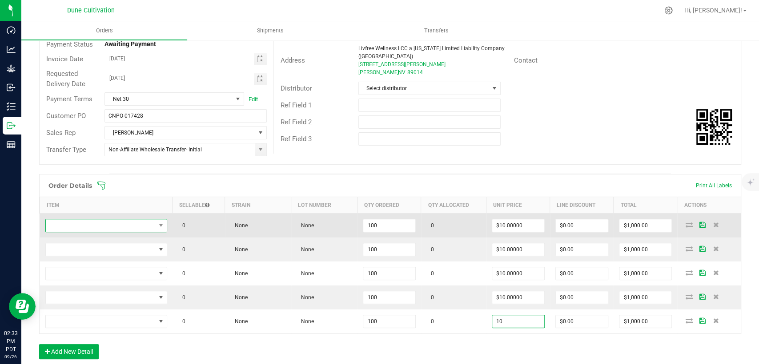
type input "$10.00000"
click at [96, 223] on span "NO DATA FOUND" at bounding box center [101, 226] width 110 height 12
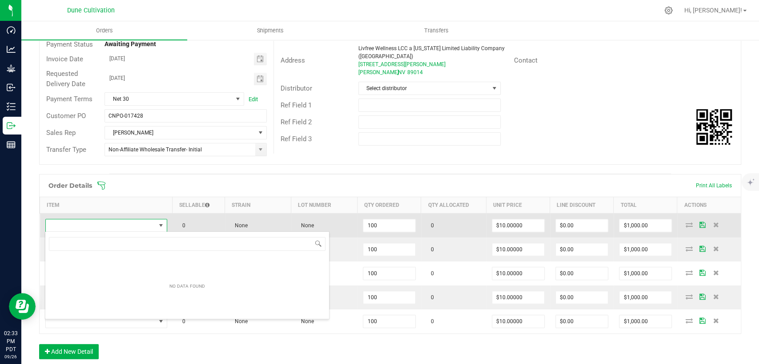
scroll to position [13, 119]
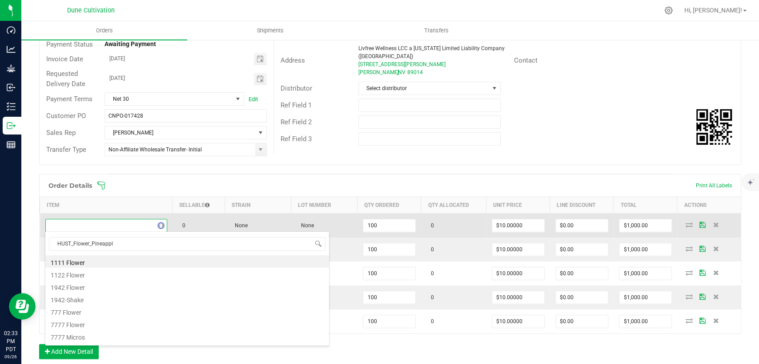
type input "HUST_Flower_Pineapple"
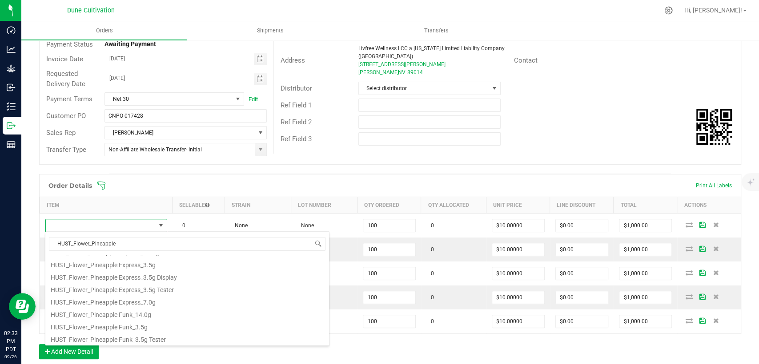
scroll to position [85, 0]
click at [101, 312] on li "HUST_Flower_Pineapple Funk_3.5g" at bounding box center [187, 313] width 284 height 12
type input "100 ea"
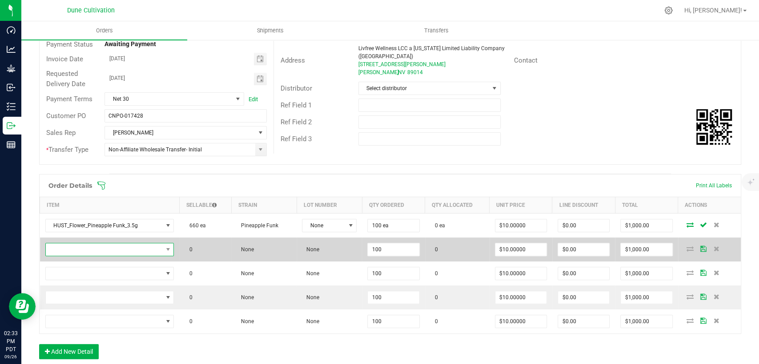
click at [112, 248] on span "NO DATA FOUND" at bounding box center [104, 250] width 117 height 12
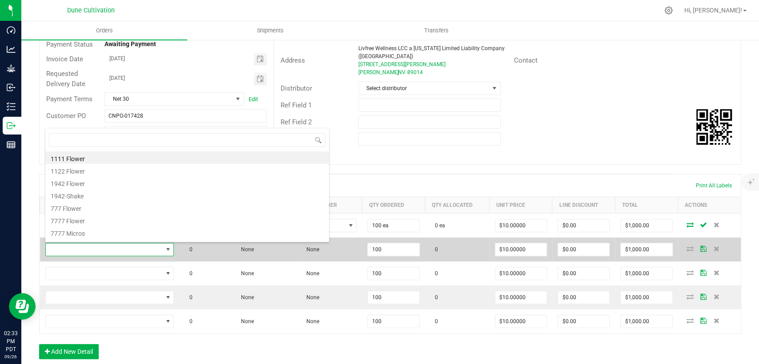
scroll to position [13, 124]
type input "HUST_Flower_Pick"
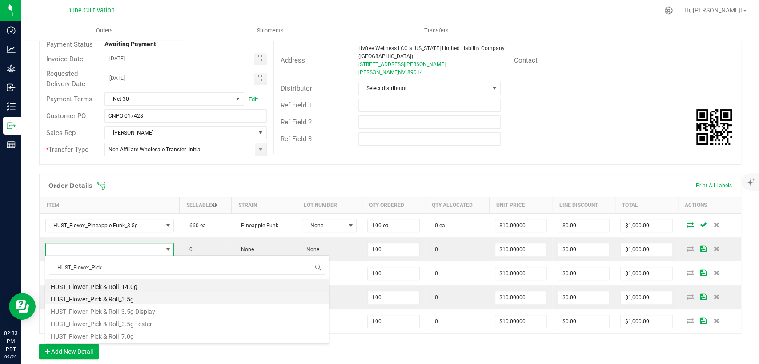
click at [99, 300] on li "HUST_Flower_Pick & Roll_3.5g" at bounding box center [187, 298] width 284 height 12
type input "100 ea"
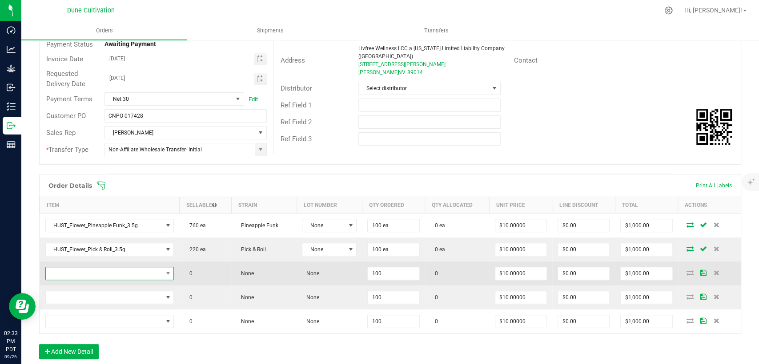
click at [104, 269] on span "NO DATA FOUND" at bounding box center [104, 274] width 117 height 12
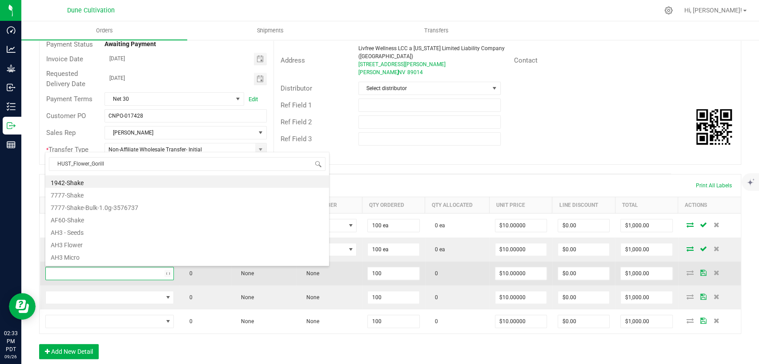
type input "HUST_Flower_Gorilla"
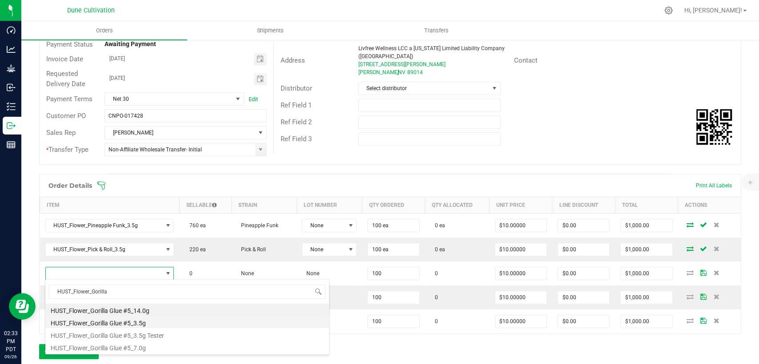
click at [103, 324] on li "HUST_Flower_Gorilla Glue #5_3.5g" at bounding box center [187, 322] width 284 height 12
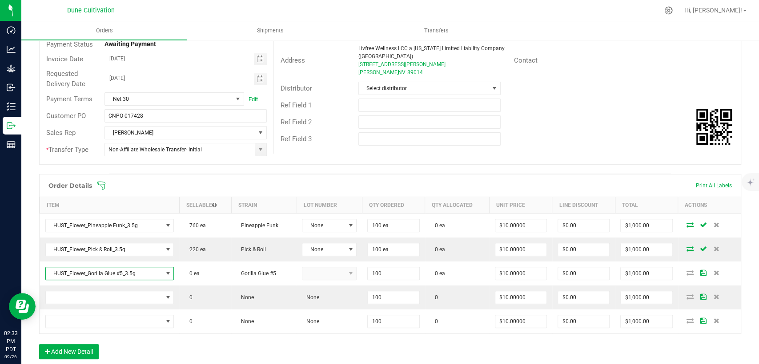
type input "100 ea"
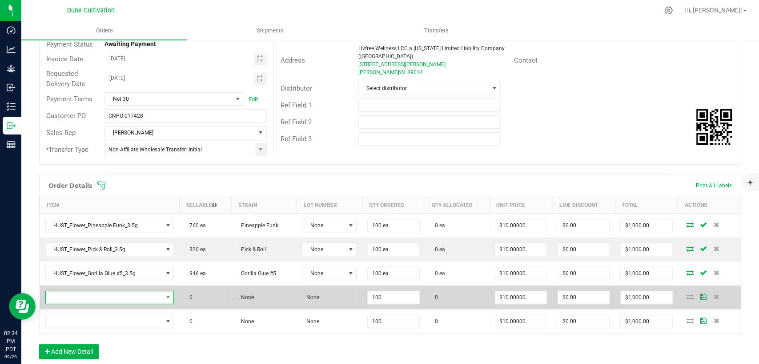
click at [114, 298] on span "NO DATA FOUND" at bounding box center [104, 298] width 117 height 12
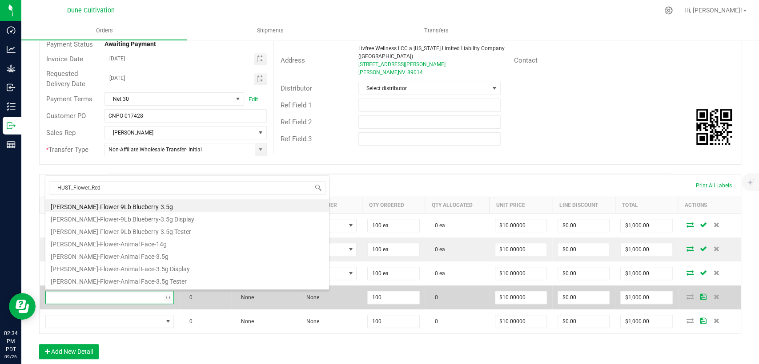
type input "HUST_Flower_Red"
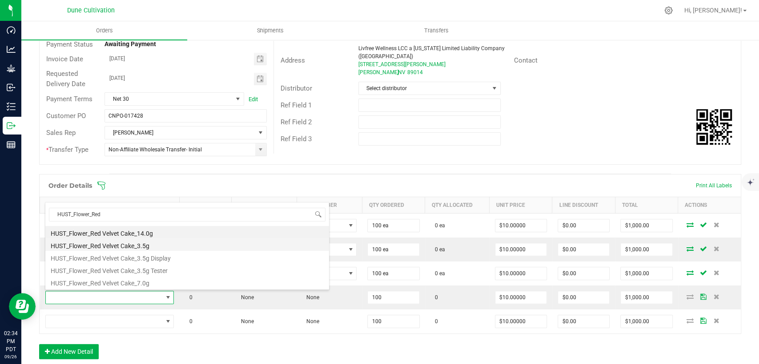
click at [131, 246] on li "HUST_Flower_Red Velvet Cake_3.5g" at bounding box center [187, 245] width 284 height 12
type input "100 ea"
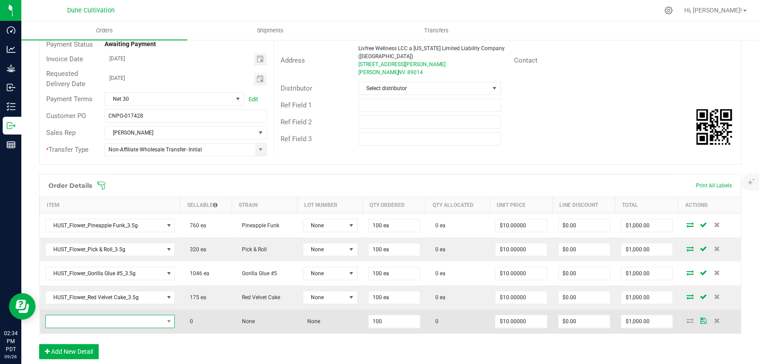
click at [101, 323] on span "NO DATA FOUND" at bounding box center [105, 322] width 118 height 12
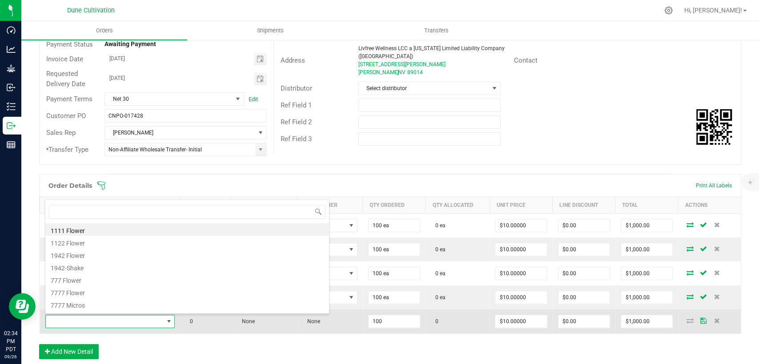
scroll to position [13, 126]
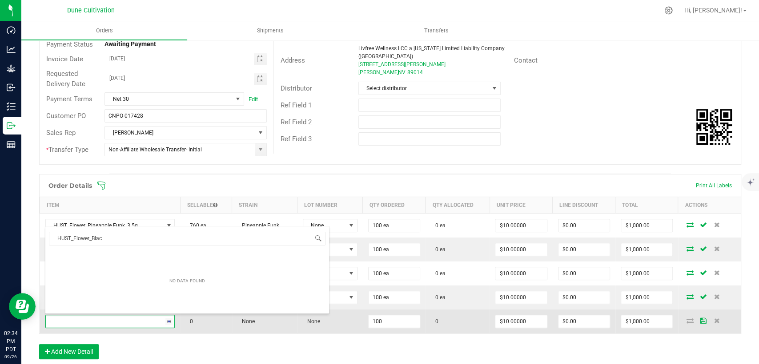
type input "HUST_Flower_Black"
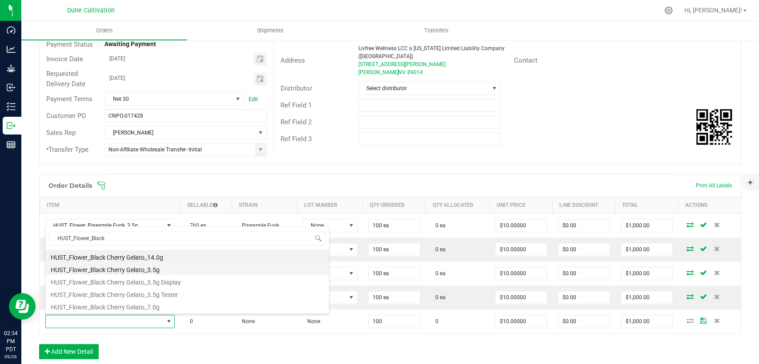
click at [136, 268] on li "HUST_Flower_Black Cherry Gelato_3.5g" at bounding box center [187, 269] width 284 height 12
type input "100 ea"
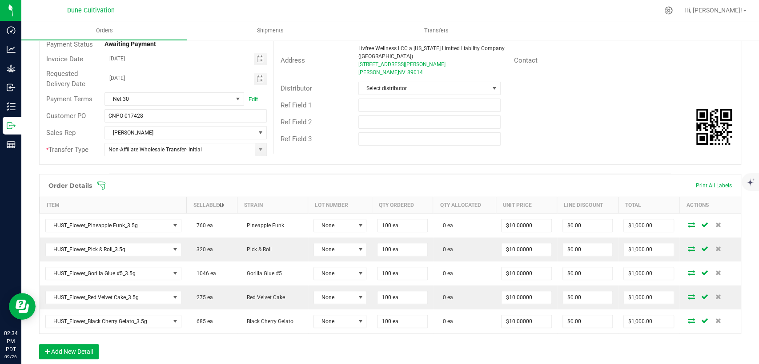
scroll to position [0, 0]
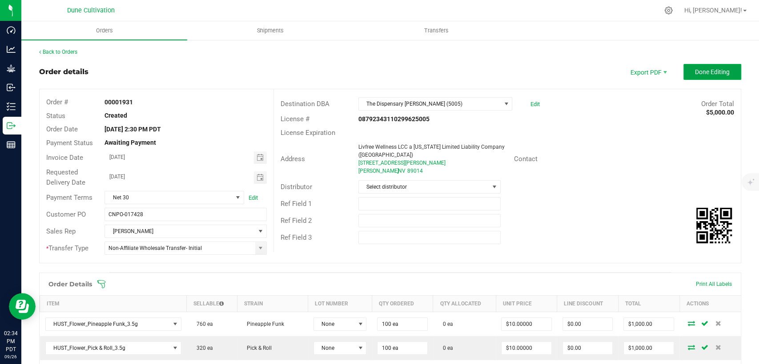
click at [695, 75] on span "Done Editing" at bounding box center [712, 71] width 35 height 7
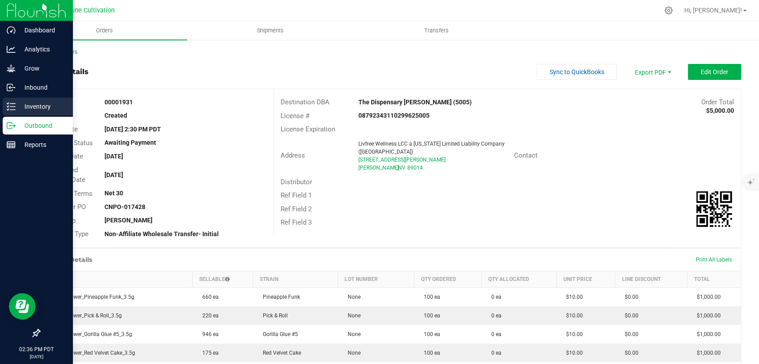
click at [46, 105] on p "Inventory" at bounding box center [42, 106] width 53 height 11
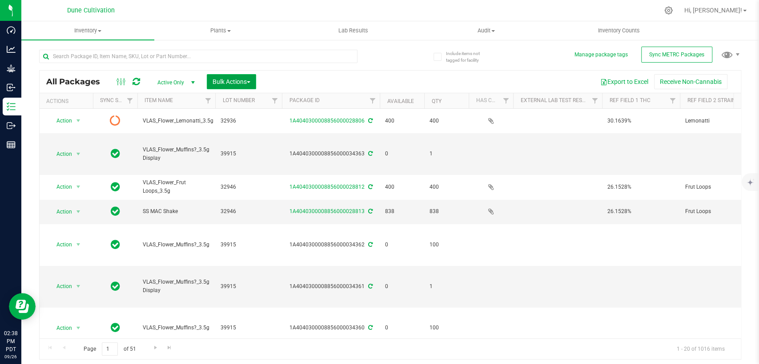
click at [231, 79] on span "Bulk Actions" at bounding box center [231, 81] width 38 height 7
click at [217, 105] on span "Add to outbound order" at bounding box center [242, 101] width 60 height 7
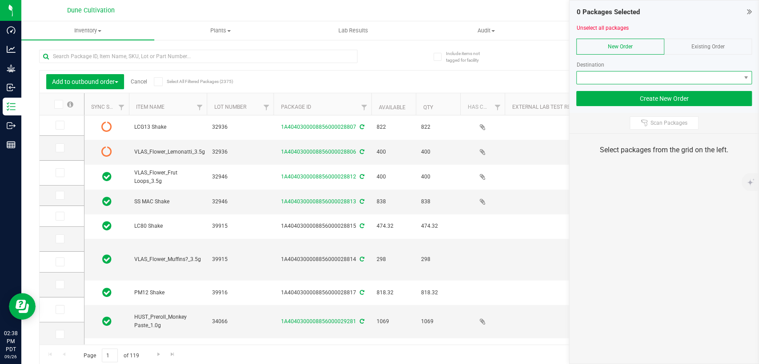
click at [605, 80] on span at bounding box center [658, 78] width 164 height 12
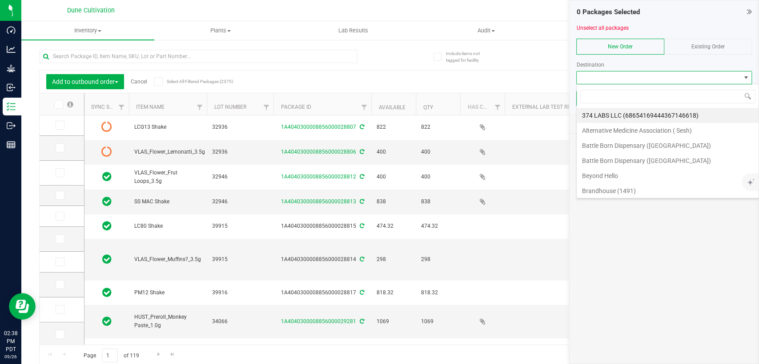
scroll to position [13, 176]
type input "dune"
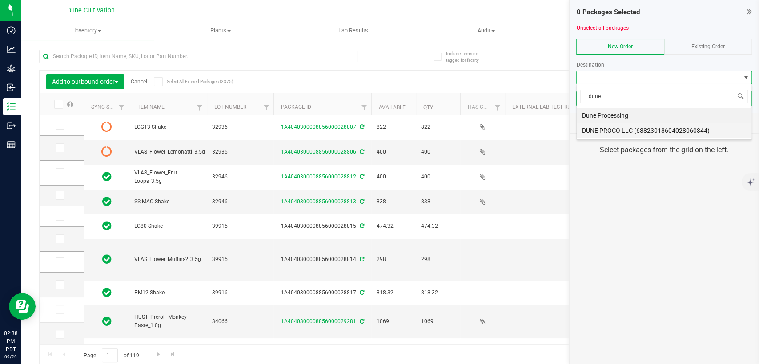
click at [609, 129] on li "DUNE PROCO LLC (63823018604028060344)" at bounding box center [663, 130] width 175 height 15
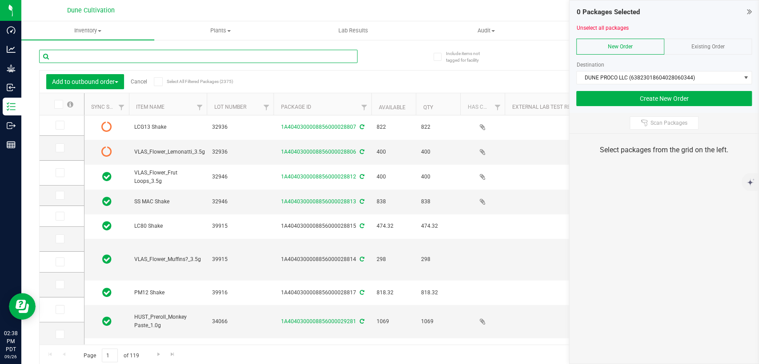
click at [165, 53] on input "text" at bounding box center [198, 56] width 318 height 13
paste input "34061"
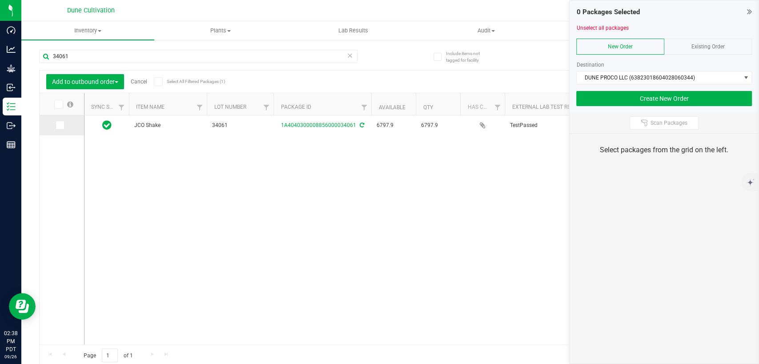
click at [57, 125] on icon at bounding box center [59, 125] width 6 height 0
click at [0, 0] on input "checkbox" at bounding box center [0, 0] width 0 height 0
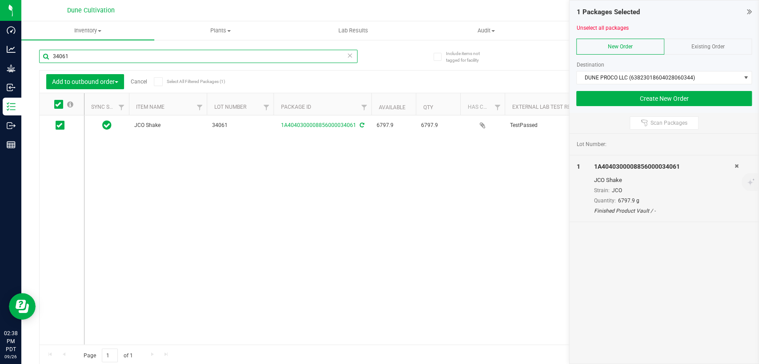
drag, startPoint x: 88, startPoint y: 60, endPoint x: 28, endPoint y: 59, distance: 59.6
click at [30, 58] on div "Include items not tagged for facility Manage package tags Sync METRC Packages 3…" at bounding box center [389, 174] width 737 height 271
paste input "5"
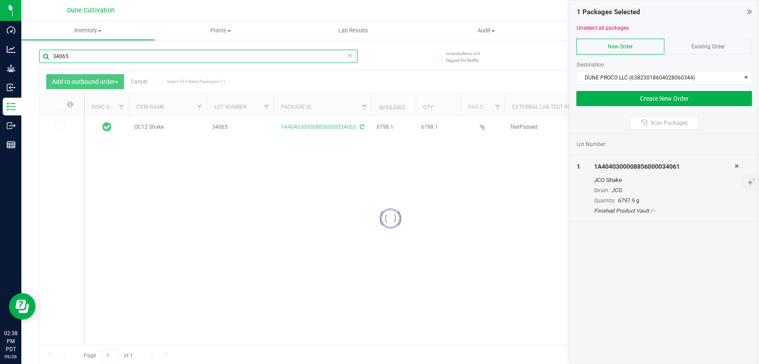
type input "34065"
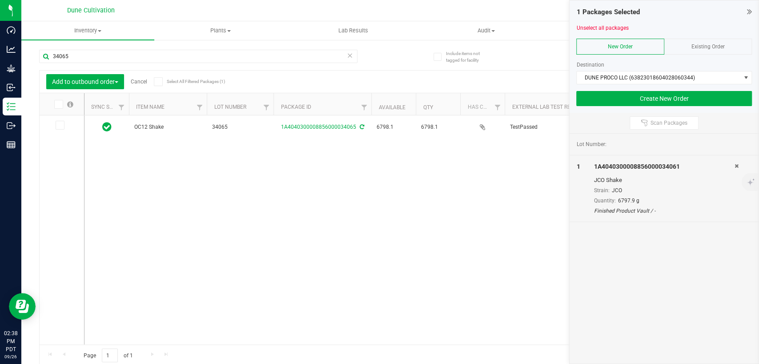
click at [60, 125] on icon at bounding box center [59, 125] width 6 height 0
click at [0, 0] on input "checkbox" at bounding box center [0, 0] width 0 height 0
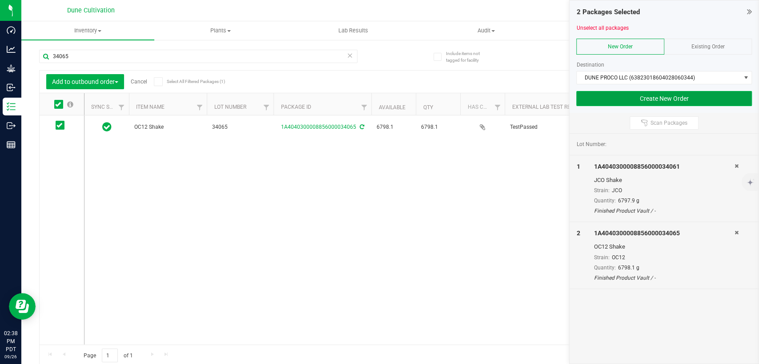
click at [584, 96] on button "Create New Order" at bounding box center [664, 98] width 176 height 15
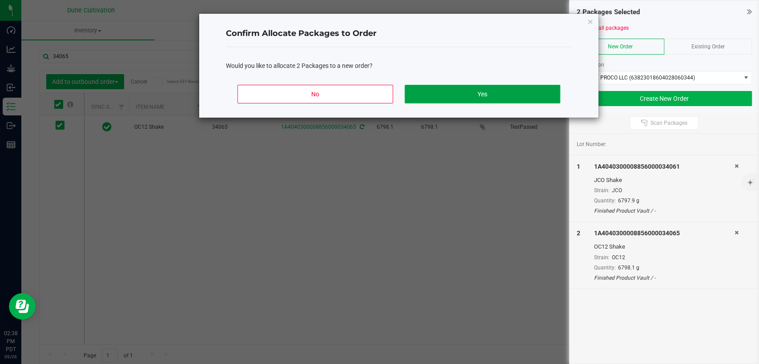
click at [439, 92] on button "Yes" at bounding box center [482, 94] width 156 height 19
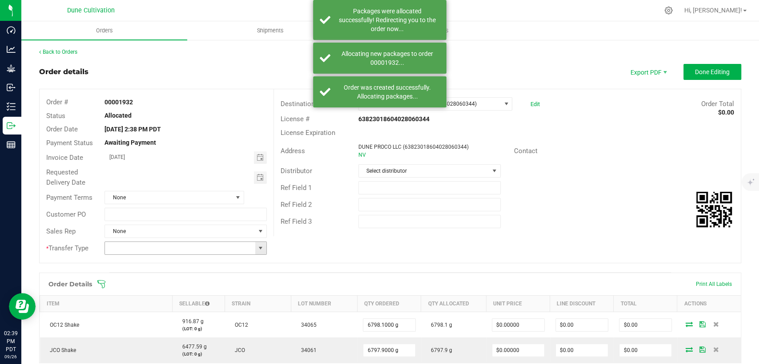
click at [259, 250] on span at bounding box center [260, 248] width 7 height 7
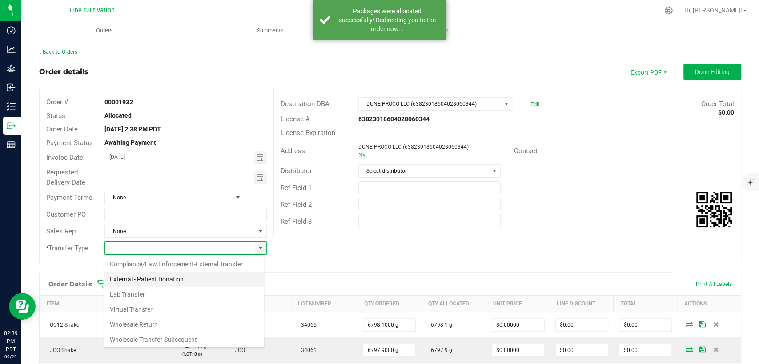
scroll to position [99, 0]
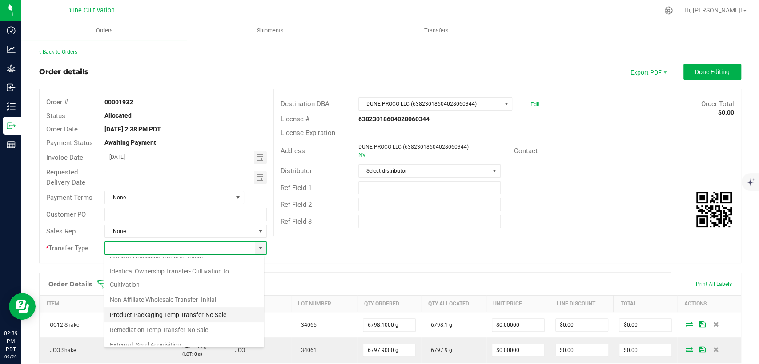
click at [178, 316] on li "Product Packaging Temp Transfer-No Sale" at bounding box center [183, 315] width 159 height 15
type input "Product Packaging Temp Transfer-No Sale"
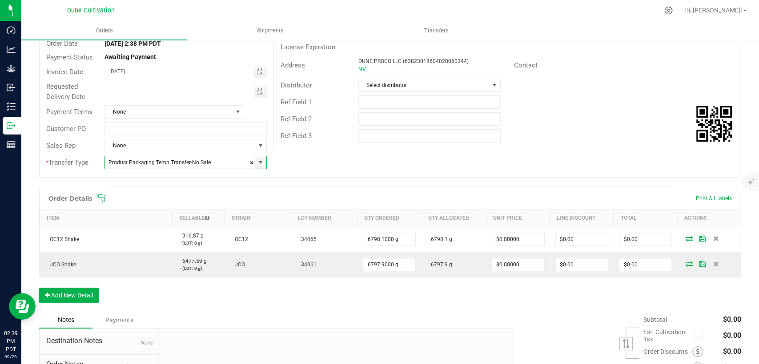
scroll to position [0, 0]
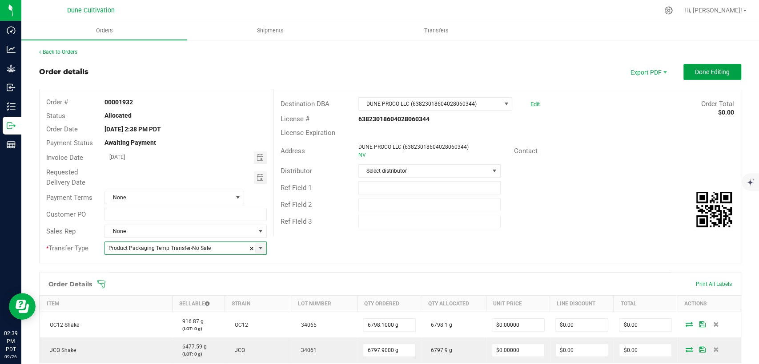
click at [703, 69] on span "Done Editing" at bounding box center [712, 71] width 35 height 7
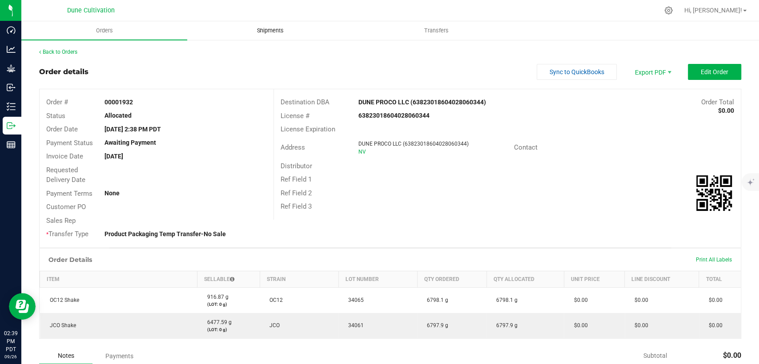
click at [264, 31] on span "Shipments" at bounding box center [270, 31] width 51 height 8
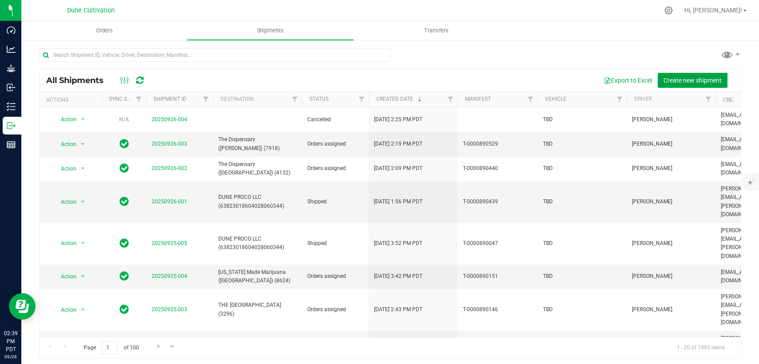
click at [663, 83] on span "Create new shipment" at bounding box center [692, 80] width 58 height 7
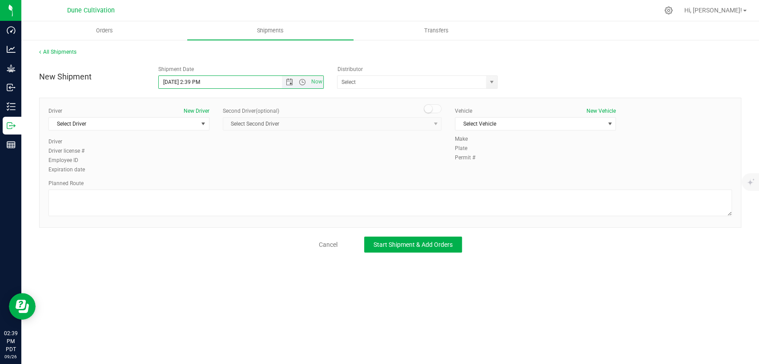
click at [198, 82] on input "9/26/2025 2:39 PM" at bounding box center [228, 82] width 138 height 12
type input "[DATE] 2:45 PM"
click at [153, 119] on span "Select Driver" at bounding box center [123, 124] width 149 height 12
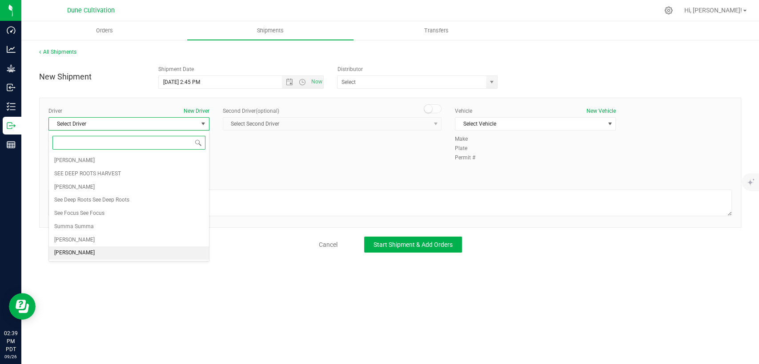
click at [77, 256] on li "[PERSON_NAME]" at bounding box center [129, 253] width 160 height 13
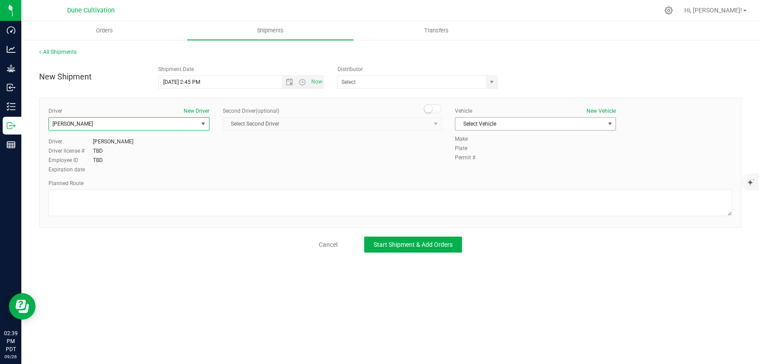
click at [540, 125] on span "Select Vehicle" at bounding box center [529, 124] width 149 height 12
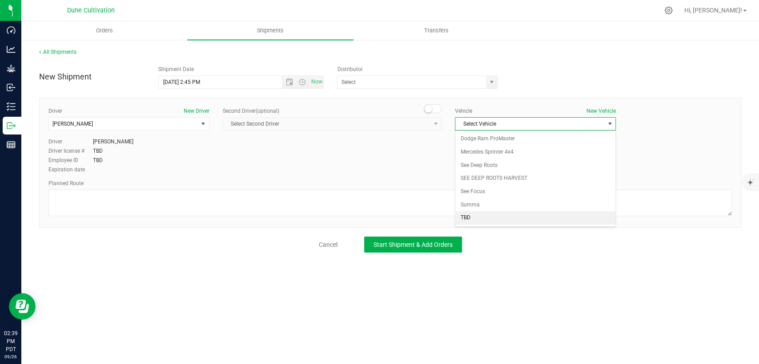
click at [485, 213] on li "TBD" at bounding box center [535, 218] width 160 height 13
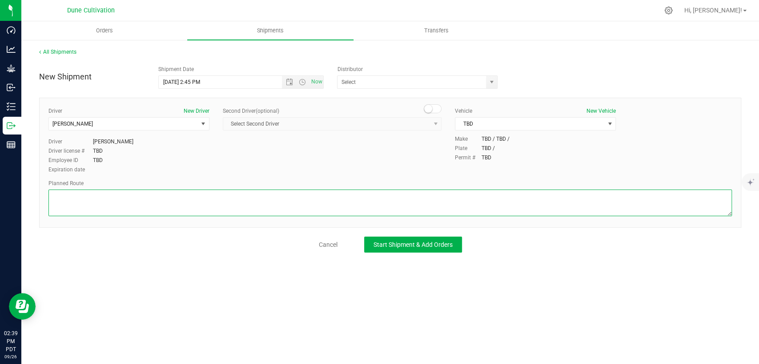
click at [470, 200] on textarea at bounding box center [389, 203] width 683 height 27
paste textarea "Walk from Dune Operating Holdings, through roll-up door, into Dune ProCo."
click at [52, 207] on textarea at bounding box center [389, 203] width 683 height 27
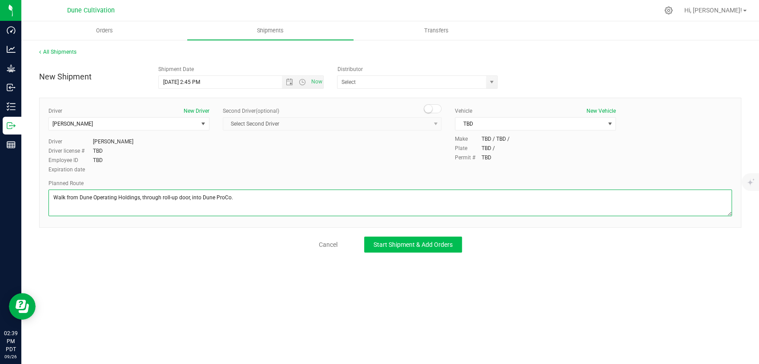
type textarea "Walk from Dune Operating Holdings, through roll-up door, into Dune ProCo."
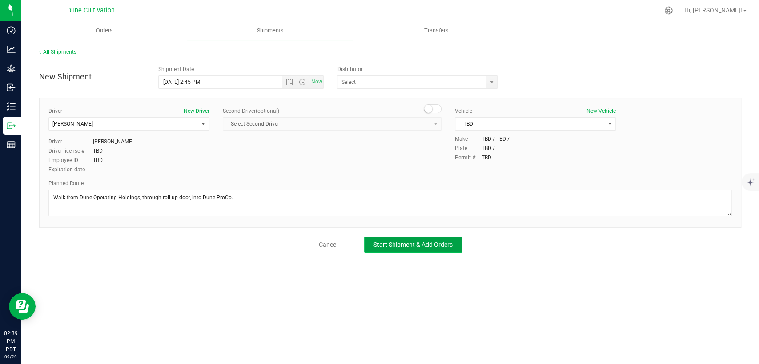
click at [385, 249] on button "Start Shipment & Add Orders" at bounding box center [413, 245] width 98 height 16
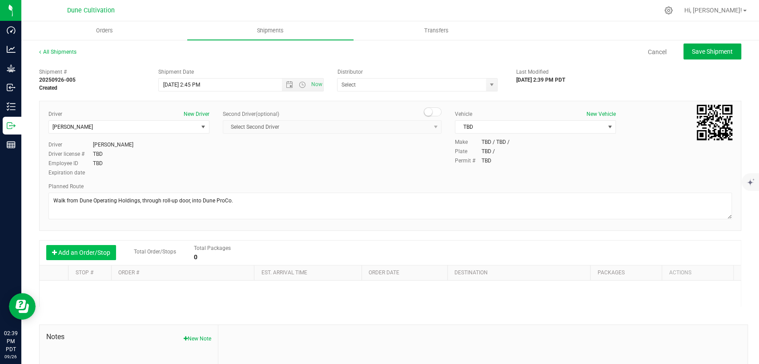
click at [95, 252] on button "Add an Order/Stop" at bounding box center [81, 252] width 70 height 15
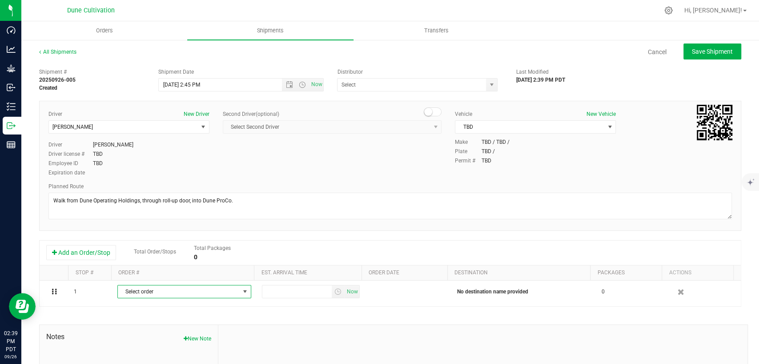
click at [129, 293] on span "Select order" at bounding box center [179, 292] width 122 height 12
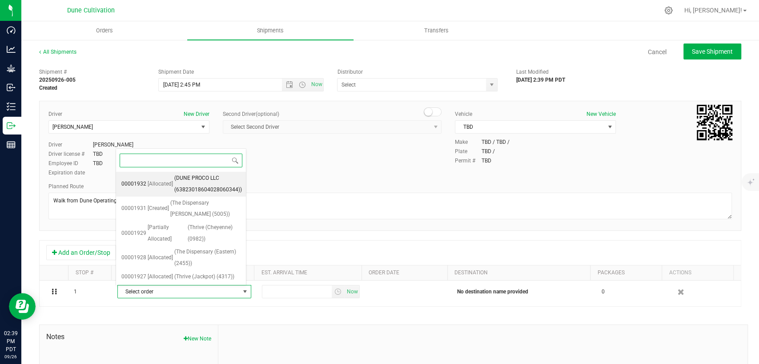
click at [149, 186] on span "[Allocated]" at bounding box center [160, 185] width 25 height 12
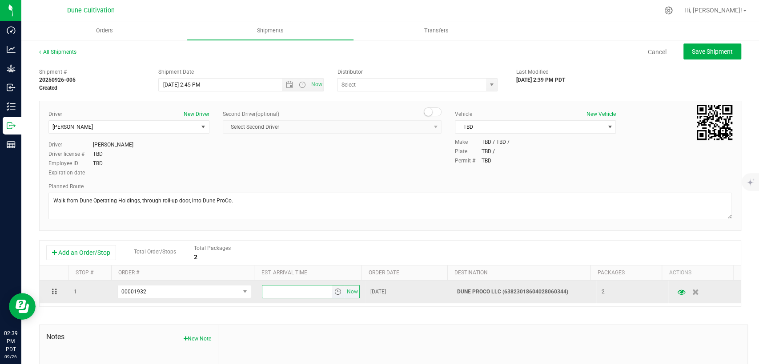
click at [273, 296] on input "text" at bounding box center [296, 292] width 69 height 12
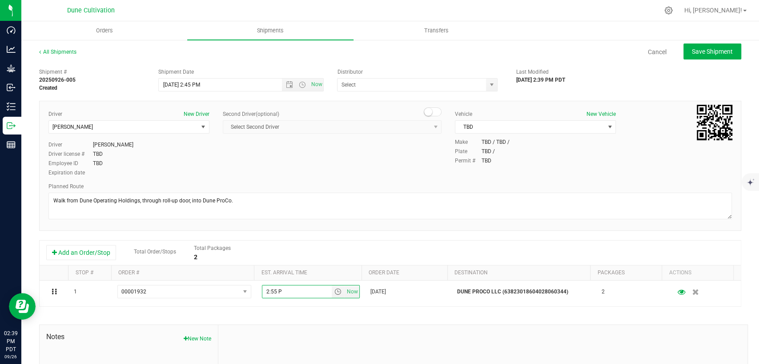
type input "2:55 PM"
click at [695, 45] on button "Save Shipment" at bounding box center [712, 52] width 58 height 16
type input "[DATE] 9:45 PM"
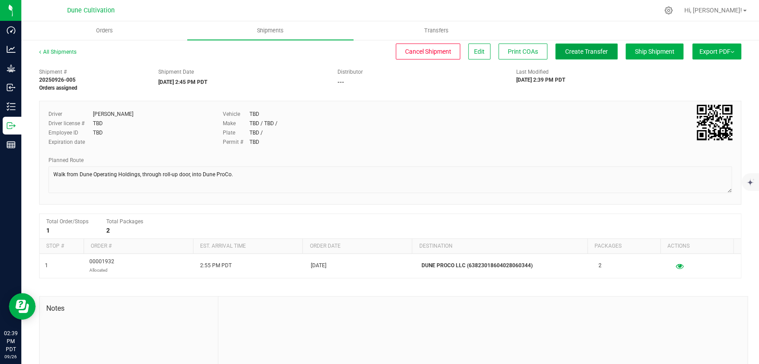
click at [586, 52] on span "Create Transfer" at bounding box center [586, 51] width 43 height 7
click at [550, 82] on icon at bounding box center [552, 82] width 4 height 5
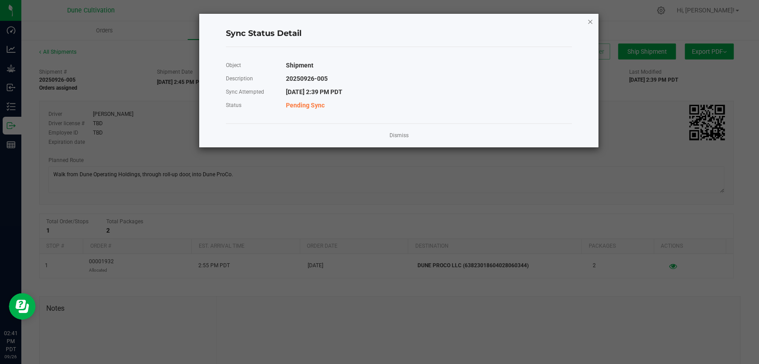
click at [590, 20] on icon "Close" at bounding box center [590, 21] width 6 height 11
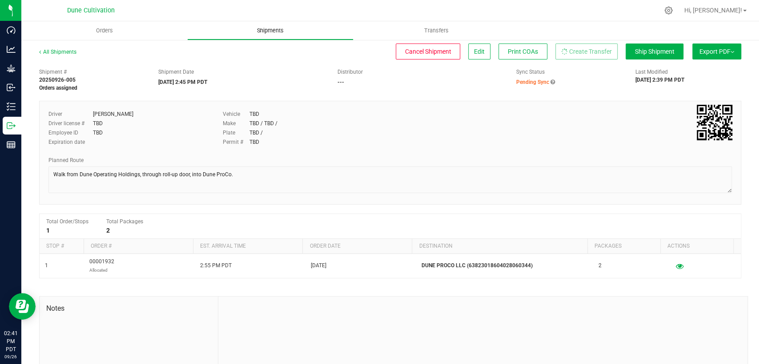
click at [276, 29] on span "Shipments" at bounding box center [270, 31] width 51 height 8
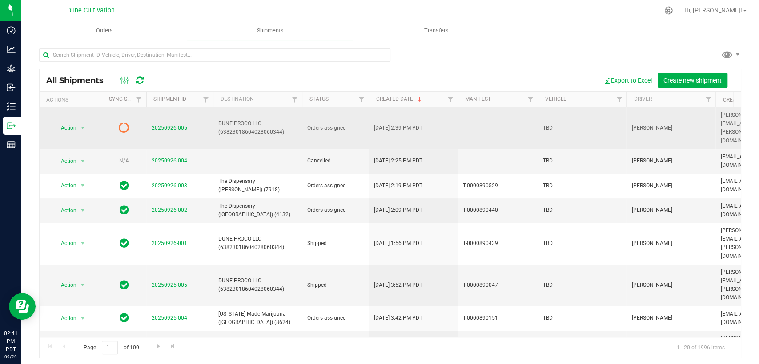
click at [124, 122] on icon at bounding box center [124, 127] width 11 height 11
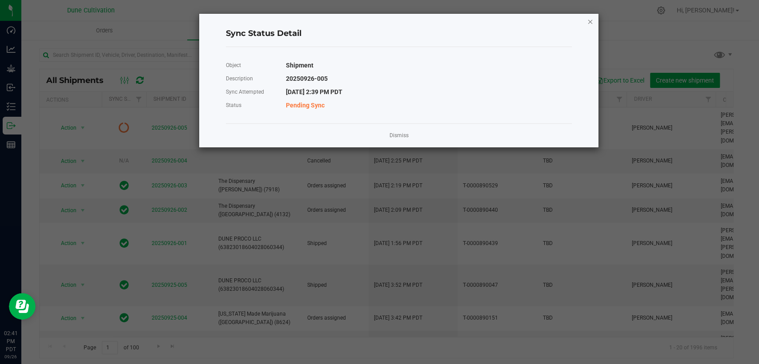
click at [591, 22] on icon "Close" at bounding box center [590, 21] width 6 height 11
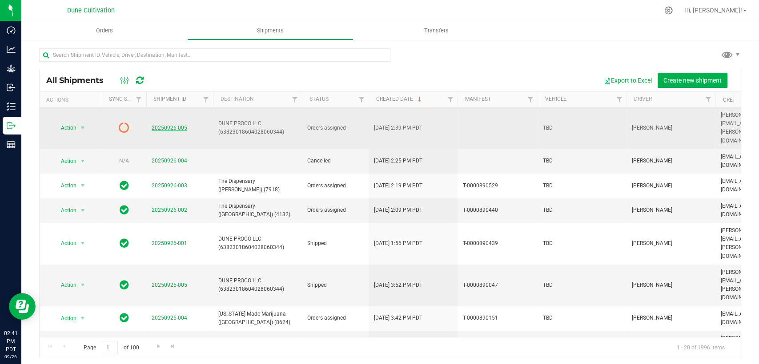
click at [164, 125] on link "20250926-005" at bounding box center [170, 128] width 36 height 6
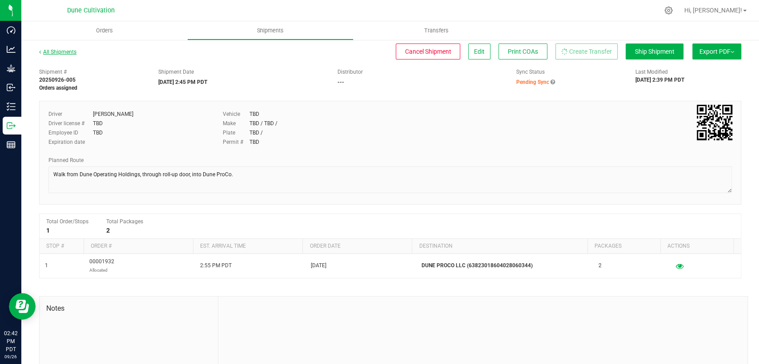
click at [61, 49] on link "All Shipments" at bounding box center [57, 52] width 37 height 6
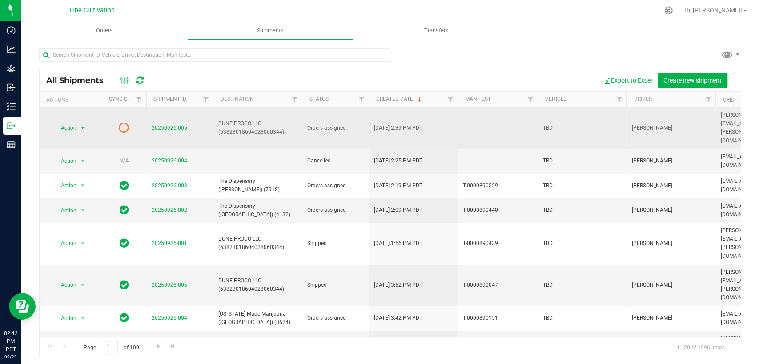
click at [79, 124] on span "select" at bounding box center [82, 127] width 7 height 7
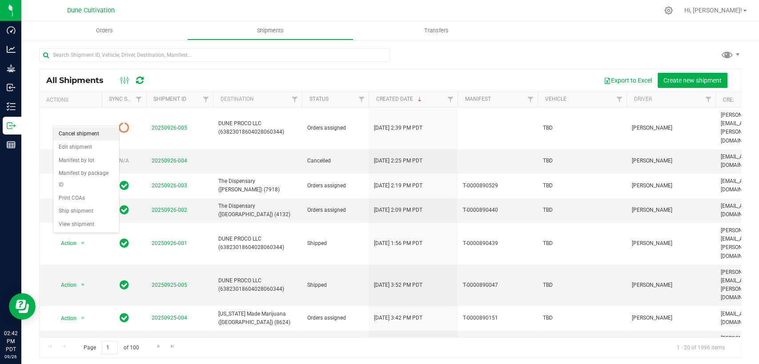
click at [82, 136] on li "Cancel shipment" at bounding box center [86, 134] width 66 height 13
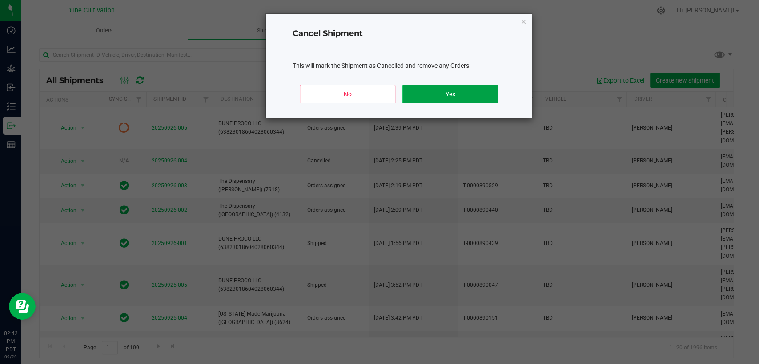
click at [449, 95] on button "Yes" at bounding box center [450, 94] width 96 height 19
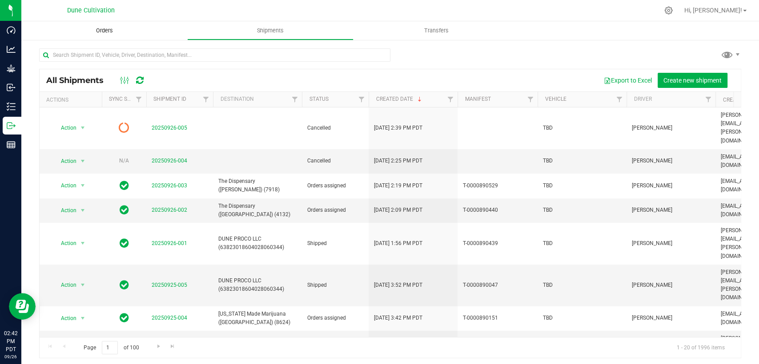
click at [104, 32] on span "Orders" at bounding box center [104, 31] width 41 height 8
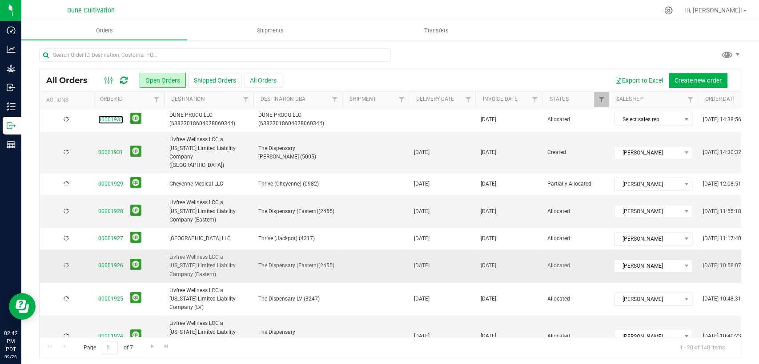
click at [115, 118] on link "00001932" at bounding box center [110, 120] width 25 height 8
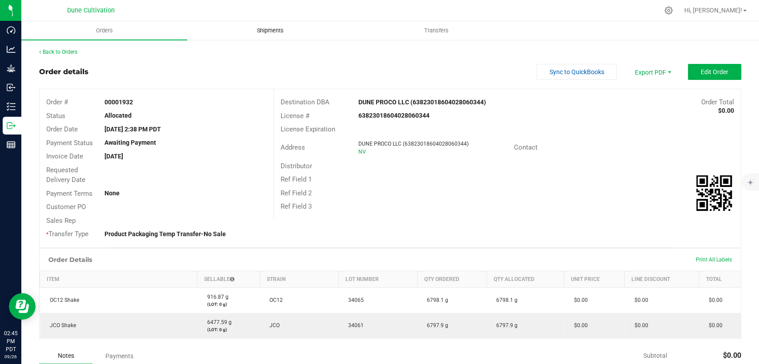
click at [270, 28] on span "Shipments" at bounding box center [270, 31] width 51 height 8
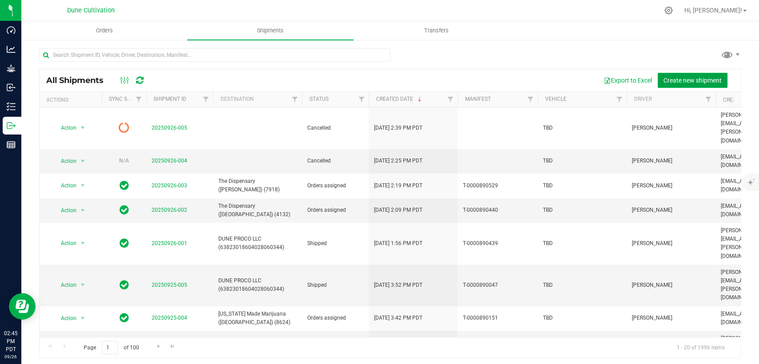
click at [674, 80] on span "Create new shipment" at bounding box center [692, 80] width 58 height 7
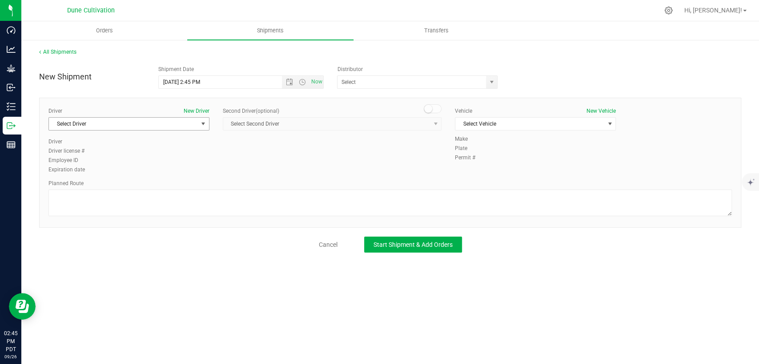
click at [164, 129] on span "Select Driver" at bounding box center [123, 124] width 149 height 12
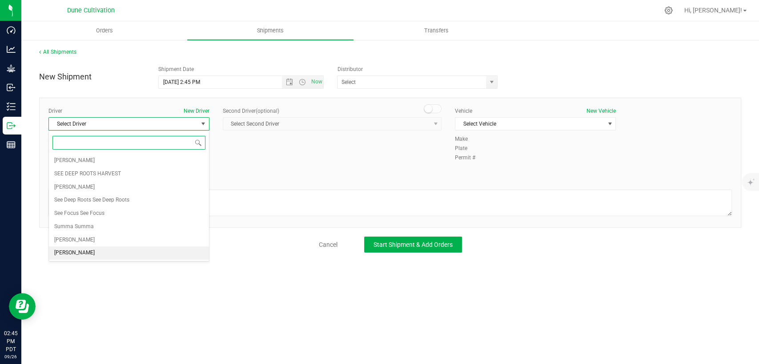
click at [89, 248] on li "[PERSON_NAME]" at bounding box center [129, 253] width 160 height 13
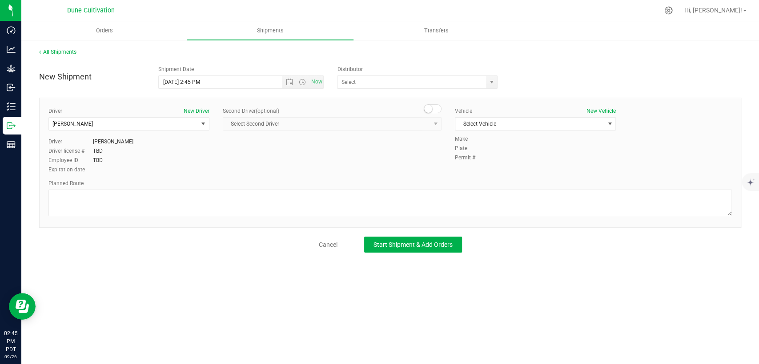
click at [505, 115] on div "Vehicle New Vehicle Select Vehicle Select Vehicle Dodge Ram ProMaster Mercedes …" at bounding box center [535, 121] width 174 height 28
click at [489, 121] on span "Select Vehicle" at bounding box center [529, 124] width 149 height 12
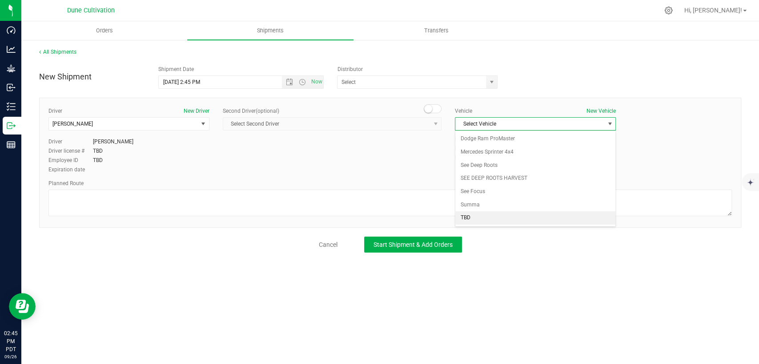
click at [469, 214] on li "TBD" at bounding box center [535, 218] width 160 height 13
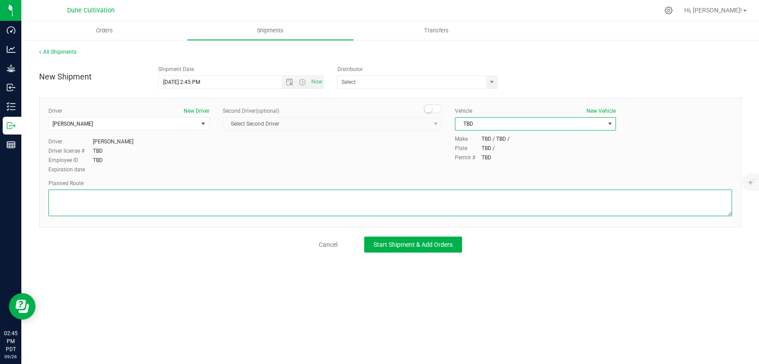
click at [351, 197] on textarea at bounding box center [389, 203] width 683 height 27
paste textarea "Walk from Dune Operating Holdings, through roll-up door, into Dune ProCo."
click at [54, 205] on textarea at bounding box center [389, 203] width 683 height 27
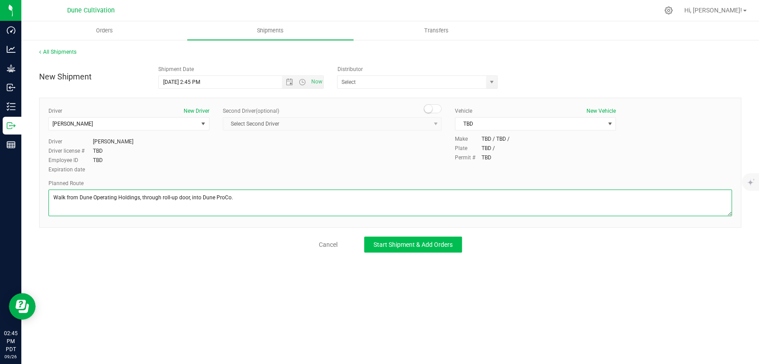
type textarea "Walk from Dune Operating Holdings, through roll-up door, into Dune ProCo."
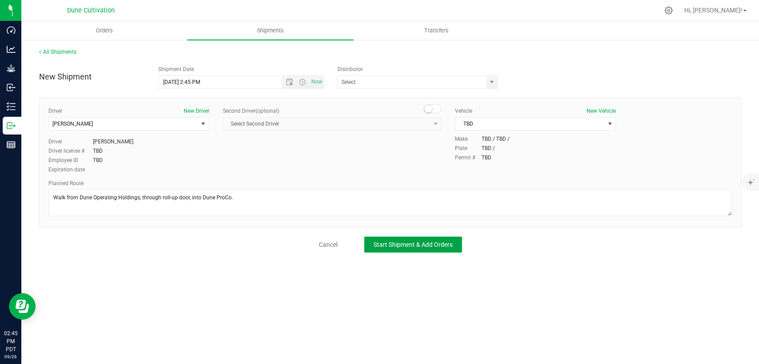
click at [387, 251] on button "Start Shipment & Add Orders" at bounding box center [413, 245] width 98 height 16
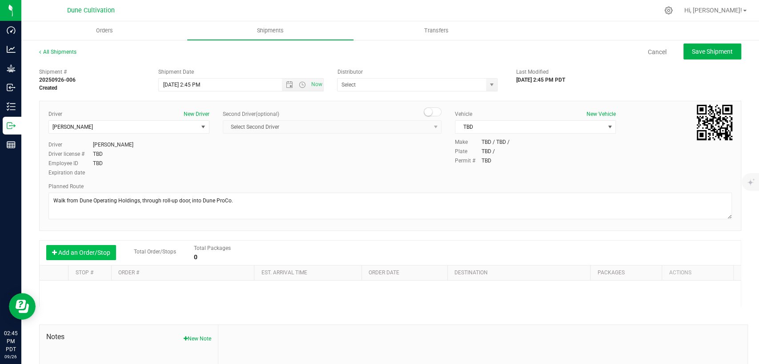
click at [68, 252] on button "Add an Order/Stop" at bounding box center [81, 252] width 70 height 15
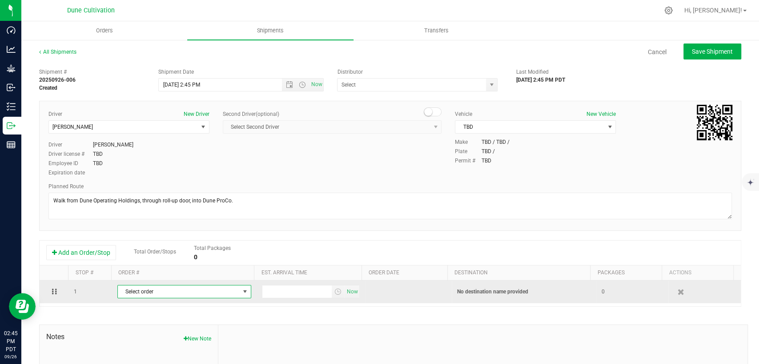
click at [151, 295] on span "Select order" at bounding box center [179, 292] width 122 height 12
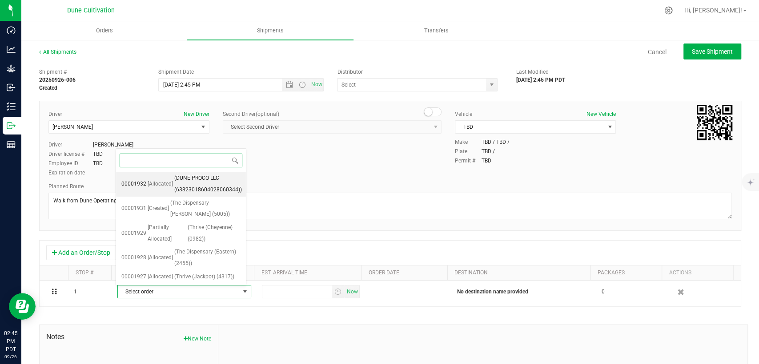
click at [192, 176] on span "(DUNE PROCO LLC (63823018604028060344))" at bounding box center [208, 184] width 68 height 23
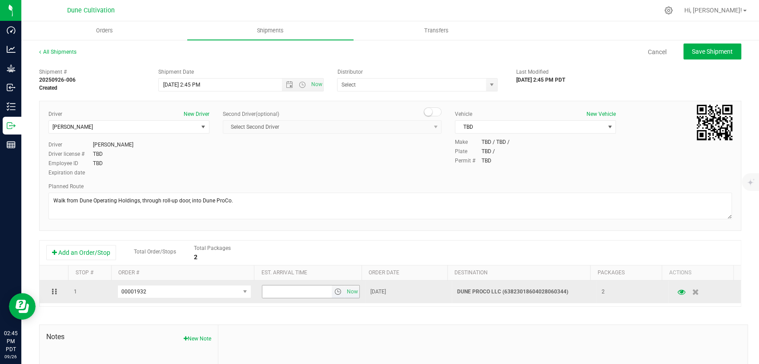
click at [294, 291] on input "text" at bounding box center [296, 292] width 69 height 12
type input "2:55 PM"
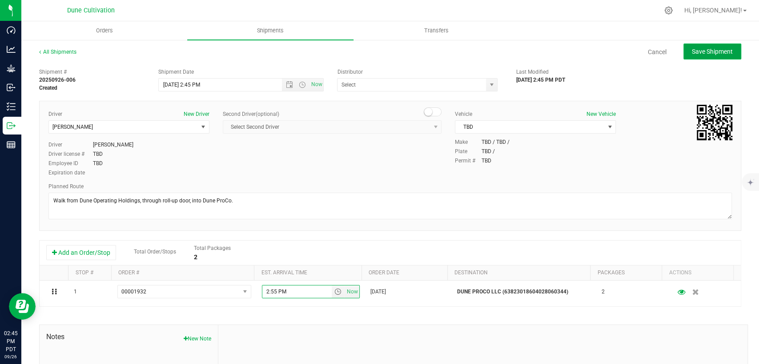
click at [691, 54] on span "Save Shipment" at bounding box center [711, 51] width 41 height 7
type input "[DATE] 9:45 PM"
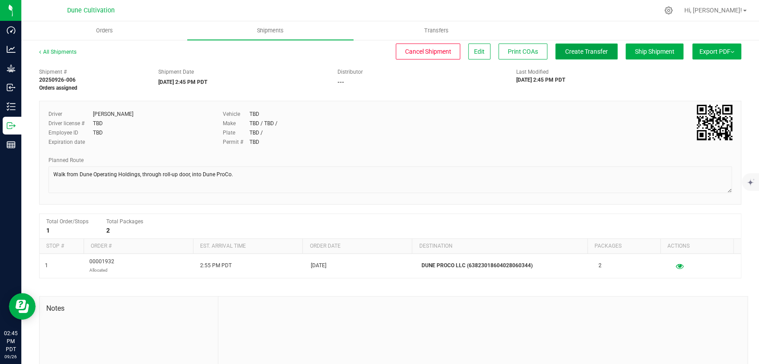
click at [576, 49] on span "Create Transfer" at bounding box center [586, 51] width 43 height 7
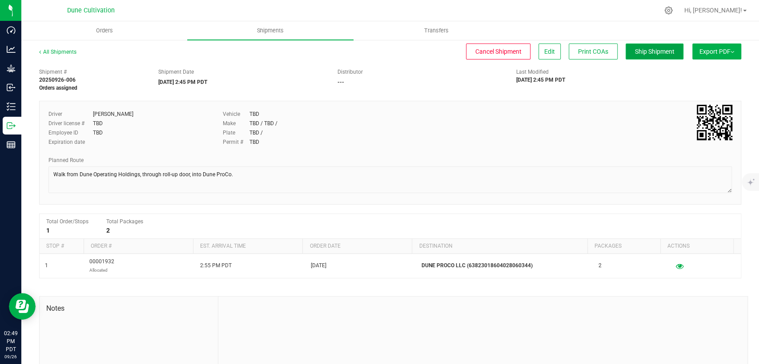
click at [635, 54] on span "Ship Shipment" at bounding box center [655, 51] width 40 height 7
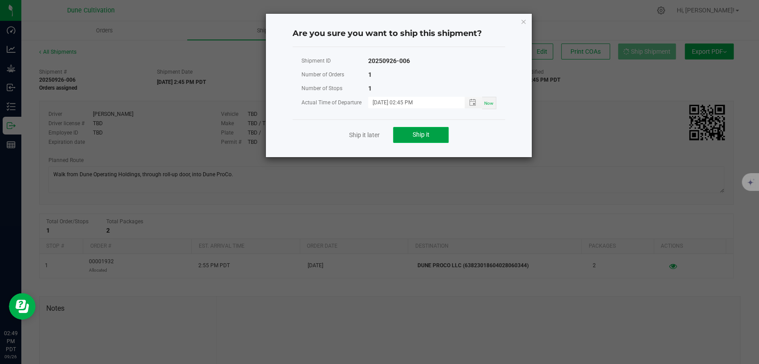
click at [425, 136] on span "Ship it" at bounding box center [420, 134] width 17 height 7
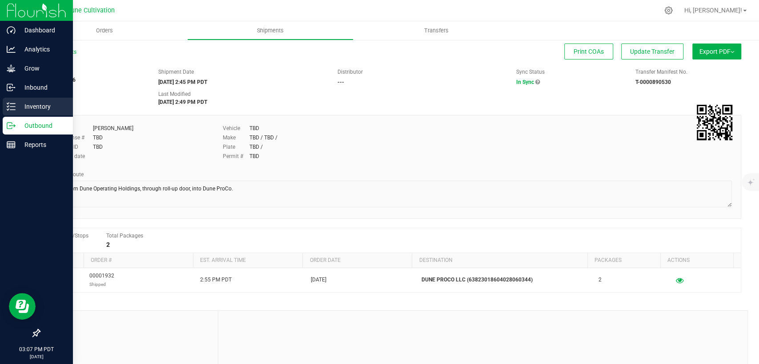
click at [40, 102] on p "Inventory" at bounding box center [42, 106] width 53 height 11
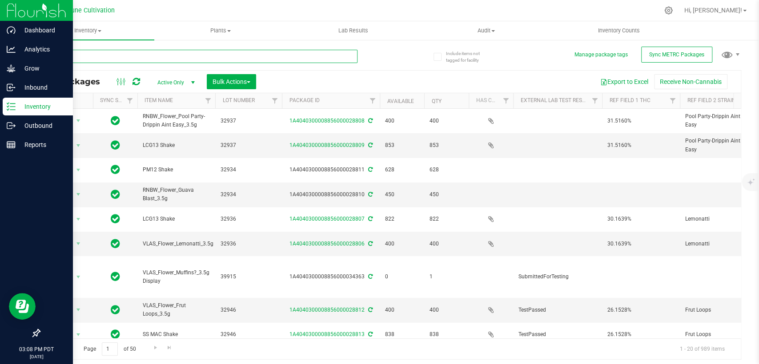
click at [168, 53] on input "text" at bounding box center [198, 56] width 318 height 13
paste input "34063"
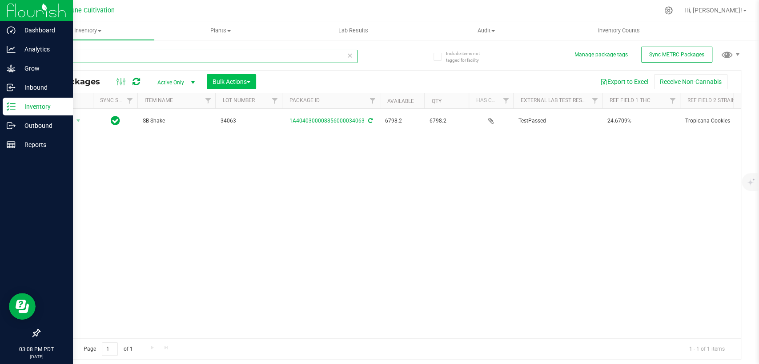
type input "34063"
click at [223, 80] on span "Bulk Actions" at bounding box center [231, 81] width 38 height 7
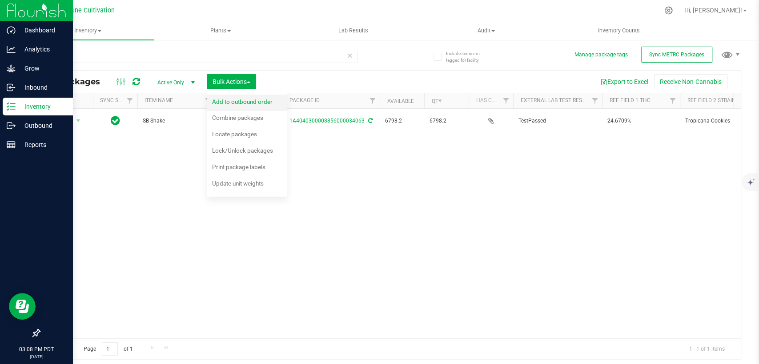
click at [228, 104] on span "Add to outbound order" at bounding box center [242, 101] width 60 height 7
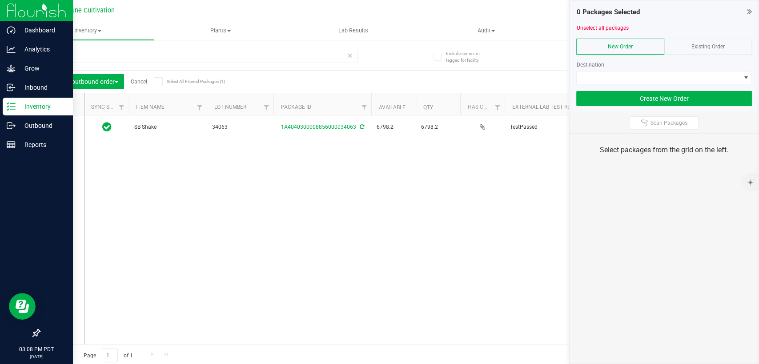
click at [58, 104] on icon at bounding box center [58, 104] width 6 height 0
click at [0, 0] on input "checkbox" at bounding box center [0, 0] width 0 height 0
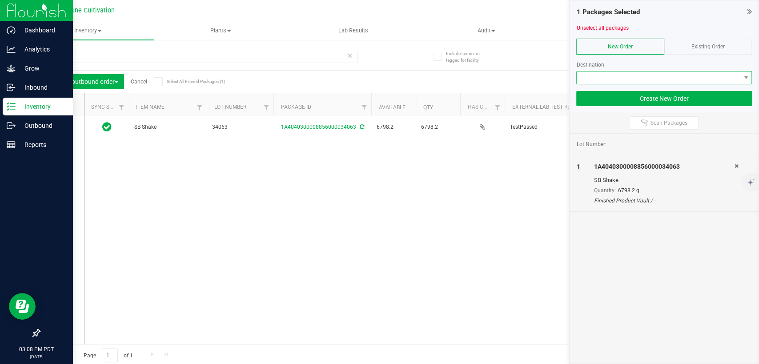
click at [607, 77] on span at bounding box center [658, 78] width 164 height 12
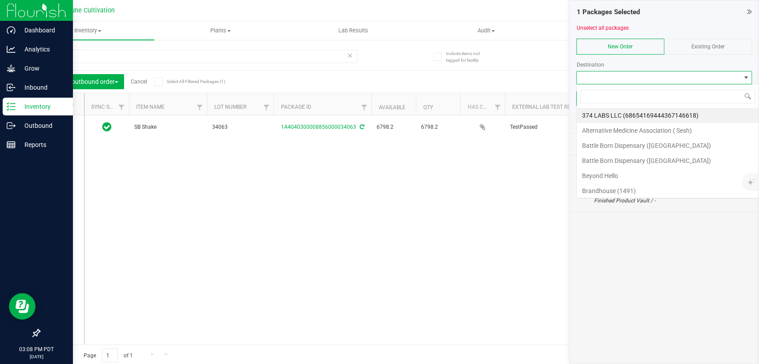
scroll to position [13, 176]
type input "Dune"
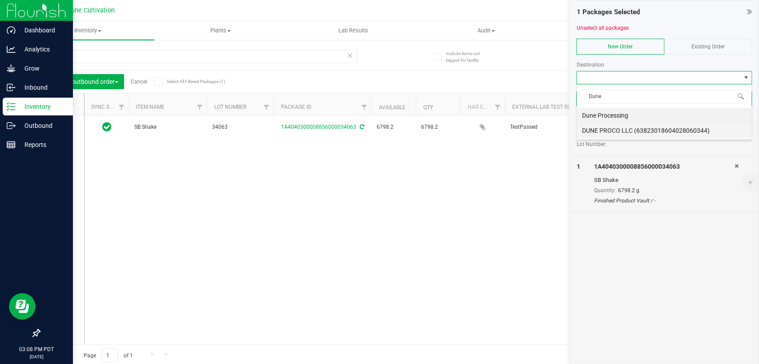
click at [605, 127] on li "DUNE PROCO LLC (63823018604028060344)" at bounding box center [663, 130] width 175 height 15
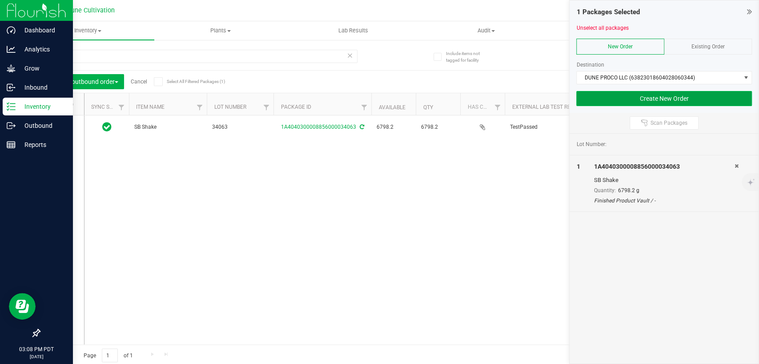
click at [627, 99] on button "Create New Order" at bounding box center [664, 98] width 176 height 15
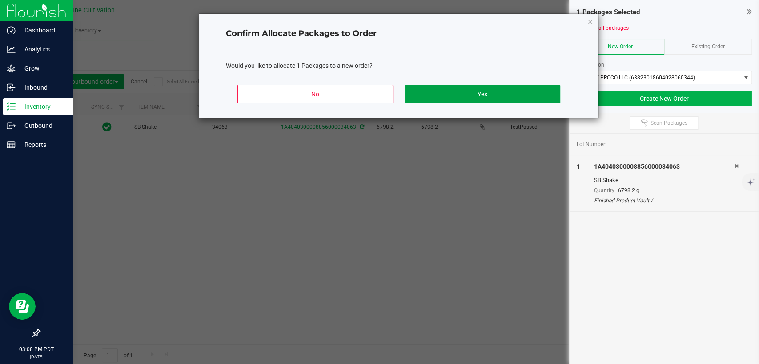
click at [460, 97] on button "Yes" at bounding box center [482, 94] width 156 height 19
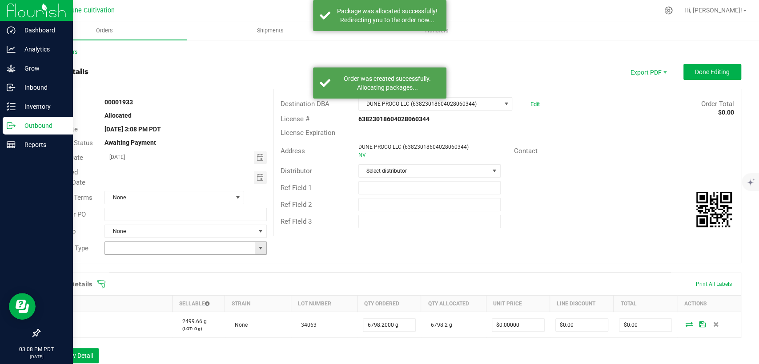
click at [260, 250] on span at bounding box center [260, 248] width 7 height 7
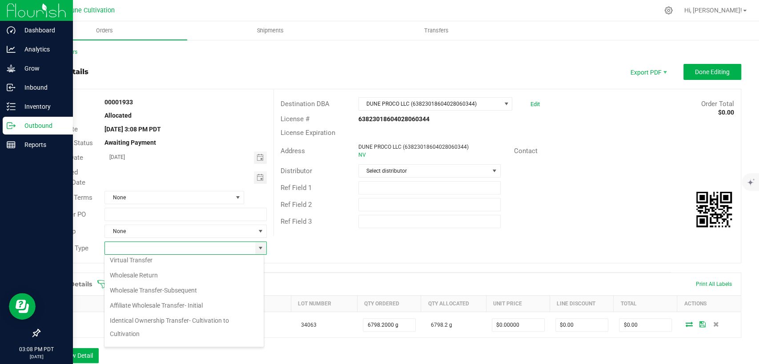
scroll to position [99, 0]
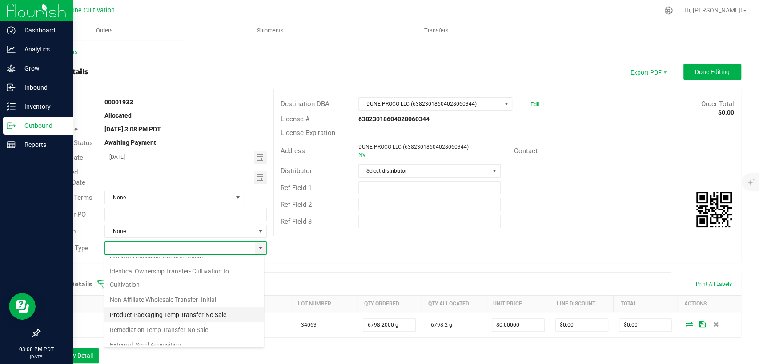
click at [178, 311] on li "Product Packaging Temp Transfer-No Sale" at bounding box center [183, 315] width 159 height 15
type input "Product Packaging Temp Transfer-No Sale"
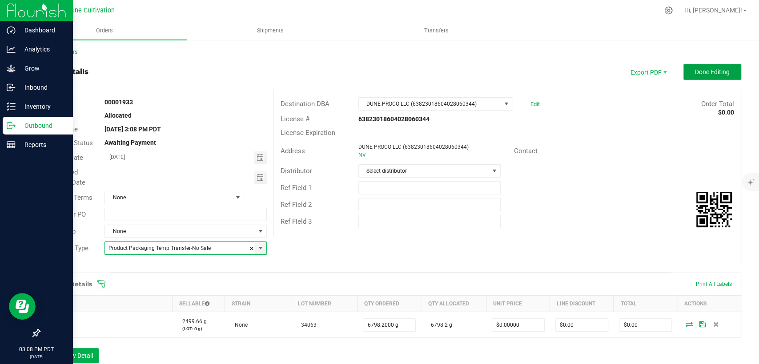
click at [684, 68] on button "Done Editing" at bounding box center [712, 72] width 58 height 16
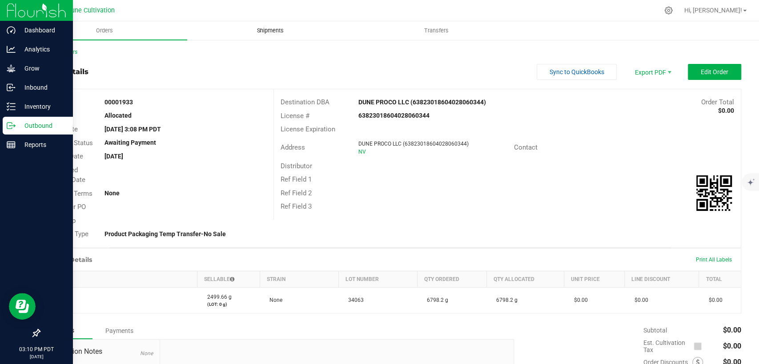
click at [271, 30] on span "Shipments" at bounding box center [270, 31] width 51 height 8
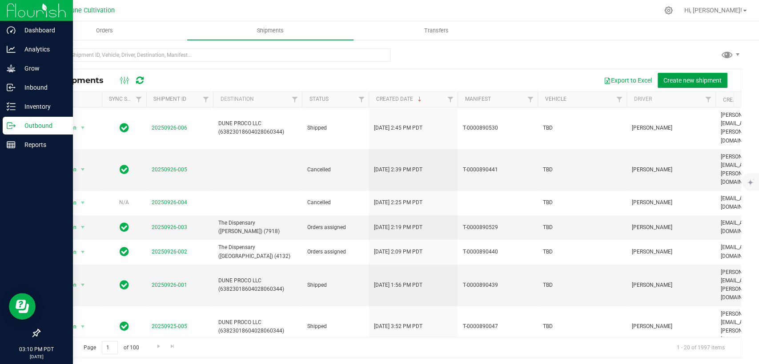
click at [704, 76] on button "Create new shipment" at bounding box center [692, 80] width 70 height 15
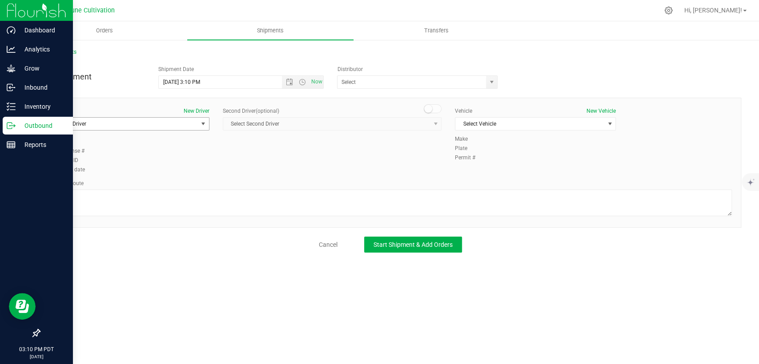
click at [175, 124] on span "Select Driver" at bounding box center [123, 124] width 149 height 12
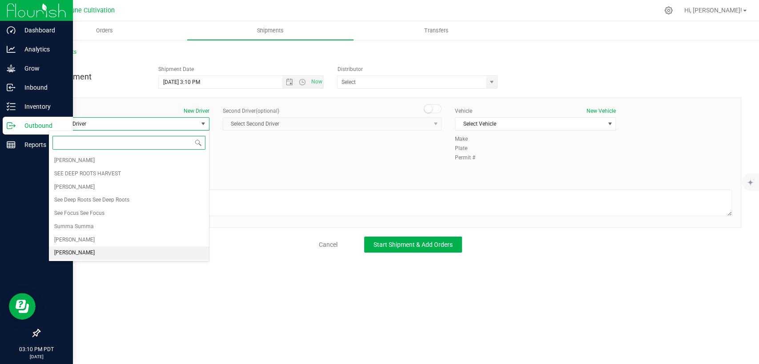
click at [85, 253] on li "[PERSON_NAME]" at bounding box center [129, 253] width 160 height 13
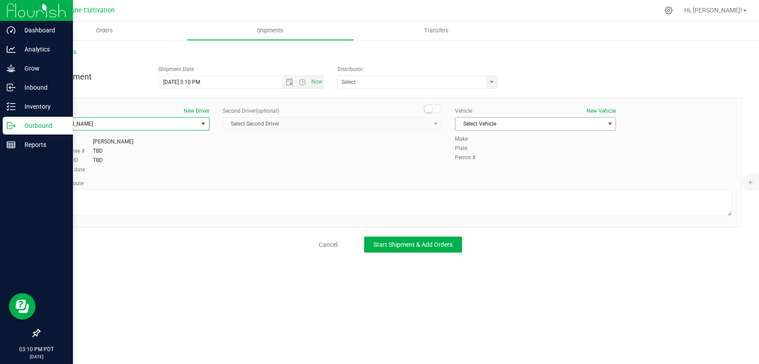
click at [513, 119] on span "Select Vehicle" at bounding box center [529, 124] width 149 height 12
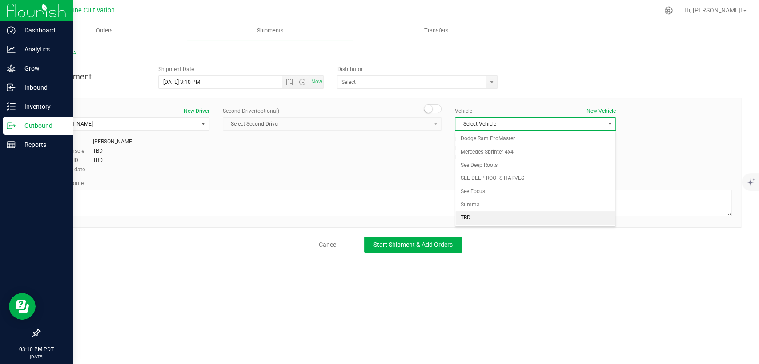
click at [471, 214] on li "TBD" at bounding box center [535, 218] width 160 height 13
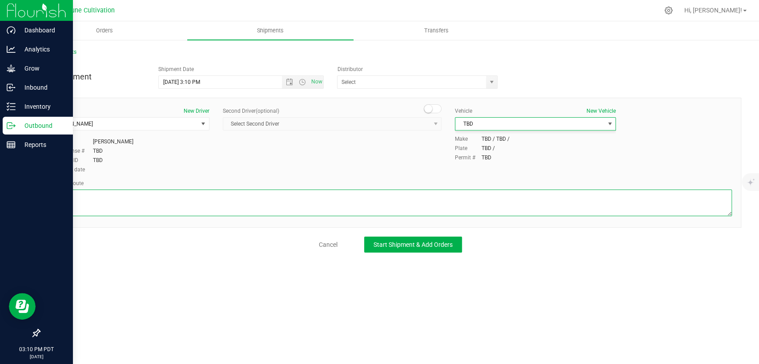
click at [450, 202] on textarea at bounding box center [389, 203] width 683 height 27
paste textarea "Walk from Dune Operating Holdings, through roll-up door, into Dune ProCo"
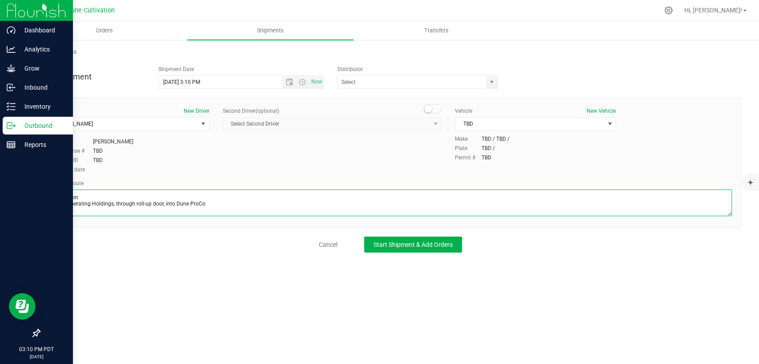
click at [54, 207] on textarea at bounding box center [389, 203] width 683 height 27
click at [299, 196] on textarea at bounding box center [389, 203] width 683 height 27
type textarea "Walk from Dune Operating Holdings, through roll-up door, into Dune ProCo."
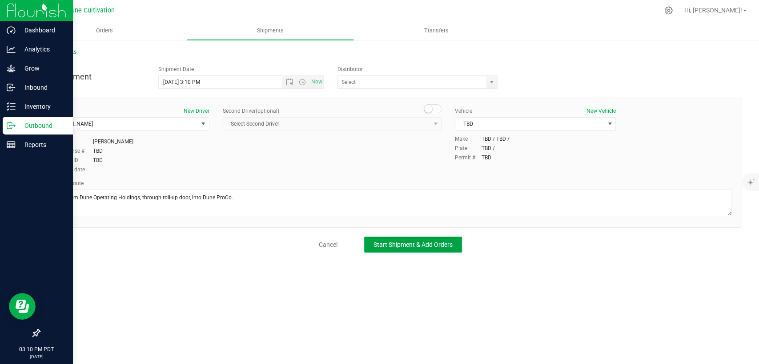
click at [427, 247] on span "Start Shipment & Add Orders" at bounding box center [412, 244] width 79 height 7
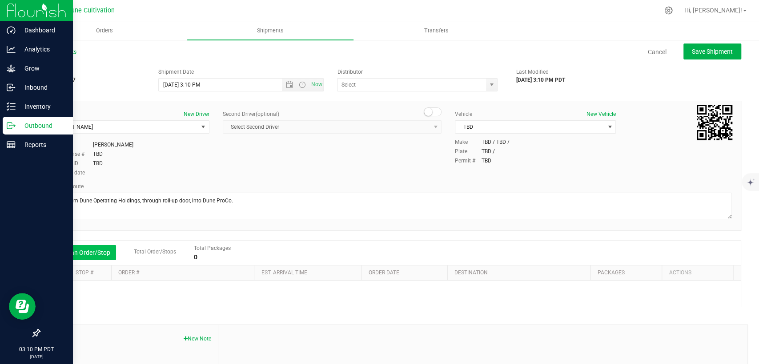
click at [96, 253] on button "Add an Order/Stop" at bounding box center [81, 252] width 70 height 15
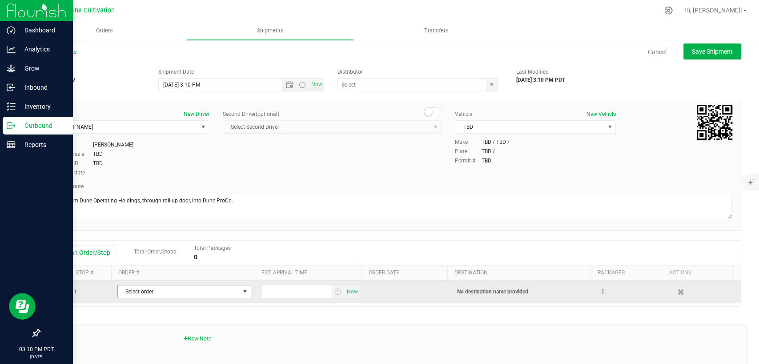
click at [149, 291] on span "Select order" at bounding box center [179, 292] width 122 height 12
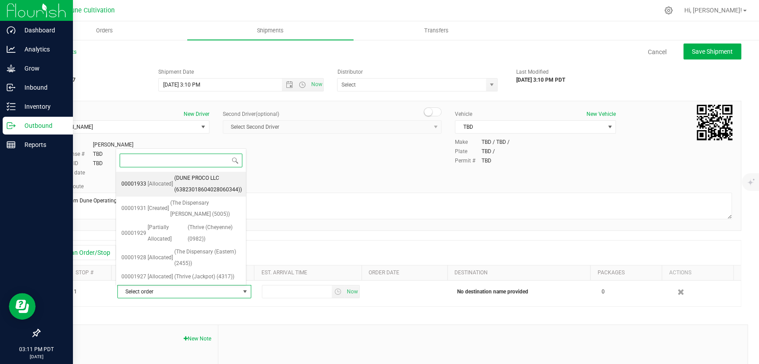
click at [176, 187] on span "(DUNE PROCO LLC (63823018604028060344))" at bounding box center [208, 184] width 68 height 23
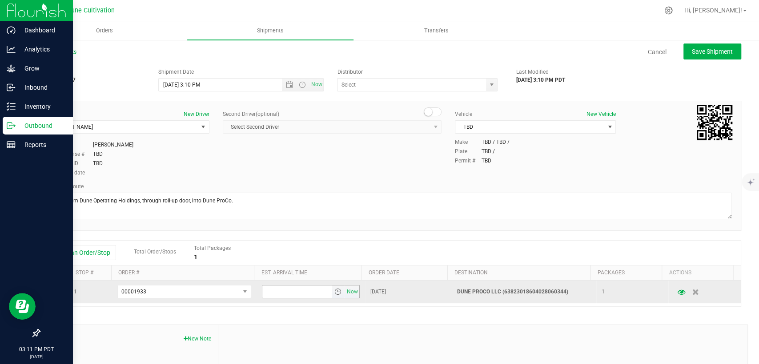
click at [275, 292] on input "text" at bounding box center [296, 292] width 69 height 12
type input "3:20 PM"
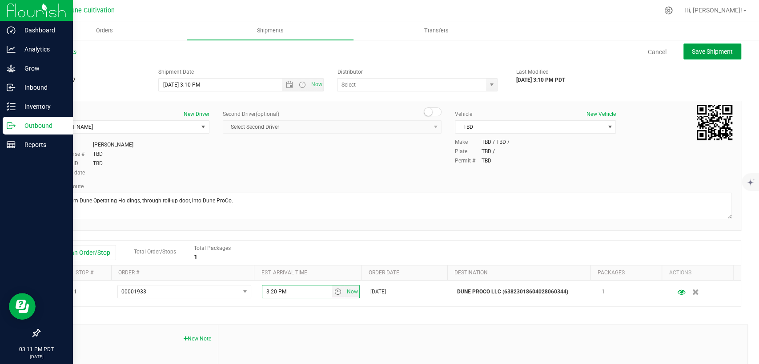
click at [700, 54] on span "Save Shipment" at bounding box center [711, 51] width 41 height 7
type input "[DATE] 10:10 PM"
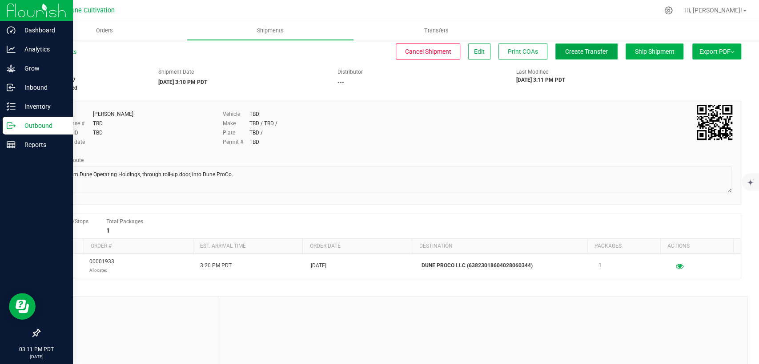
click at [568, 52] on span "Create Transfer" at bounding box center [586, 51] width 43 height 7
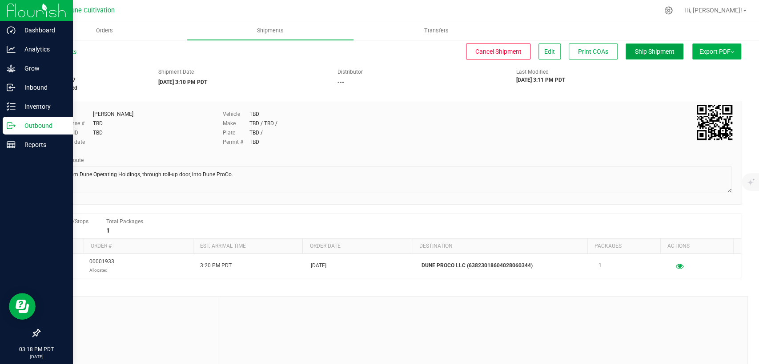
click at [657, 47] on button "Ship Shipment" at bounding box center [654, 52] width 58 height 16
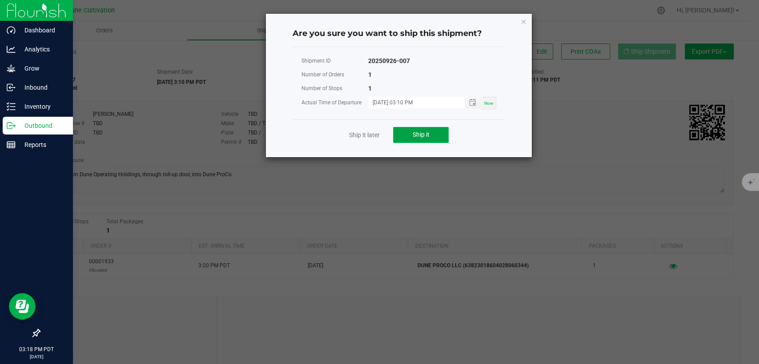
click at [408, 140] on button "Ship it" at bounding box center [421, 135] width 56 height 16
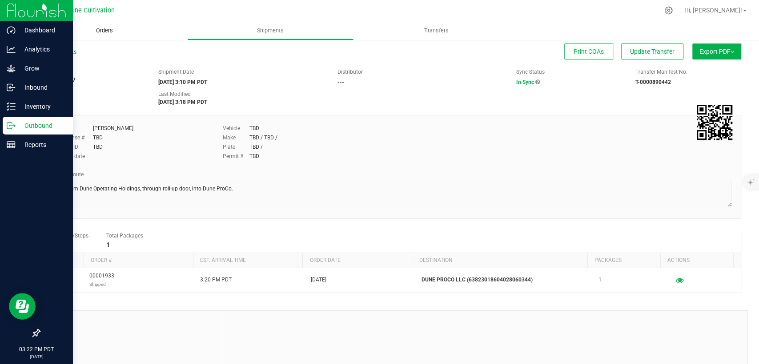
click at [107, 29] on span "Orders" at bounding box center [104, 31] width 41 height 8
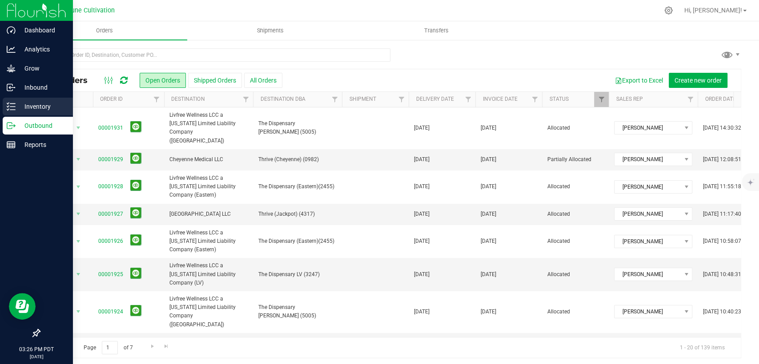
click at [25, 109] on p "Inventory" at bounding box center [42, 106] width 53 height 11
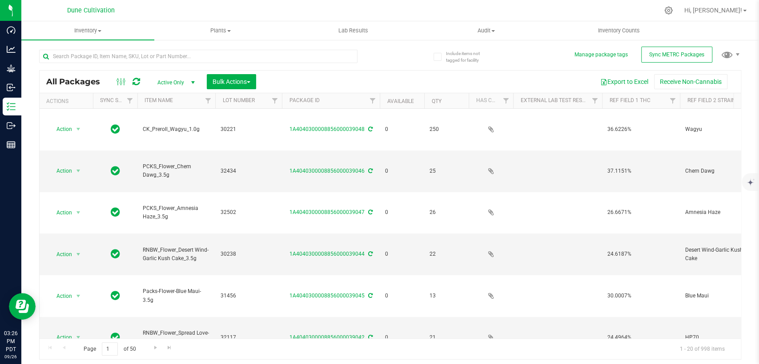
click at [190, 82] on span "select" at bounding box center [192, 82] width 7 height 7
click at [174, 133] on li "All" at bounding box center [174, 136] width 48 height 13
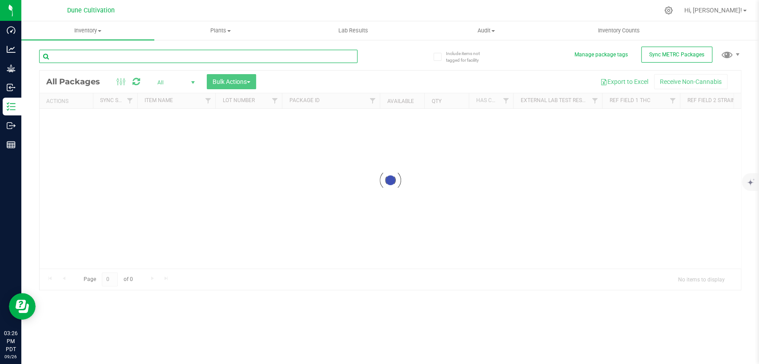
click at [190, 53] on input "text" at bounding box center [198, 56] width 318 height 13
paste input "32936"
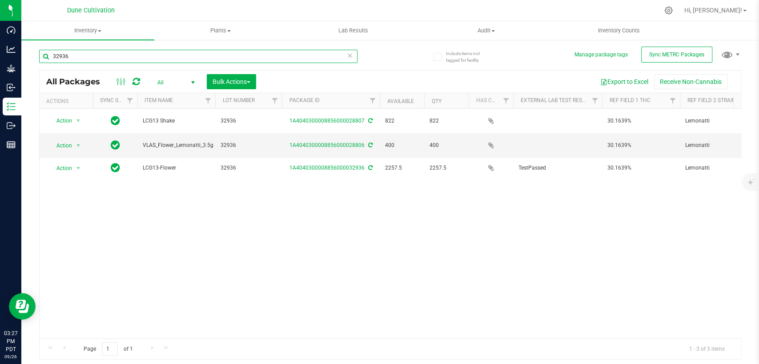
drag, startPoint x: 90, startPoint y: 57, endPoint x: 90, endPoint y: 50, distance: 6.7
click at [36, 58] on div "Include items not tagged for facility Manage package tags Sync METRC Packages 3…" at bounding box center [389, 174] width 737 height 271
type input "32937"
